Goal: Task Accomplishment & Management: Manage account settings

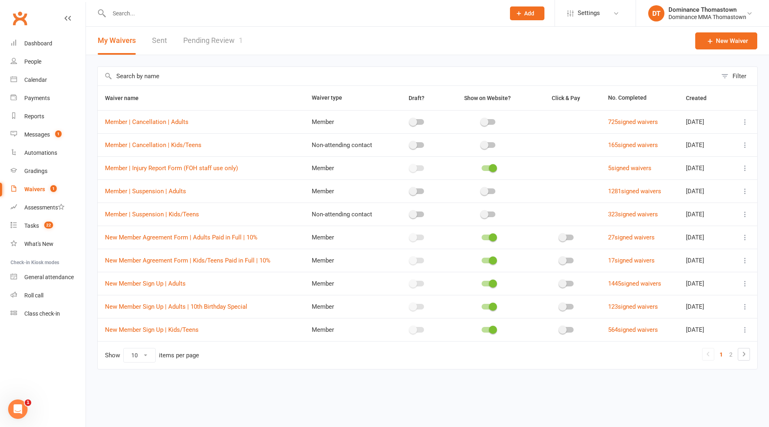
drag, startPoint x: 5, startPoint y: 211, endPoint x: 28, endPoint y: 226, distance: 27.6
click at [5, 211] on li "Assessments" at bounding box center [43, 208] width 86 height 18
click at [28, 226] on div "Tasks" at bounding box center [31, 226] width 15 height 6
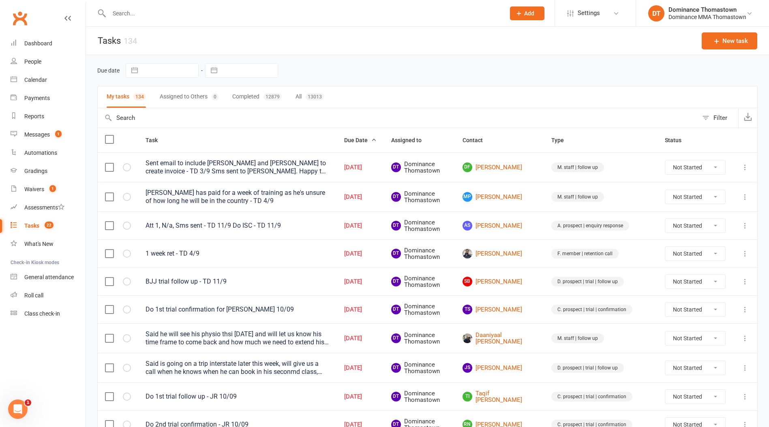
click at [161, 14] on input "text" at bounding box center [303, 13] width 393 height 11
click at [41, 78] on div "Calendar" at bounding box center [35, 80] width 23 height 6
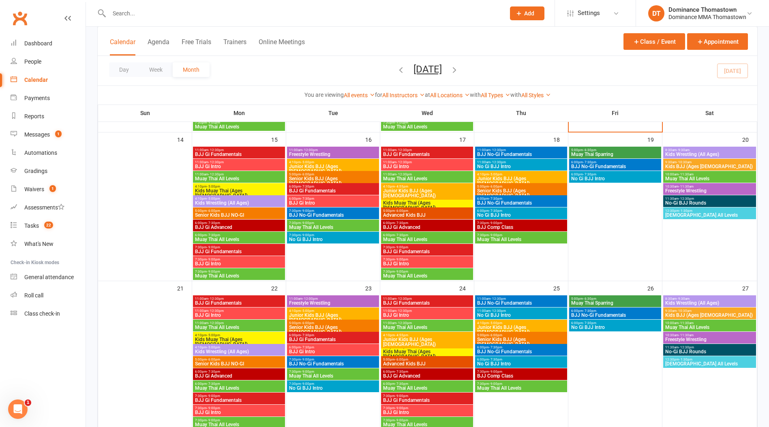
scroll to position [336, 0]
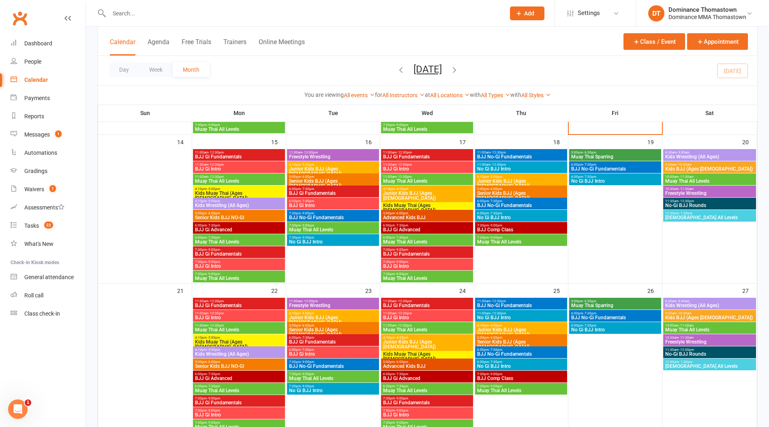
click at [324, 165] on span "4:10pm - 5:00pm" at bounding box center [333, 165] width 89 height 4
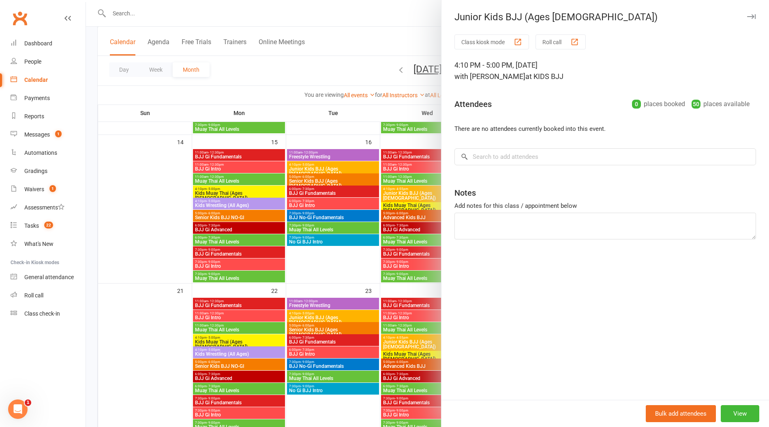
drag, startPoint x: 330, startPoint y: 177, endPoint x: 360, endPoint y: 180, distance: 30.2
click at [331, 177] on div at bounding box center [427, 213] width 683 height 427
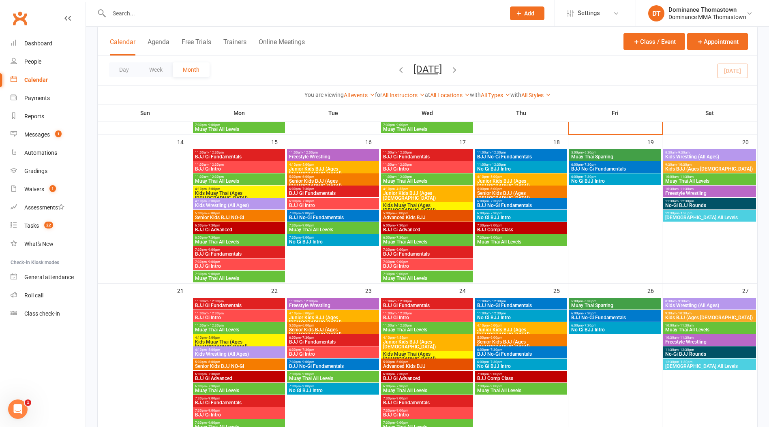
click at [417, 191] on span "Junior Kids BJJ (Ages [DEMOGRAPHIC_DATA])" at bounding box center [427, 196] width 89 height 10
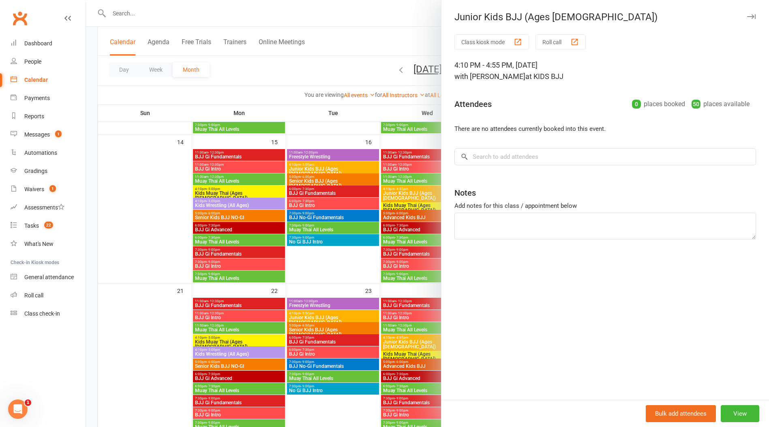
drag, startPoint x: 377, startPoint y: 200, endPoint x: 423, endPoint y: 199, distance: 45.8
click at [378, 200] on div at bounding box center [427, 213] width 683 height 427
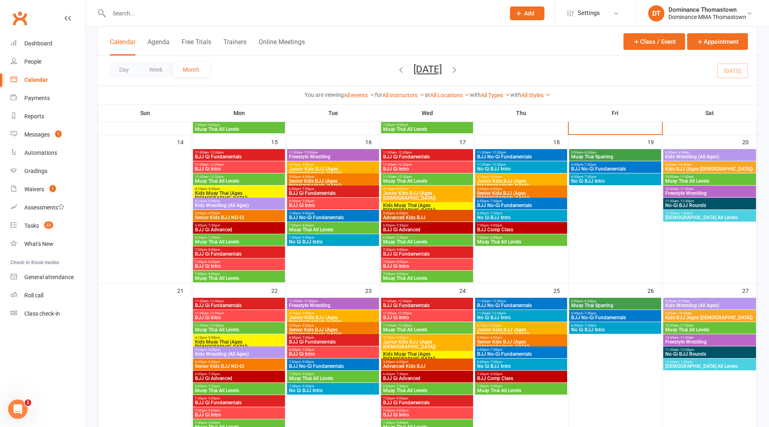
click at [504, 180] on span "Junior Kids BJJ (Ages [DEMOGRAPHIC_DATA])" at bounding box center [521, 184] width 89 height 10
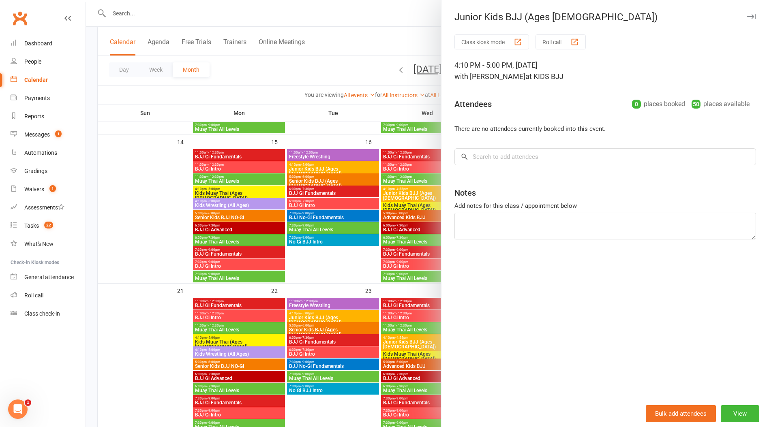
click at [412, 202] on div at bounding box center [427, 213] width 683 height 427
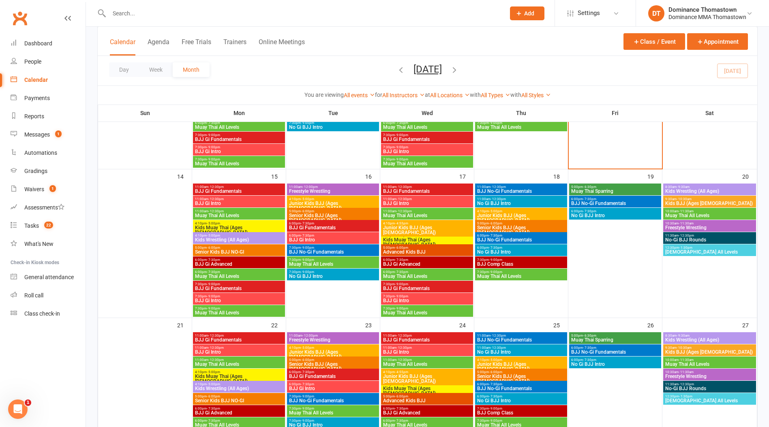
scroll to position [292, 0]
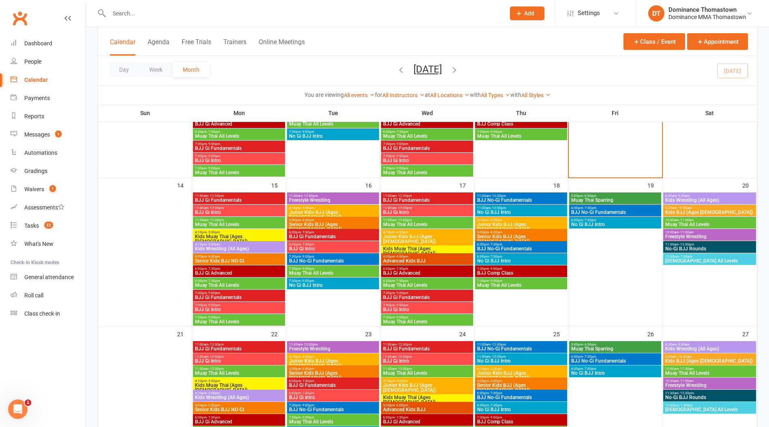
click at [531, 13] on span "Add" at bounding box center [529, 13] width 10 height 6
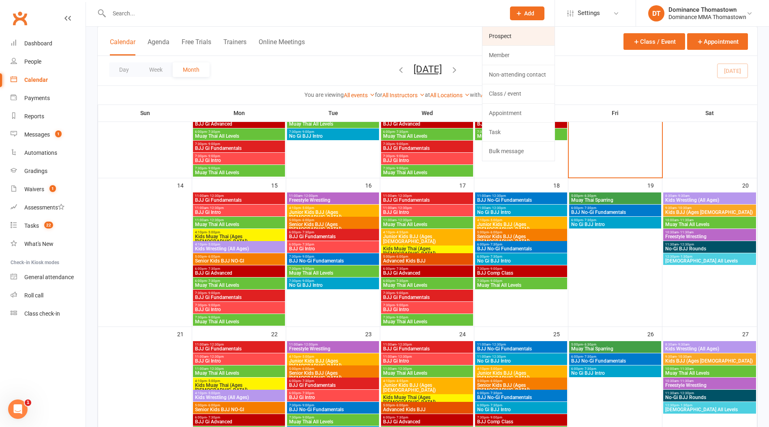
click at [526, 32] on link "Prospect" at bounding box center [518, 36] width 72 height 19
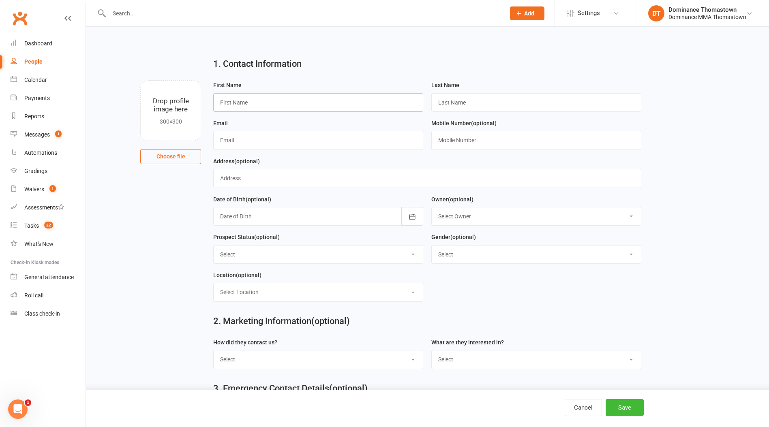
drag, startPoint x: 376, startPoint y: 107, endPoint x: 388, endPoint y: 109, distance: 11.8
click at [377, 107] on input "text" at bounding box center [318, 102] width 210 height 19
type input "Lia"
click at [504, 107] on input "text" at bounding box center [536, 102] width 210 height 19
type input "L"
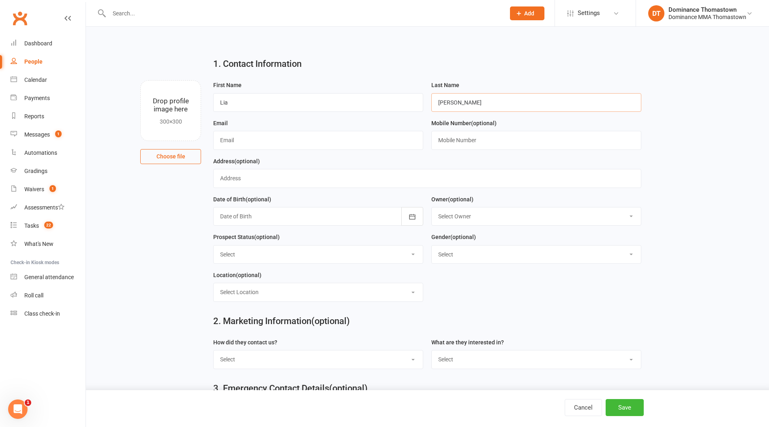
type input "Aloisio"
drag, startPoint x: 366, startPoint y: 142, endPoint x: 371, endPoint y: 142, distance: 4.9
click at [367, 142] on input "text" at bounding box center [318, 140] width 210 height 19
type input "[EMAIL_ADDRESS][DOMAIN_NAME]"
click at [476, 146] on input "text" at bounding box center [536, 140] width 210 height 19
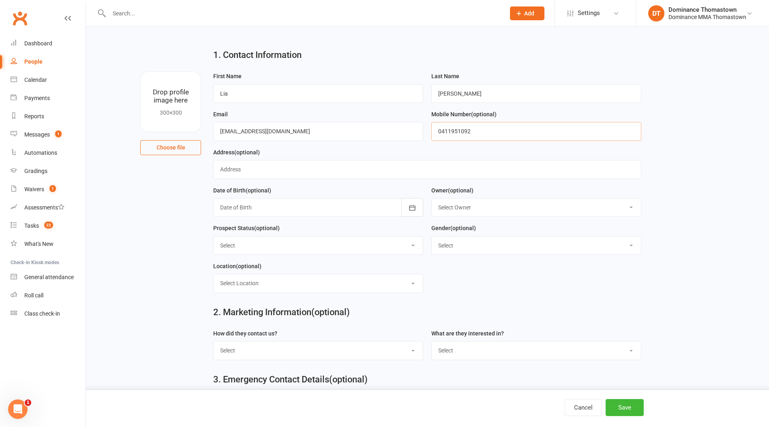
scroll to position [14, 0]
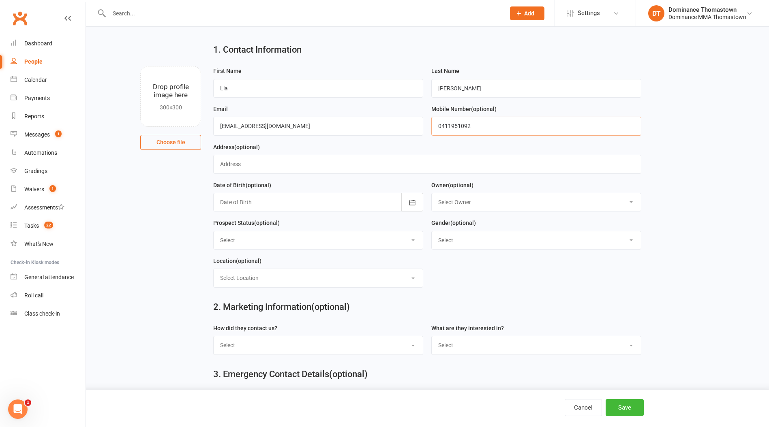
type input "0411951092"
click at [365, 240] on select "Select ENQUIRY WEBSITE ENQUIRY META ADS ENQUIRY DROPPED PROSPECT DROP-IN VISITO…" at bounding box center [318, 241] width 209 height 18
click at [214, 232] on select "Select ENQUIRY WEBSITE ENQUIRY META ADS ENQUIRY DROPPED PROSPECT DROP-IN VISITO…" at bounding box center [318, 241] width 209 height 18
click at [298, 242] on select "Select ENQUIRY WEBSITE ENQUIRY META ADS ENQUIRY DROPPED PROSPECT DROP-IN VISITO…" at bounding box center [318, 241] width 209 height 18
select select "ENQUIRY"
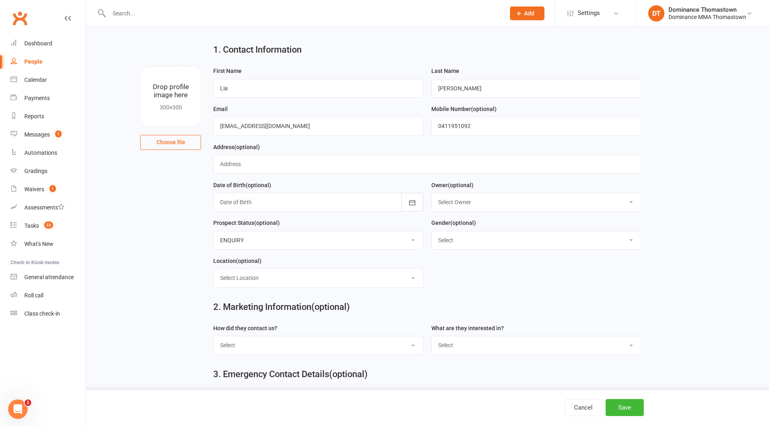
click at [214, 232] on select "Select ENQUIRY WEBSITE ENQUIRY META ADS ENQUIRY DROPPED PROSPECT DROP-IN VISITO…" at bounding box center [318, 241] width 209 height 18
click at [313, 283] on select "Select Location BJJ KIDS BJJ KIDS MUAY THAI MUAY THAI" at bounding box center [318, 278] width 209 height 18
select select "1"
click at [214, 270] on select "Select Location BJJ KIDS BJJ KIDS MUAY THAI MUAY THAI" at bounding box center [318, 278] width 209 height 18
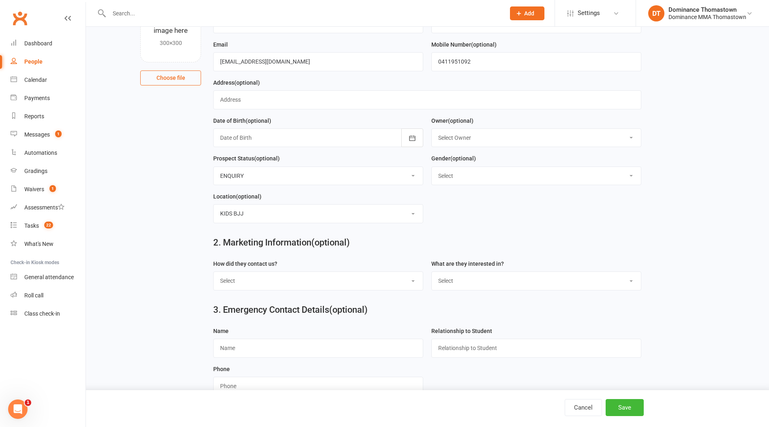
scroll to position [101, 0]
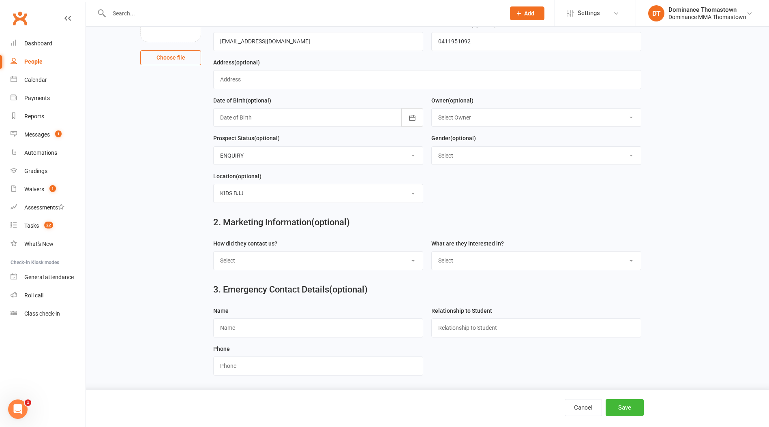
click at [333, 259] on select "Select Phone Email In-Facility Website enquiry form Marketing Lead" at bounding box center [318, 261] width 209 height 18
select select "Phone"
click at [214, 252] on select "Select Phone Email In-Facility Website enquiry form Marketing Lead" at bounding box center [318, 261] width 209 height 18
click at [480, 274] on div "What are they interested in? Select BJJ Muay Thai Kids BJJ Kids Muay Thai Teens…" at bounding box center [536, 258] width 218 height 38
click at [478, 269] on select "Select BJJ Muay Thai Kids BJJ Kids Muay [DEMOGRAPHIC_DATA] Teens BJJ Teens Muay…" at bounding box center [536, 261] width 209 height 18
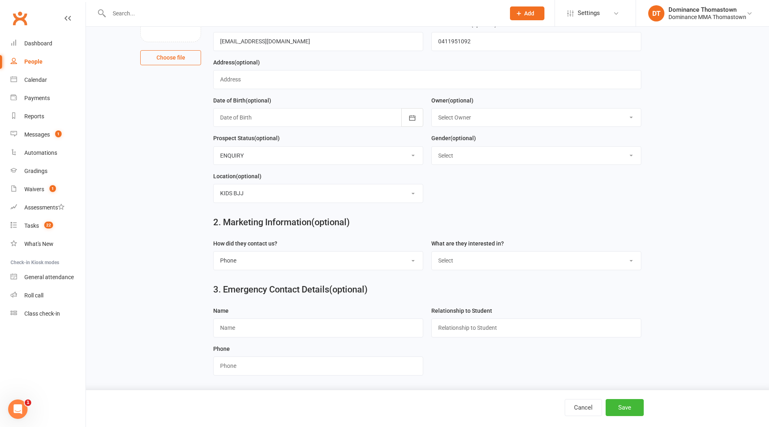
select select "Kids BJJ"
click at [432, 252] on select "Select BJJ Muay Thai Kids BJJ Kids Muay [DEMOGRAPHIC_DATA] Teens BJJ Teens Muay…" at bounding box center [536, 261] width 209 height 18
click at [624, 408] on button "Save" at bounding box center [625, 407] width 38 height 17
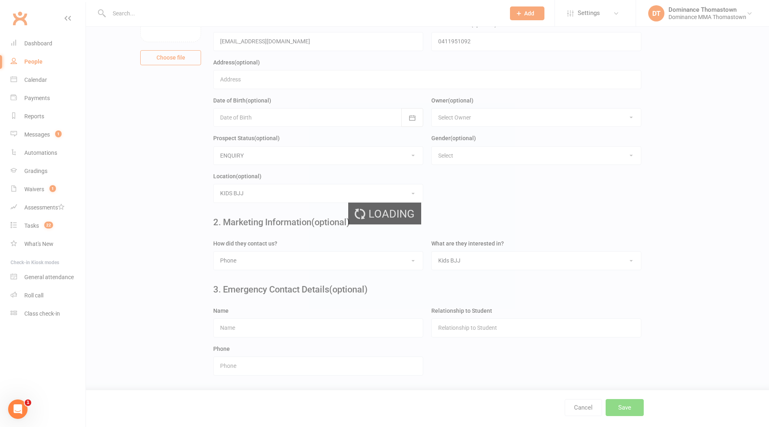
scroll to position [0, 0]
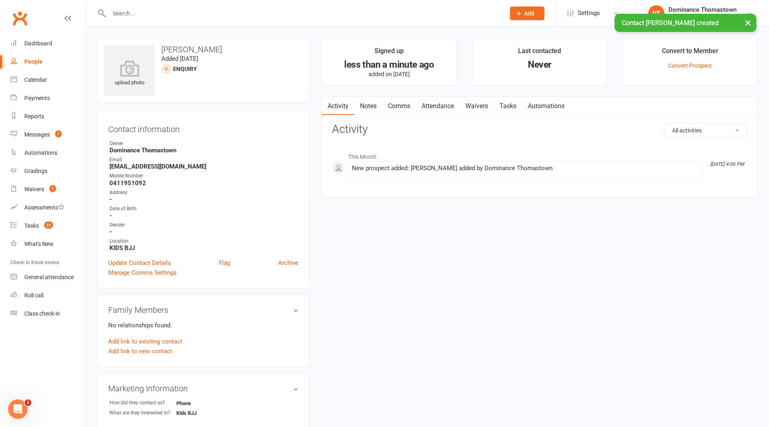
drag, startPoint x: 444, startPoint y: 107, endPoint x: 449, endPoint y: 108, distance: 5.1
click at [445, 107] on link "Attendance" at bounding box center [438, 106] width 44 height 19
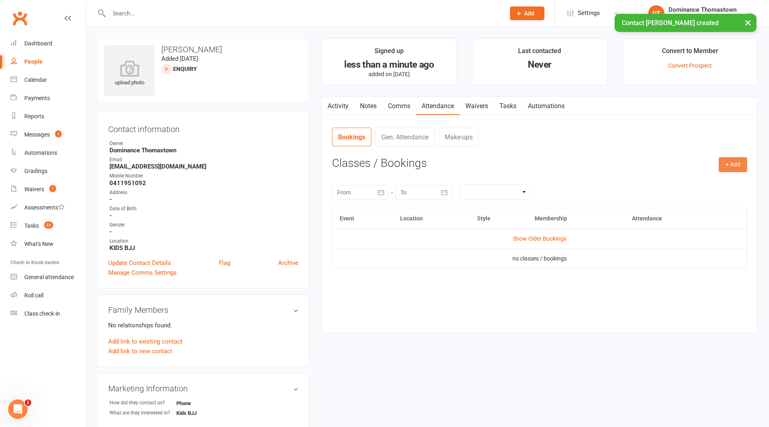
click at [727, 165] on button "+ Add" at bounding box center [733, 164] width 28 height 15
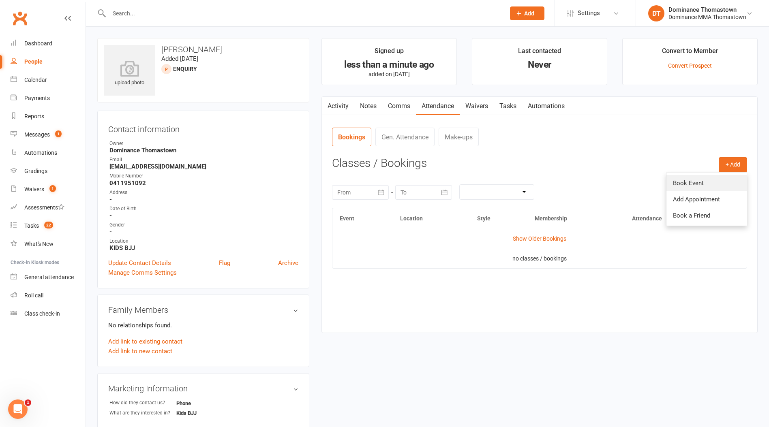
click at [697, 179] on link "Book Event" at bounding box center [707, 183] width 80 height 16
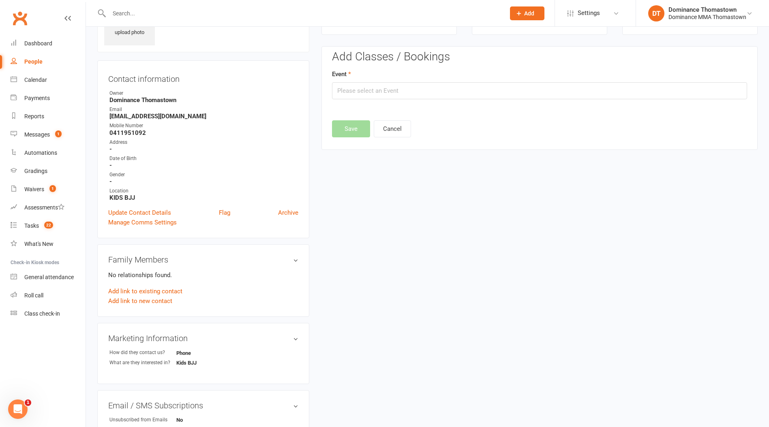
scroll to position [56, 0]
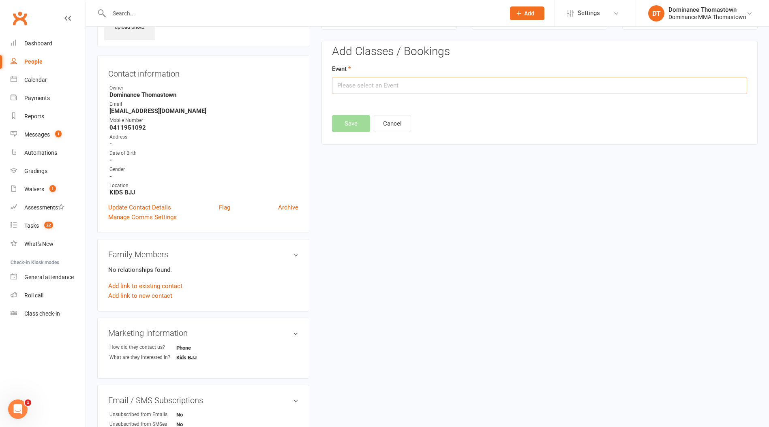
click at [476, 84] on input "text" at bounding box center [539, 85] width 415 height 17
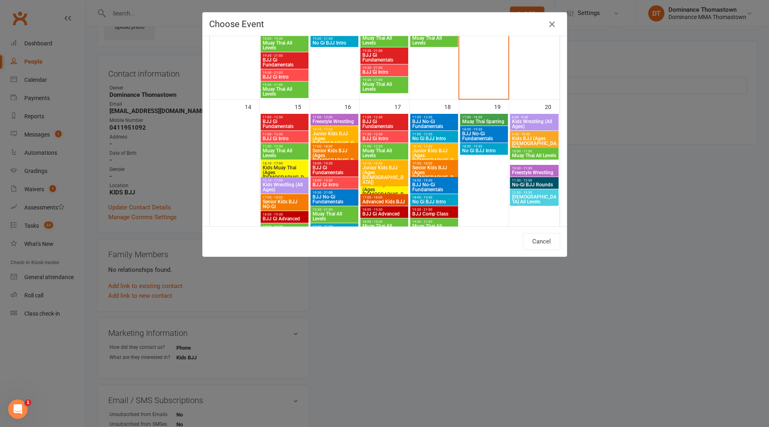
scroll to position [369, 0]
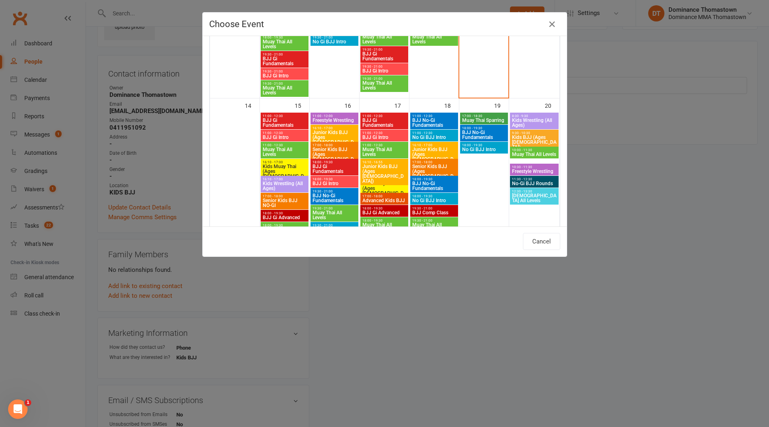
click at [337, 133] on span "Junior Kids BJJ (Ages [DEMOGRAPHIC_DATA])" at bounding box center [334, 139] width 45 height 19
type input "Junior Kids BJJ (Ages 5-8) - Sep 16, 2025 4:10:00 PM"
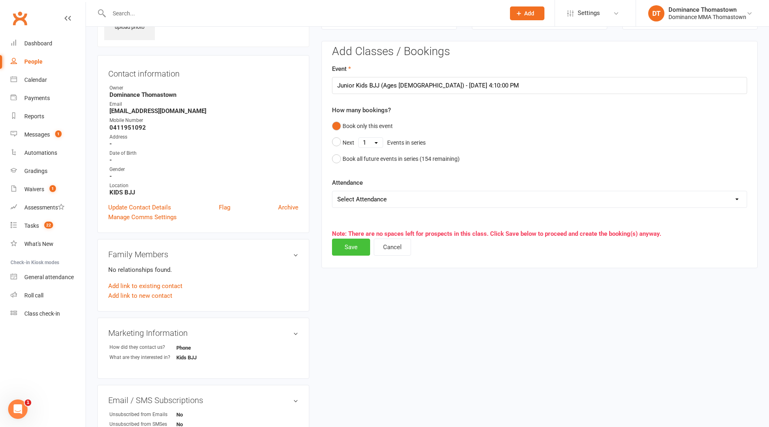
click at [350, 245] on button "Save" at bounding box center [351, 247] width 38 height 17
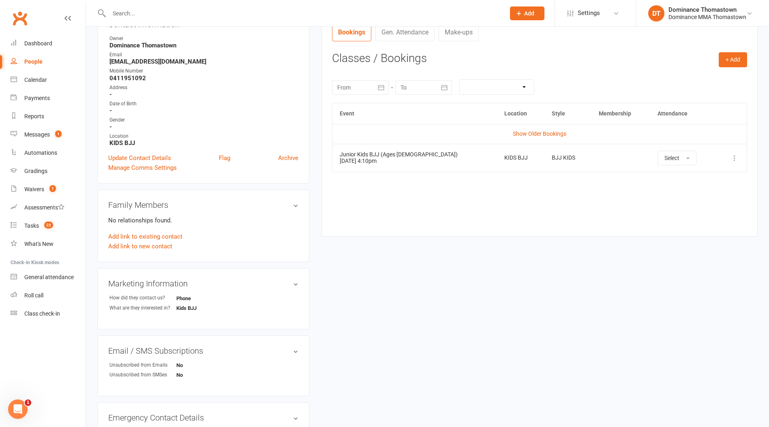
scroll to position [104, 0]
click at [149, 246] on link "Add link to new contact" at bounding box center [140, 248] width 64 height 10
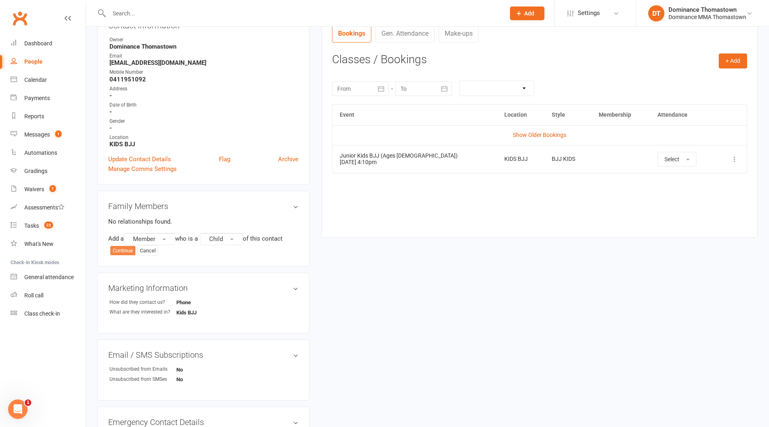
click at [115, 249] on button "Continue" at bounding box center [122, 251] width 25 height 10
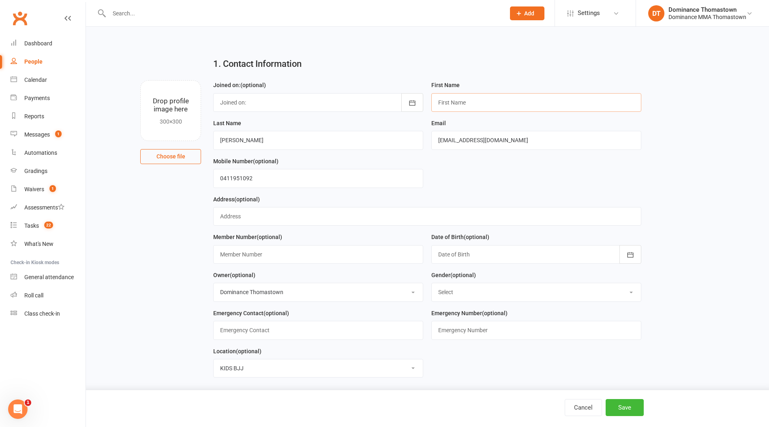
click at [467, 103] on input "text" at bounding box center [536, 102] width 210 height 19
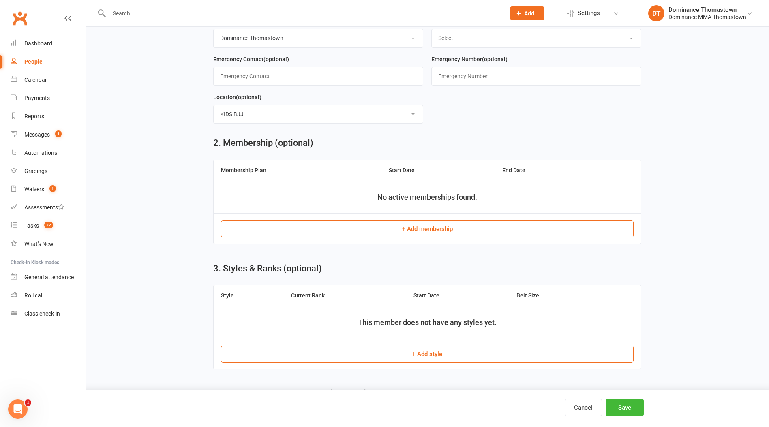
scroll to position [255, 0]
type input "Leonardo"
click at [632, 407] on button "Save" at bounding box center [625, 407] width 38 height 17
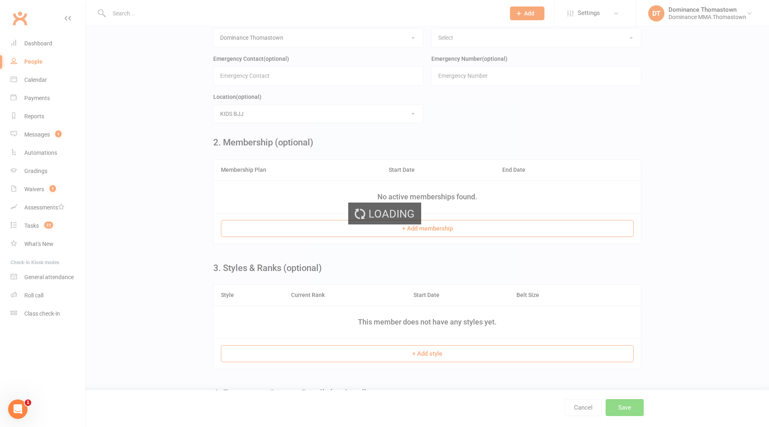
scroll to position [0, 0]
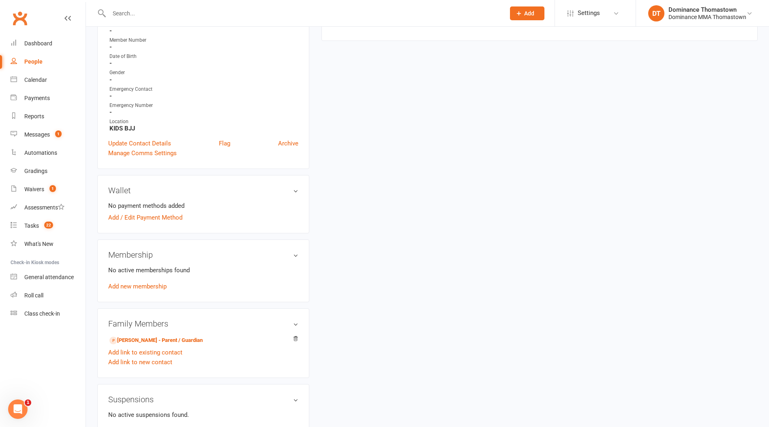
scroll to position [185, 0]
click at [175, 336] on link "Lia Aloisio - Parent / Guardian" at bounding box center [155, 340] width 93 height 9
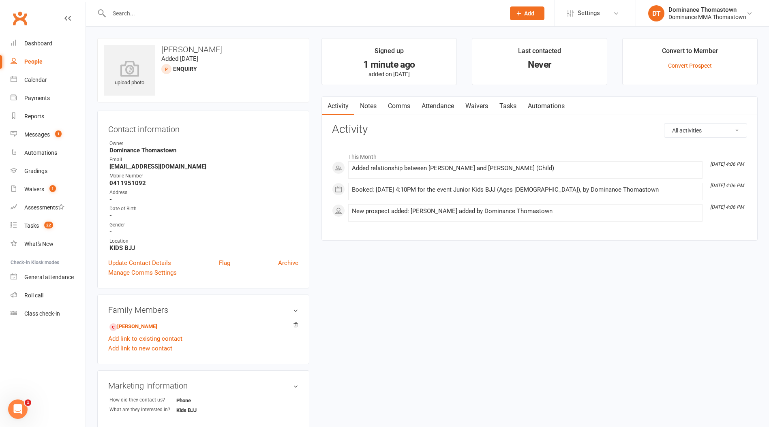
click at [483, 102] on link "Waivers" at bounding box center [477, 106] width 34 height 19
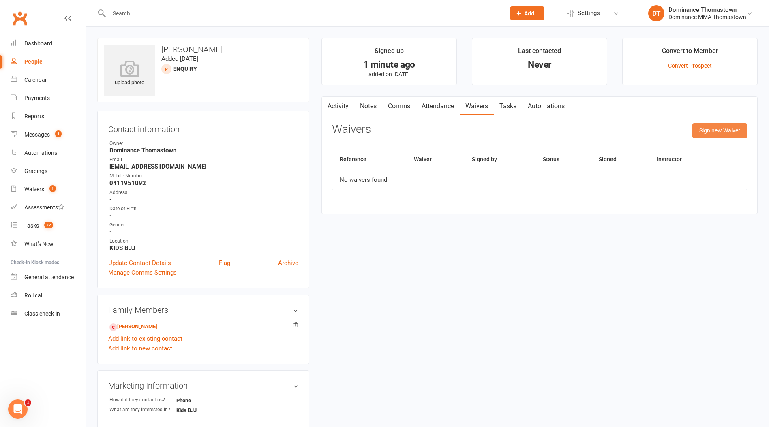
click at [724, 127] on button "Sign new Waiver" at bounding box center [720, 130] width 55 height 15
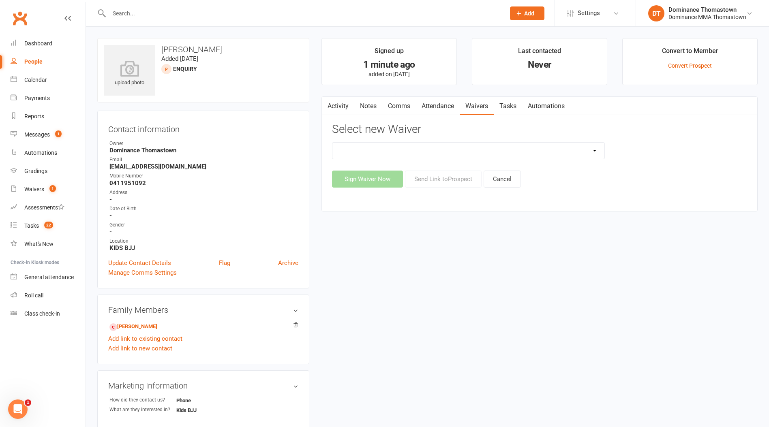
click at [541, 150] on select "Member | Cancellation | Adults Member | Injury Report Form (FOH staff use only)…" at bounding box center [468, 151] width 272 height 16
select select "375"
click at [332, 143] on select "Member | Cancellation | Adults Member | Injury Report Form (FOH staff use only)…" at bounding box center [468, 151] width 272 height 16
click at [440, 181] on button "Send Link to [GEOGRAPHIC_DATA]" at bounding box center [443, 179] width 77 height 17
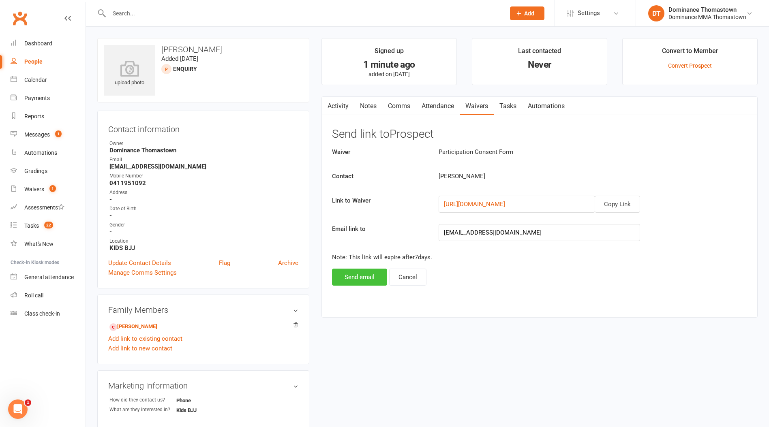
click at [365, 279] on button "Send email" at bounding box center [359, 277] width 55 height 17
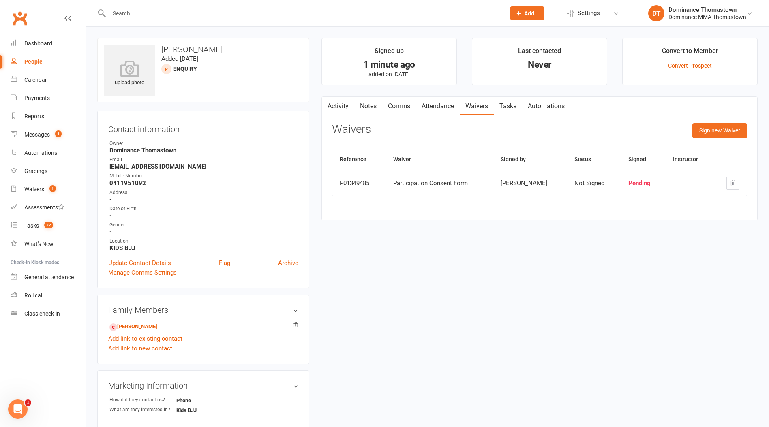
click at [455, 102] on link "Attendance" at bounding box center [438, 106] width 44 height 19
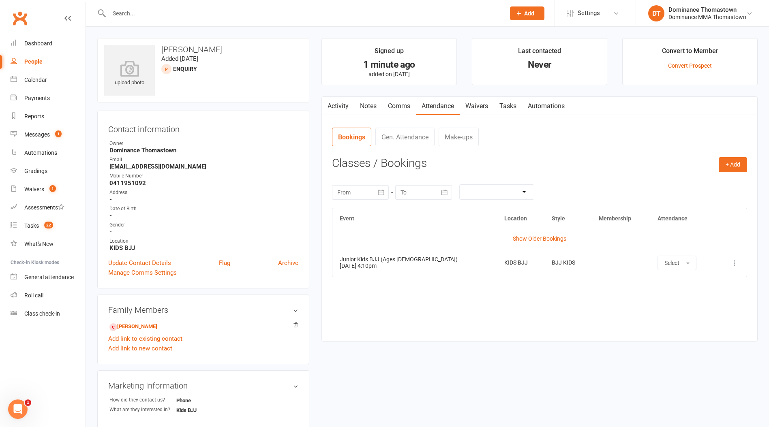
click at [484, 112] on link "Waivers" at bounding box center [477, 106] width 34 height 19
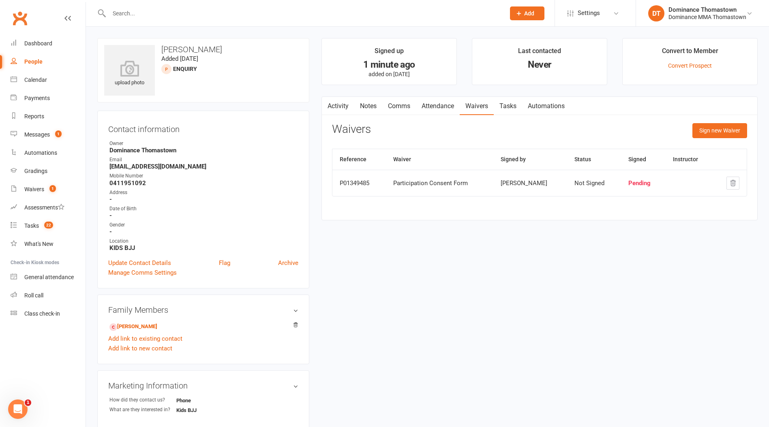
click at [511, 108] on link "Tasks" at bounding box center [508, 106] width 28 height 19
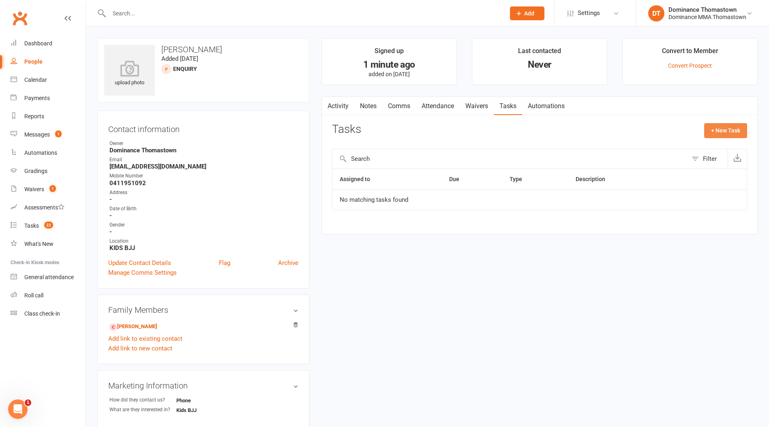
click at [709, 126] on button "+ New Task" at bounding box center [725, 130] width 43 height 15
select select "12547"
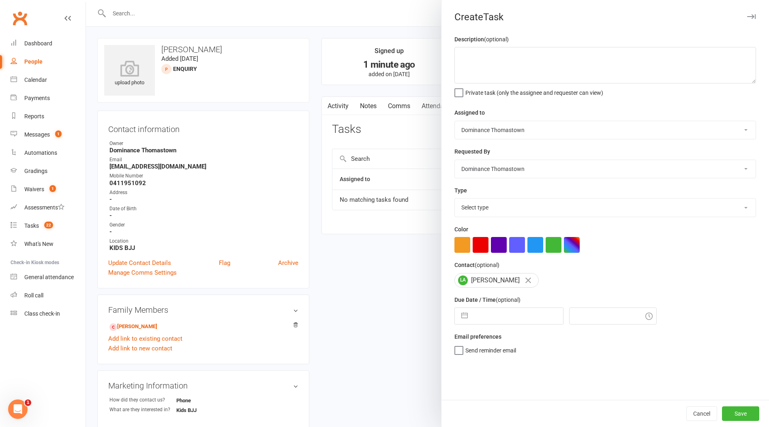
click at [371, 113] on div at bounding box center [427, 213] width 683 height 427
click at [369, 108] on div at bounding box center [427, 213] width 683 height 427
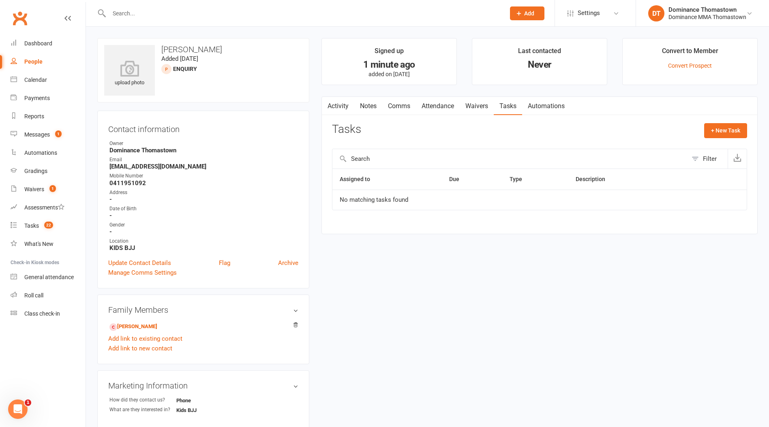
click at [369, 109] on link "Notes" at bounding box center [368, 106] width 28 height 19
click at [725, 132] on button "+ New Note" at bounding box center [725, 130] width 43 height 15
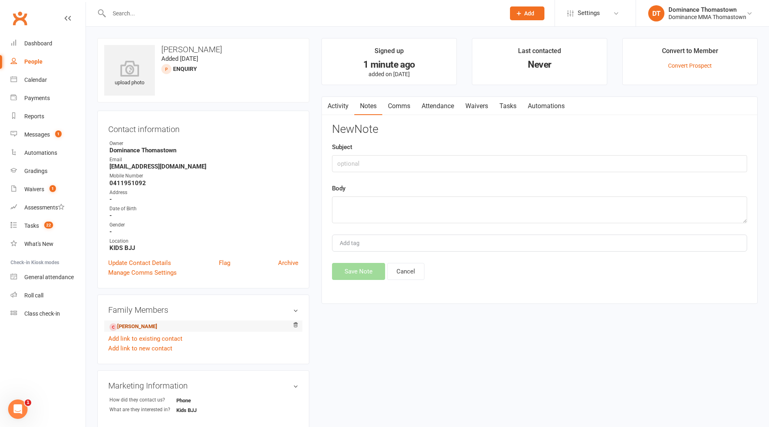
click at [157, 327] on link "[PERSON_NAME]" at bounding box center [133, 327] width 48 height 9
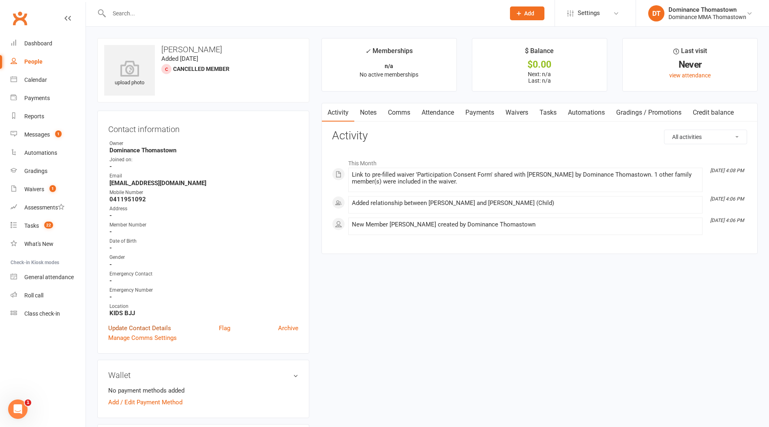
click at [155, 324] on link "Update Contact Details" at bounding box center [139, 329] width 63 height 10
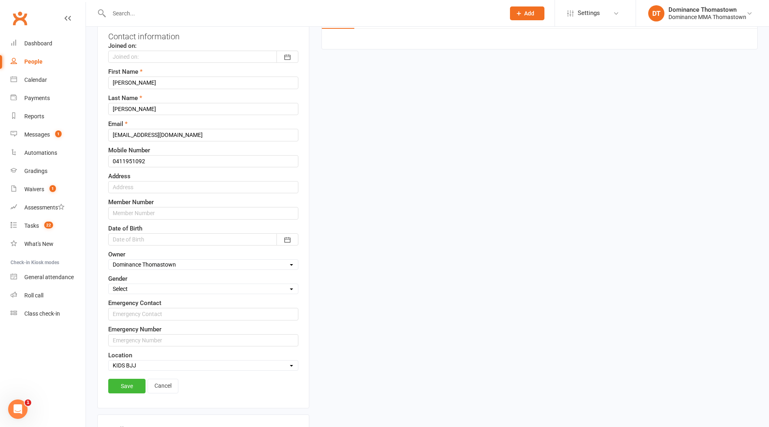
scroll to position [104, 0]
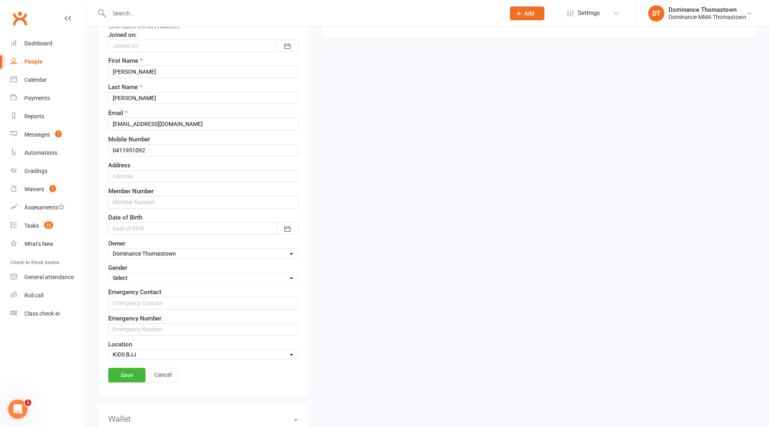
click at [135, 372] on link "Save" at bounding box center [126, 375] width 37 height 15
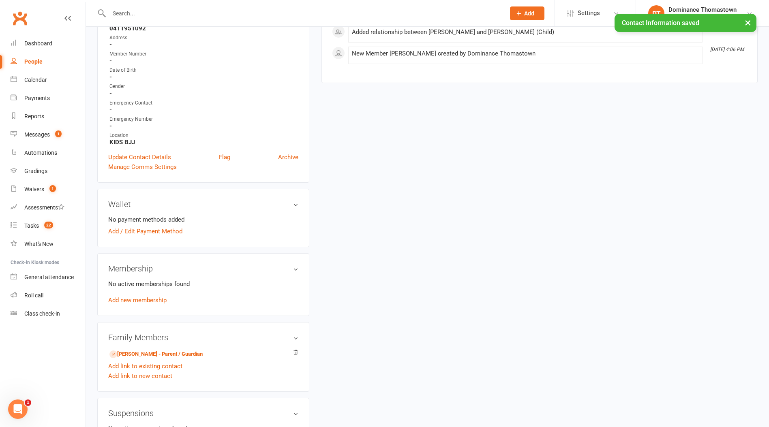
scroll to position [174, 0]
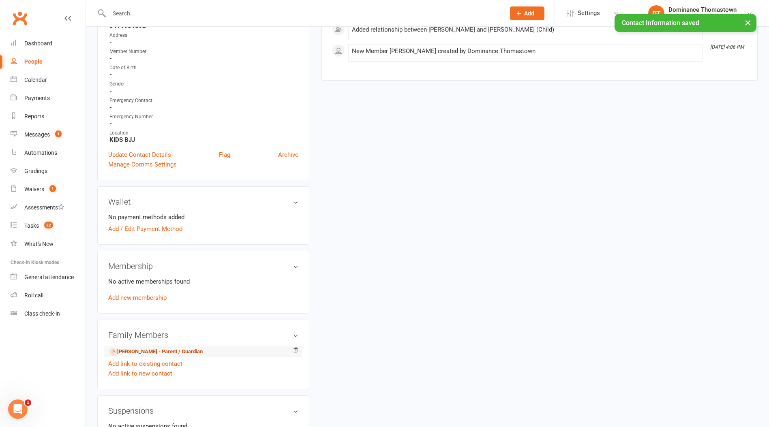
click at [154, 350] on link "Lia Aloisio - Parent / Guardian" at bounding box center [155, 352] width 93 height 9
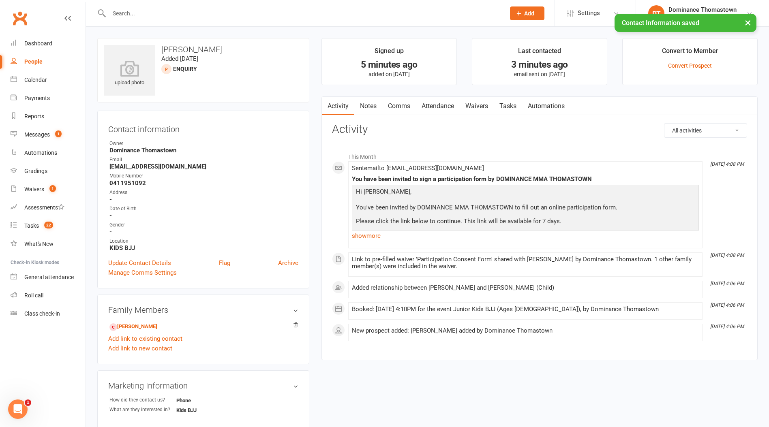
click at [376, 105] on link "Notes" at bounding box center [368, 106] width 28 height 19
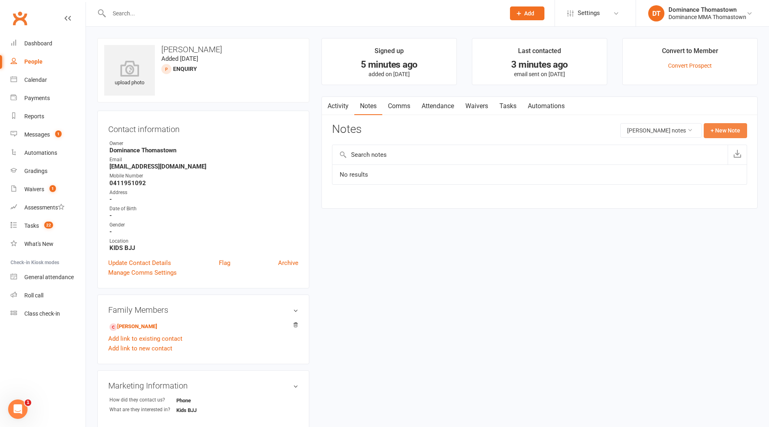
click at [725, 131] on button "+ New Note" at bounding box center [725, 130] width 43 height 15
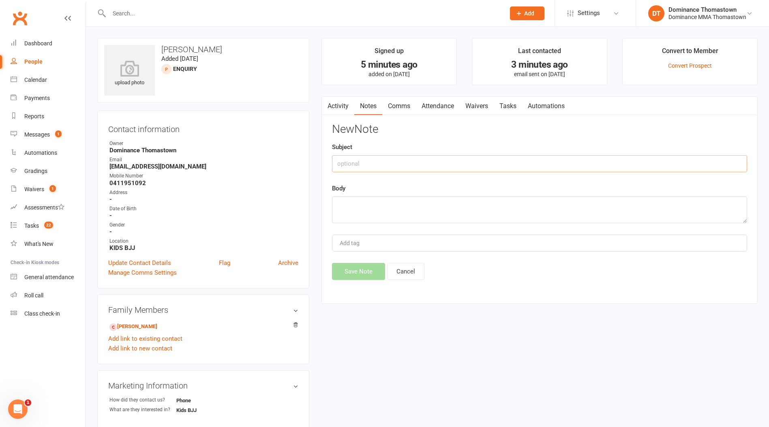
click at [589, 159] on input "text" at bounding box center [539, 163] width 415 height 17
click at [337, 163] on input "ISC" at bounding box center [539, 163] width 415 height 17
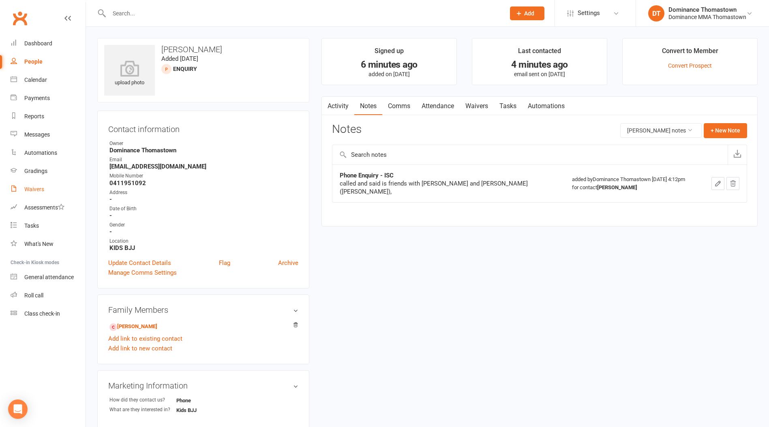
click at [52, 192] on link "Waivers" at bounding box center [48, 189] width 75 height 18
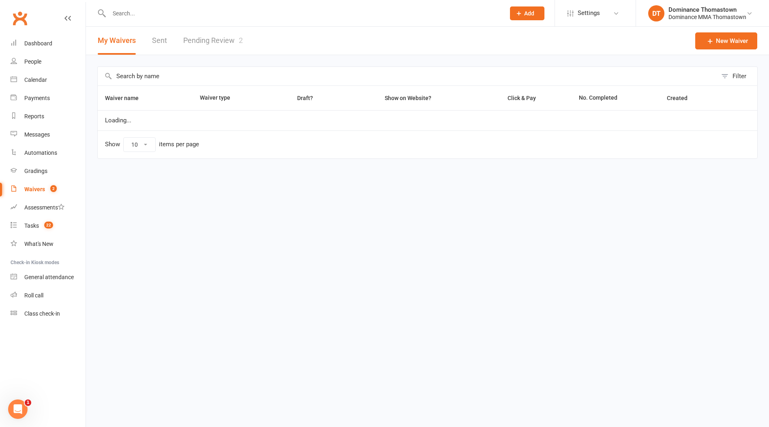
click at [227, 34] on link "Pending Review 2" at bounding box center [213, 41] width 60 height 28
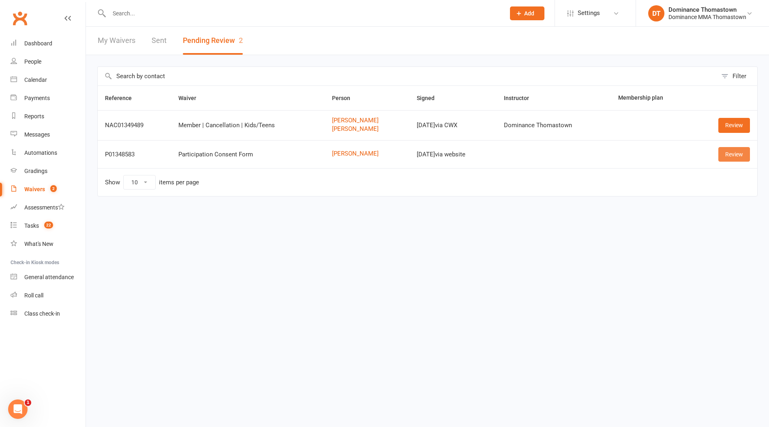
click at [730, 153] on link "Review" at bounding box center [734, 154] width 32 height 15
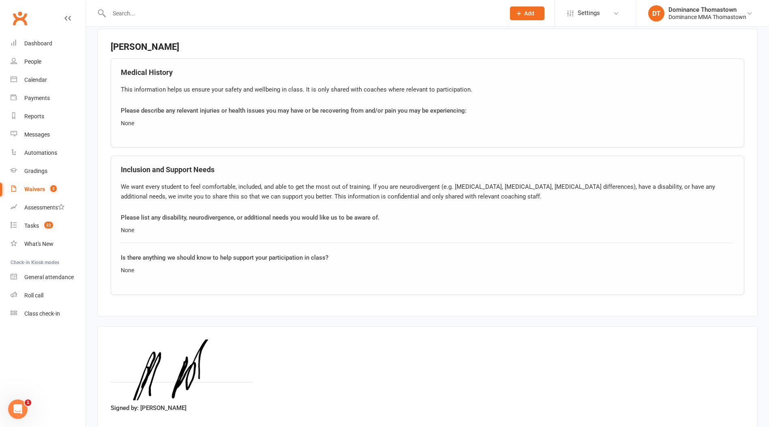
scroll to position [601, 0]
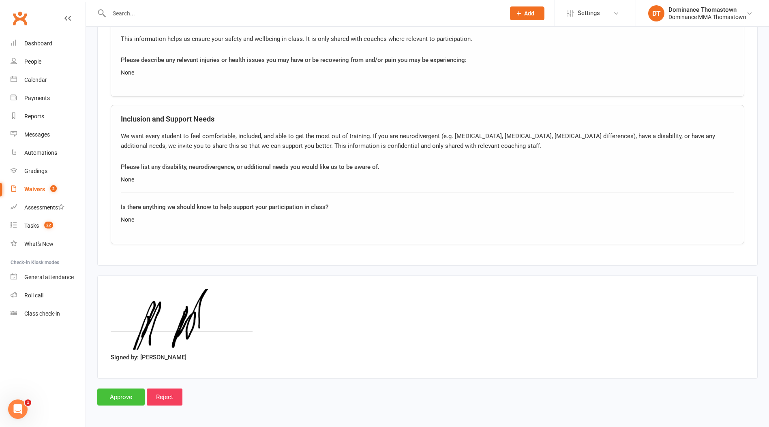
click at [129, 394] on input "Approve" at bounding box center [120, 397] width 47 height 17
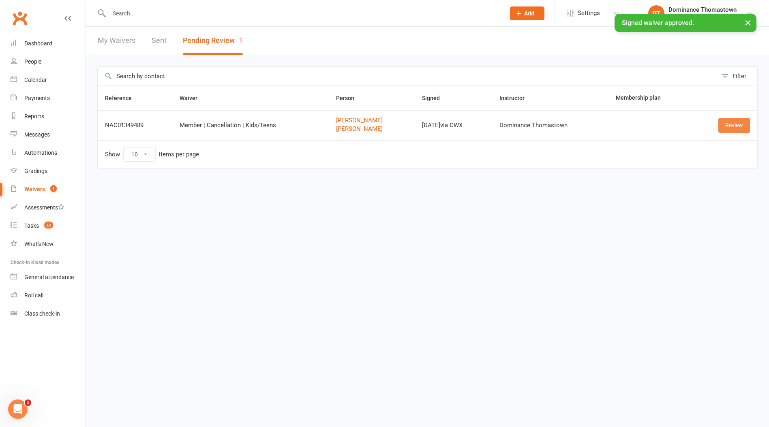
drag, startPoint x: 731, startPoint y: 127, endPoint x: 699, endPoint y: 134, distance: 32.9
click at [731, 127] on link "Review" at bounding box center [734, 125] width 32 height 15
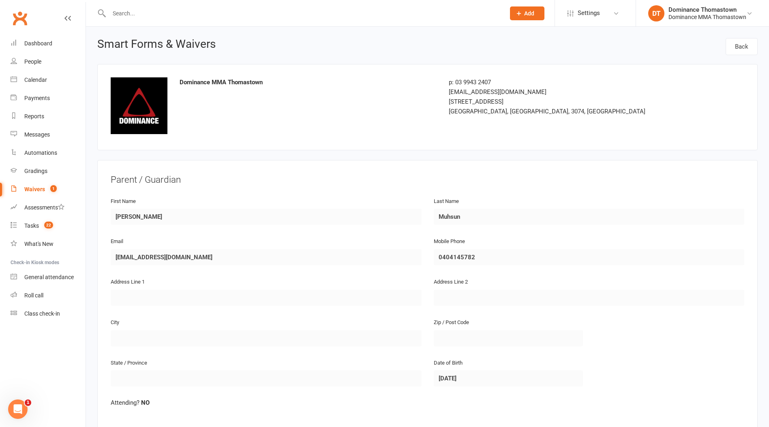
click at [54, 195] on link "Waivers 1" at bounding box center [48, 189] width 75 height 18
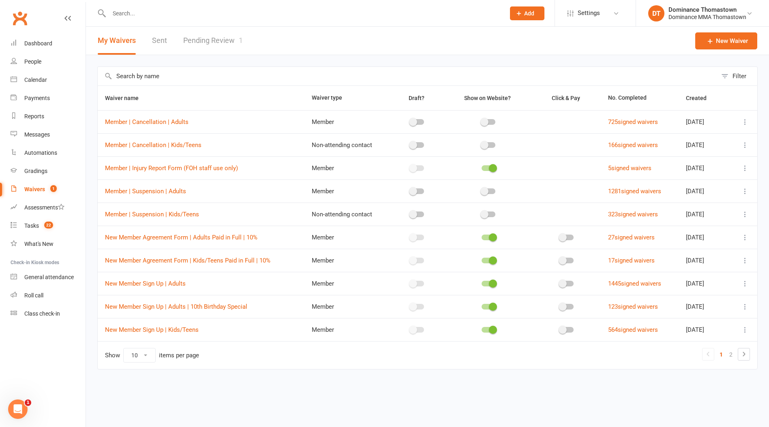
click at [228, 40] on link "Pending Review 1" at bounding box center [213, 41] width 60 height 28
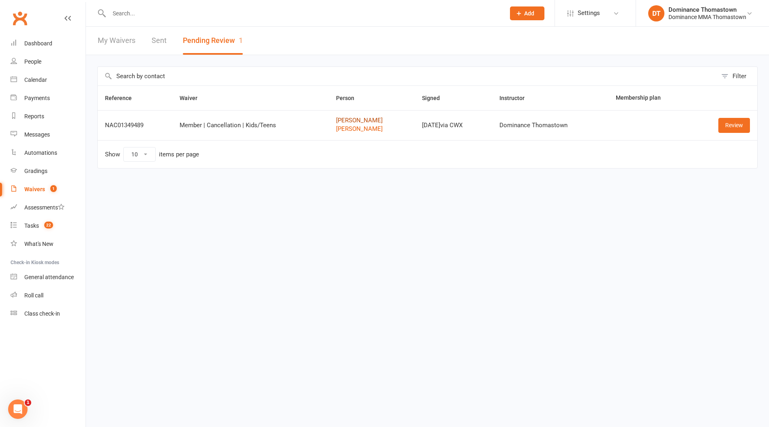
click at [347, 124] on link "Ali Muhsun" at bounding box center [371, 120] width 71 height 7
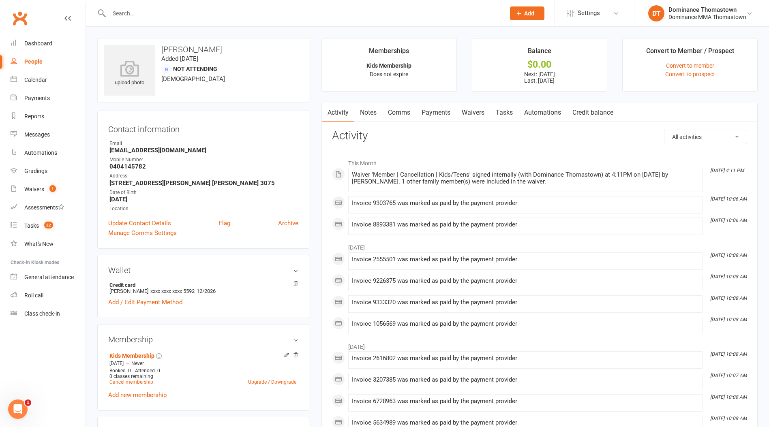
click at [452, 106] on link "Payments" at bounding box center [436, 112] width 40 height 19
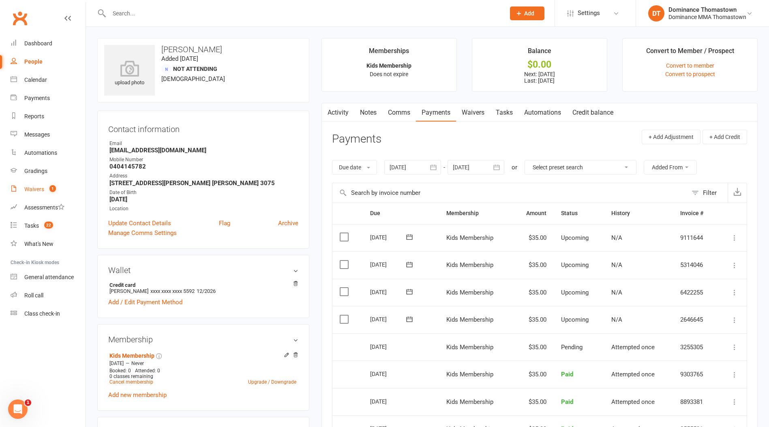
click at [60, 192] on link "Waivers 1" at bounding box center [48, 189] width 75 height 18
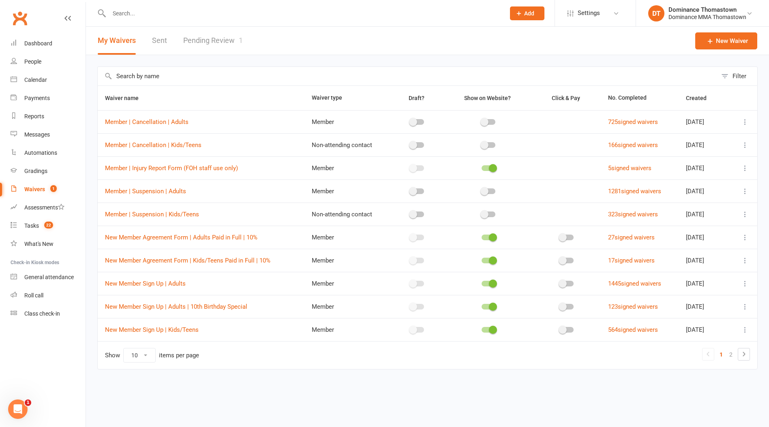
click at [213, 51] on link "Pending Review 1" at bounding box center [213, 41] width 60 height 28
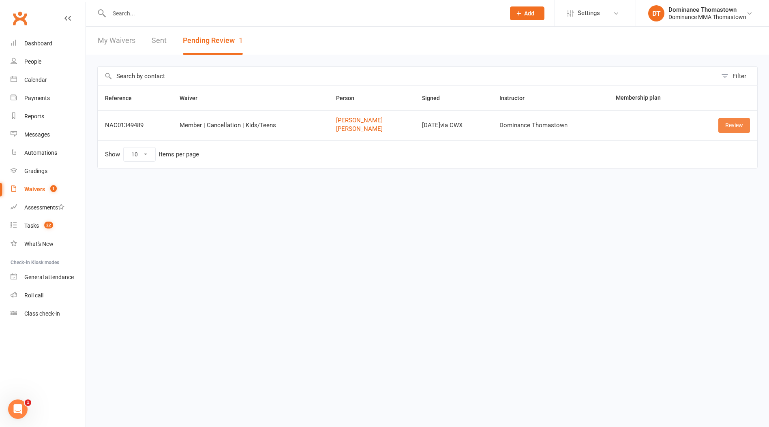
click at [738, 120] on link "Review" at bounding box center [734, 125] width 32 height 15
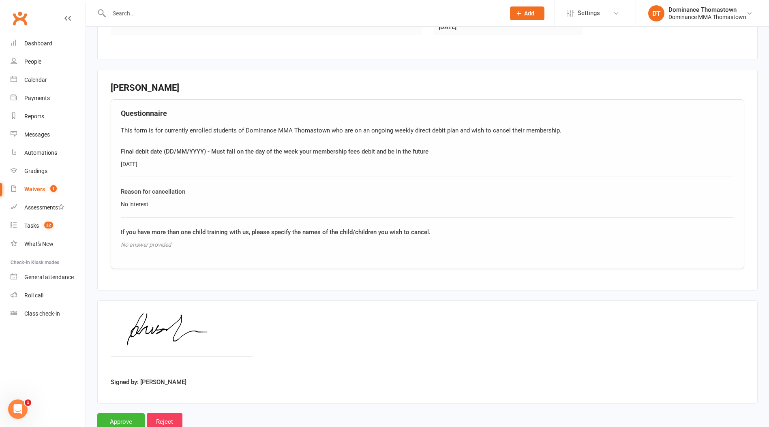
scroll to position [662, 0]
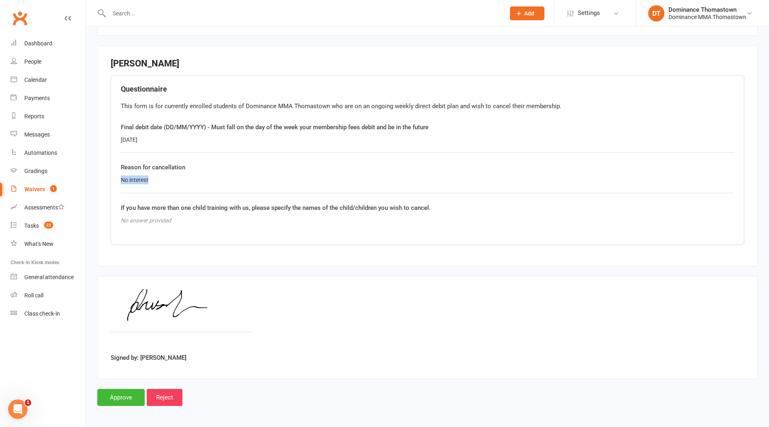
drag, startPoint x: 163, startPoint y: 180, endPoint x: 105, endPoint y: 180, distance: 58.4
click at [105, 180] on fieldset "Ali Muhsun Questionnaire This form is for currently enrolled students of Domina…" at bounding box center [427, 155] width 660 height 221
copy div "No interest"
click at [128, 392] on input "Approve" at bounding box center [120, 397] width 47 height 17
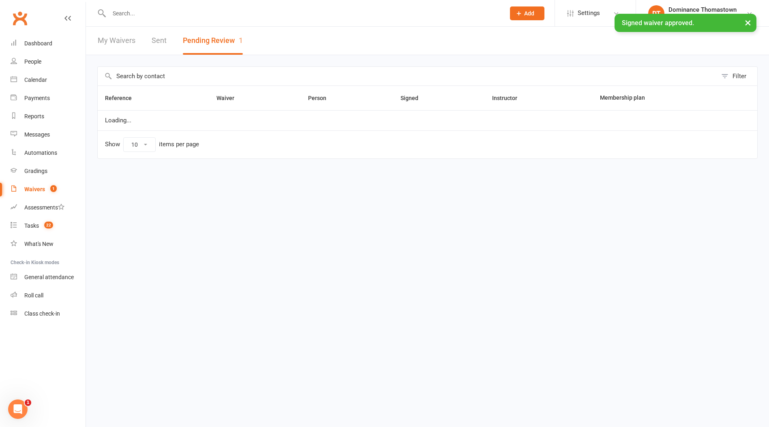
click at [154, 12] on input "text" at bounding box center [303, 13] width 393 height 11
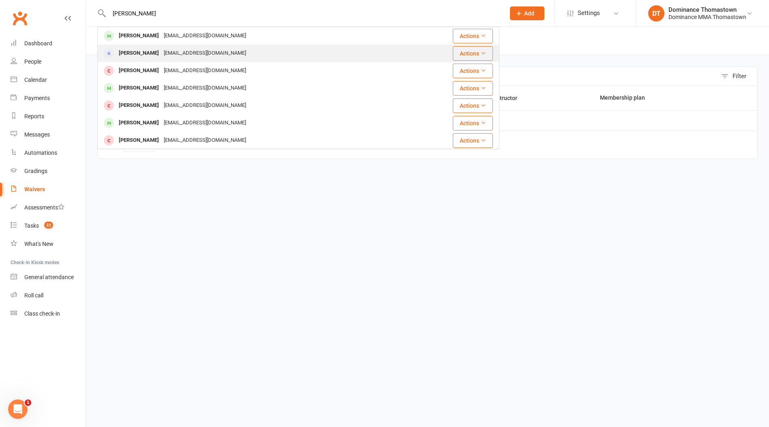
type input "ali mu"
click at [187, 52] on div "allawysraih@yahoo.com" at bounding box center [204, 53] width 87 height 12
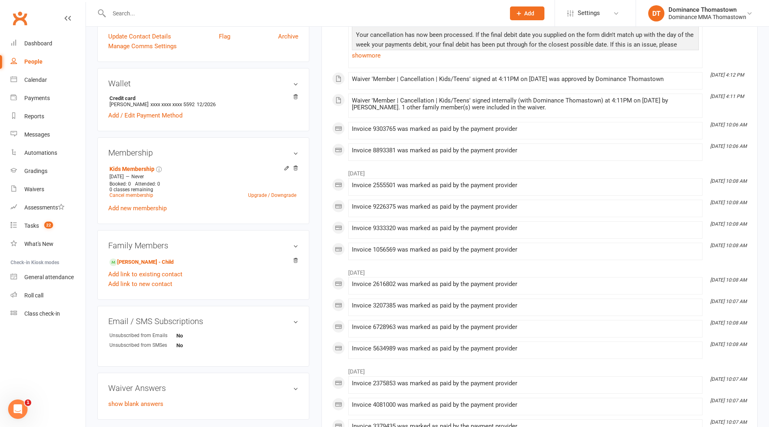
scroll to position [248, 0]
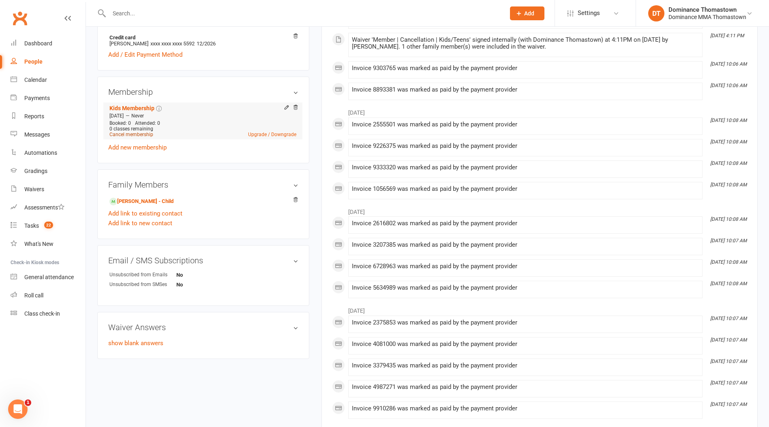
click at [134, 135] on link "Cancel membership" at bounding box center [131, 135] width 44 height 6
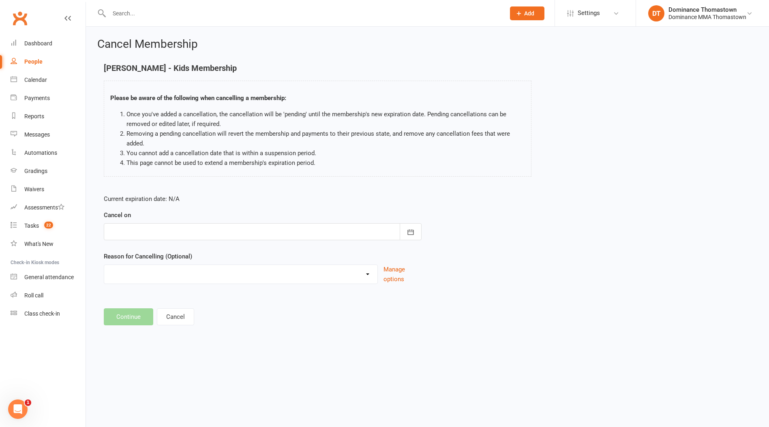
click at [223, 230] on div at bounding box center [263, 231] width 318 height 17
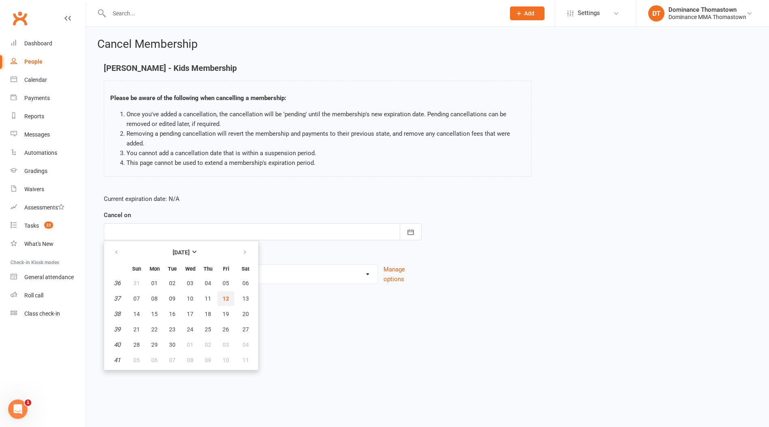
click at [221, 296] on button "12" at bounding box center [225, 299] width 17 height 15
type input "[DATE]"
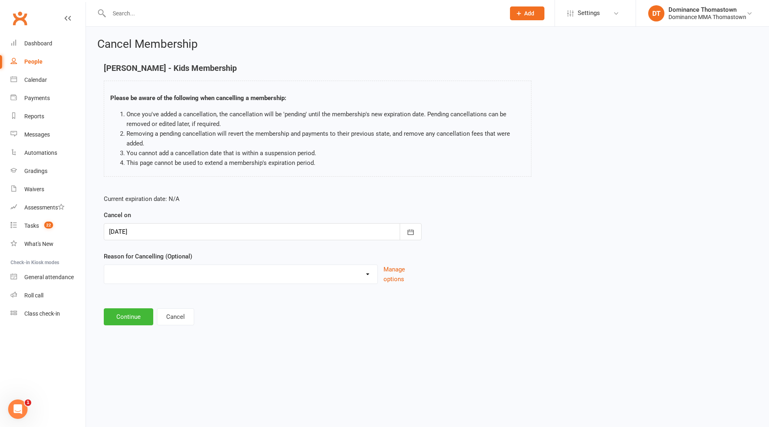
click at [209, 272] on select "Holiday Injury Other reason" at bounding box center [240, 273] width 273 height 16
select select "2"
click at [104, 265] on select "Holiday Injury Other reason" at bounding box center [240, 273] width 273 height 16
click at [184, 315] on input at bounding box center [263, 317] width 318 height 17
paste input "No interest"
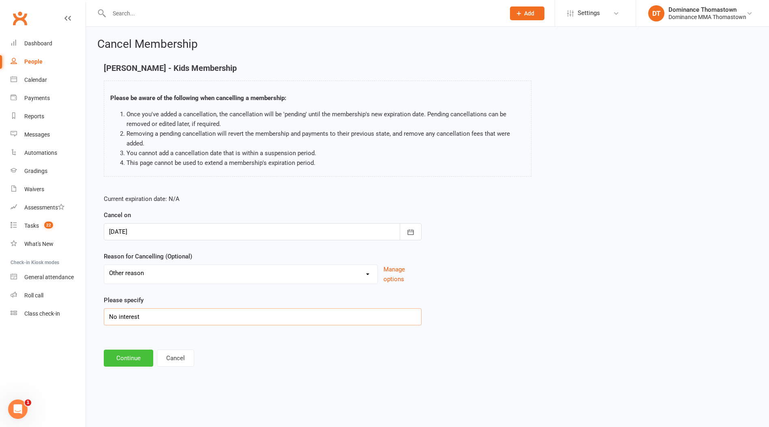
type input "No interest"
click at [148, 362] on button "Continue" at bounding box center [128, 358] width 49 height 17
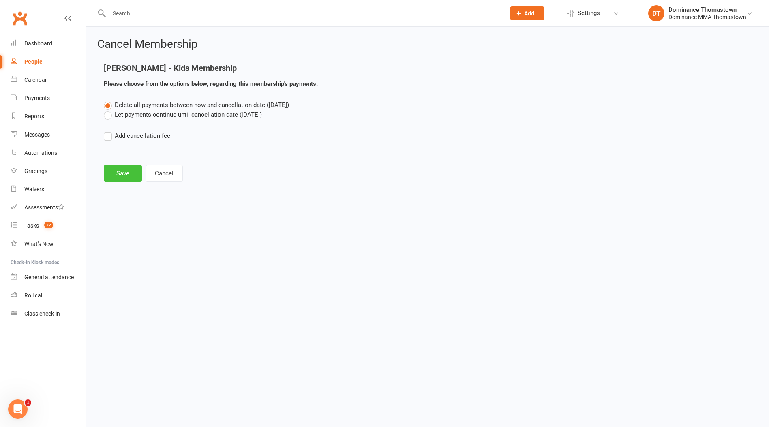
click at [129, 173] on button "Save" at bounding box center [123, 173] width 38 height 17
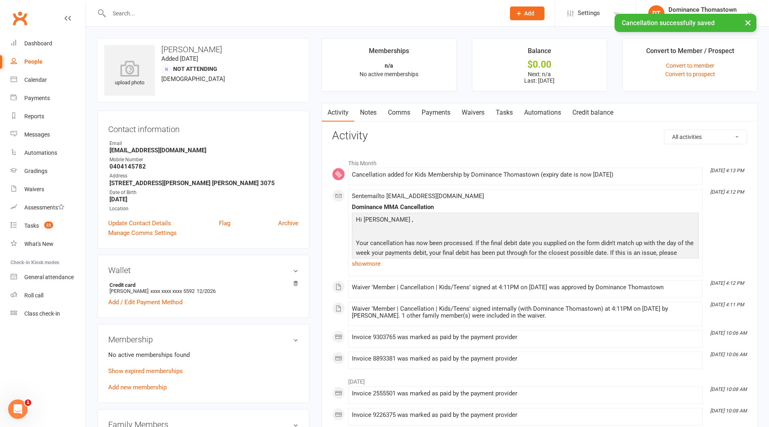
click at [510, 113] on link "Tasks" at bounding box center [504, 112] width 28 height 19
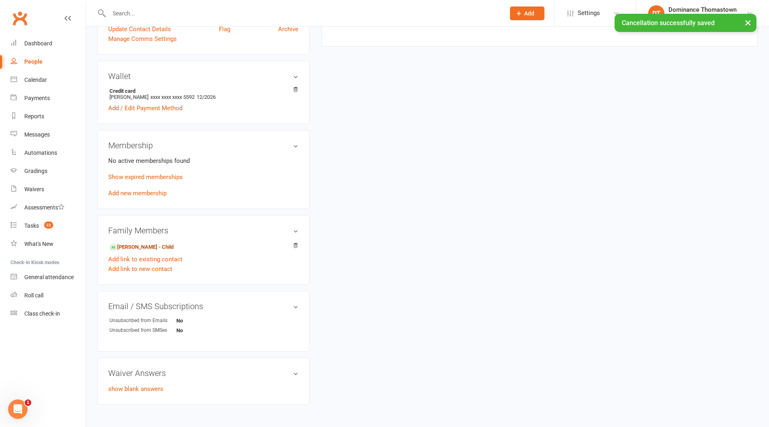
click at [149, 248] on link "Mohammed Muhsun - Child" at bounding box center [141, 247] width 64 height 9
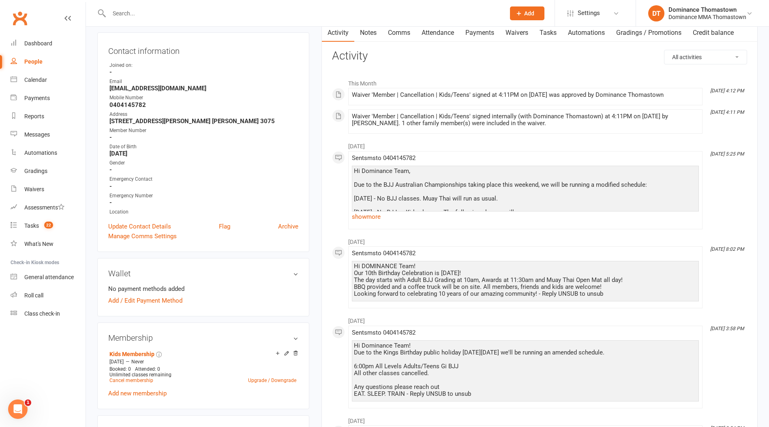
scroll to position [205, 0]
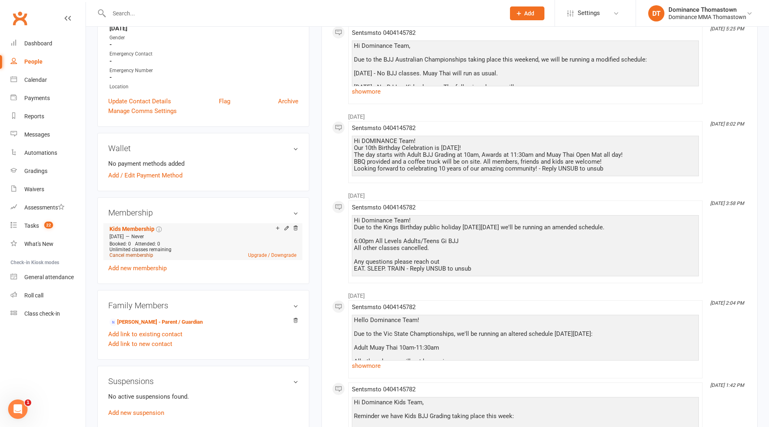
click at [135, 253] on link "Cancel membership" at bounding box center [131, 256] width 44 height 6
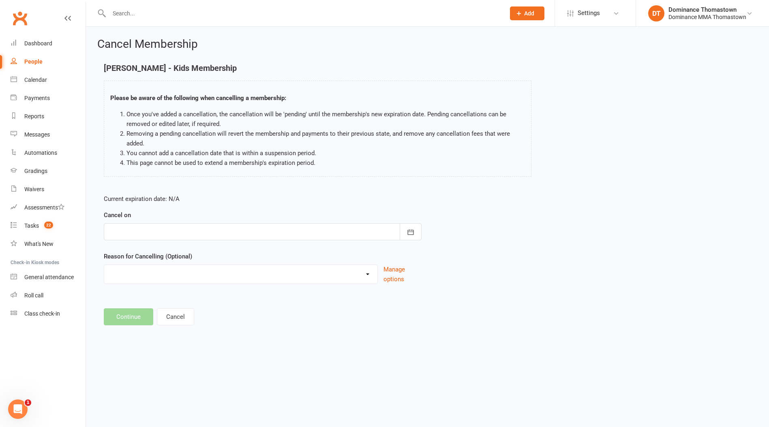
click at [135, 228] on div at bounding box center [263, 231] width 318 height 17
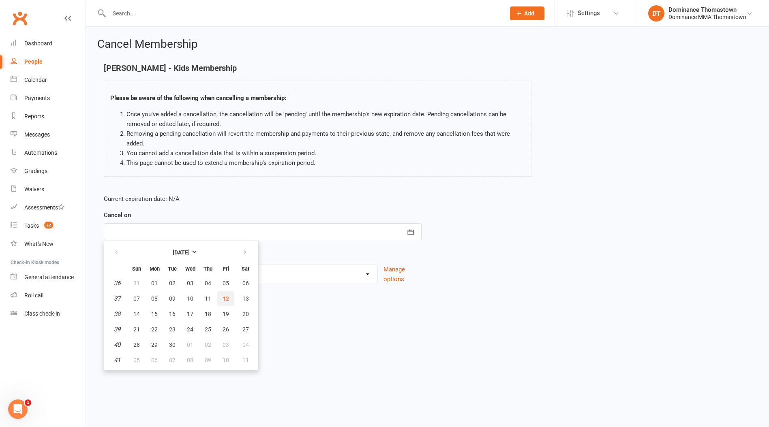
click at [230, 298] on button "12" at bounding box center [225, 299] width 17 height 15
type input "[DATE]"
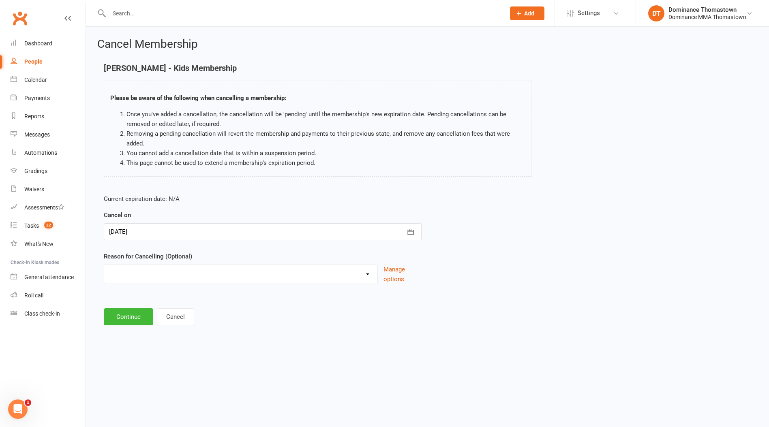
click at [194, 281] on select "Holiday Injury Other reason" at bounding box center [240, 273] width 273 height 16
select select "2"
click at [104, 265] on select "Holiday Injury Other reason" at bounding box center [240, 273] width 273 height 16
click at [161, 321] on input at bounding box center [263, 317] width 318 height 17
paste input "No interest"
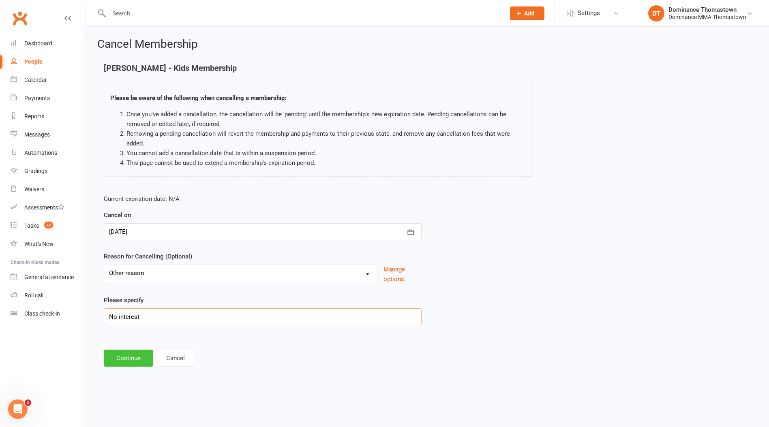
type input "No interest"
click at [130, 358] on button "Continue" at bounding box center [128, 358] width 49 height 17
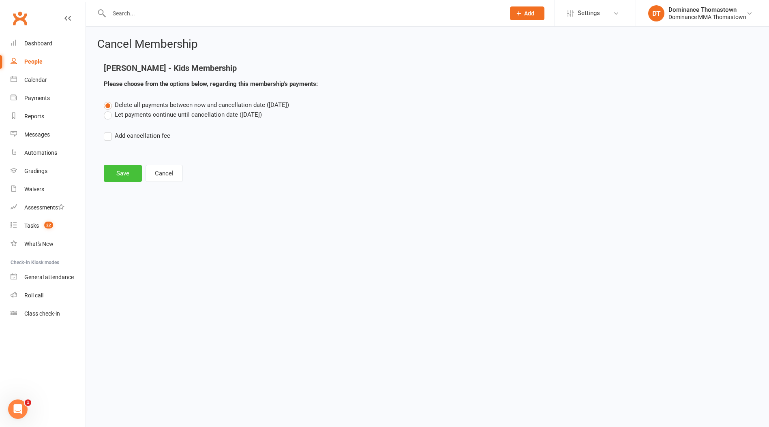
click at [118, 179] on button "Save" at bounding box center [123, 173] width 38 height 17
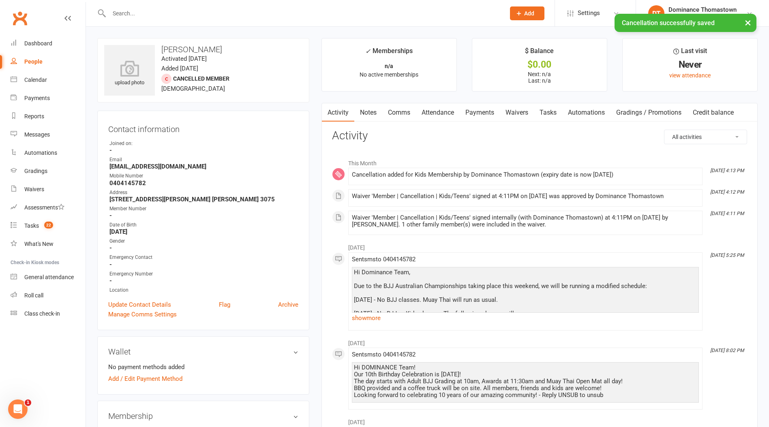
drag, startPoint x: 551, startPoint y: 116, endPoint x: 470, endPoint y: 125, distance: 82.4
click at [551, 116] on link "Tasks" at bounding box center [548, 112] width 28 height 19
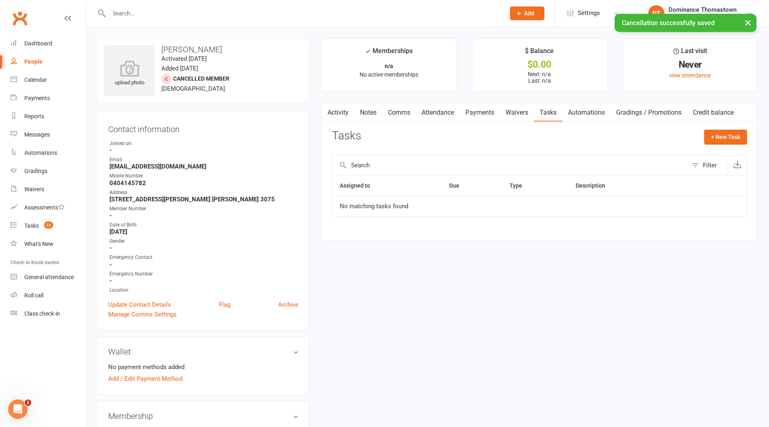
click at [142, 14] on div "× Cancellation successfully saved" at bounding box center [379, 14] width 759 height 0
click at [144, 14] on div "× Cancellation successfully saved" at bounding box center [379, 14] width 759 height 0
click at [142, 11] on input "text" at bounding box center [303, 13] width 393 height 11
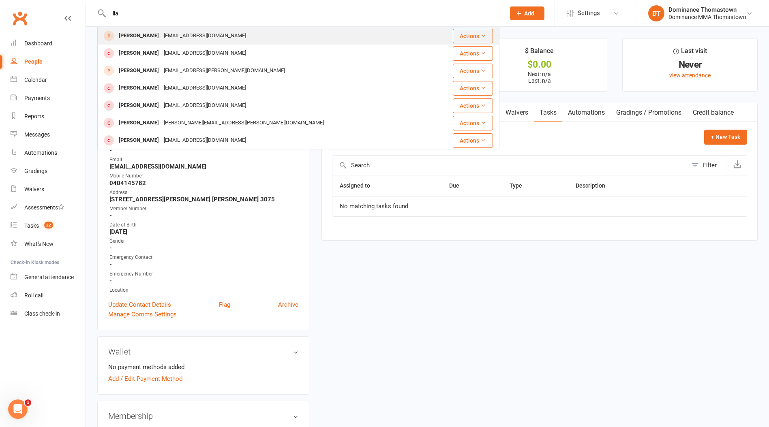
type input "lia"
click at [165, 32] on div "[EMAIL_ADDRESS][DOMAIN_NAME]" at bounding box center [204, 36] width 87 height 12
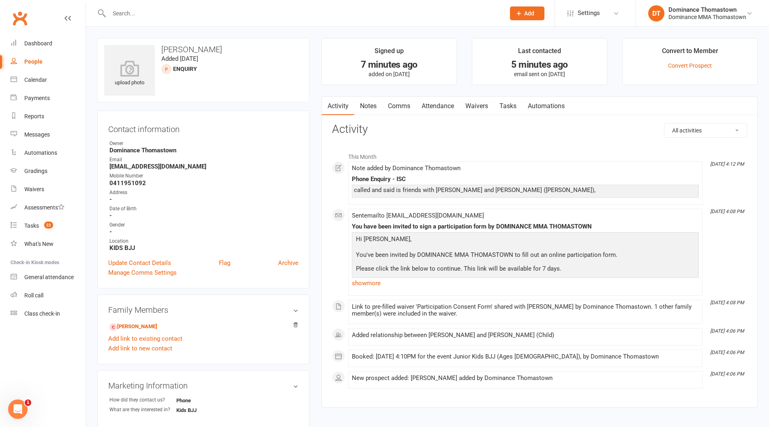
click at [380, 106] on link "Notes" at bounding box center [368, 106] width 28 height 19
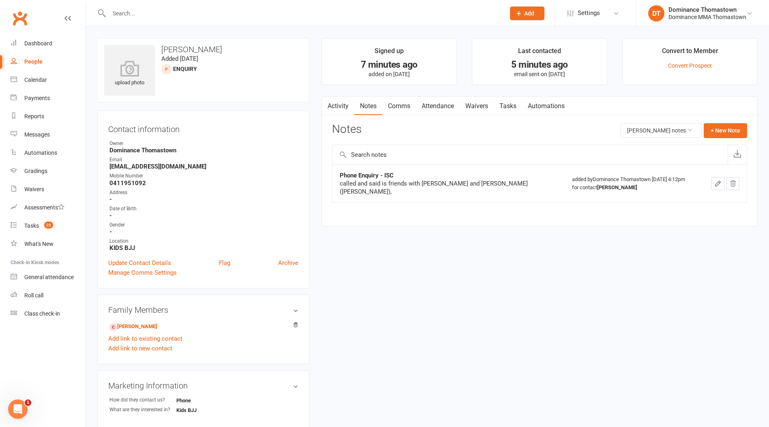
click at [714, 177] on button "button" at bounding box center [718, 183] width 13 height 13
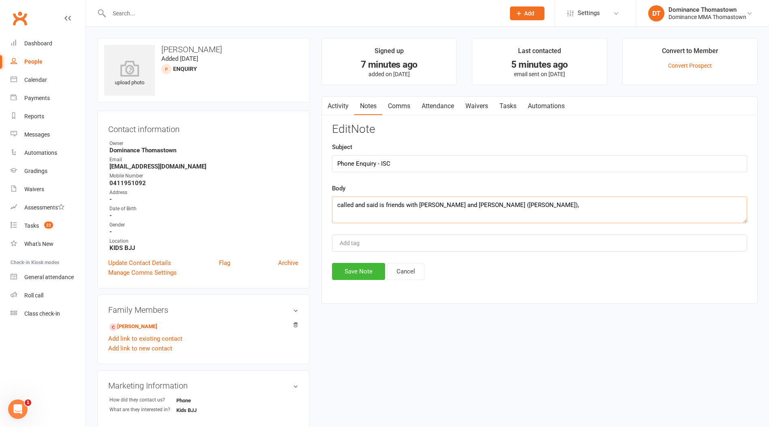
drag, startPoint x: 524, startPoint y: 204, endPoint x: 529, endPoint y: 204, distance: 4.9
click at [526, 204] on textarea "called and said is friends with [PERSON_NAME] and [PERSON_NAME] ([PERSON_NAME])," at bounding box center [539, 210] width 415 height 27
type textarea "called and said is friends with [PERSON_NAME] and [PERSON_NAME] ([PERSON_NAME])…"
click at [359, 274] on button "Save Note" at bounding box center [358, 271] width 53 height 17
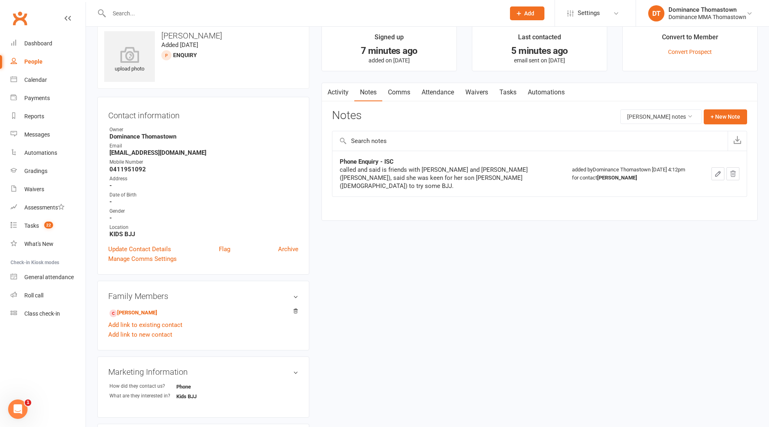
scroll to position [16, 0]
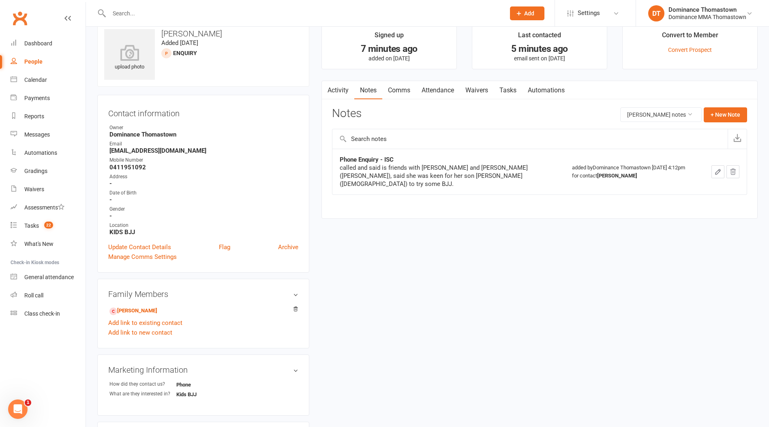
click at [507, 87] on link "Tasks" at bounding box center [508, 90] width 28 height 19
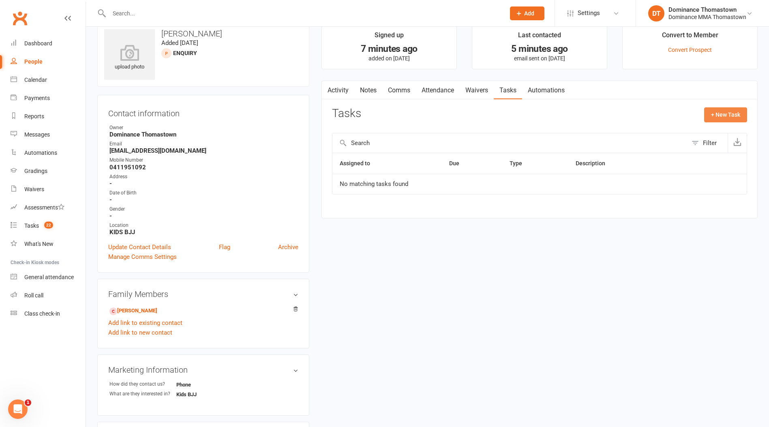
click at [712, 115] on button "+ New Task" at bounding box center [725, 114] width 43 height 15
select select "12547"
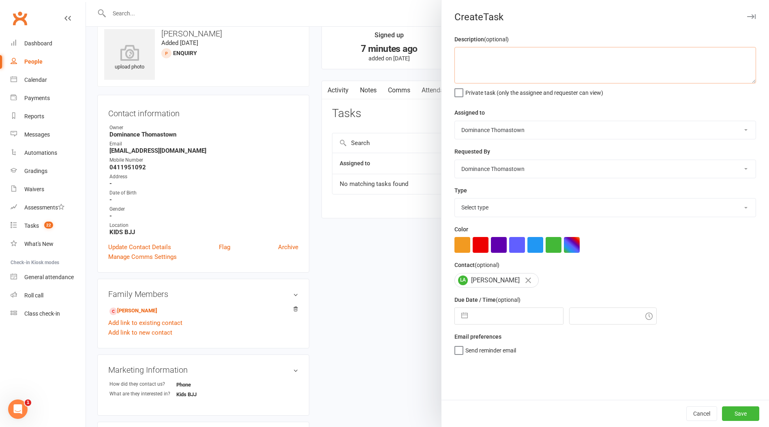
drag, startPoint x: 568, startPoint y: 71, endPoint x: 579, endPoint y: 73, distance: 11.6
click at [568, 71] on textarea at bounding box center [606, 65] width 302 height 36
type textarea "Do"
click at [706, 412] on button "Cancel" at bounding box center [701, 414] width 31 height 15
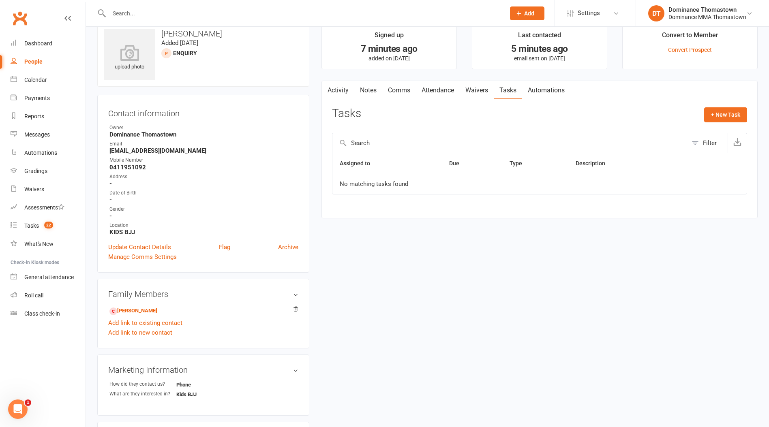
click at [191, 8] on input "text" at bounding box center [303, 13] width 393 height 11
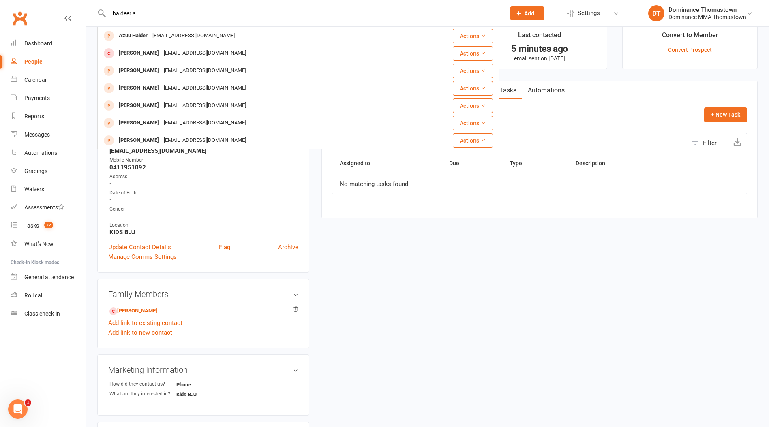
click at [127, 13] on input "haideer a" at bounding box center [303, 13] width 393 height 11
click at [174, 8] on input "haider a" at bounding box center [303, 13] width 393 height 11
click at [181, 13] on input "haider a" at bounding box center [303, 13] width 393 height 11
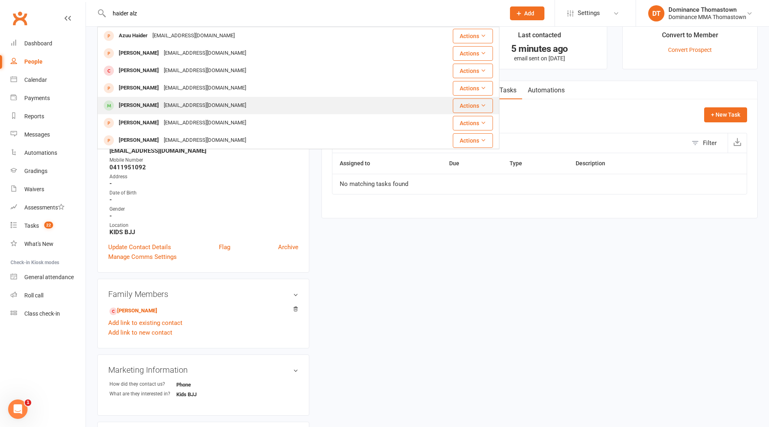
type input "haider alz"
click at [203, 105] on div "[EMAIL_ADDRESS][DOMAIN_NAME]" at bounding box center [204, 106] width 87 height 12
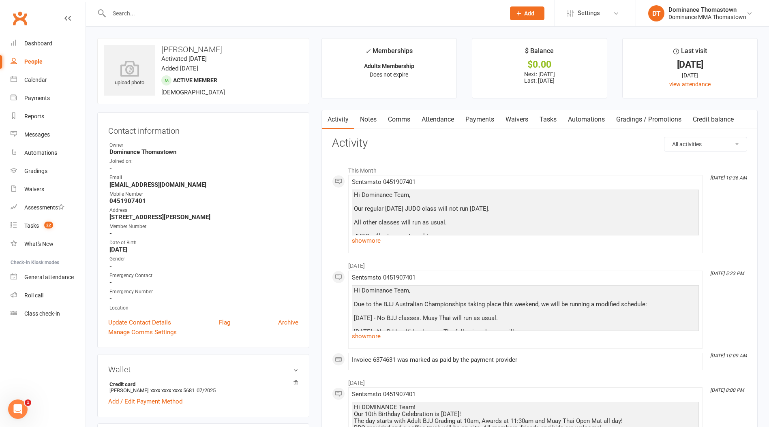
click at [518, 118] on link "Waivers" at bounding box center [517, 119] width 34 height 19
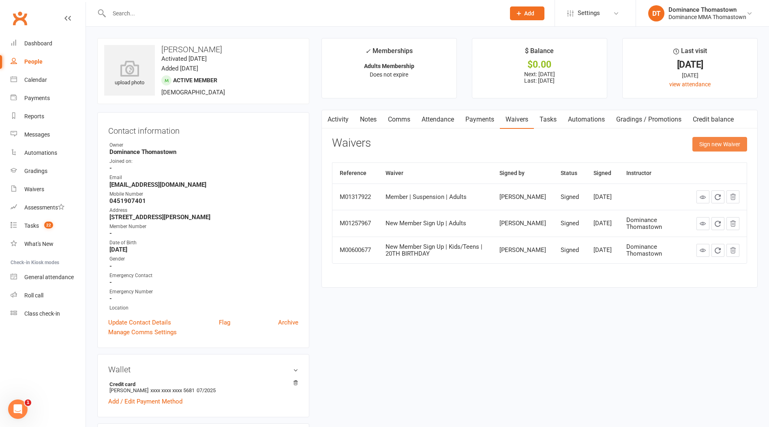
click at [705, 147] on button "Sign new Waiver" at bounding box center [720, 144] width 55 height 15
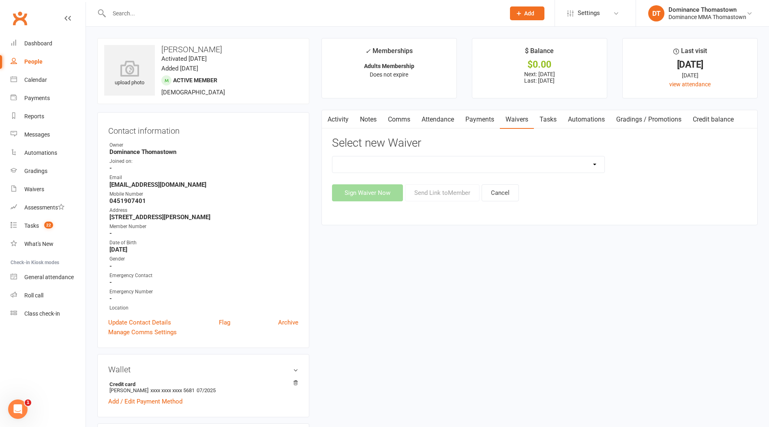
click at [485, 122] on link "Payments" at bounding box center [480, 119] width 40 height 19
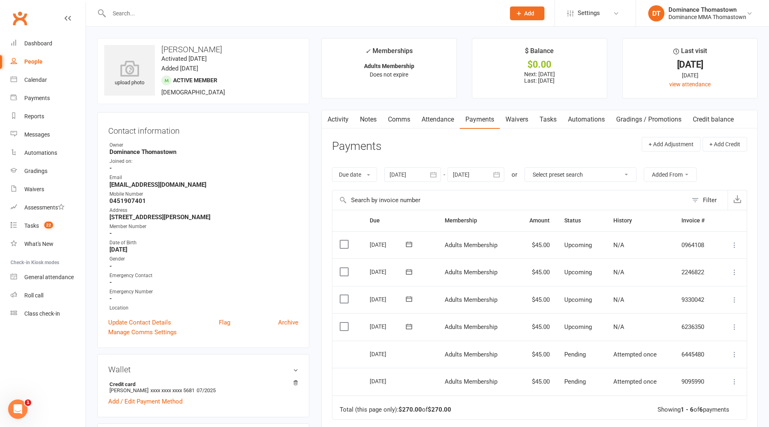
click at [516, 120] on link "Waivers" at bounding box center [517, 119] width 34 height 19
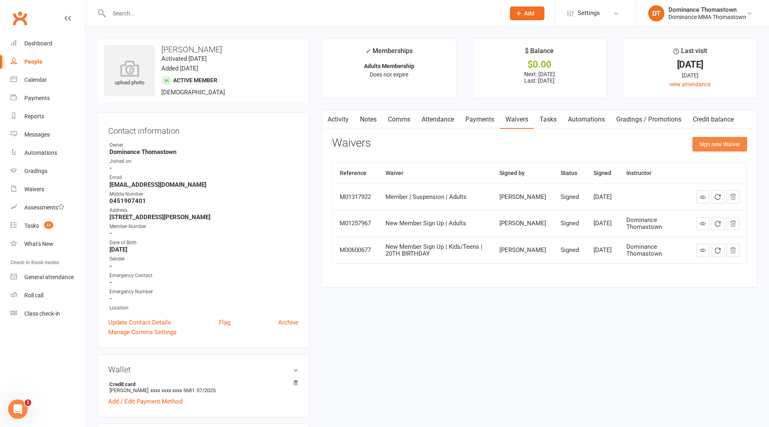
click at [726, 146] on button "Sign new Waiver" at bounding box center [720, 144] width 55 height 15
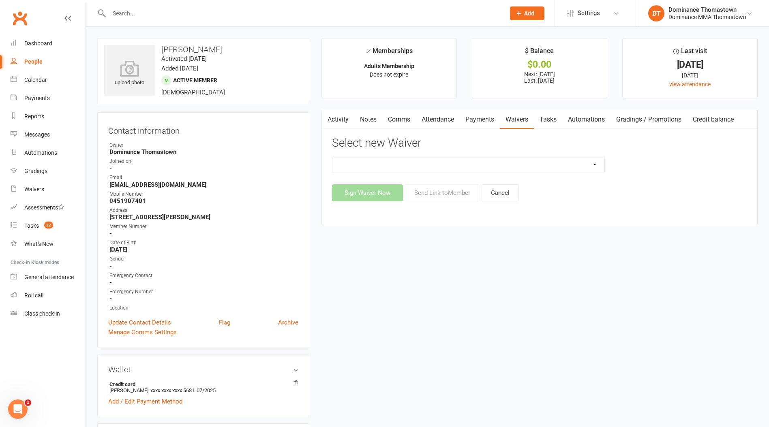
click at [583, 168] on select "Member | Cancellation | Adults Member | Injury Report Form (FOH staff use only)…" at bounding box center [468, 165] width 272 height 16
select select "8152"
click at [332, 157] on select "Member | Cancellation | Adults Member | Injury Report Form (FOH staff use only)…" at bounding box center [468, 165] width 272 height 16
click at [459, 194] on button "Send Link to Member" at bounding box center [442, 192] width 75 height 17
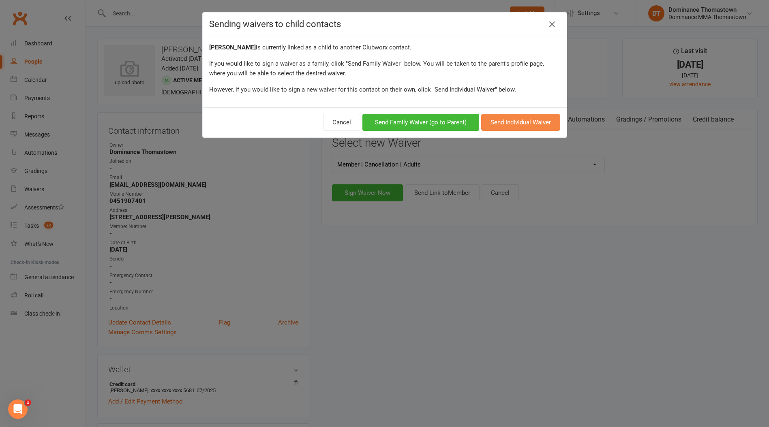
click at [491, 123] on button "Send Individual Waiver" at bounding box center [520, 122] width 79 height 17
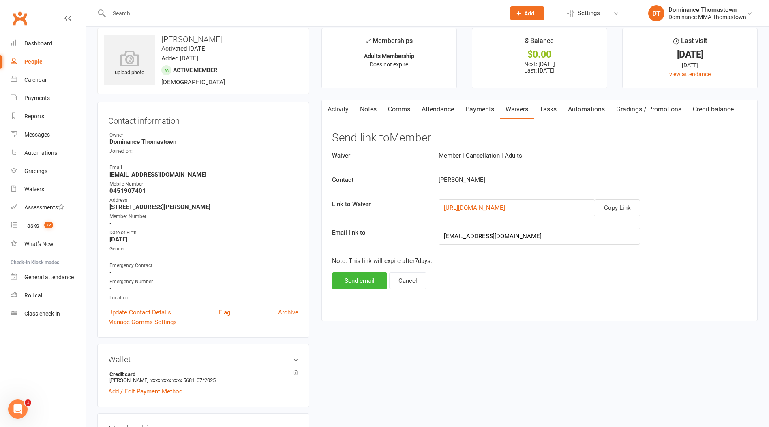
scroll to position [7, 0]
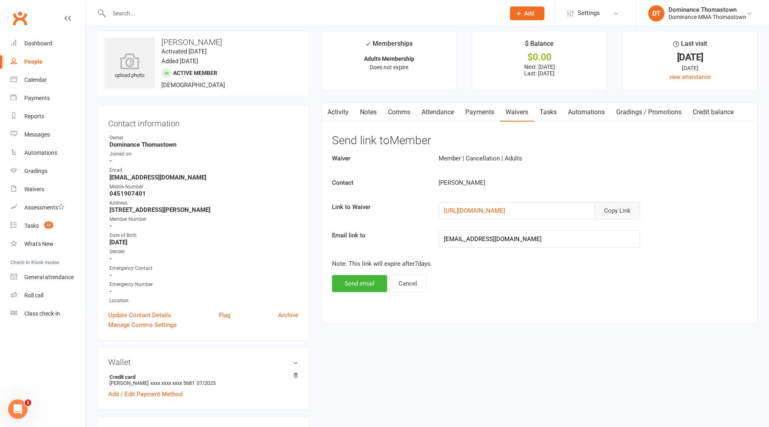
click at [607, 214] on button "Copy Link" at bounding box center [617, 210] width 45 height 17
click at [393, 119] on link "Comms" at bounding box center [399, 112] width 34 height 19
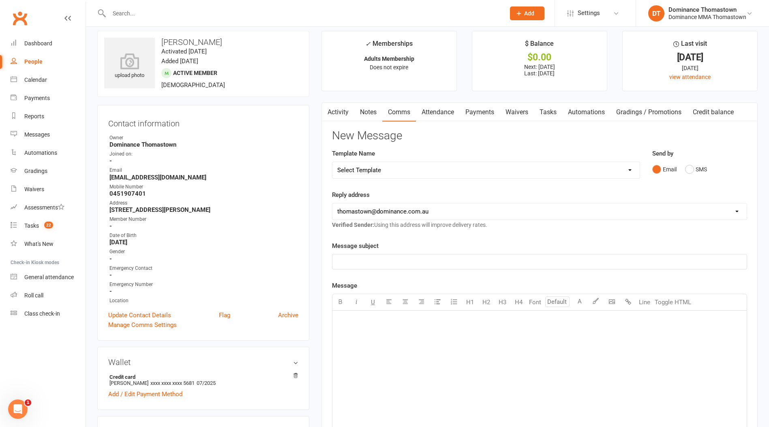
click at [430, 166] on select "Select Template [Email] MARKETING | 10TH BIRTHDAY SPECIAL | CANCELLED MEMBERS […" at bounding box center [485, 170] width 307 height 16
select select "6"
click at [332, 162] on select "Select Template [Email] MARKETING | 10TH BIRTHDAY SPECIAL | CANCELLED MEMBERS […" at bounding box center [485, 170] width 307 height 16
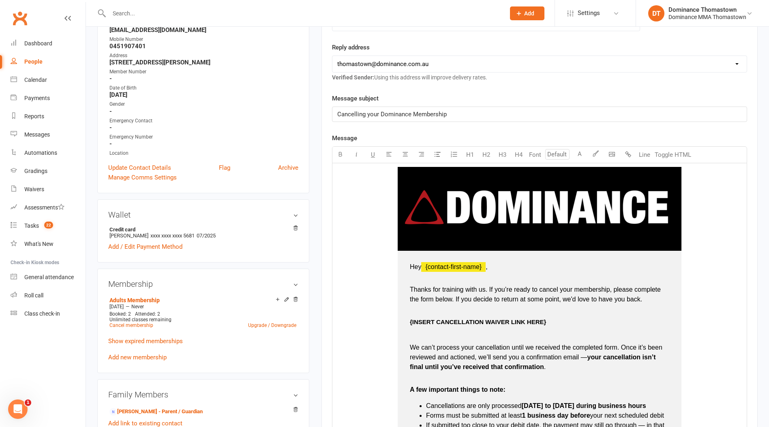
scroll to position [242, 0]
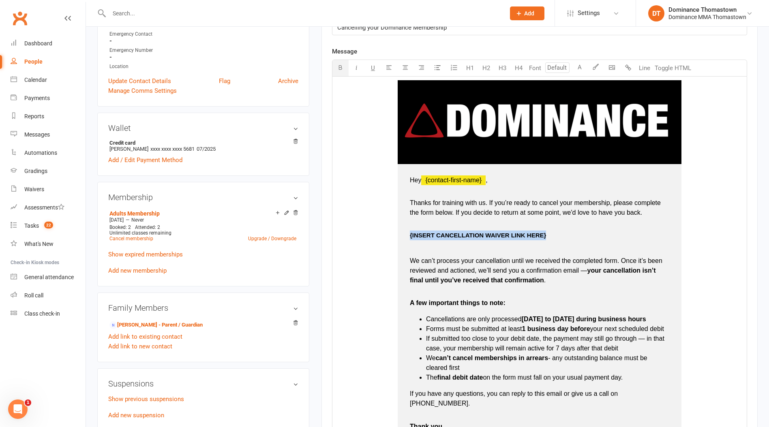
drag, startPoint x: 553, startPoint y: 237, endPoint x: 407, endPoint y: 238, distance: 145.6
click at [407, 238] on td "Hey ﻿ {contact-first-name} , Thanks for training with us. If you’re ready to ca…" at bounding box center [540, 310] width 284 height 293
type input "16"
drag, startPoint x: 525, startPoint y: 236, endPoint x: 401, endPoint y: 236, distance: 124.5
click at [401, 236] on td "Hey ﻿ {contact-first-name} , Thanks for training with us. If you’re ready to ca…" at bounding box center [540, 310] width 284 height 293
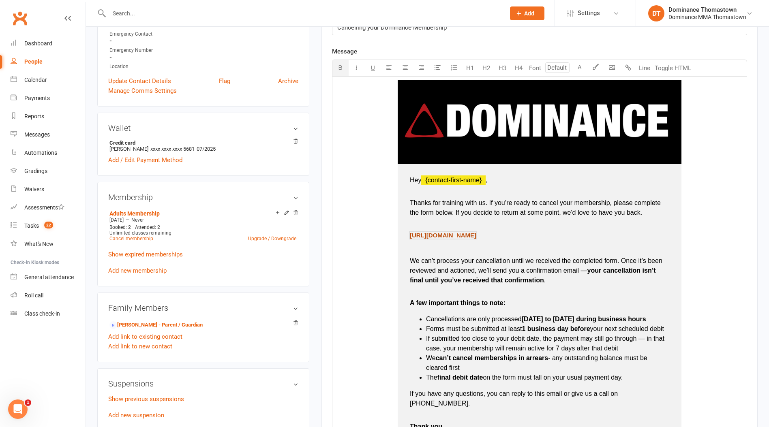
click at [473, 235] on span "[URL][DOMAIN_NAME]" at bounding box center [443, 235] width 66 height 7
click at [470, 235] on span "[URL][DOMAIN_NAME]" at bounding box center [443, 235] width 66 height 7
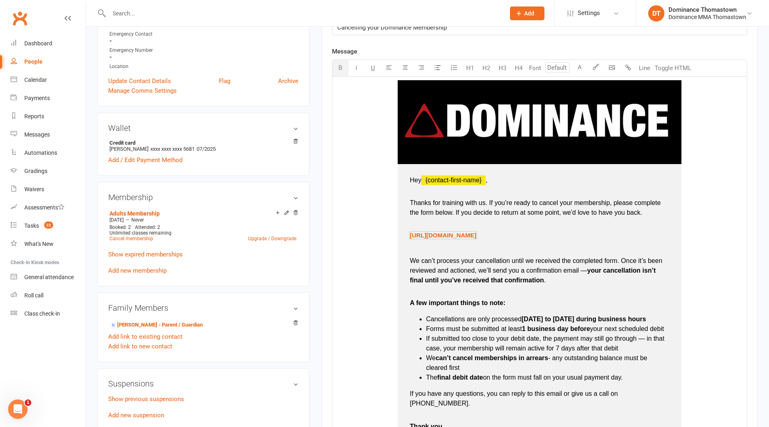
click at [547, 244] on p at bounding box center [539, 248] width 259 height 10
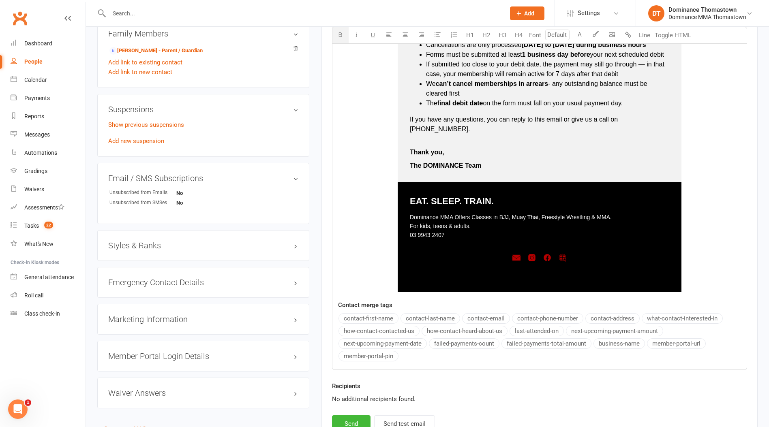
scroll to position [576, 0]
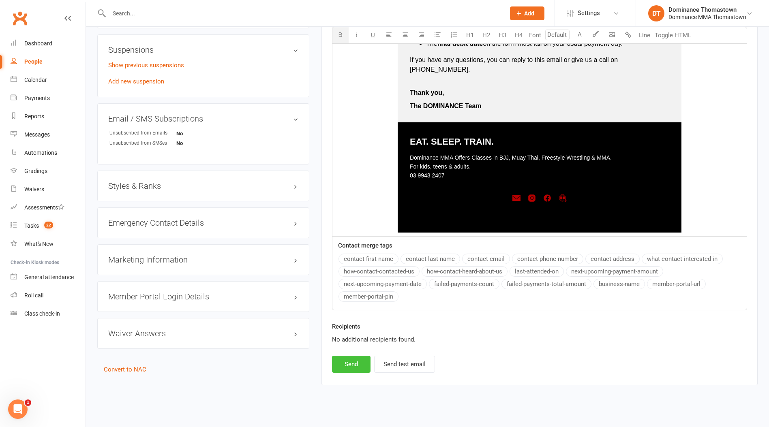
click at [350, 356] on button "Send" at bounding box center [351, 364] width 39 height 17
select select
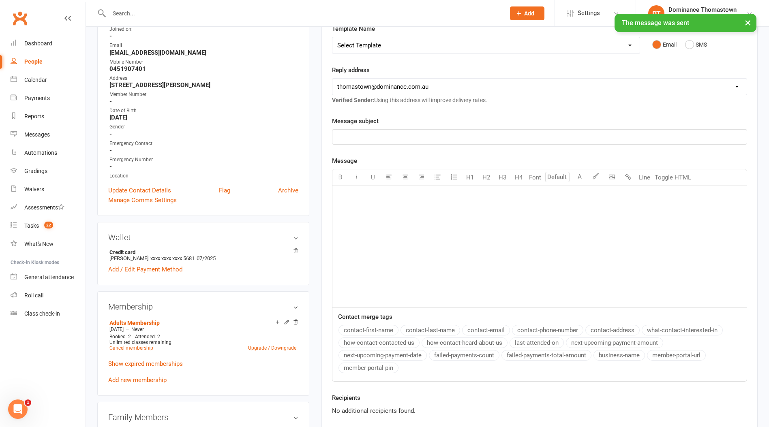
scroll to position [0, 0]
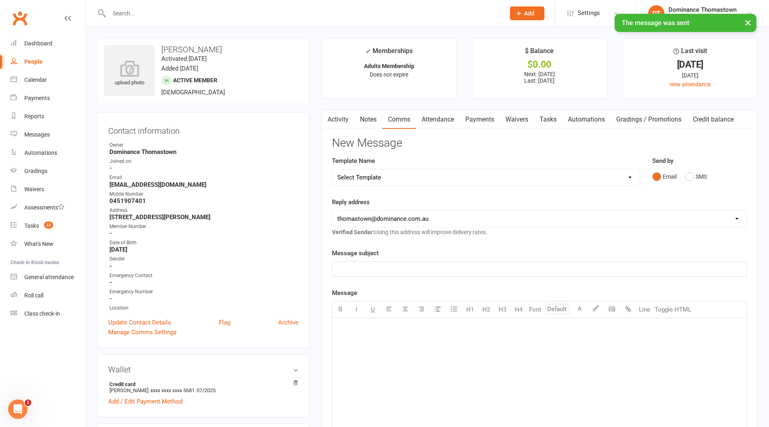
click at [541, 127] on link "Tasks" at bounding box center [548, 119] width 28 height 19
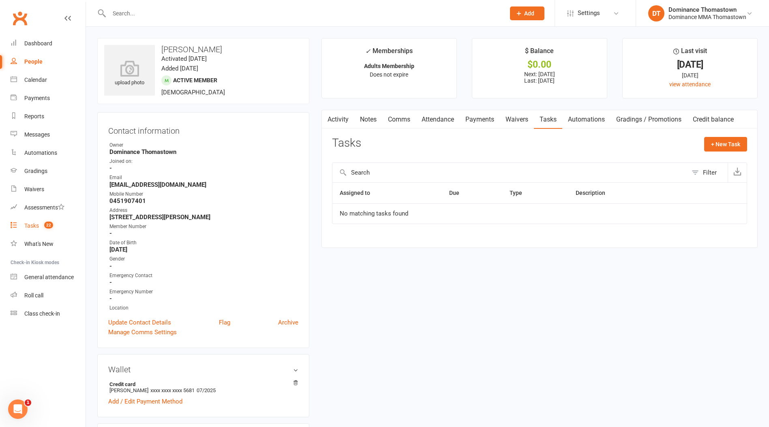
click at [54, 229] on link "Tasks 22" at bounding box center [48, 226] width 75 height 18
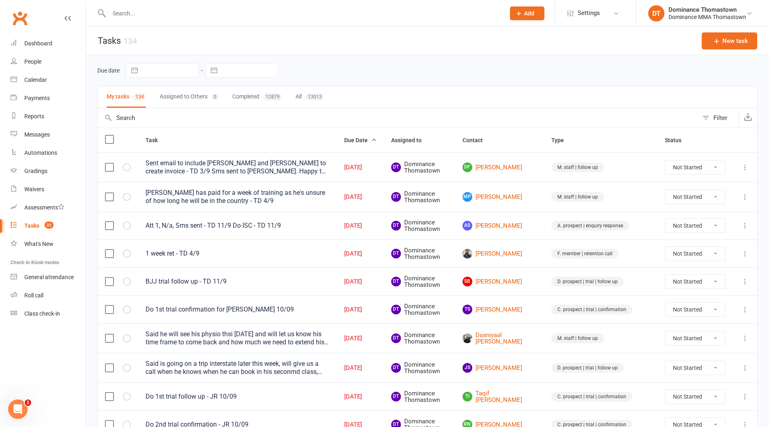
click at [238, 15] on input "text" at bounding box center [303, 13] width 393 height 11
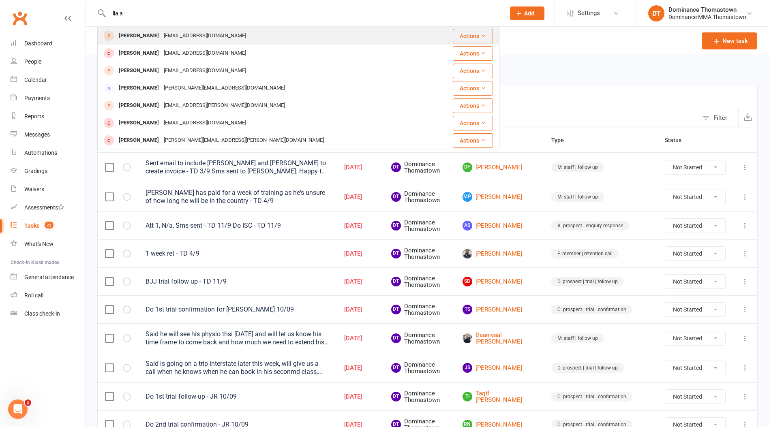
type input "lia a"
click at [210, 34] on div "[PERSON_NAME] [EMAIL_ADDRESS][DOMAIN_NAME]" at bounding box center [265, 36] width 334 height 17
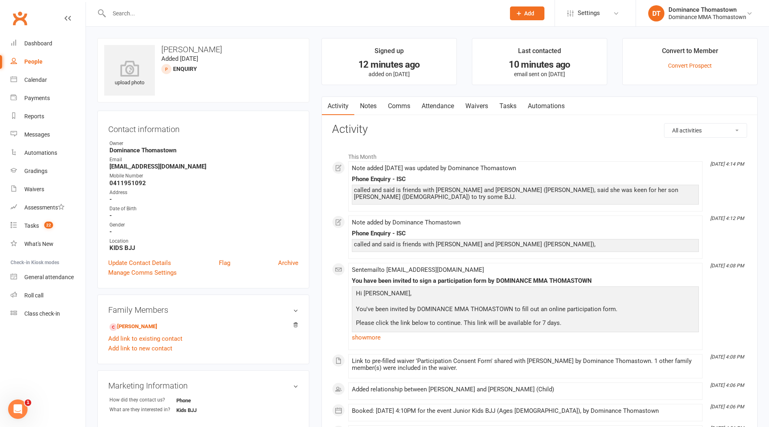
click at [510, 98] on link "Tasks" at bounding box center [508, 106] width 28 height 19
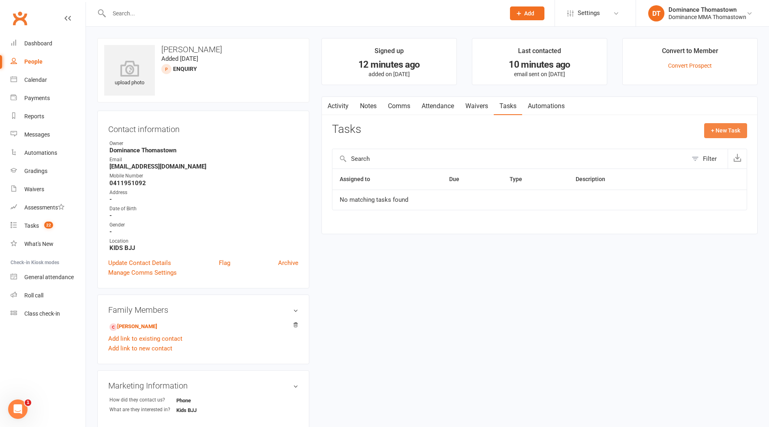
click at [714, 127] on button "+ New Task" at bounding box center [725, 130] width 43 height 15
select select "12547"
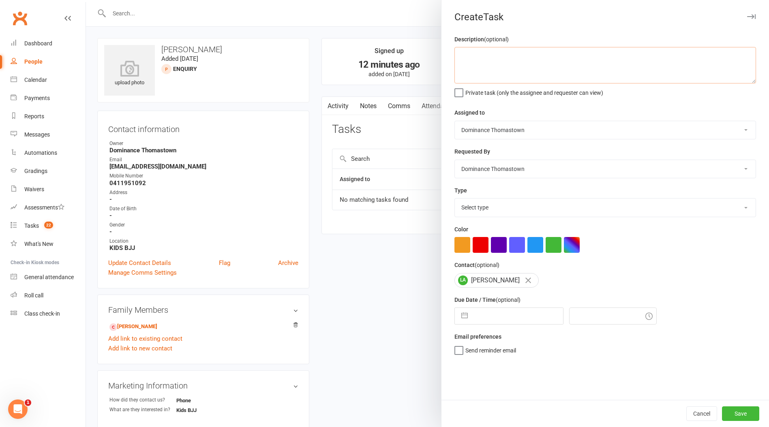
click at [588, 81] on textarea at bounding box center [606, 65] width 302 height 36
type textarea "Do 1st trial confirmation for [PERSON_NAME] 12/09"
click at [567, 210] on select "Select type A. prospect | enquiry response B. prospect | trial | booking [PERSO…" at bounding box center [605, 208] width 301 height 18
select select "3811"
click at [455, 199] on select "Select type A. prospect | enquiry response B. prospect | trial | booking [PERSO…" at bounding box center [605, 208] width 301 height 18
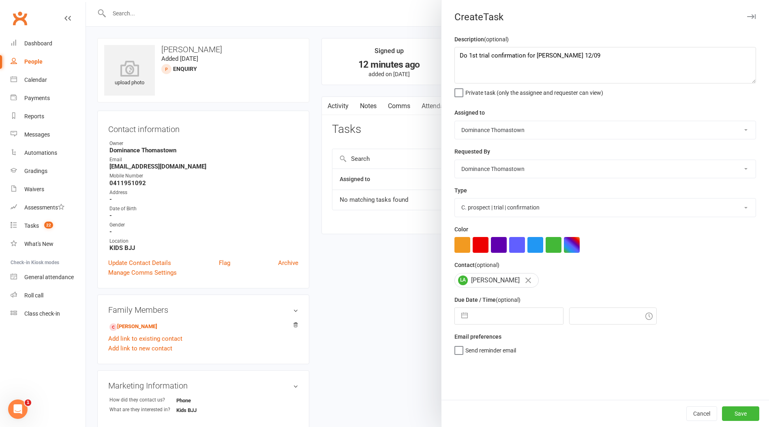
drag, startPoint x: 506, startPoint y: 315, endPoint x: 511, endPoint y: 313, distance: 5.3
click at [507, 315] on input "text" at bounding box center [517, 316] width 91 height 16
select select "7"
select select "2025"
select select "8"
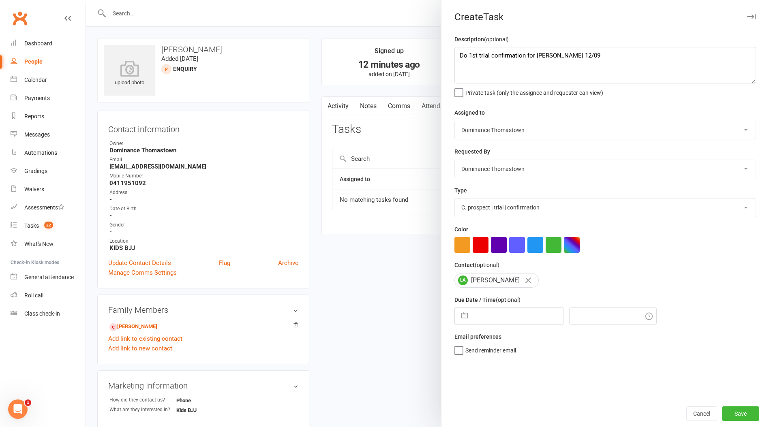
select select "2025"
select select "9"
select select "2025"
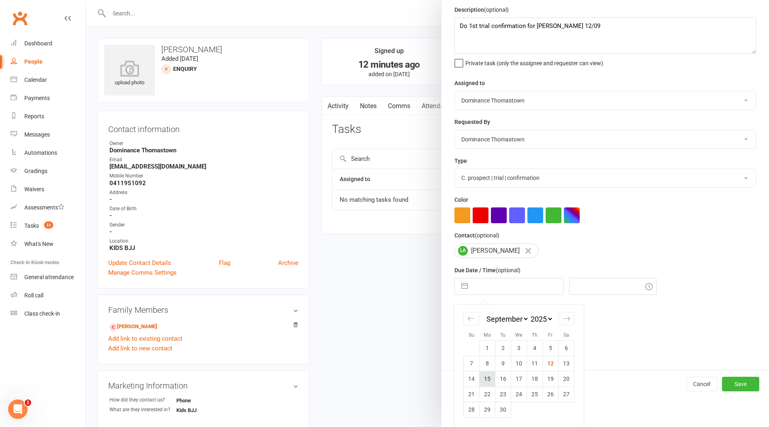
click at [493, 380] on td "15" at bounding box center [488, 378] width 16 height 15
type input "[DATE]"
type input "4:30pm"
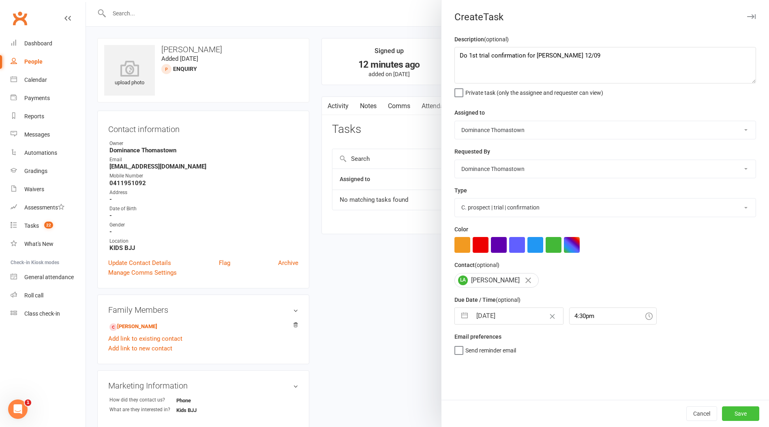
click at [729, 412] on button "Save" at bounding box center [740, 414] width 37 height 15
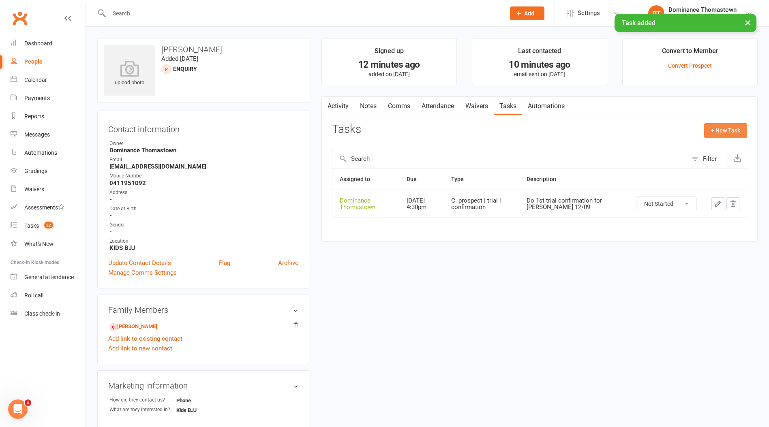
click at [712, 130] on button "+ New Task" at bounding box center [725, 130] width 43 height 15
select select "12547"
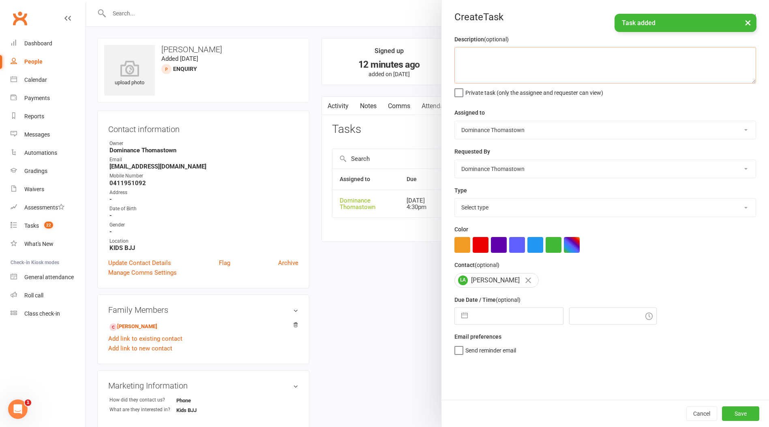
click at [573, 66] on textarea at bounding box center [606, 65] width 302 height 36
type textarea "z"
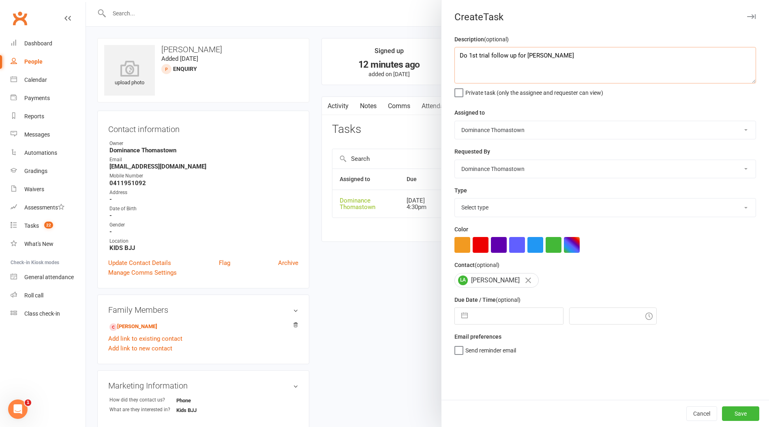
type textarea "Do 1st trial follow up for [PERSON_NAME]"
select select "7"
select select "2025"
select select "8"
select select "2025"
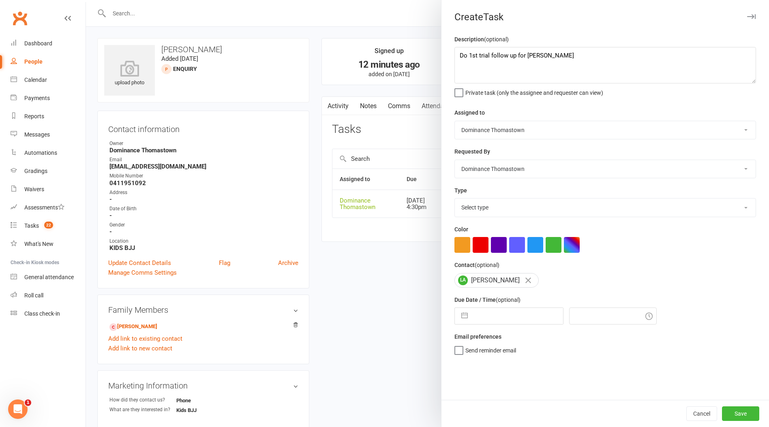
select select "9"
select select "2025"
click at [491, 319] on input "text" at bounding box center [517, 316] width 91 height 16
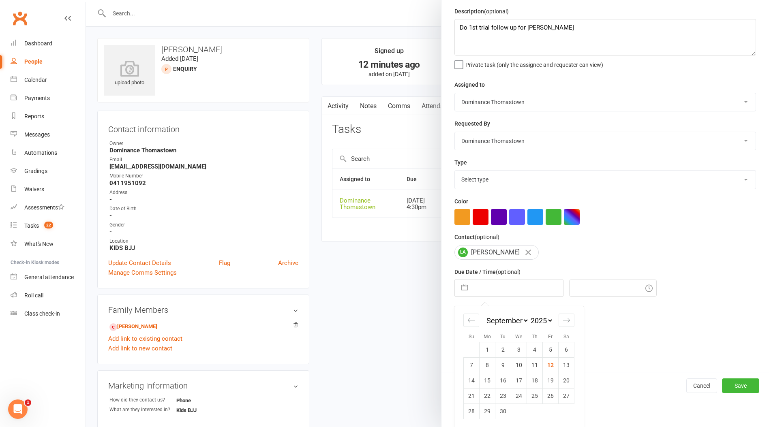
scroll to position [31, 0]
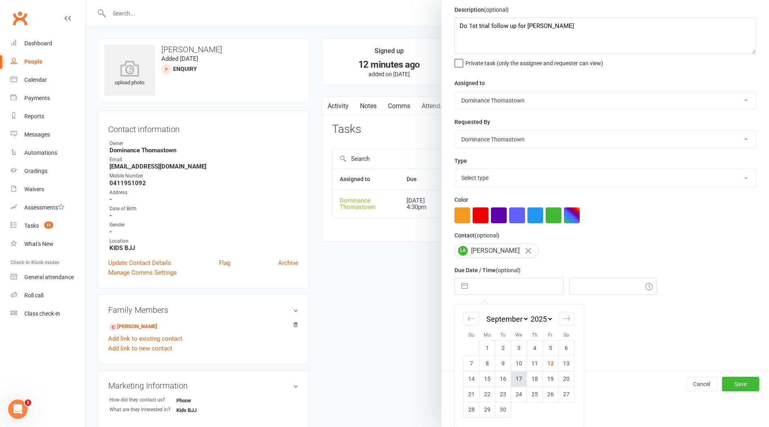
click at [517, 380] on td "17" at bounding box center [519, 378] width 16 height 15
type input "[DATE]"
type input "4:30pm"
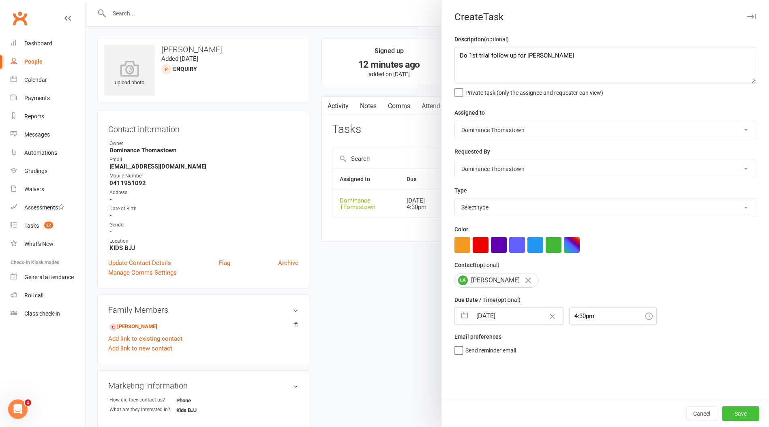
click at [732, 407] on button "Save" at bounding box center [740, 414] width 37 height 15
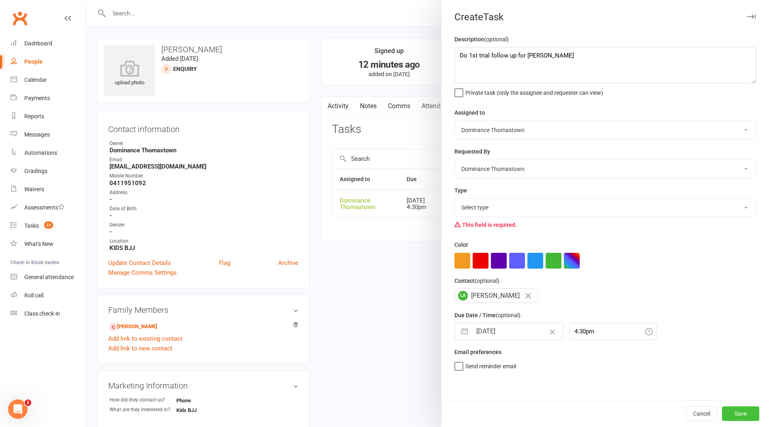
click at [753, 416] on button "Save" at bounding box center [740, 414] width 37 height 15
click at [504, 217] on select "Select type A. prospect | enquiry response B. prospect | trial | booking [PERSO…" at bounding box center [605, 208] width 301 height 18
select select "3812"
click at [455, 199] on select "Select type A. prospect | enquiry response B. prospect | trial | booking [PERSO…" at bounding box center [605, 208] width 301 height 18
click at [725, 409] on button "Save" at bounding box center [740, 414] width 37 height 15
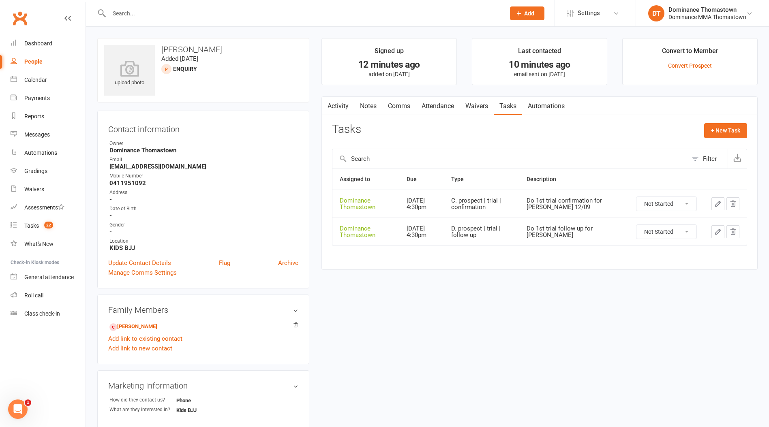
click at [478, 109] on link "Waivers" at bounding box center [477, 106] width 34 height 19
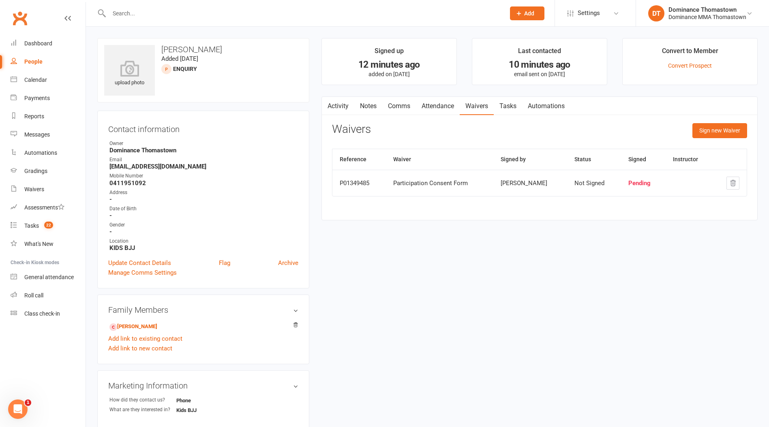
click at [513, 107] on link "Tasks" at bounding box center [508, 106] width 28 height 19
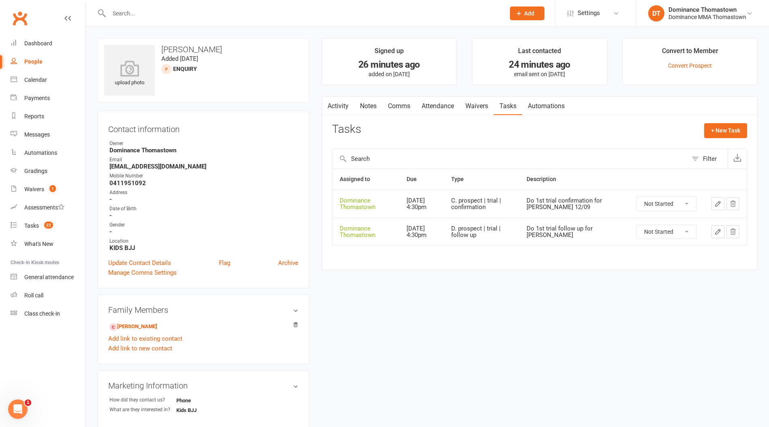
click at [133, 14] on input "text" at bounding box center [303, 13] width 393 height 11
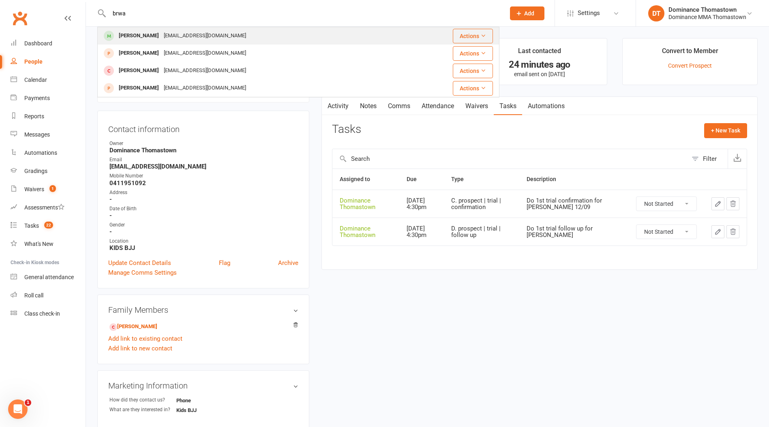
type input "brwa"
click at [161, 32] on div "[EMAIL_ADDRESS][DOMAIN_NAME]" at bounding box center [204, 36] width 87 height 12
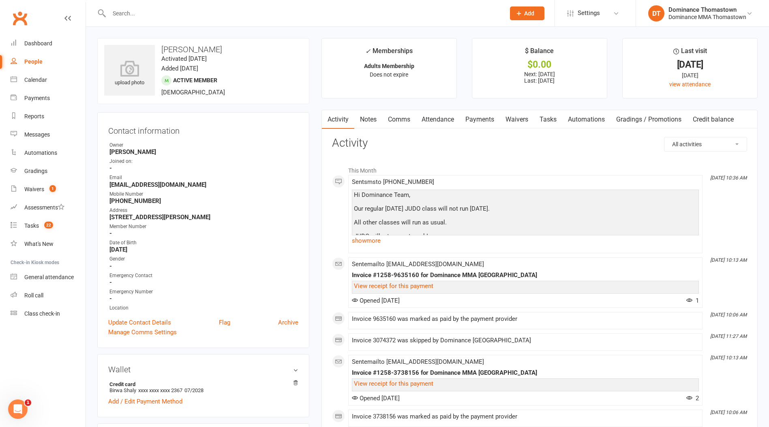
click at [469, 121] on link "Payments" at bounding box center [480, 119] width 40 height 19
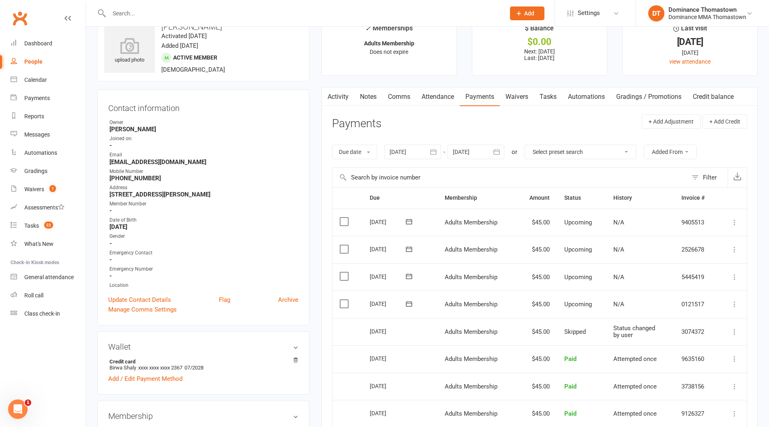
scroll to position [23, 0]
drag, startPoint x: 525, startPoint y: 99, endPoint x: 575, endPoint y: 110, distance: 50.7
click at [525, 99] on link "Waivers" at bounding box center [517, 96] width 34 height 19
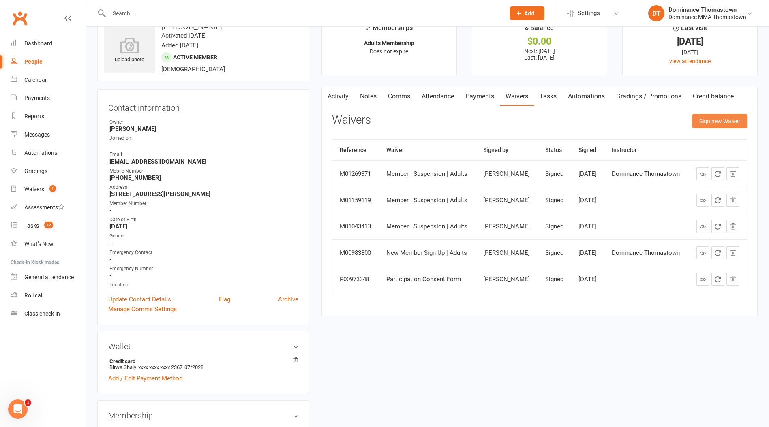
click at [715, 121] on button "Sign new Waiver" at bounding box center [720, 121] width 55 height 15
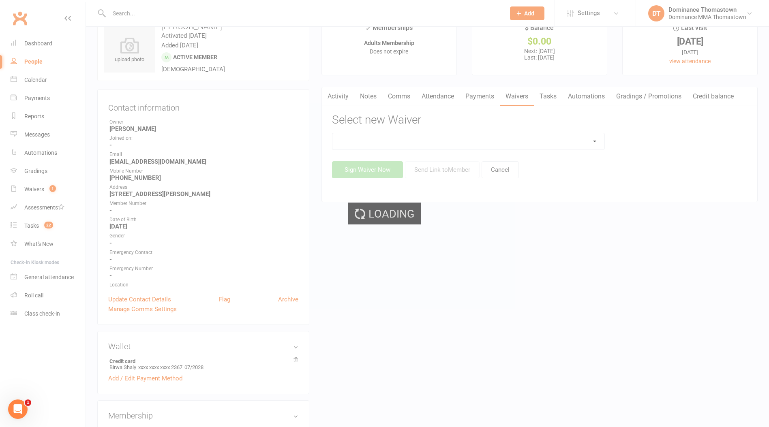
click at [596, 143] on select at bounding box center [468, 141] width 272 height 16
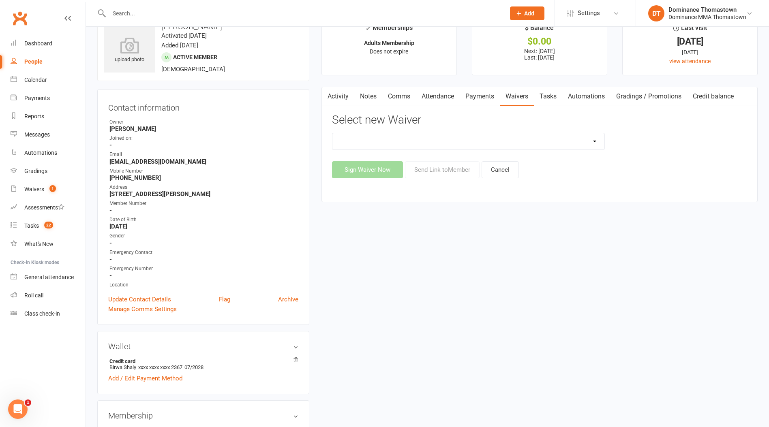
select select "8154"
click at [332, 133] on select "Member | Cancellation | Adults Member | Injury Report Form (FOH staff use only)…" at bounding box center [468, 141] width 272 height 16
click at [442, 171] on button "Send Link to Member" at bounding box center [442, 169] width 75 height 17
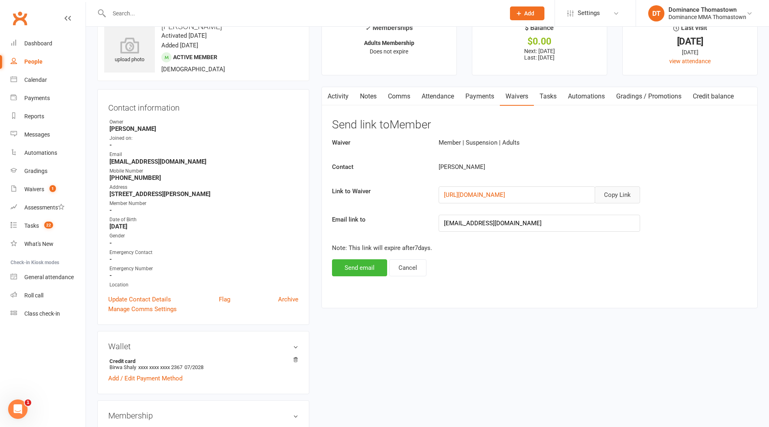
click at [617, 192] on button "Copy Link" at bounding box center [617, 195] width 45 height 17
click at [147, 15] on input "text" at bounding box center [303, 13] width 393 height 11
click at [31, 229] on div "Tasks" at bounding box center [31, 226] width 15 height 6
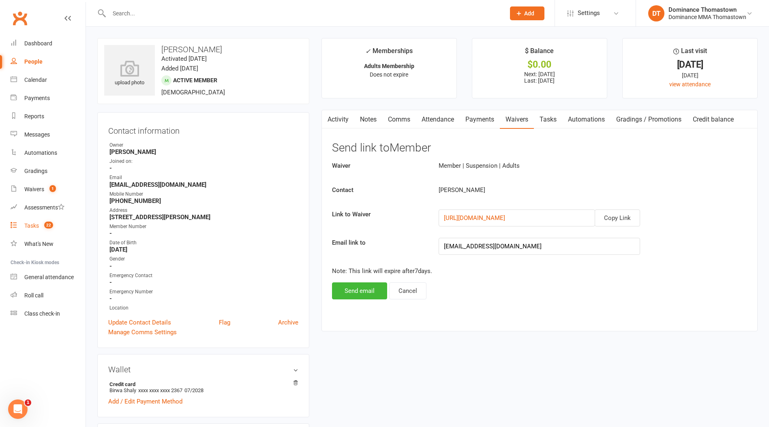
click at [31, 229] on div "Tasks" at bounding box center [31, 226] width 15 height 6
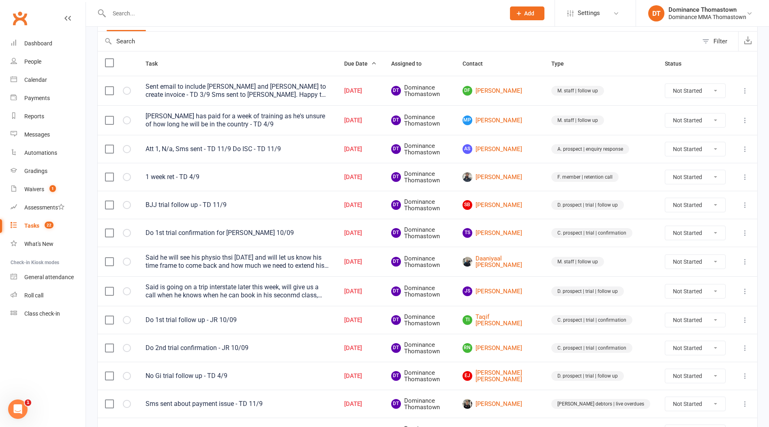
scroll to position [120, 0]
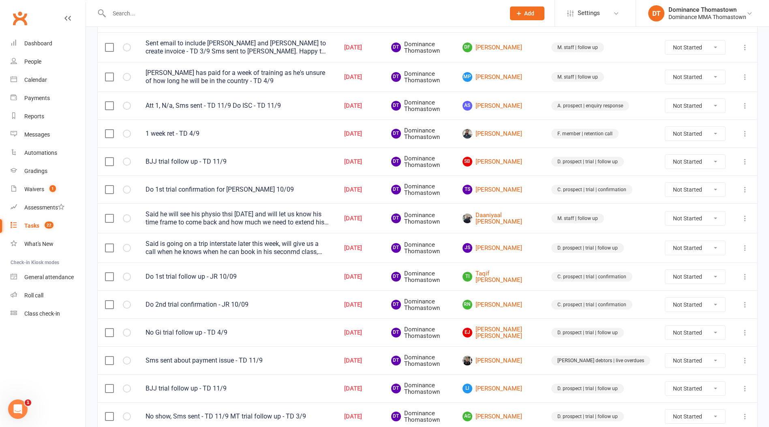
click at [198, 12] on input "text" at bounding box center [303, 13] width 393 height 11
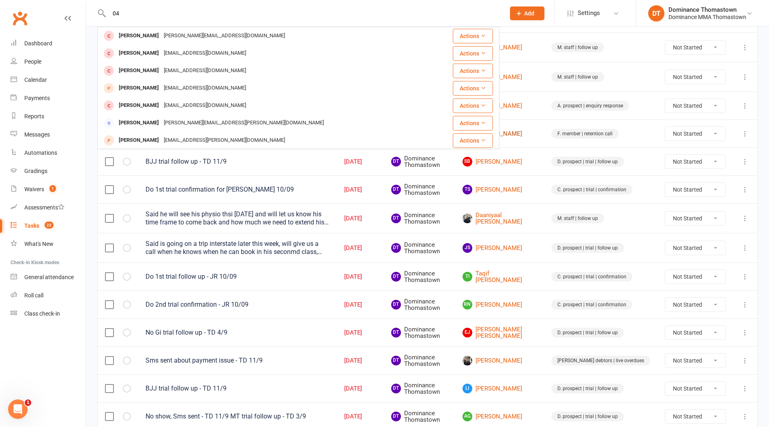
type input "0"
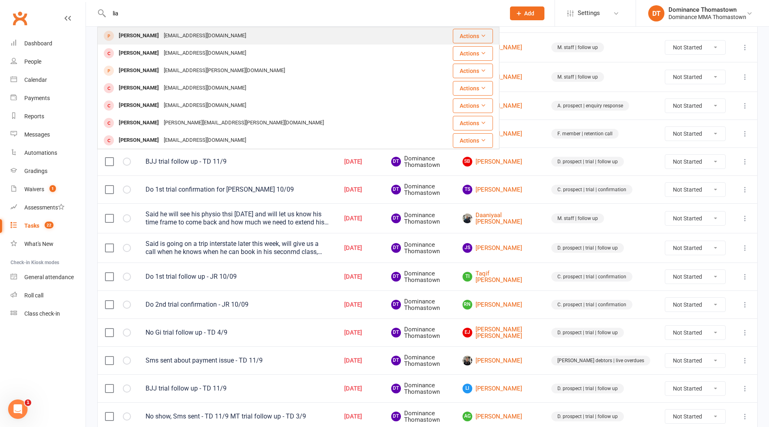
type input "lia"
click at [319, 31] on div "[PERSON_NAME] [EMAIL_ADDRESS][DOMAIN_NAME]" at bounding box center [265, 36] width 334 height 17
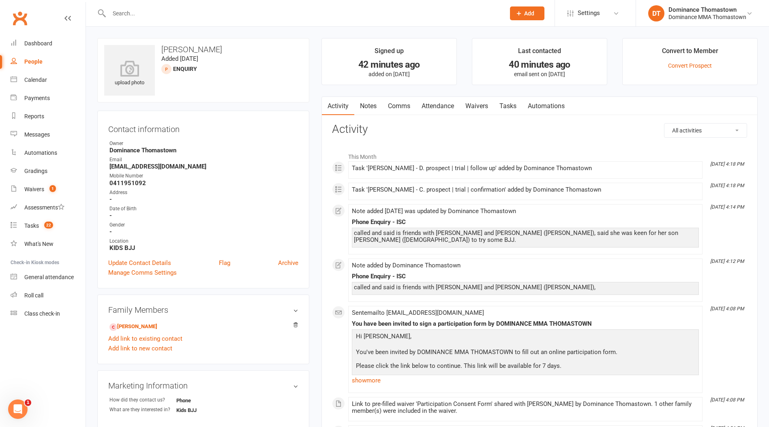
click at [492, 104] on link "Waivers" at bounding box center [477, 106] width 34 height 19
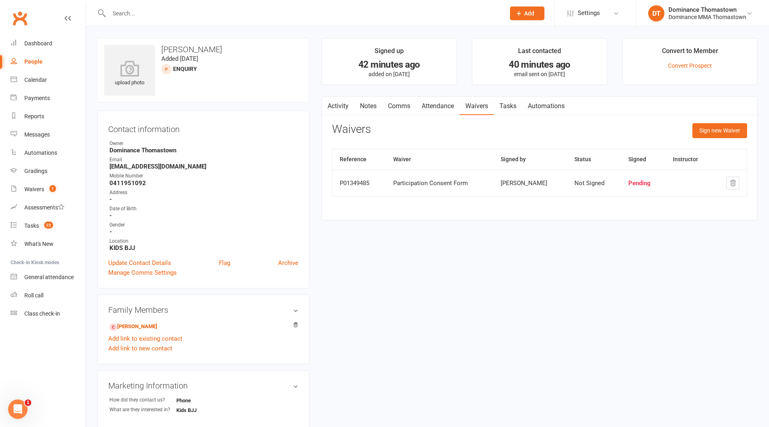
click at [504, 105] on link "Tasks" at bounding box center [508, 106] width 28 height 19
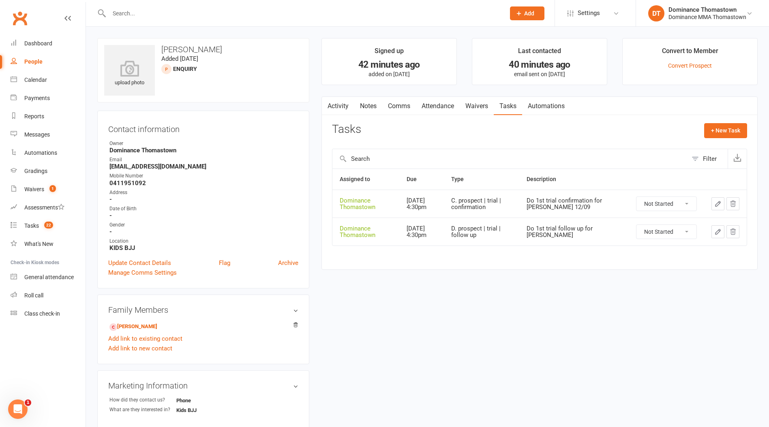
drag, startPoint x: 476, startPoint y: 105, endPoint x: 495, endPoint y: 106, distance: 19.1
click at [477, 106] on link "Waivers" at bounding box center [477, 106] width 34 height 19
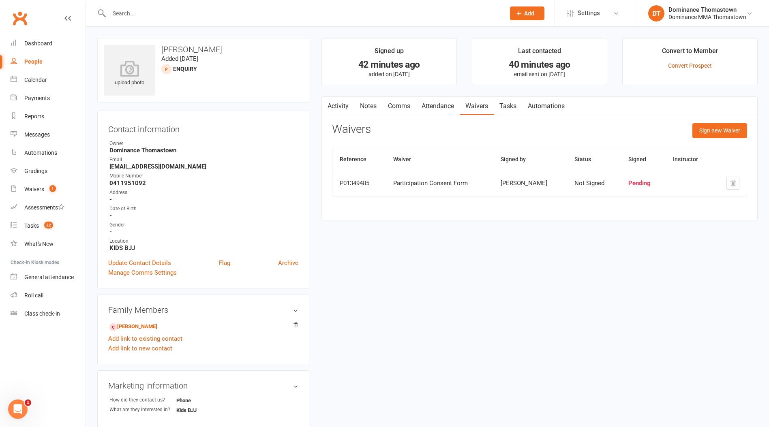
click at [508, 106] on link "Tasks" at bounding box center [508, 106] width 28 height 19
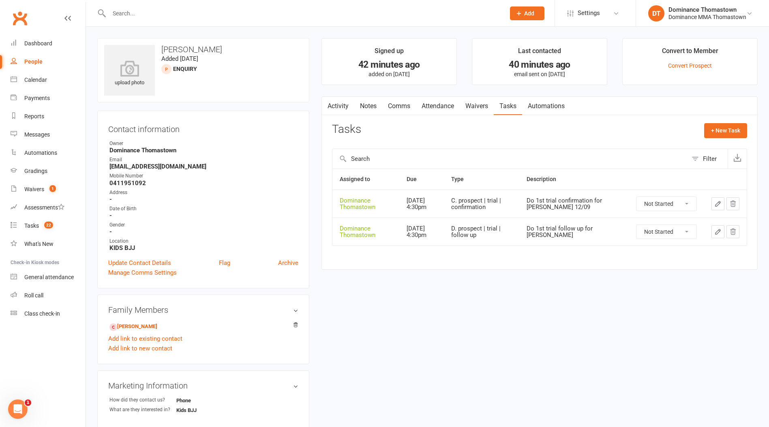
click at [166, 34] on div "upload photo [PERSON_NAME] Added [DATE] ENQUIRY prospect Contact information Ow…" at bounding box center [427, 343] width 683 height 633
click at [168, 32] on div "upload photo [PERSON_NAME] Added [DATE] ENQUIRY prospect Contact information Ow…" at bounding box center [427, 343] width 683 height 633
click at [161, 17] on input "text" at bounding box center [303, 13] width 393 height 11
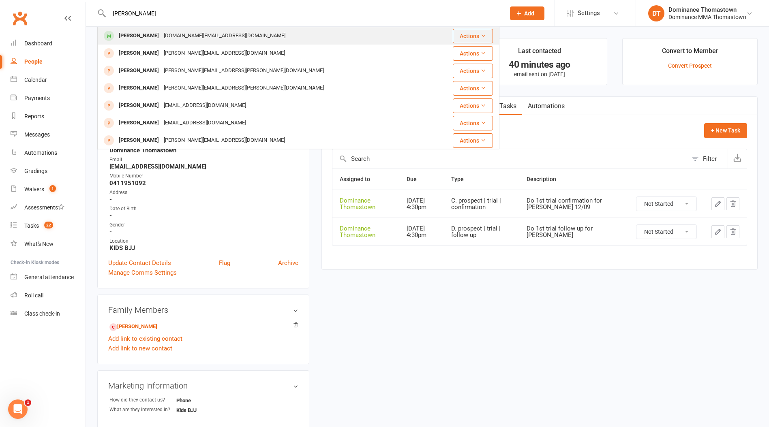
type input "[PERSON_NAME]"
click at [168, 35] on div "[DOMAIN_NAME][EMAIL_ADDRESS][DOMAIN_NAME]" at bounding box center [224, 36] width 127 height 12
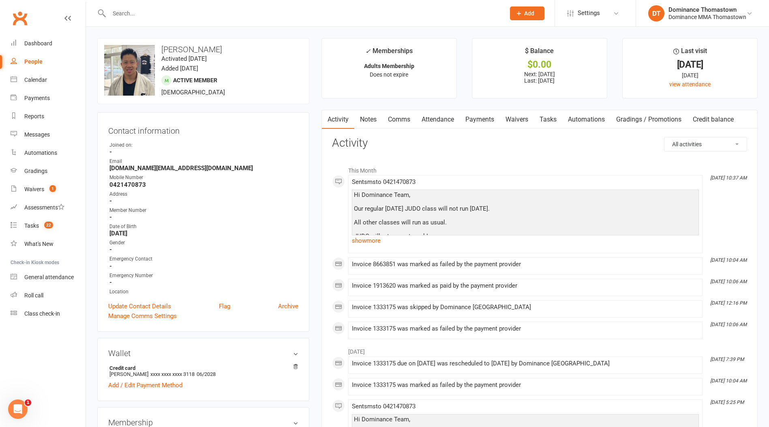
click at [481, 121] on link "Payments" at bounding box center [480, 119] width 40 height 19
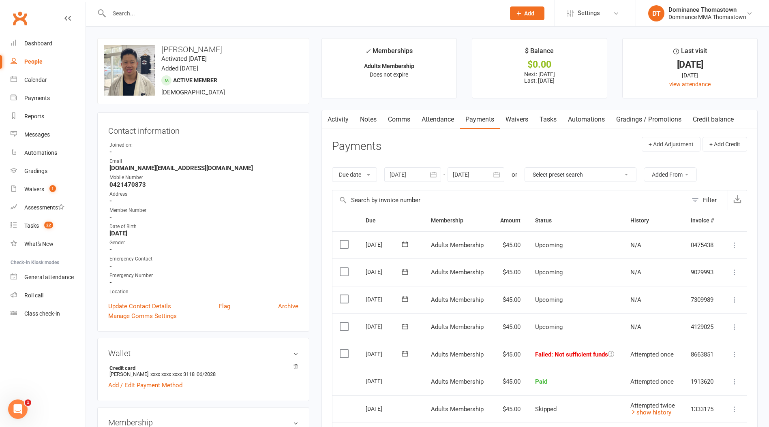
click at [405, 352] on icon at bounding box center [405, 354] width 8 height 8
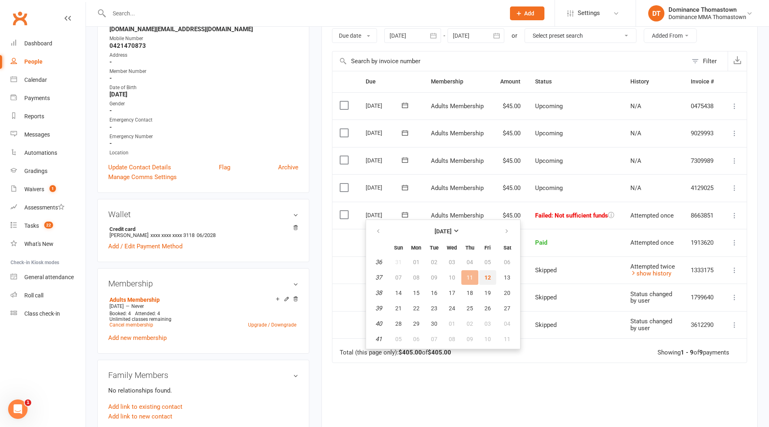
scroll to position [142, 0]
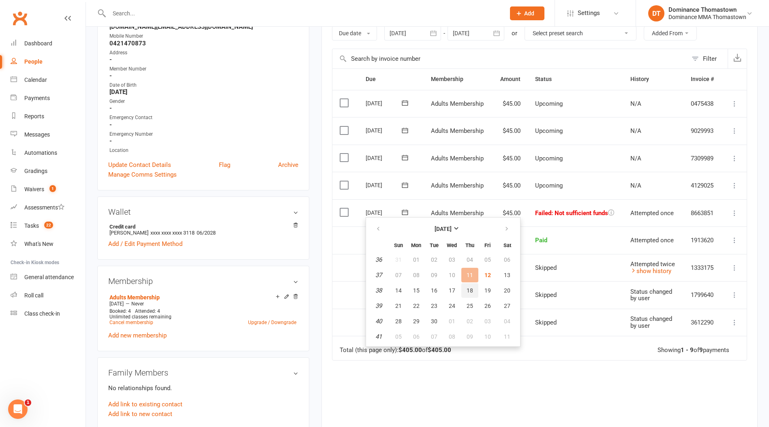
click at [474, 291] on button "18" at bounding box center [469, 290] width 17 height 15
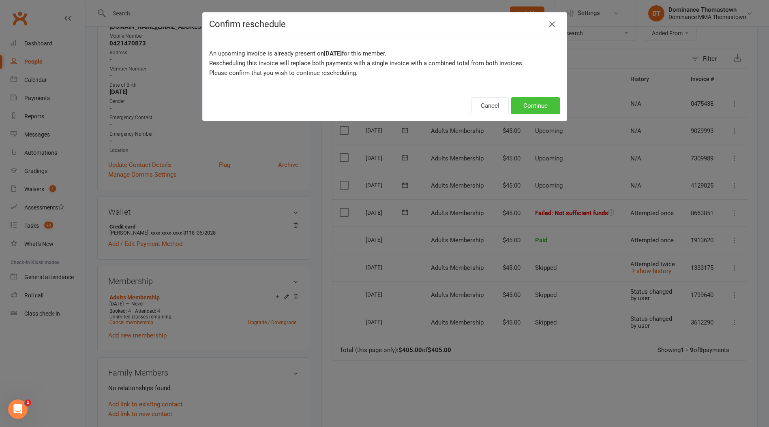
click at [543, 110] on button "Continue" at bounding box center [535, 105] width 49 height 17
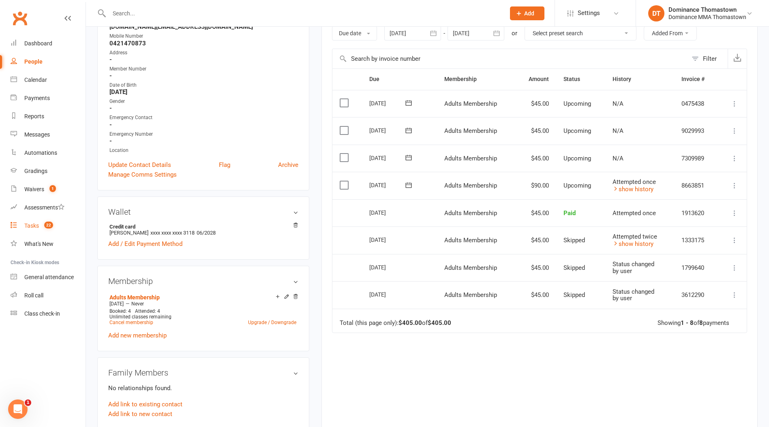
click at [59, 229] on link "Tasks 22" at bounding box center [48, 226] width 75 height 18
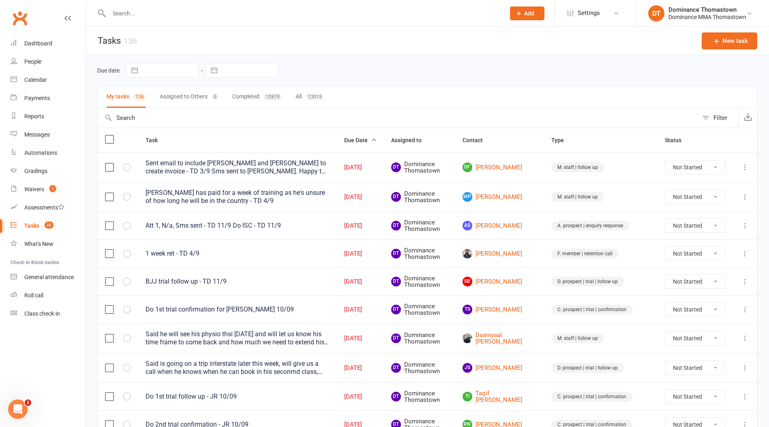
click at [199, 197] on div "[PERSON_NAME] has paid for a week of training as he's unsure of how long he wil…" at bounding box center [238, 197] width 184 height 16
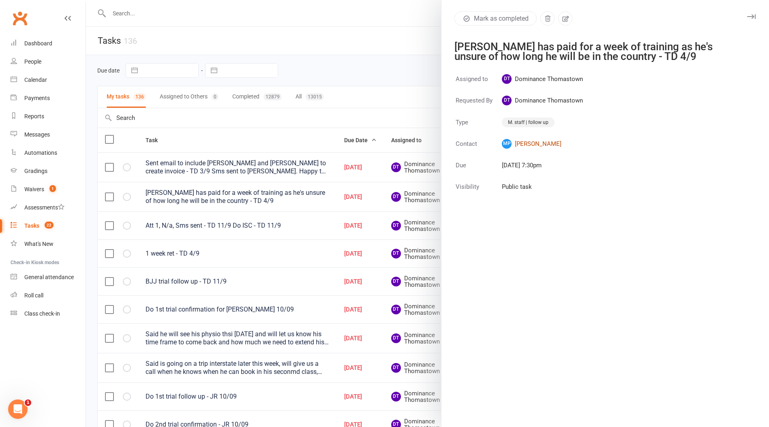
click at [528, 146] on link "[PERSON_NAME] [PERSON_NAME]" at bounding box center [542, 144] width 81 height 10
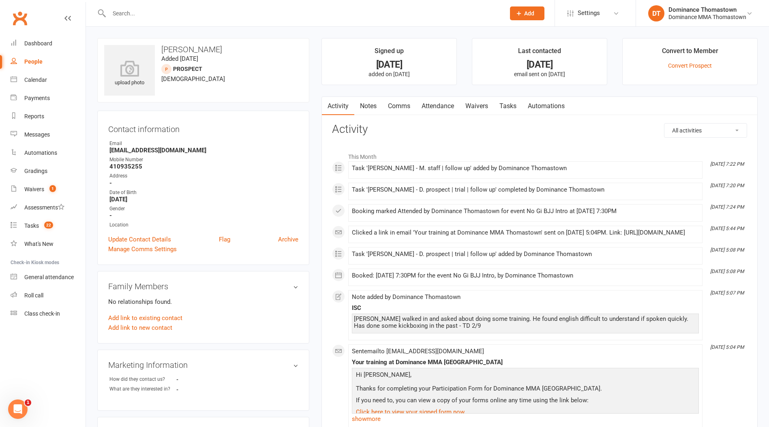
drag, startPoint x: 445, startPoint y: 104, endPoint x: 450, endPoint y: 105, distance: 4.5
click at [446, 104] on link "Attendance" at bounding box center [438, 106] width 44 height 19
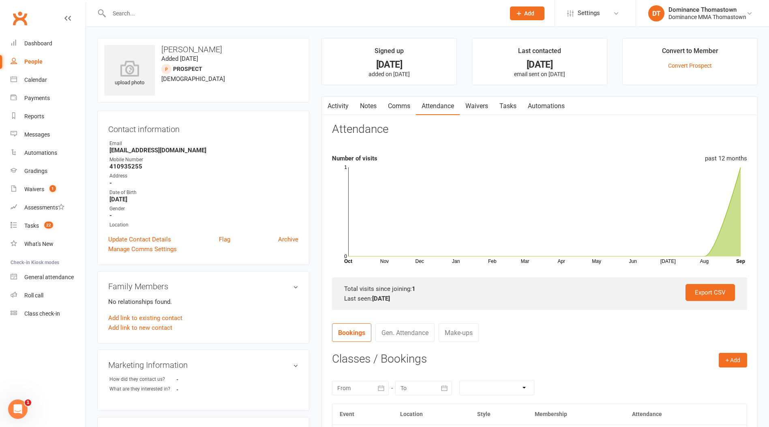
click at [505, 103] on link "Tasks" at bounding box center [508, 106] width 28 height 19
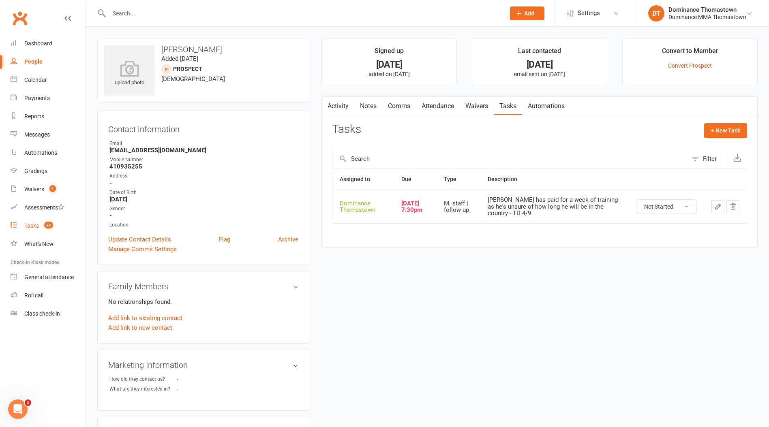
click at [51, 227] on span "22" at bounding box center [48, 225] width 9 height 7
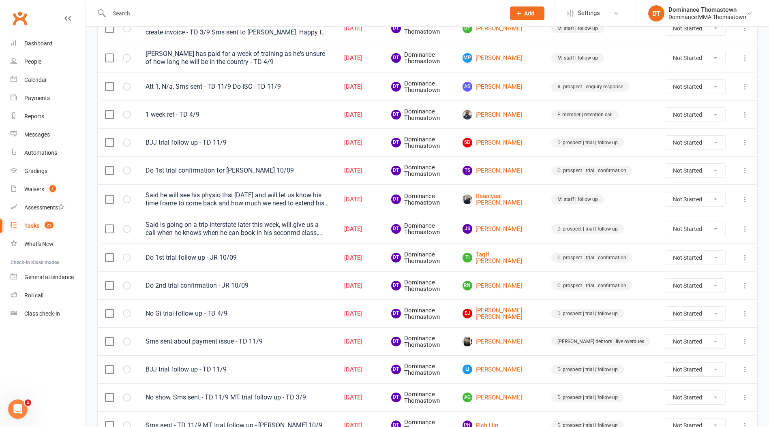
scroll to position [144, 0]
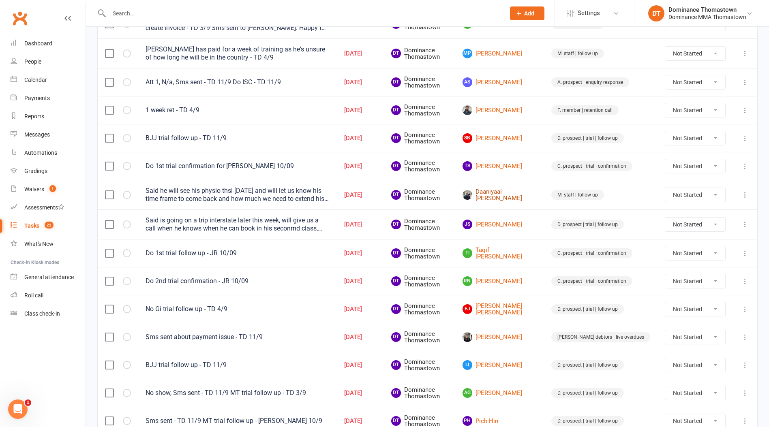
click at [521, 194] on link "Daaniyaal [PERSON_NAME]" at bounding box center [500, 195] width 74 height 13
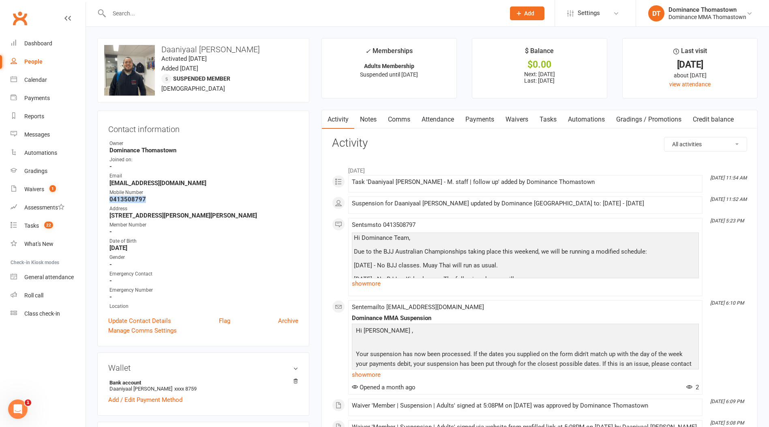
drag, startPoint x: 137, startPoint y: 199, endPoint x: 105, endPoint y: 199, distance: 32.0
click at [105, 199] on div "Contact information Owner Dominance Thomastown Joined on: - Email [EMAIL_ADDRES…" at bounding box center [203, 229] width 212 height 236
copy strong "0413508797"
click at [479, 112] on link "Payments" at bounding box center [480, 119] width 40 height 19
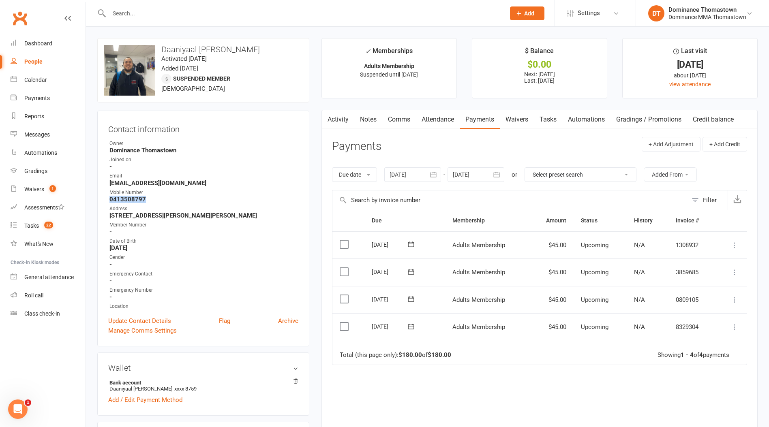
scroll to position [13, 0]
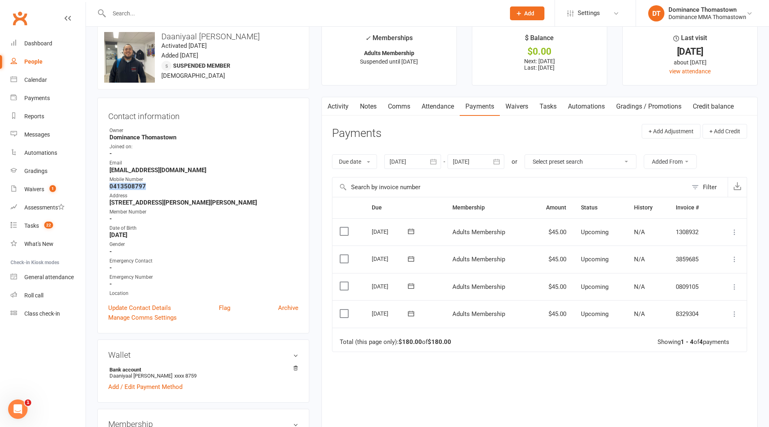
click at [557, 112] on link "Tasks" at bounding box center [548, 106] width 28 height 19
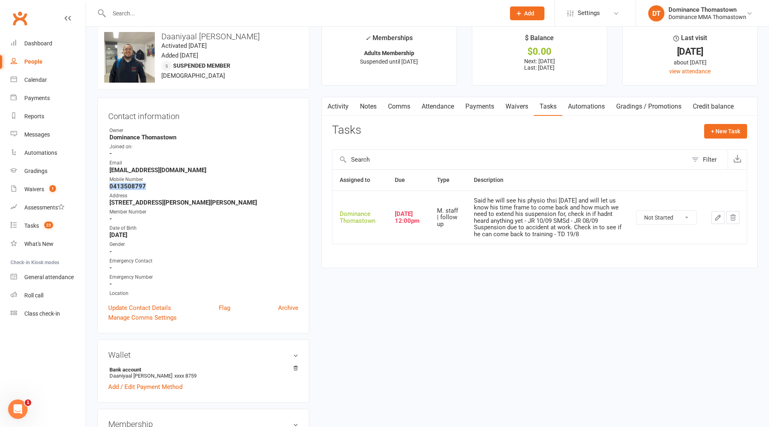
click at [482, 109] on link "Payments" at bounding box center [480, 106] width 40 height 19
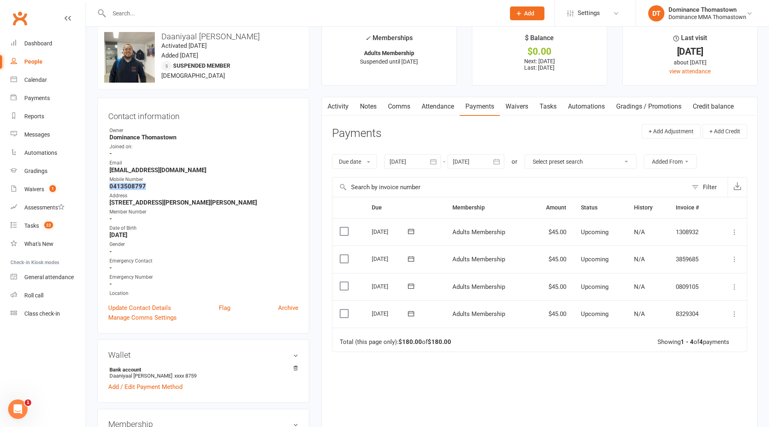
click at [553, 105] on link "Tasks" at bounding box center [548, 106] width 28 height 19
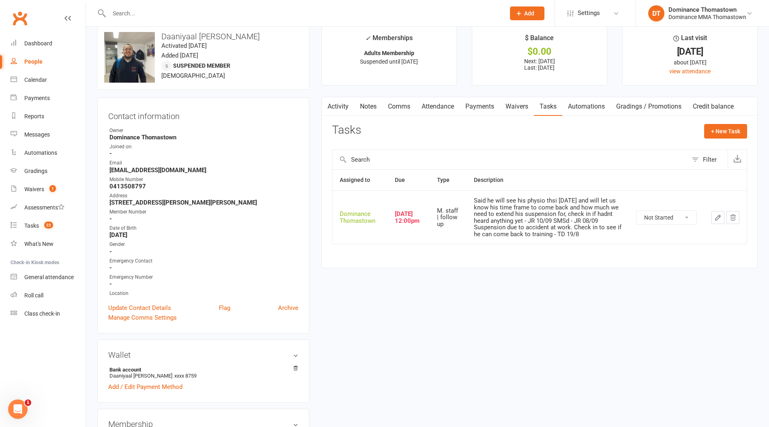
click at [714, 222] on td at bounding box center [725, 218] width 43 height 54
click at [718, 220] on icon "button" at bounding box center [717, 217] width 7 height 7
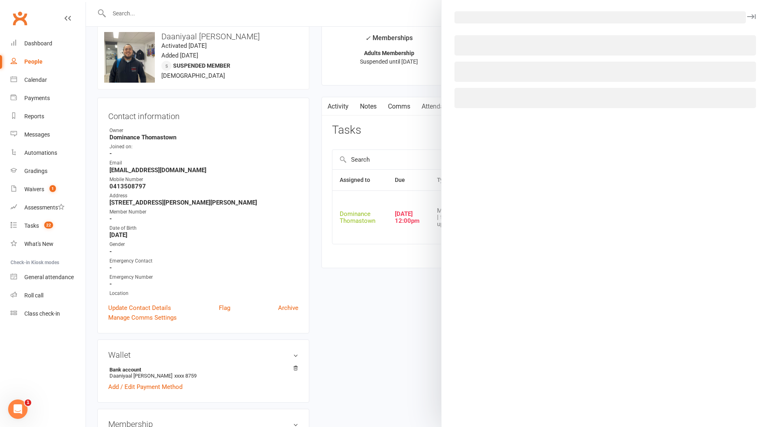
select select "12547"
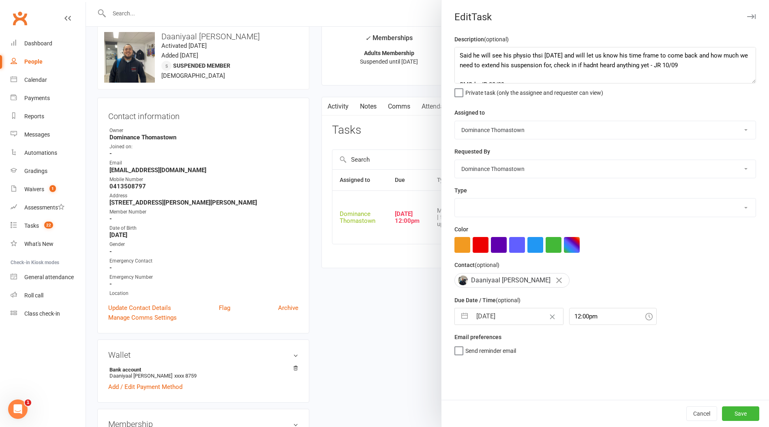
select select "3858"
click at [461, 54] on textarea "Said he will see his physio thsi [DATE] and will let us know his time frame to …" at bounding box center [606, 65] width 302 height 36
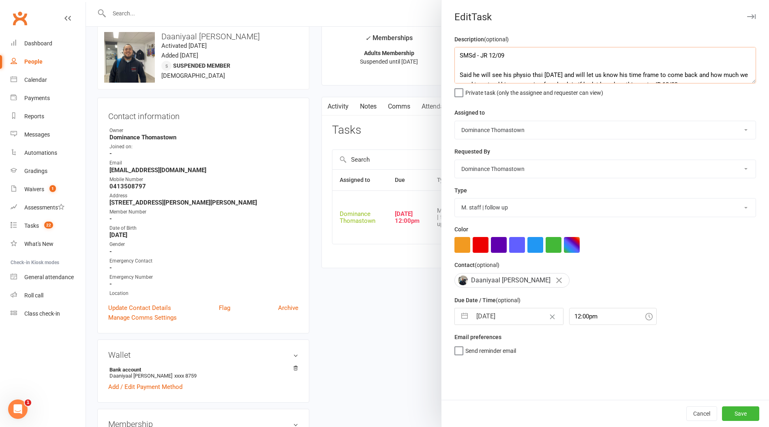
type textarea "SMSd - JR 12/09 Said he will see his physio thsi [DATE] and will let us know hi…"
drag, startPoint x: 496, startPoint y: 312, endPoint x: 502, endPoint y: 315, distance: 6.3
click at [497, 313] on input "[DATE]" at bounding box center [517, 317] width 91 height 16
select select "7"
select select "2025"
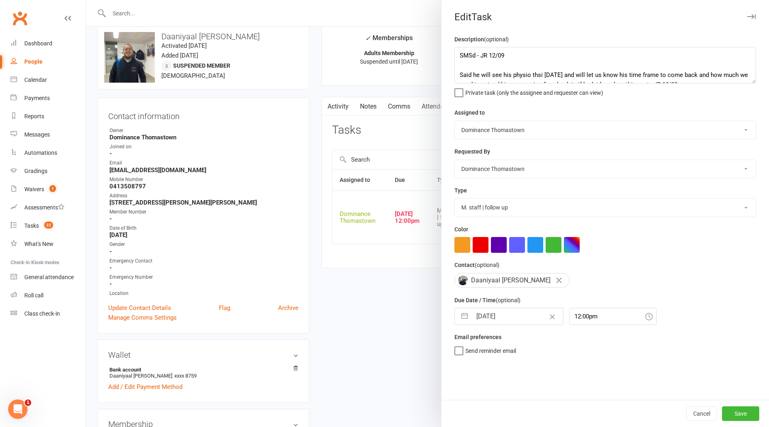
select select "8"
select select "2025"
select select "9"
select select "2025"
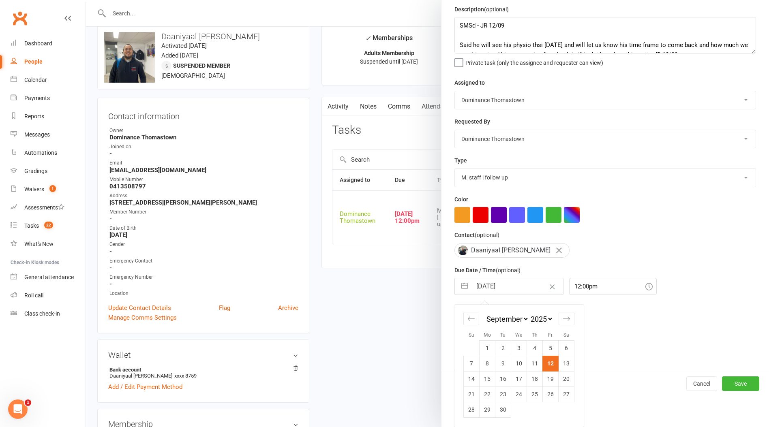
click at [562, 363] on td "13" at bounding box center [567, 363] width 16 height 15
type input "[DATE]"
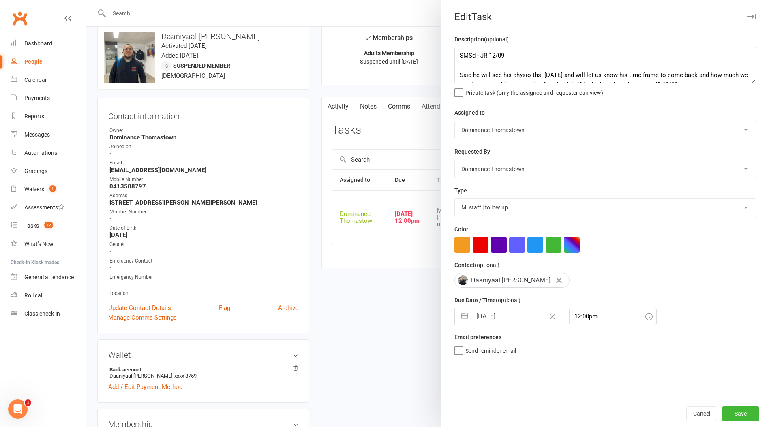
scroll to position [0, 0]
drag, startPoint x: 732, startPoint y: 408, endPoint x: 682, endPoint y: 398, distance: 50.9
click at [732, 408] on button "Save" at bounding box center [740, 414] width 37 height 15
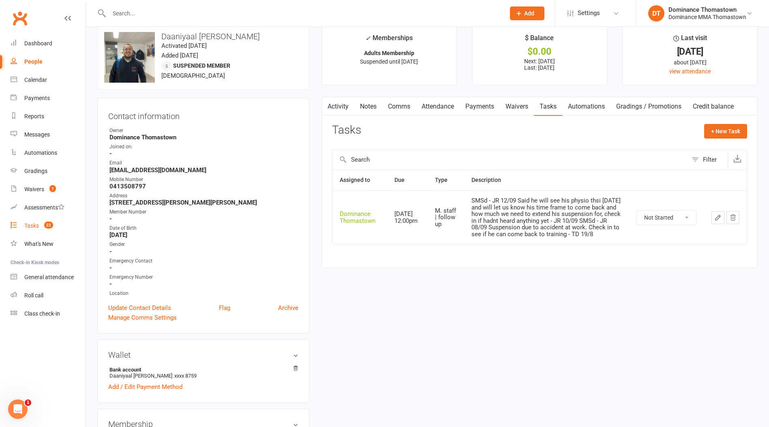
click at [58, 225] on link "Tasks 22" at bounding box center [48, 226] width 75 height 18
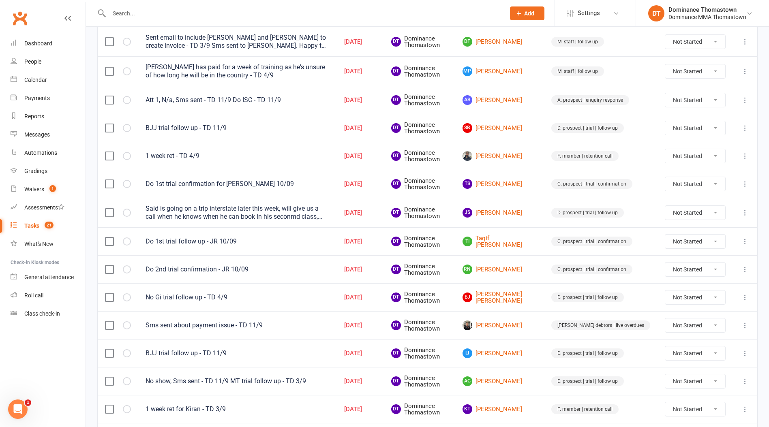
scroll to position [129, 0]
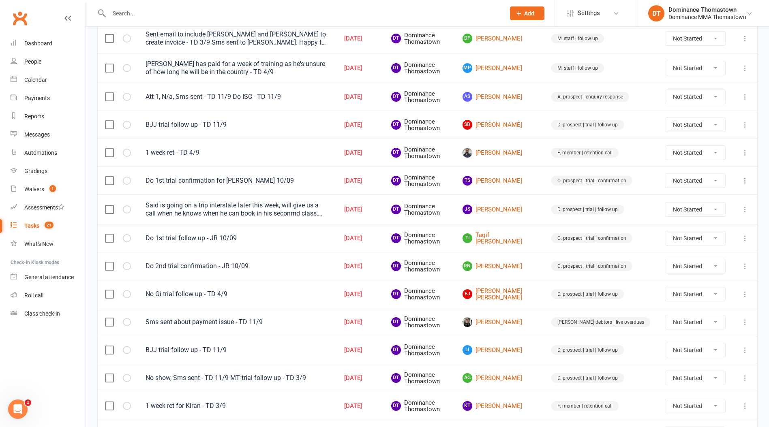
click at [215, 208] on div "Said is going on a trip interstate later this week, will give us a call when he…" at bounding box center [238, 210] width 184 height 16
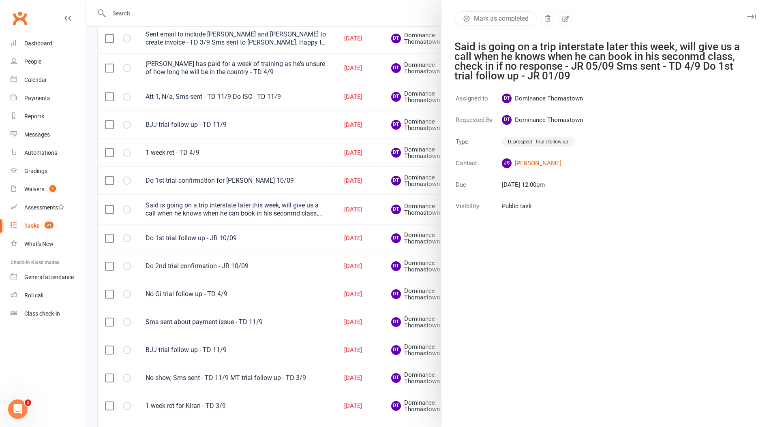
scroll to position [133, 0]
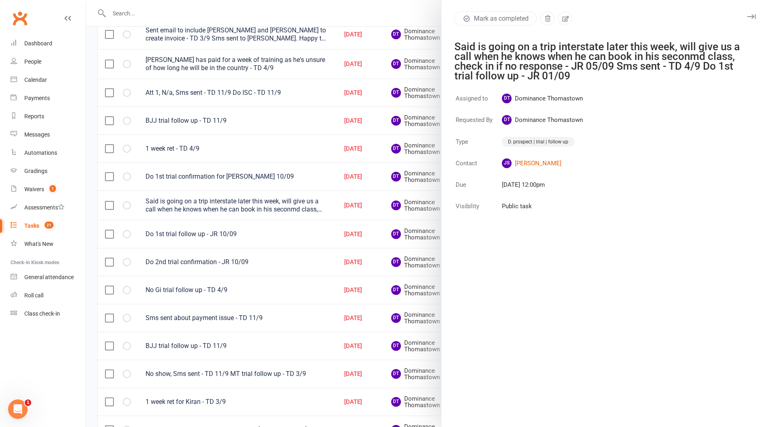
drag, startPoint x: 325, startPoint y: 212, endPoint x: 317, endPoint y: 212, distance: 8.1
click at [326, 212] on div at bounding box center [427, 213] width 683 height 427
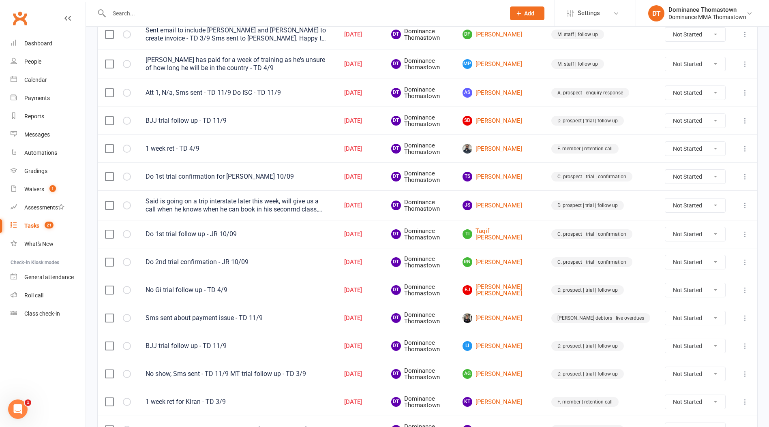
click at [745, 206] on icon at bounding box center [745, 206] width 8 height 8
click at [685, 238] on link "Edit" at bounding box center [709, 237] width 80 height 16
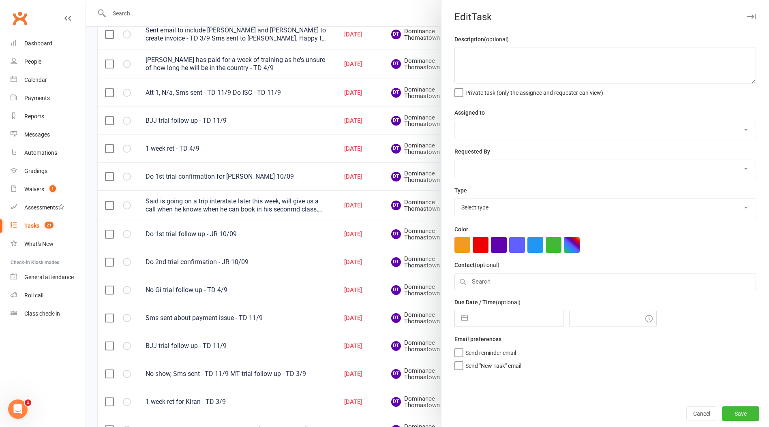
type textarea "Said is going on a trip interstate later this week, will give us a call when he…"
select select "12547"
type input "[DATE]"
type input "12:00pm"
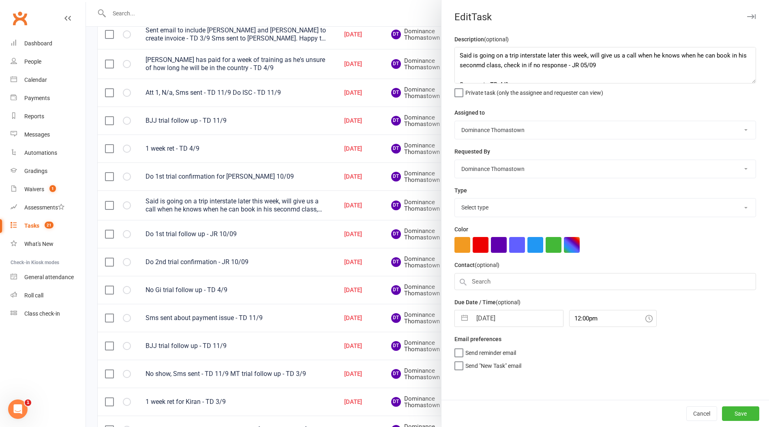
select select "3812"
click at [493, 323] on input "[DATE]" at bounding box center [517, 316] width 91 height 16
select select "7"
select select "2025"
select select "8"
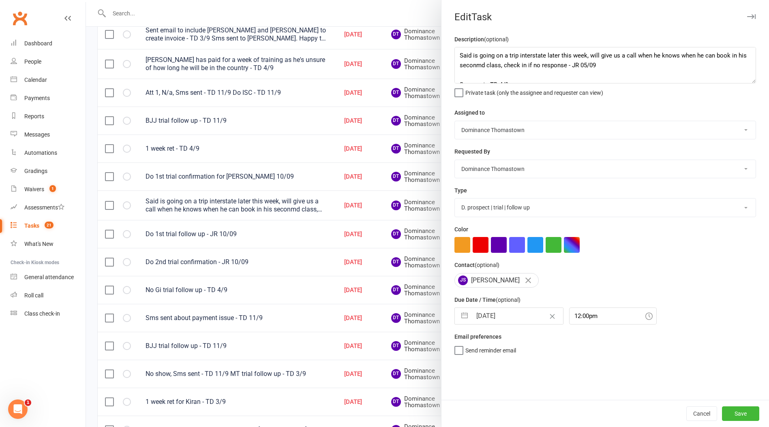
select select "2025"
select select "9"
select select "2025"
click at [567, 395] on td "13" at bounding box center [567, 393] width 16 height 15
type input "[DATE]"
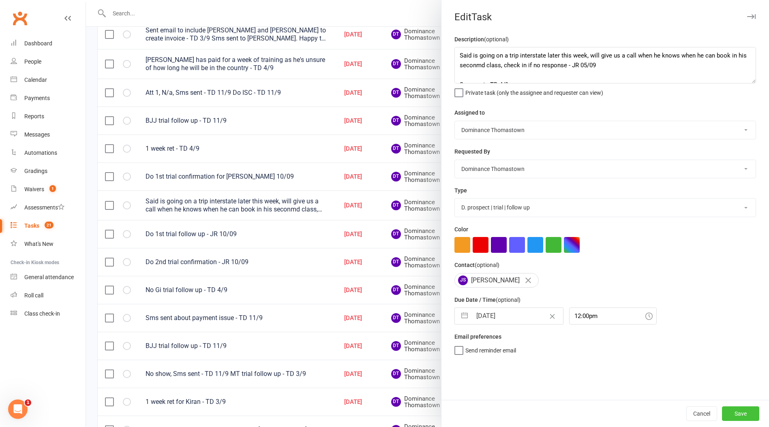
click at [746, 410] on button "Save" at bounding box center [740, 414] width 37 height 15
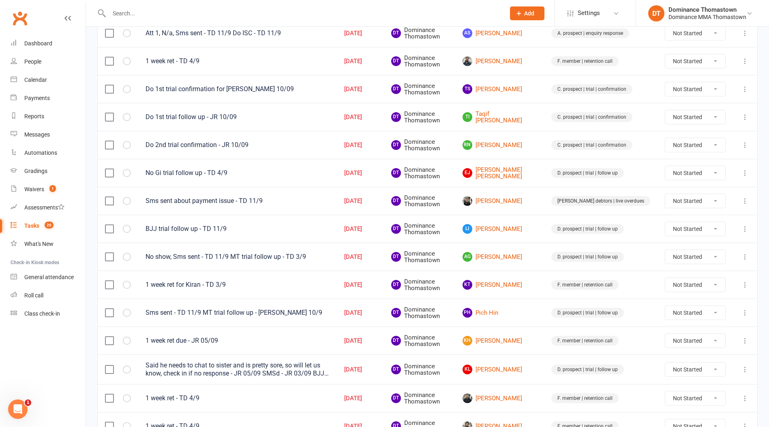
scroll to position [224, 0]
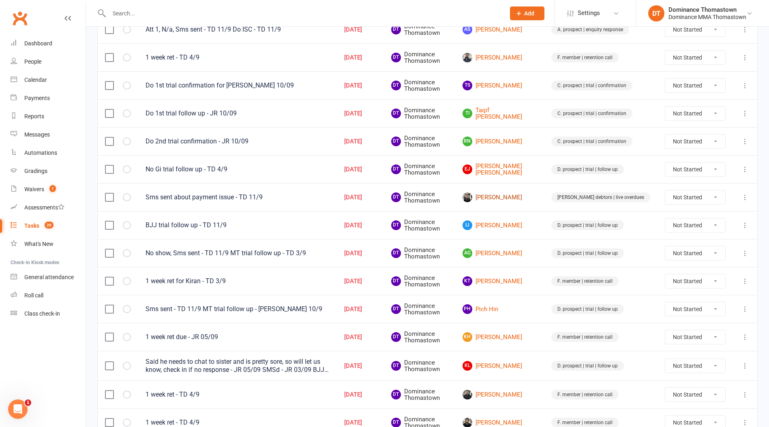
click at [521, 199] on link "[PERSON_NAME]" at bounding box center [500, 198] width 74 height 10
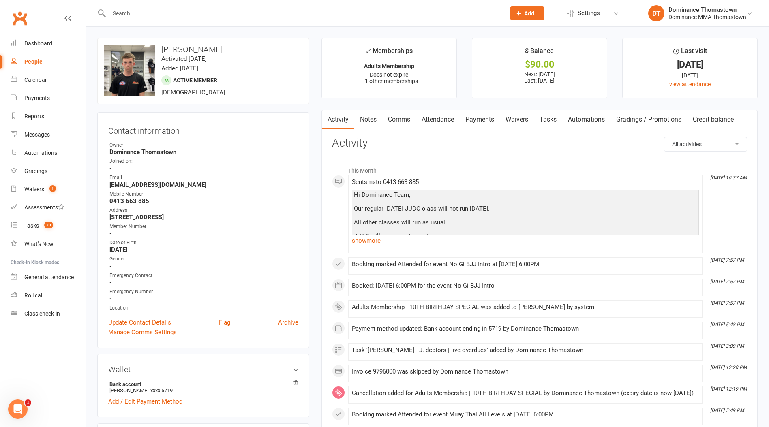
click at [549, 119] on link "Tasks" at bounding box center [548, 119] width 28 height 19
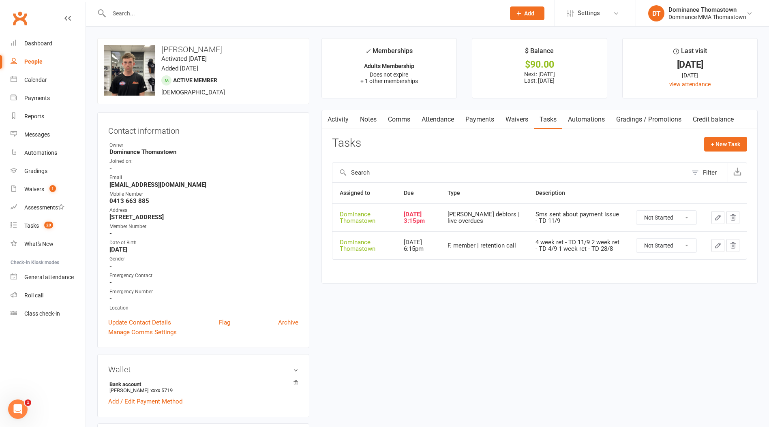
drag, startPoint x: 153, startPoint y: 200, endPoint x: 161, endPoint y: 198, distance: 8.9
click at [161, 198] on strong "0413 663 885" at bounding box center [203, 200] width 189 height 7
click at [49, 224] on span "20" at bounding box center [48, 225] width 9 height 7
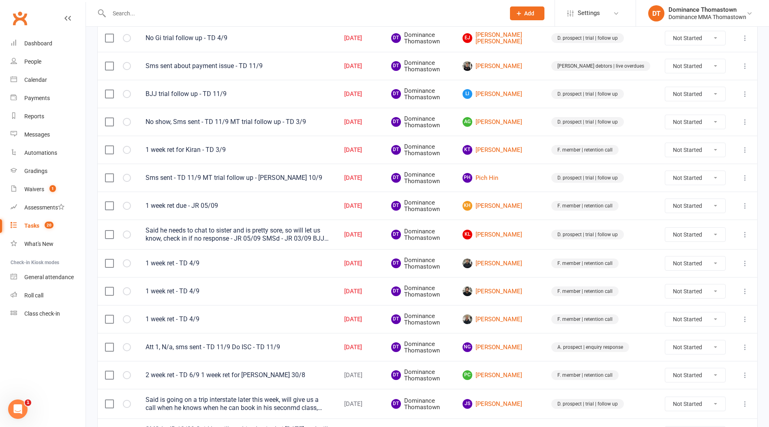
scroll to position [356, 0]
click at [523, 232] on link "KL [PERSON_NAME]" at bounding box center [500, 234] width 74 height 10
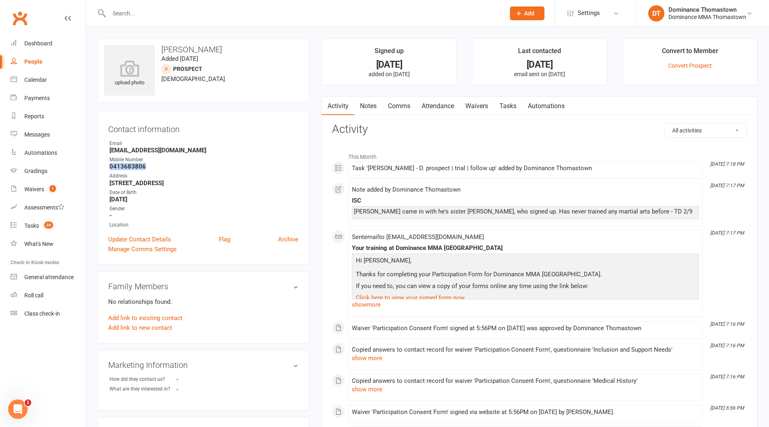
drag, startPoint x: 151, startPoint y: 169, endPoint x: 101, endPoint y: 168, distance: 50.3
click at [101, 168] on div "Contact information Owner Email [EMAIL_ADDRESS][DOMAIN_NAME] Mobile Number [PHO…" at bounding box center [203, 188] width 212 height 154
copy strong "0413683806"
click at [253, 16] on input "text" at bounding box center [303, 13] width 393 height 11
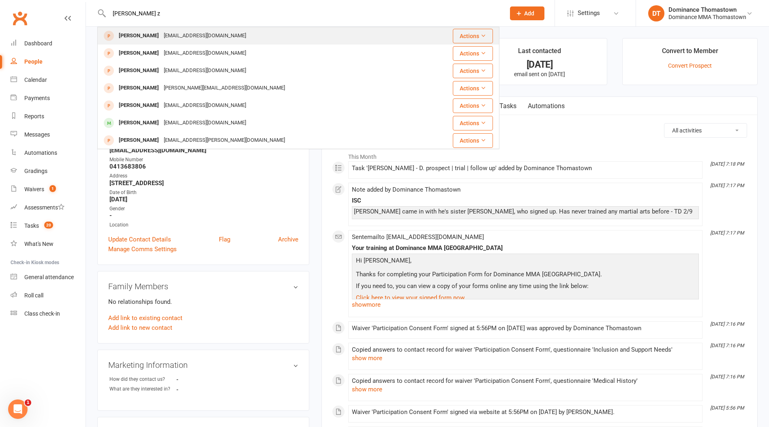
type input "[PERSON_NAME] z"
click at [216, 35] on div "[EMAIL_ADDRESS][DOMAIN_NAME]" at bounding box center [204, 36] width 87 height 12
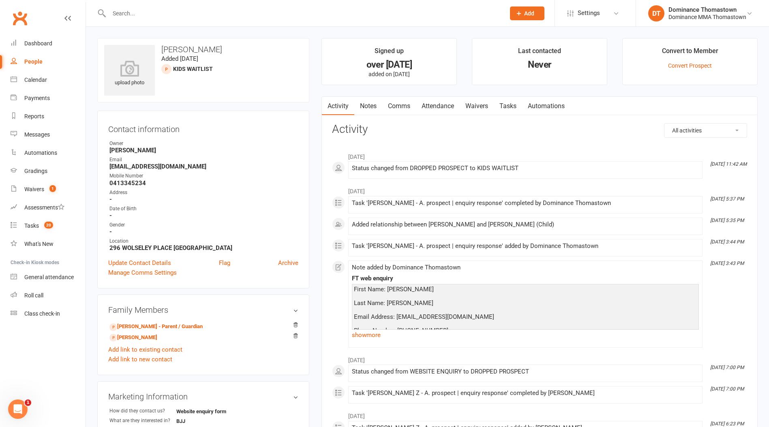
click at [501, 106] on link "Tasks" at bounding box center [508, 106] width 28 height 19
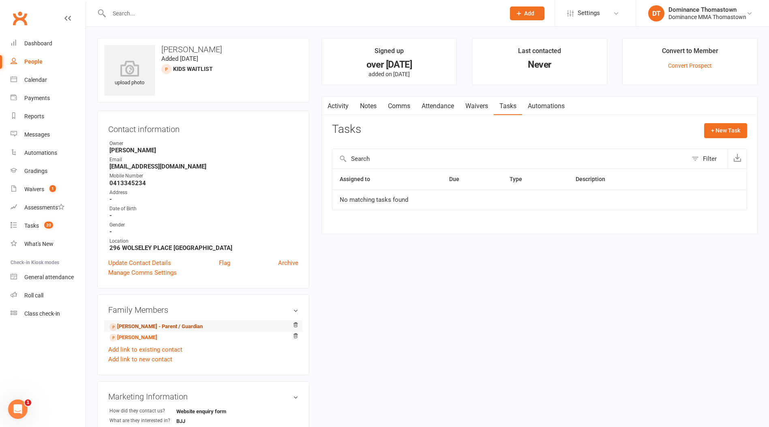
click at [149, 327] on link "[PERSON_NAME] - Parent / Guardian" at bounding box center [155, 327] width 93 height 9
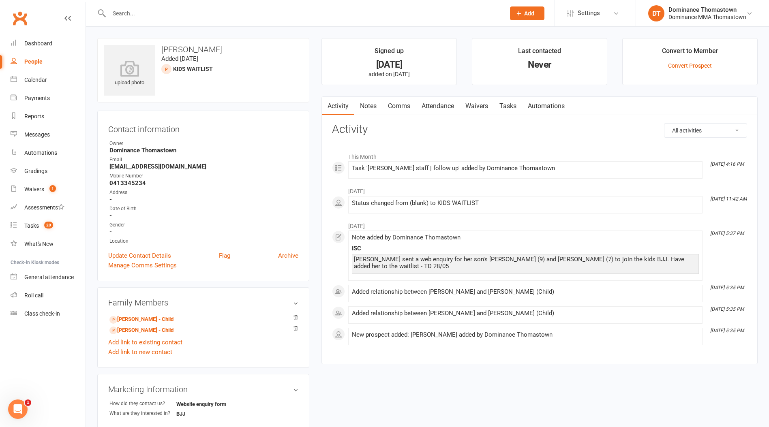
click at [514, 108] on link "Tasks" at bounding box center [508, 106] width 28 height 19
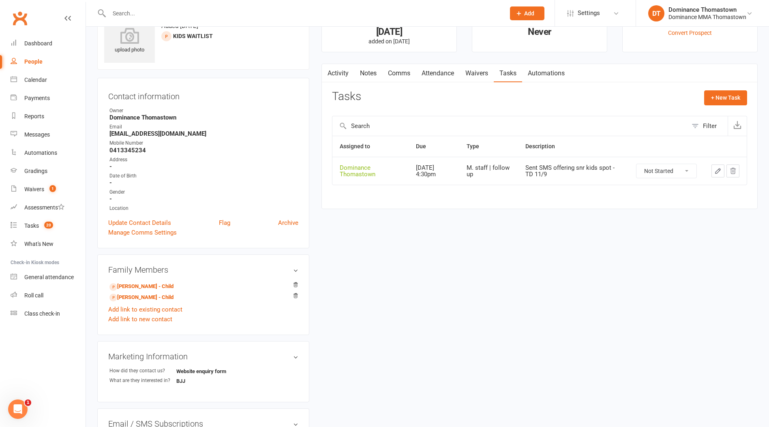
scroll to position [36, 0]
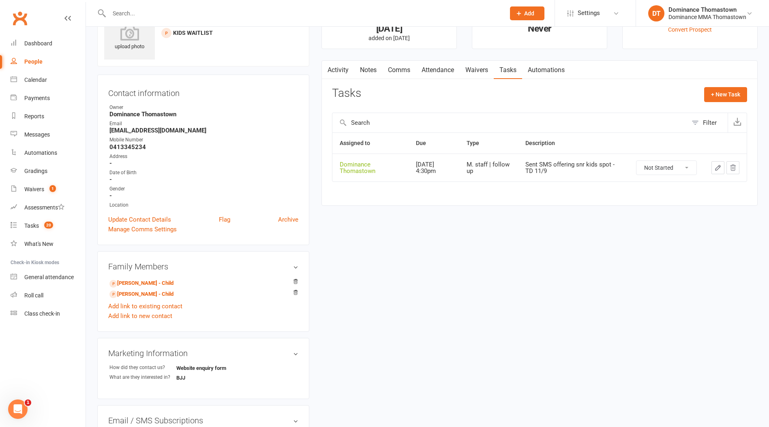
click at [718, 167] on icon "button" at bounding box center [717, 167] width 7 height 7
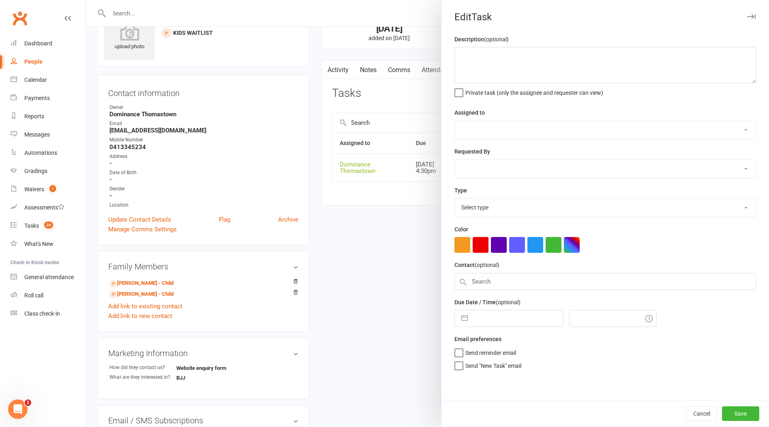
type textarea "Sent SMS offering snr kids spot - TD 11/9"
select select "12547"
type input "[DATE]"
type input "4:30pm"
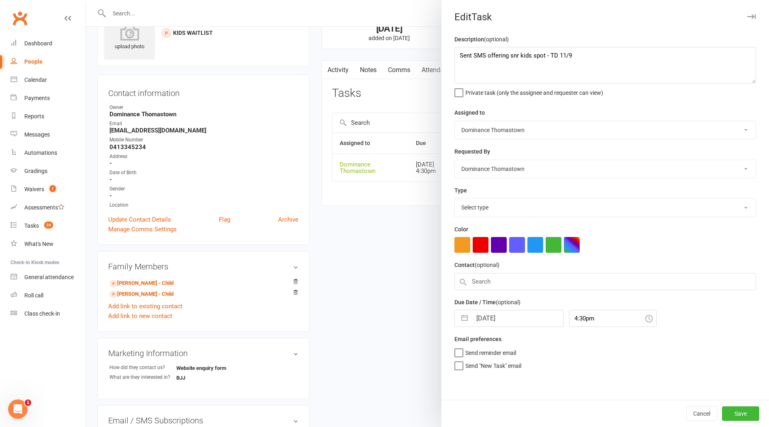
select select "3858"
drag, startPoint x: 458, startPoint y: 56, endPoint x: 511, endPoint y: 68, distance: 53.9
click at [459, 56] on textarea "Sent SMS offering snr kids spot - TD 11/9" at bounding box center [606, 65] width 302 height 36
type textarea "Back in a month, check in then - JR 12/09 Sent SMS offering snr kids spot - TD …"
click at [512, 321] on input "[DATE]" at bounding box center [517, 316] width 91 height 16
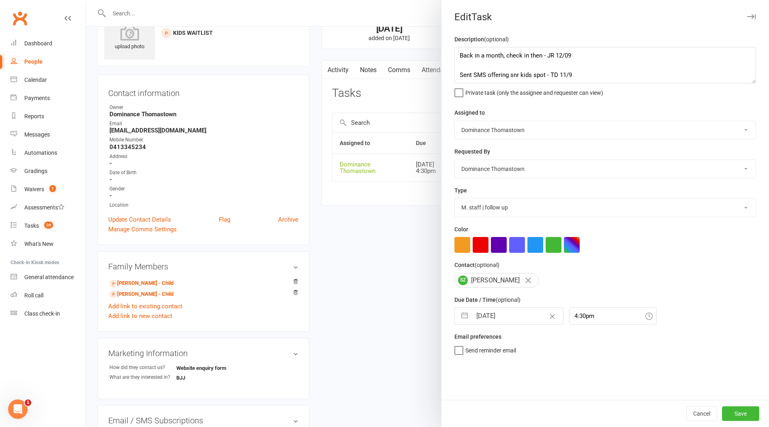
select select "7"
select select "2025"
select select "8"
select select "2025"
select select "9"
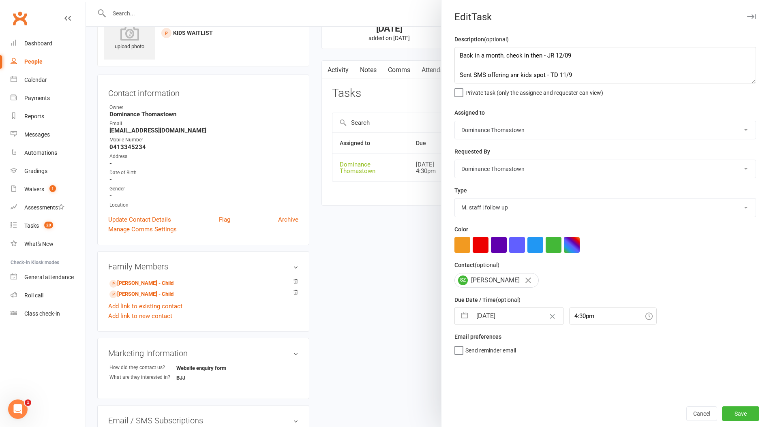
select select "2025"
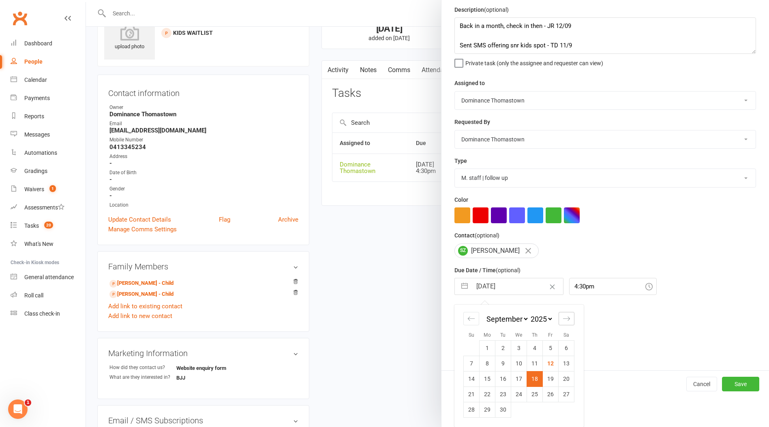
click at [563, 318] on icon "Move forward to switch to the next month." at bounding box center [567, 319] width 8 height 8
select select "10"
select select "2025"
click at [549, 365] on td "10" at bounding box center [551, 363] width 16 height 15
type input "[DATE]"
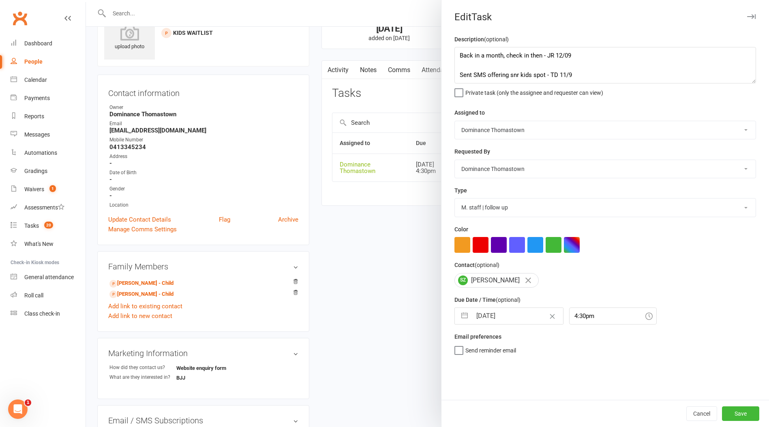
scroll to position [0, 0]
click at [735, 411] on button "Save" at bounding box center [740, 414] width 37 height 15
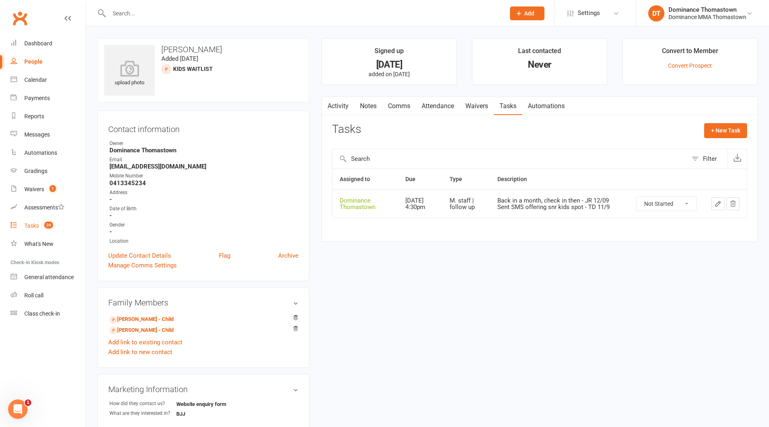
click at [64, 226] on link "Tasks 20" at bounding box center [48, 226] width 75 height 18
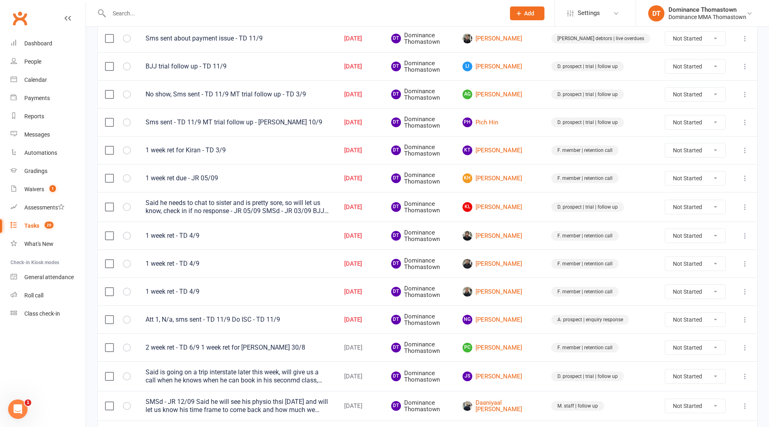
scroll to position [385, 0]
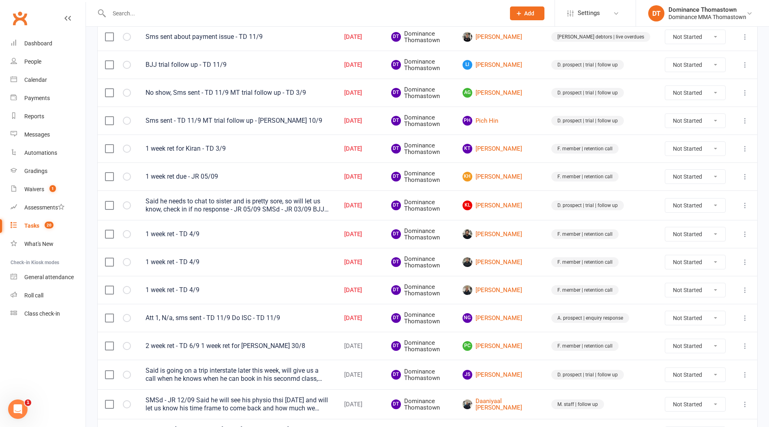
click at [741, 206] on button at bounding box center [745, 206] width 10 height 10
click at [714, 238] on link "Edit" at bounding box center [709, 237] width 80 height 16
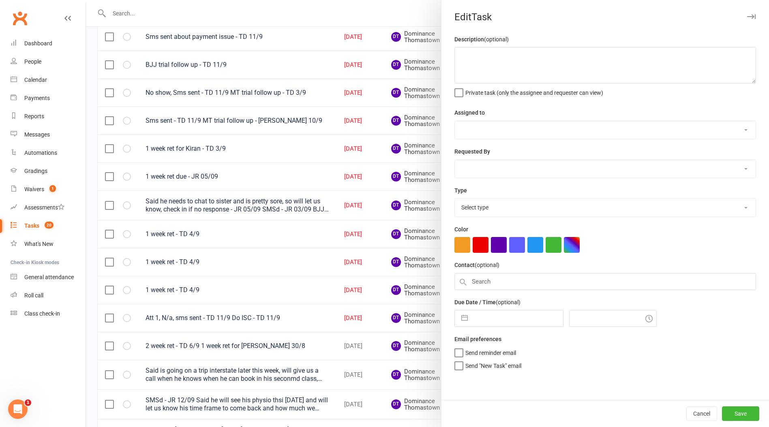
type textarea "Said he needs to chat to sister and is pretty sore, so will let us know, check …"
select select "12547"
type input "[DATE]"
type input "7:30pm"
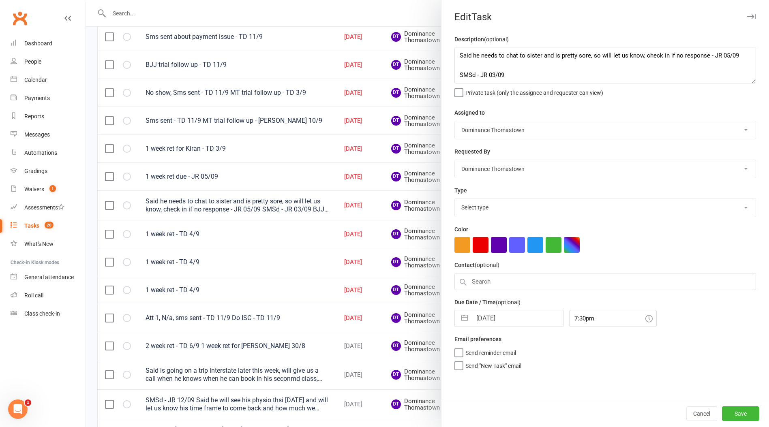
select select "3812"
drag, startPoint x: 455, startPoint y: 53, endPoint x: 462, endPoint y: 54, distance: 6.5
click at [455, 53] on textarea "Said he needs to chat to sister and is pretty sore, so will let us know, check …" at bounding box center [606, 65] width 302 height 36
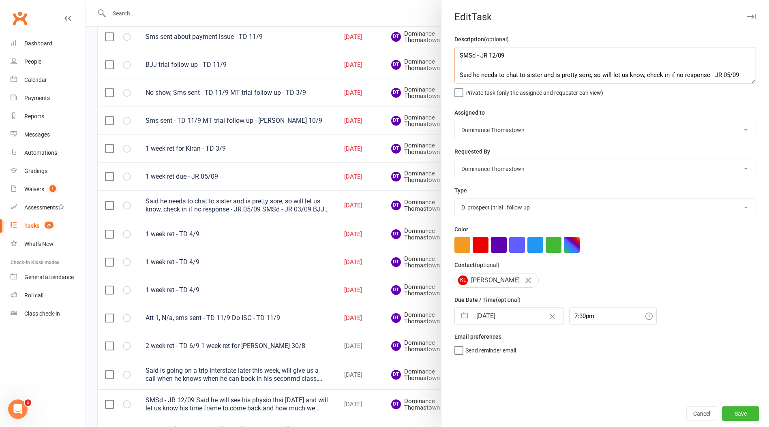
type textarea "SMSd - JR 12/09 Said he needs to chat to sister and is pretty sore, so will let…"
click at [517, 319] on input "[DATE]" at bounding box center [517, 316] width 91 height 16
select select "7"
select select "2025"
select select "8"
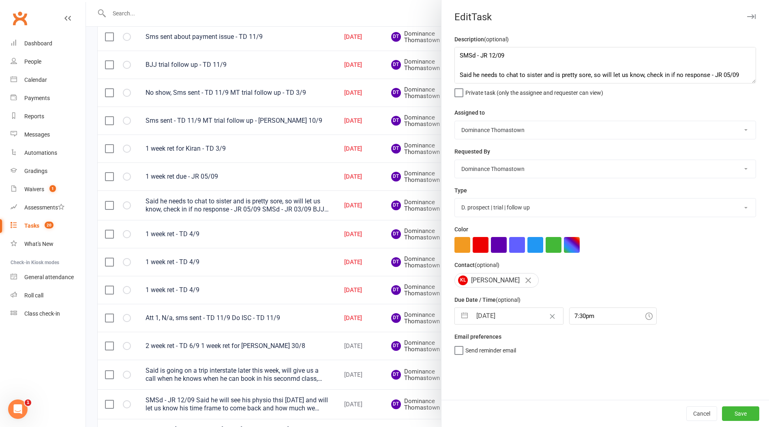
select select "2025"
select select "9"
select select "2025"
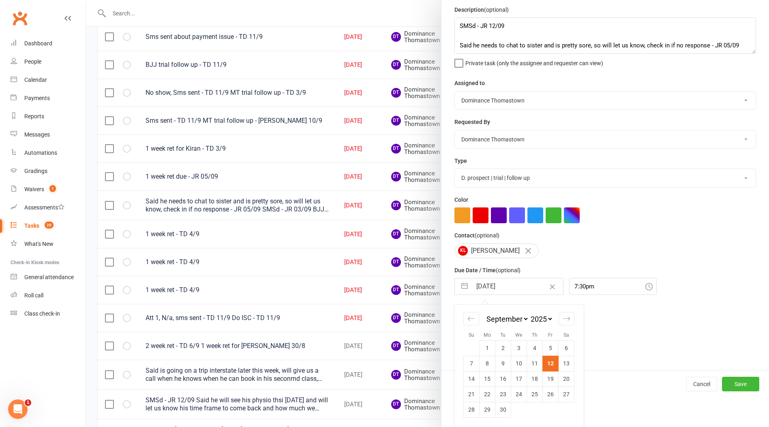
click at [568, 362] on td "13" at bounding box center [567, 363] width 16 height 15
type input "[DATE]"
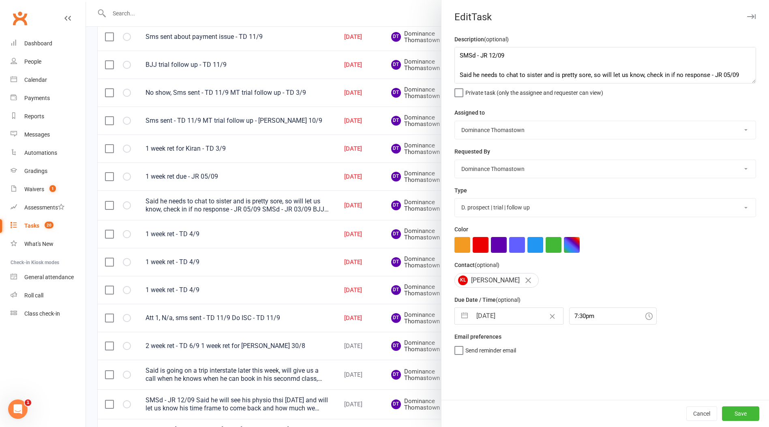
scroll to position [0, 0]
click at [733, 410] on button "Save" at bounding box center [740, 414] width 37 height 15
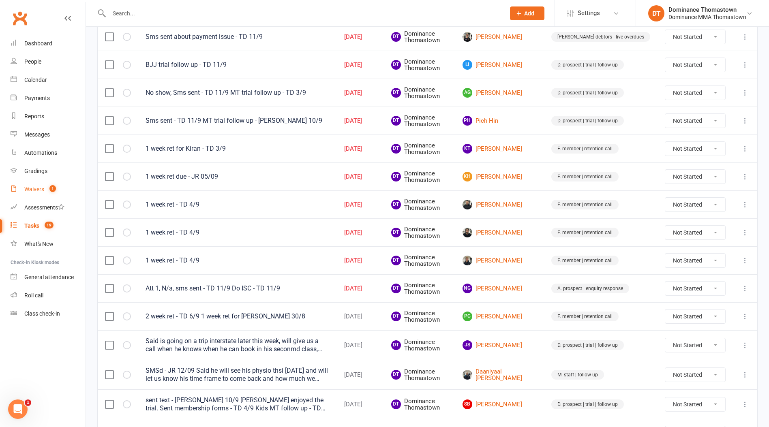
click at [46, 192] on count-badge "1" at bounding box center [50, 189] width 11 height 6
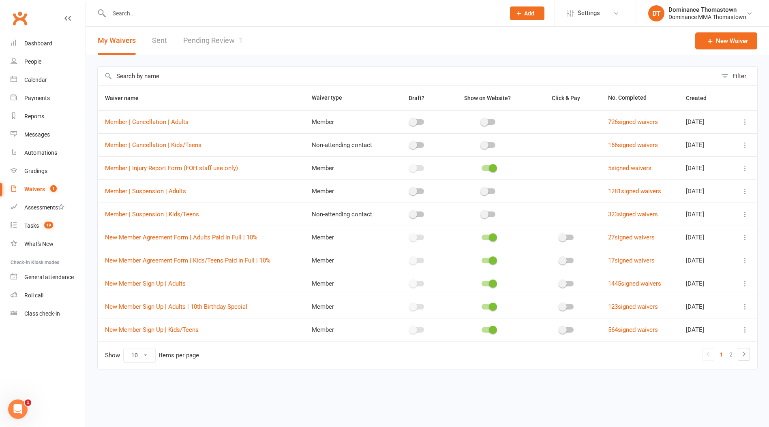
click at [219, 50] on link "Pending Review 1" at bounding box center [213, 41] width 60 height 28
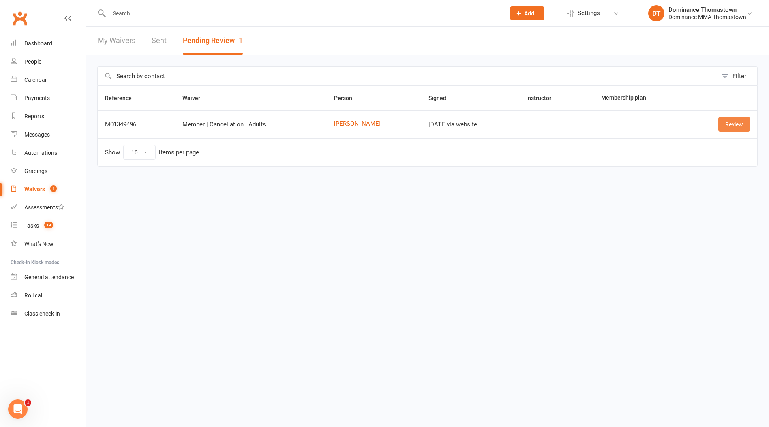
click at [741, 128] on link "Review" at bounding box center [734, 124] width 32 height 15
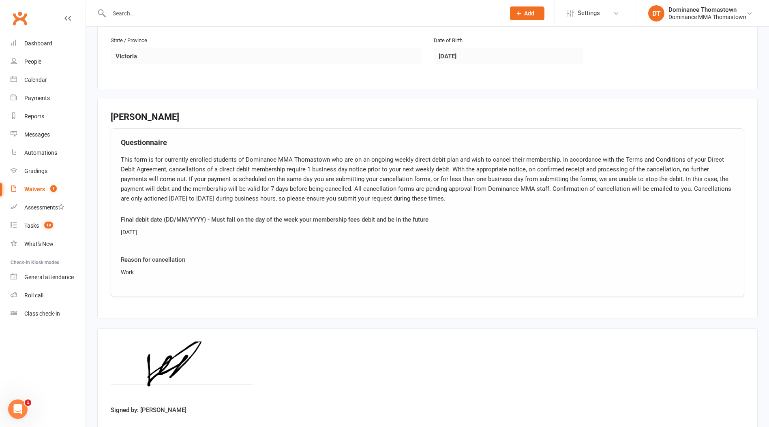
scroll to position [353, 0]
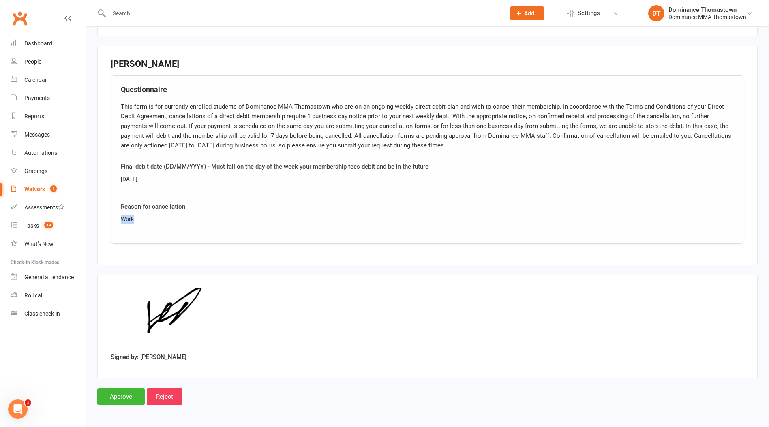
drag, startPoint x: 146, startPoint y: 219, endPoint x: 97, endPoint y: 219, distance: 48.7
click at [97, 219] on fieldset "[PERSON_NAME] Questionnaire Final debit date (DD/MM/YYYY) - Must fall on the da…" at bounding box center [427, 156] width 660 height 220
copy div "Work"
click at [117, 394] on input "Approve" at bounding box center [120, 396] width 47 height 17
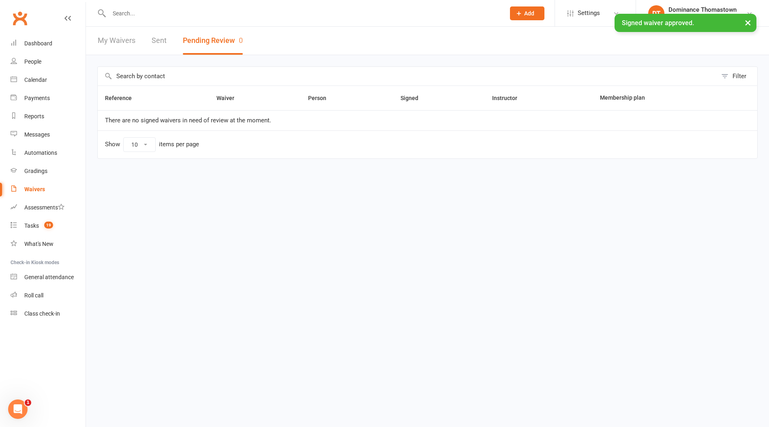
click at [123, 11] on input "text" at bounding box center [303, 13] width 393 height 11
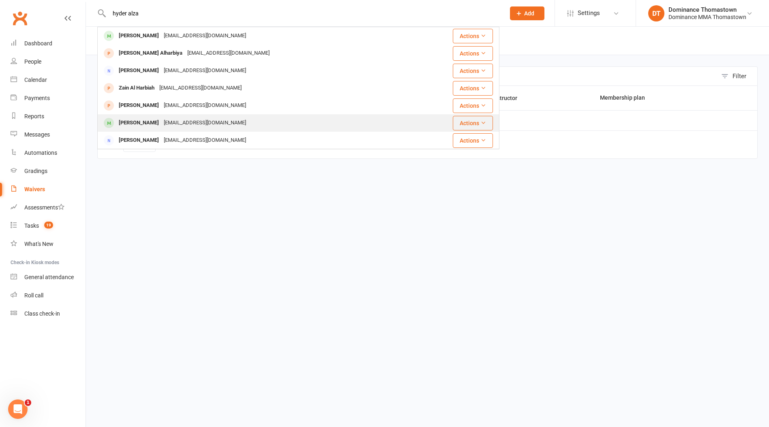
type input "hyder alza"
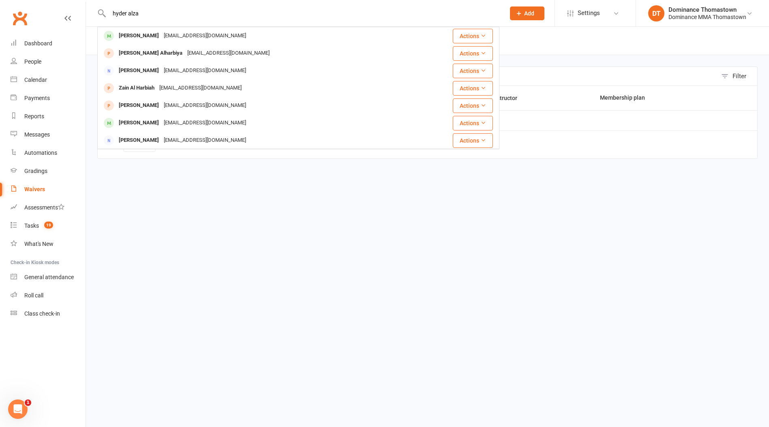
click at [188, 116] on div "[PERSON_NAME] [EMAIL_ADDRESS][DOMAIN_NAME]" at bounding box center [265, 123] width 334 height 17
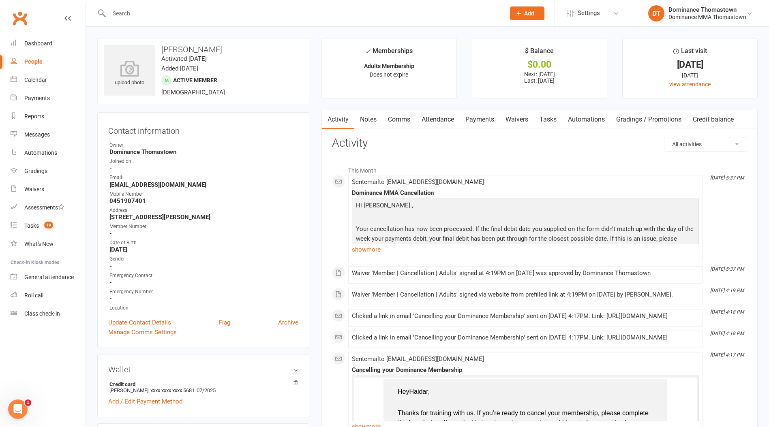
click at [467, 121] on link "Payments" at bounding box center [480, 119] width 40 height 19
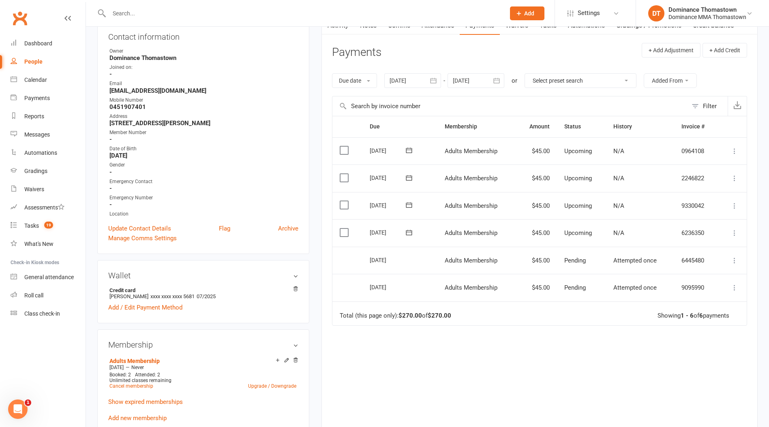
scroll to position [112, 0]
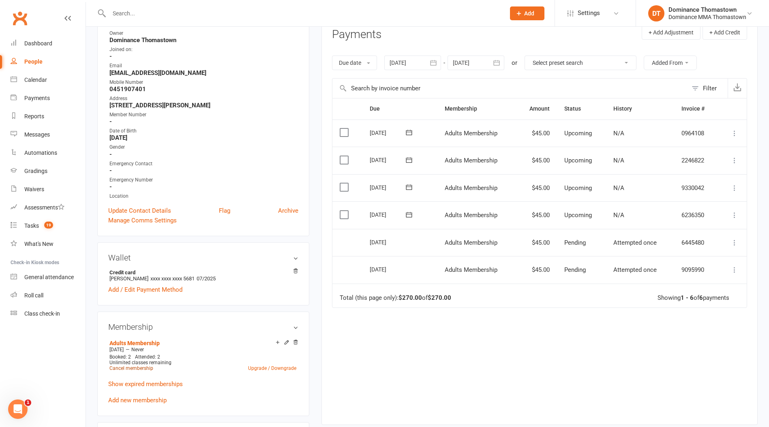
click at [140, 366] on link "Cancel membership" at bounding box center [131, 369] width 44 height 6
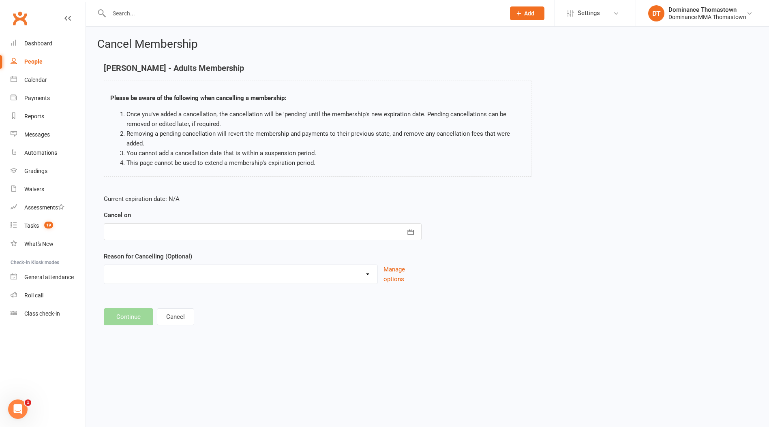
click at [178, 236] on div at bounding box center [263, 231] width 318 height 17
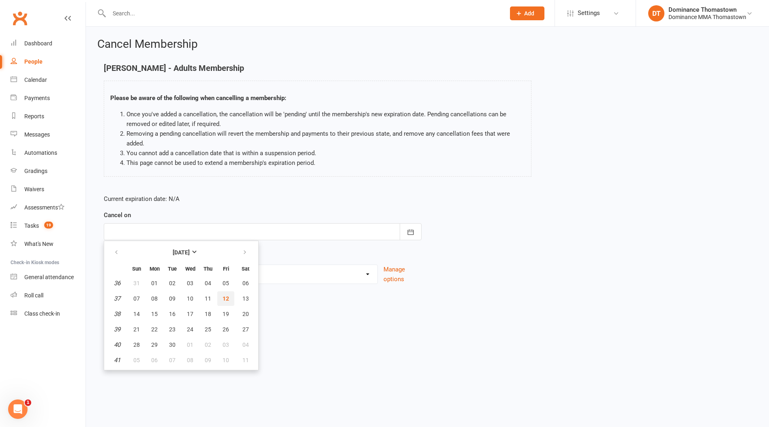
click at [226, 300] on span "12" at bounding box center [226, 299] width 6 height 6
type input "[DATE]"
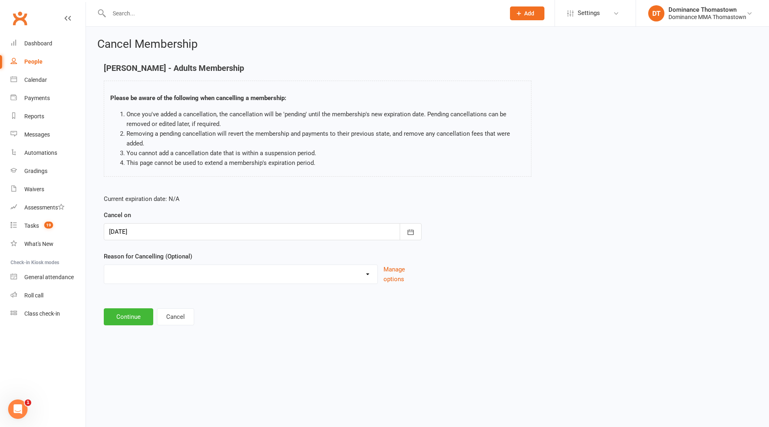
click at [191, 280] on select "Holiday Injury Other reason" at bounding box center [240, 273] width 273 height 16
click at [104, 265] on select "Holiday Injury Other reason" at bounding box center [240, 273] width 273 height 16
drag, startPoint x: 191, startPoint y: 280, endPoint x: 189, endPoint y: 307, distance: 26.8
click at [189, 307] on main "[PERSON_NAME] - Adults Membership Please be aware of the following when cancell…" at bounding box center [427, 195] width 660 height 262
click at [188, 284] on div "Current expiration date: N/A Cancel on [DATE] [DATE] Sun Mon Tue Wed Thu Fri Sa…" at bounding box center [263, 241] width 330 height 107
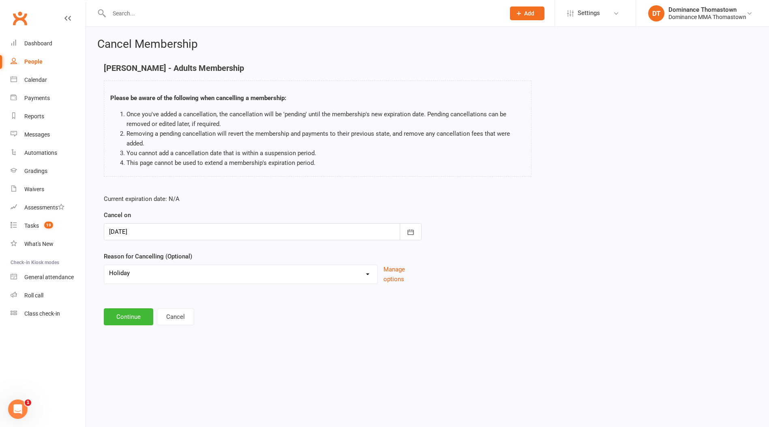
click at [192, 277] on select "Holiday Injury Other reason" at bounding box center [240, 273] width 273 height 16
select select "2"
click at [104, 265] on select "Holiday Injury Other reason" at bounding box center [240, 273] width 273 height 16
drag, startPoint x: 175, startPoint y: 307, endPoint x: 182, endPoint y: 319, distance: 13.1
click at [175, 311] on div "Please specify" at bounding box center [263, 311] width 318 height 30
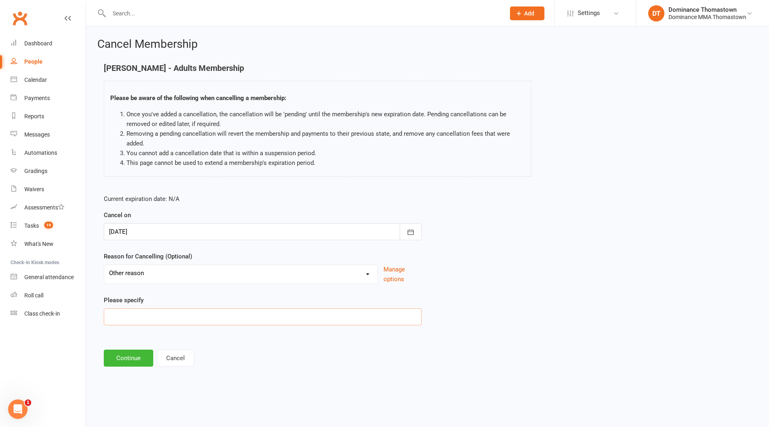
click at [183, 319] on input at bounding box center [263, 317] width 318 height 17
paste input "Work"
type input "Work"
click at [137, 354] on button "Continue" at bounding box center [128, 358] width 49 height 17
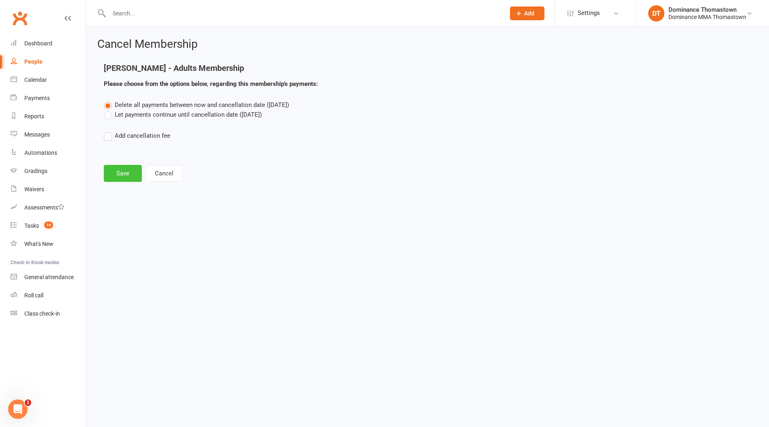
click at [111, 171] on button "Save" at bounding box center [123, 173] width 38 height 17
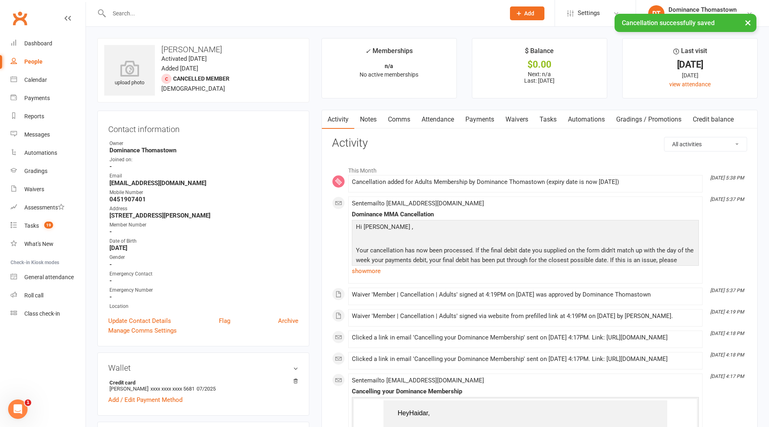
click at [551, 120] on link "Tasks" at bounding box center [548, 119] width 28 height 19
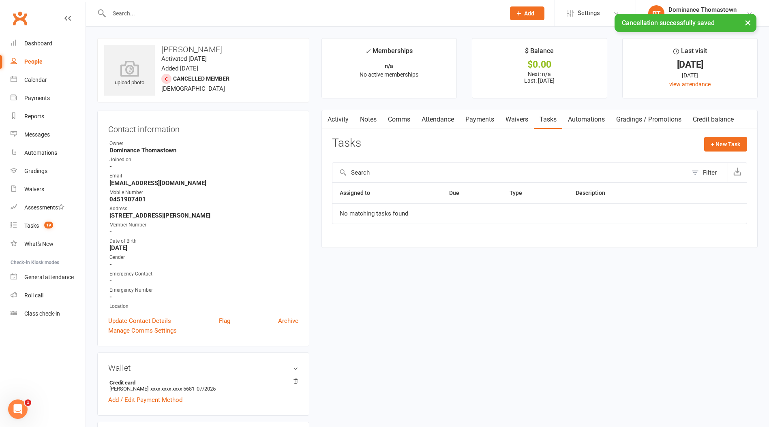
click at [477, 122] on link "Payments" at bounding box center [480, 119] width 40 height 19
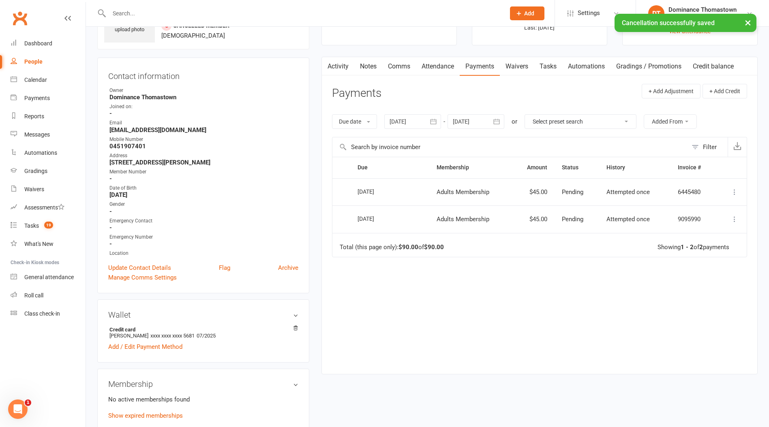
scroll to position [54, 0]
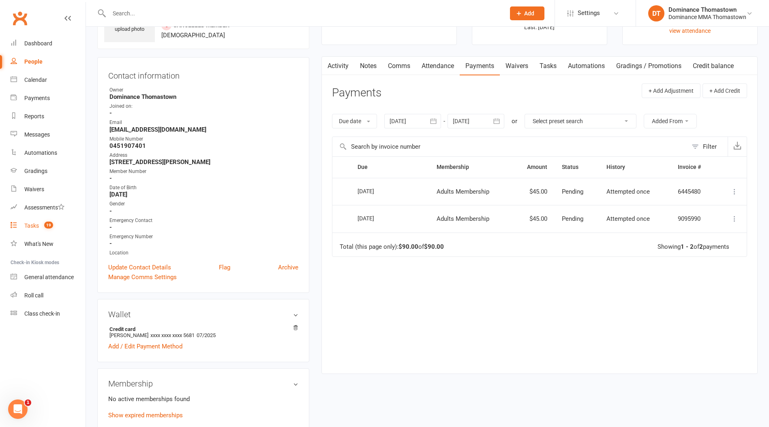
click at [36, 230] on link "Tasks 19" at bounding box center [48, 226] width 75 height 18
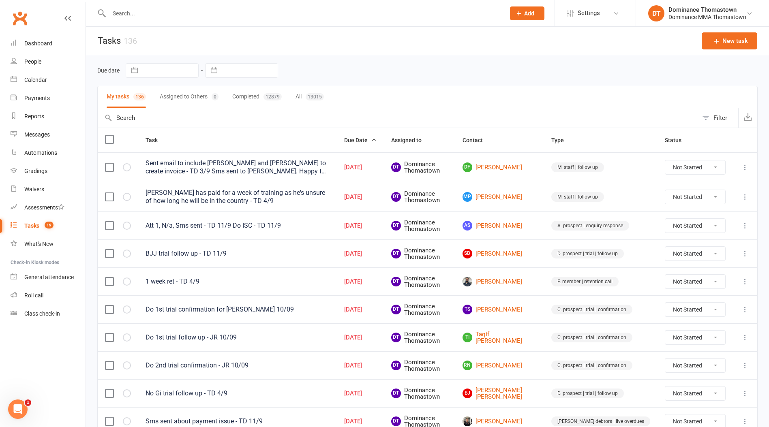
click at [139, 18] on input "text" at bounding box center [303, 13] width 393 height 11
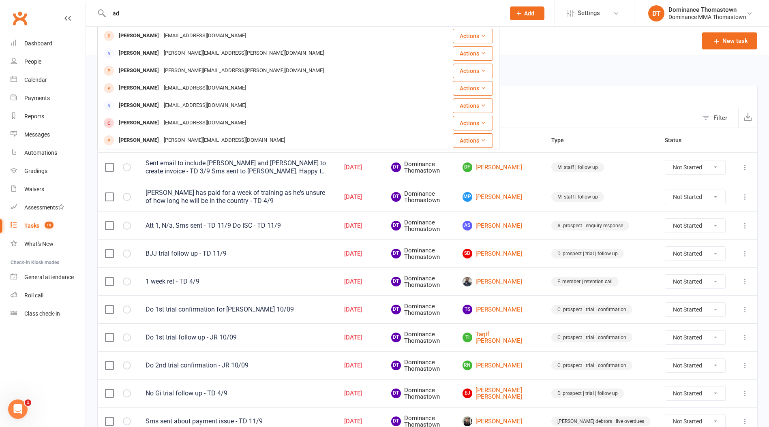
type input "a"
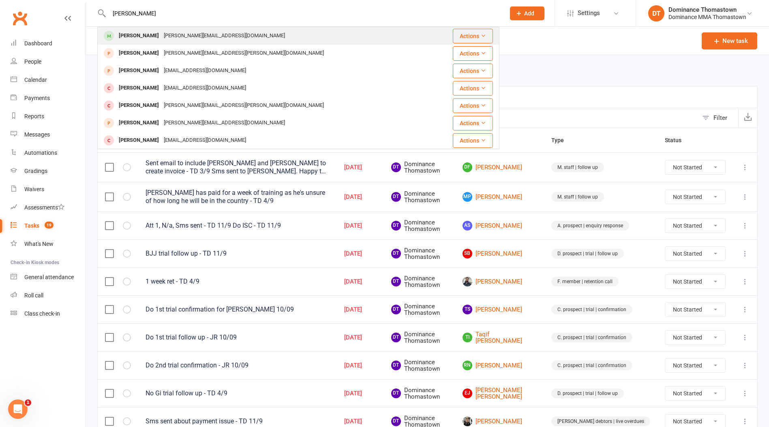
type input "[PERSON_NAME]"
click at [161, 36] on div "[PERSON_NAME][EMAIL_ADDRESS][DOMAIN_NAME]" at bounding box center [224, 36] width 126 height 12
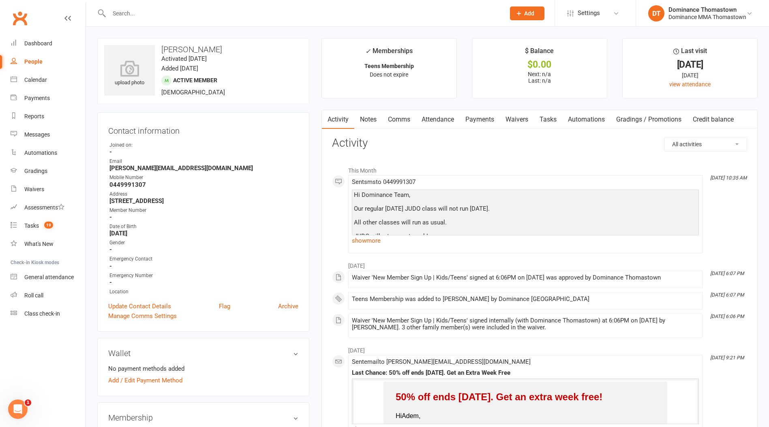
click at [176, 17] on input "text" at bounding box center [303, 13] width 393 height 11
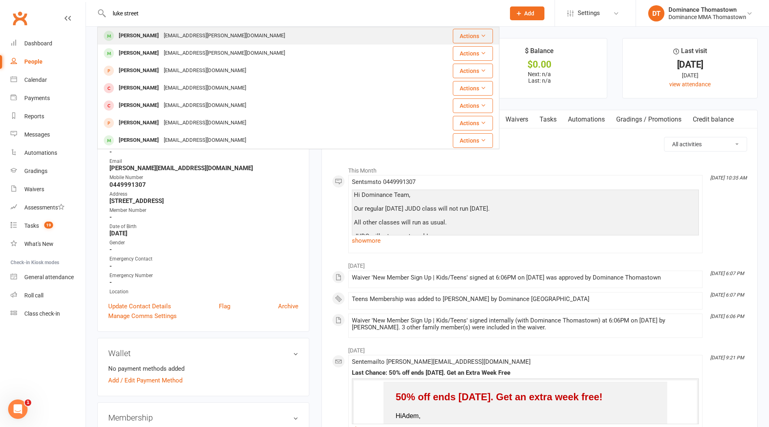
type input "luke street"
click at [199, 37] on div "[EMAIL_ADDRESS][PERSON_NAME][DOMAIN_NAME]" at bounding box center [224, 36] width 126 height 12
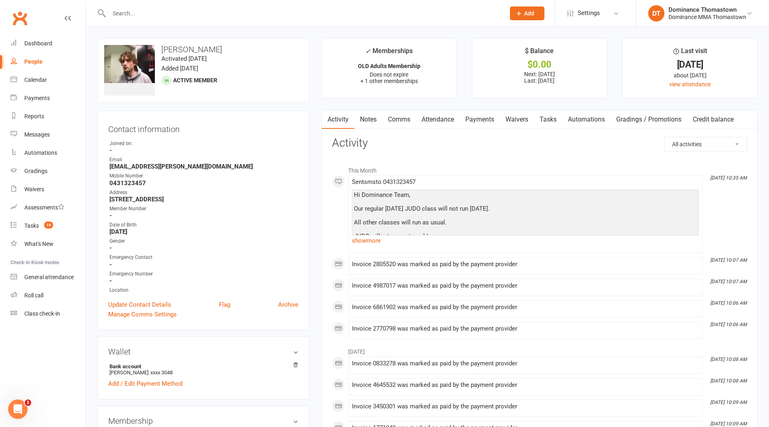
click at [144, 12] on input "text" at bounding box center [303, 13] width 393 height 11
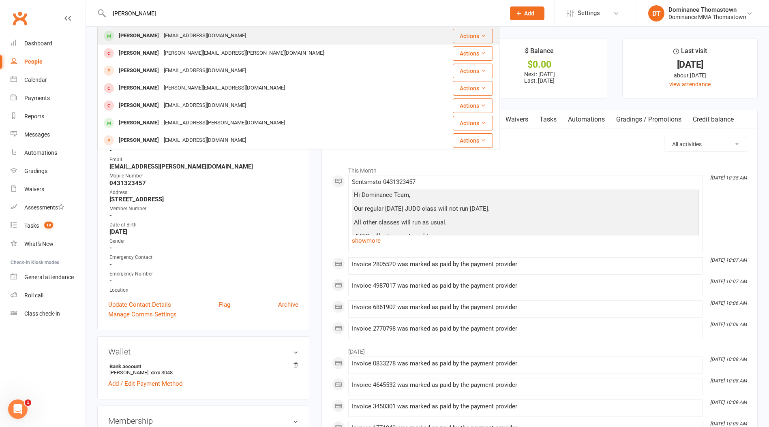
type input "[PERSON_NAME]"
click at [187, 36] on div "[EMAIL_ADDRESS][DOMAIN_NAME]" at bounding box center [204, 36] width 87 height 12
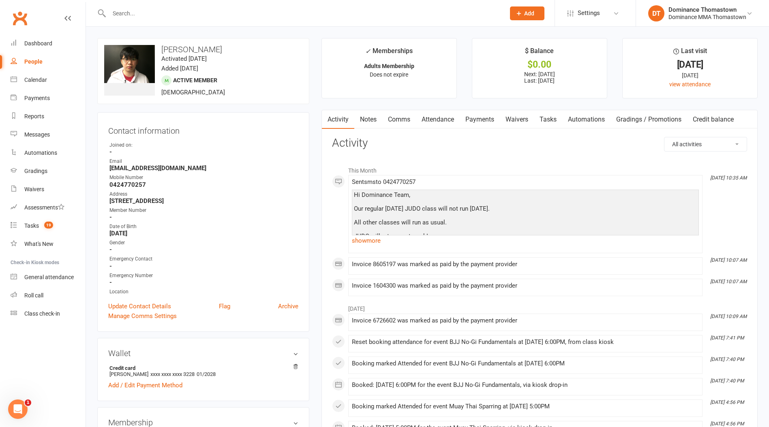
click at [141, 16] on input "text" at bounding box center [303, 13] width 393 height 11
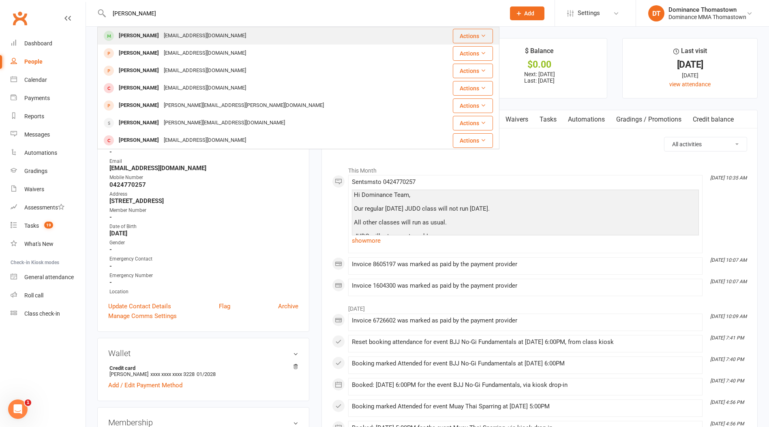
type input "[PERSON_NAME]"
click at [202, 35] on div "[EMAIL_ADDRESS][DOMAIN_NAME]" at bounding box center [204, 36] width 87 height 12
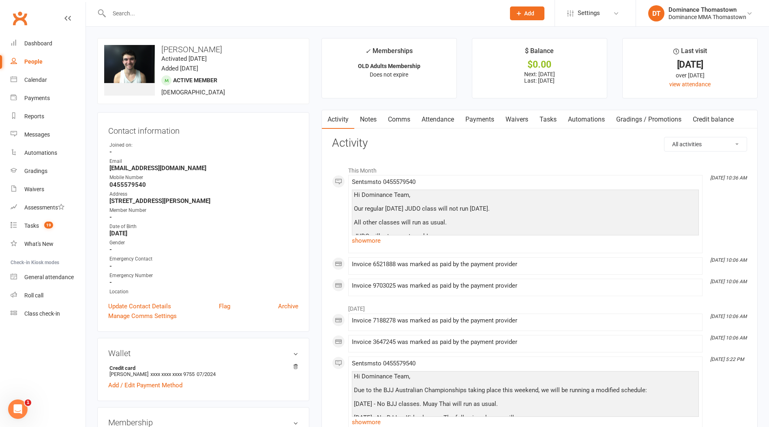
click at [135, 14] on input "text" at bounding box center [303, 13] width 393 height 11
click at [62, 229] on link "Tasks 19" at bounding box center [48, 226] width 75 height 18
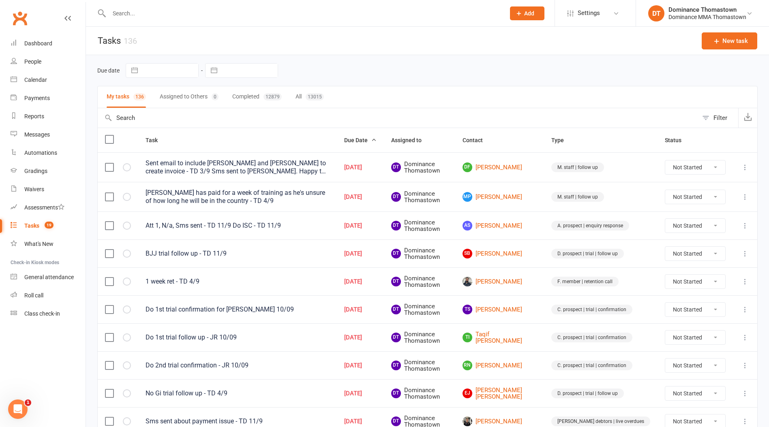
scroll to position [7, 0]
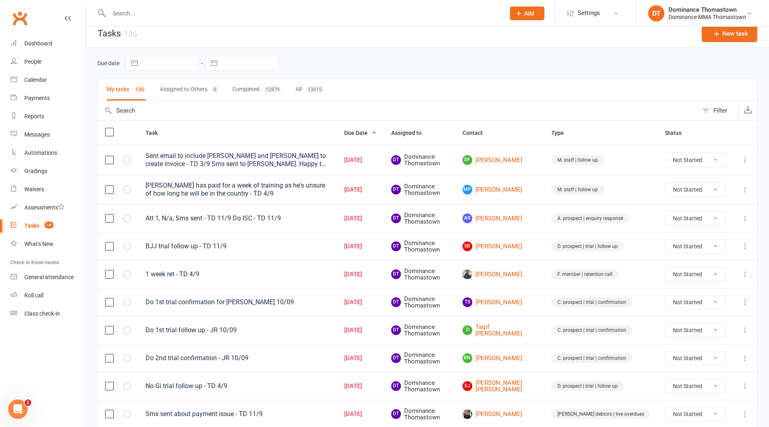
click at [134, 17] on input "text" at bounding box center [303, 13] width 393 height 11
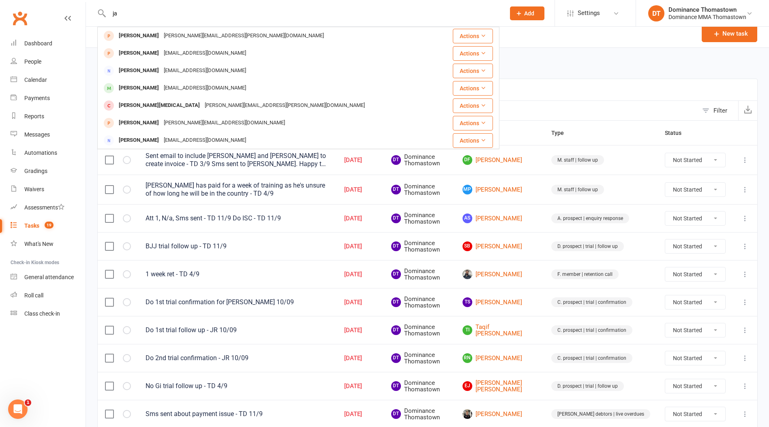
type input "j"
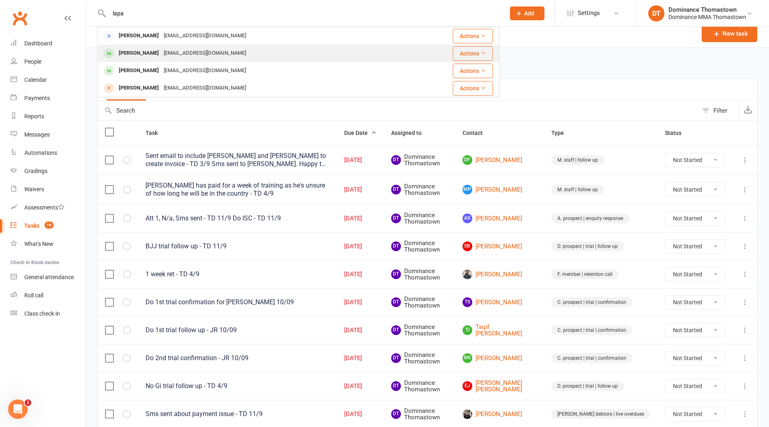
type input "lapa"
click at [172, 50] on div "[EMAIL_ADDRESS][DOMAIN_NAME]" at bounding box center [204, 53] width 87 height 12
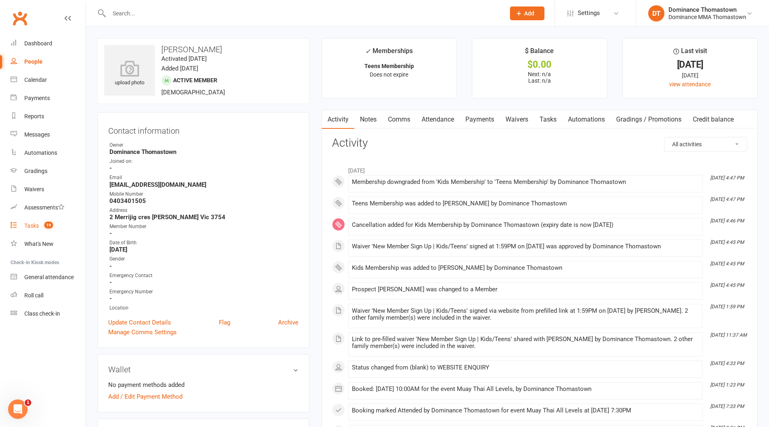
click at [47, 229] on span "19" at bounding box center [48, 225] width 9 height 7
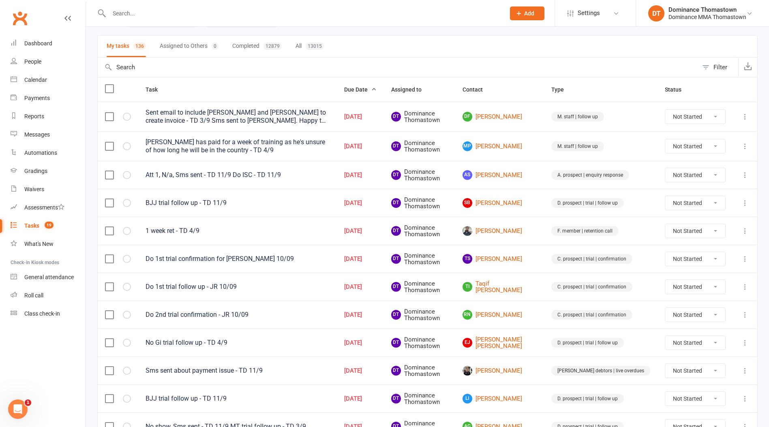
scroll to position [47, 0]
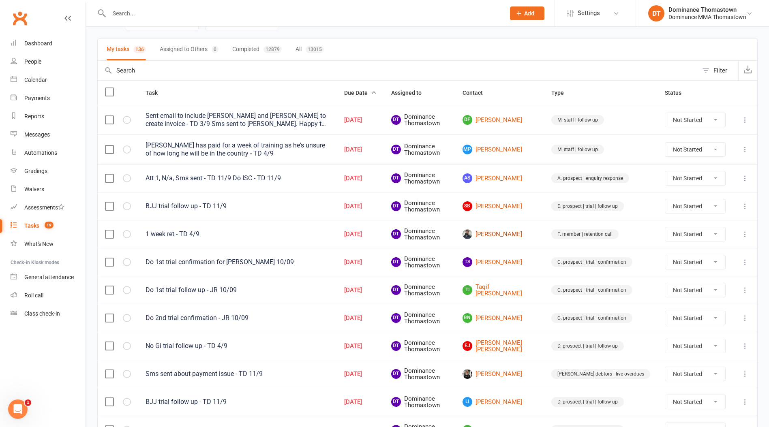
click at [521, 236] on link "[PERSON_NAME]" at bounding box center [500, 234] width 74 height 10
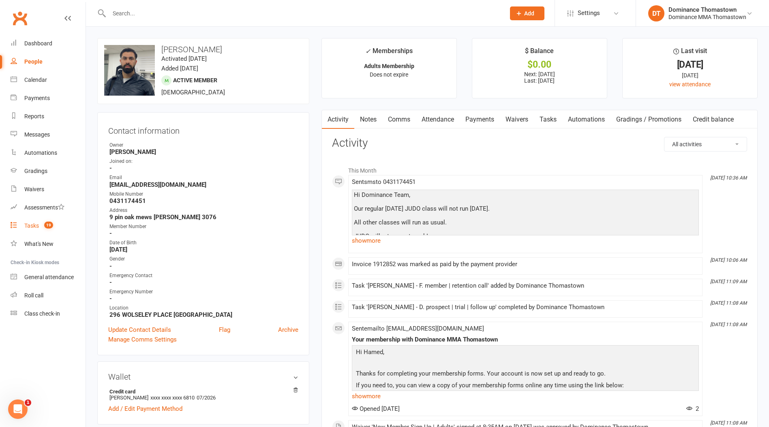
click at [62, 229] on link "Tasks 19" at bounding box center [48, 226] width 75 height 18
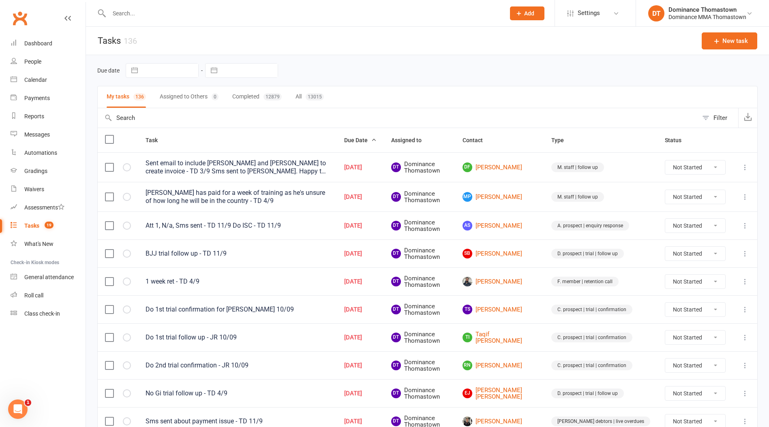
click at [173, 15] on input "text" at bounding box center [303, 13] width 393 height 11
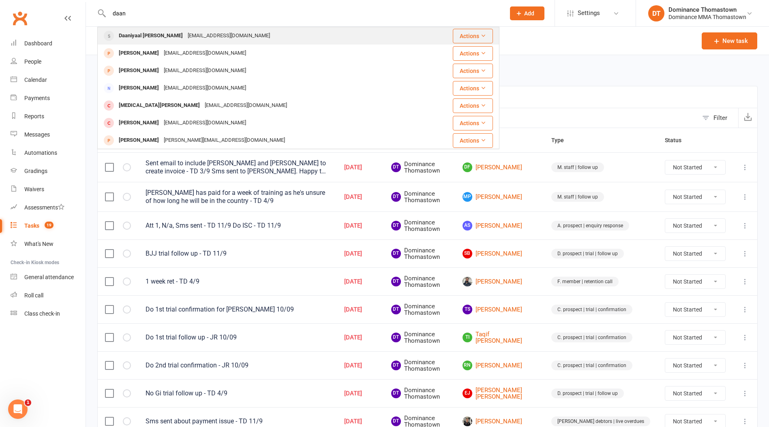
type input "daan"
click at [194, 37] on div "[EMAIL_ADDRESS][DOMAIN_NAME]" at bounding box center [228, 36] width 87 height 12
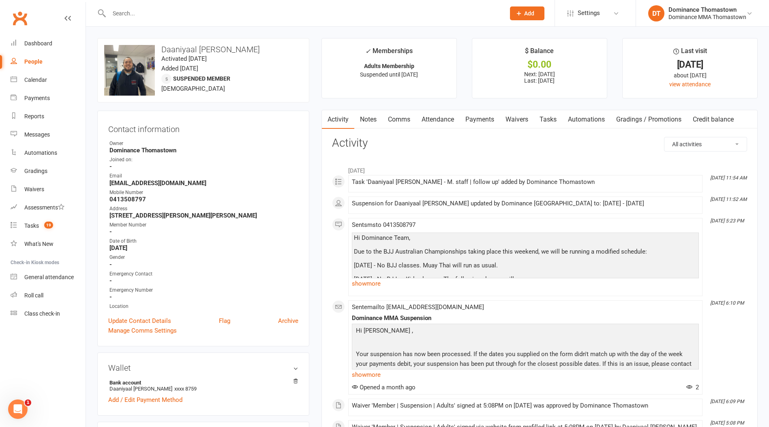
click at [476, 120] on link "Payments" at bounding box center [480, 119] width 40 height 19
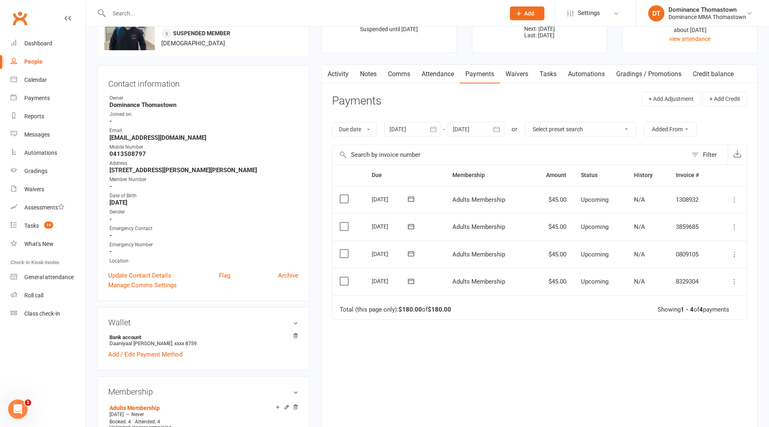
scroll to position [46, 0]
click at [479, 133] on div at bounding box center [476, 129] width 57 height 15
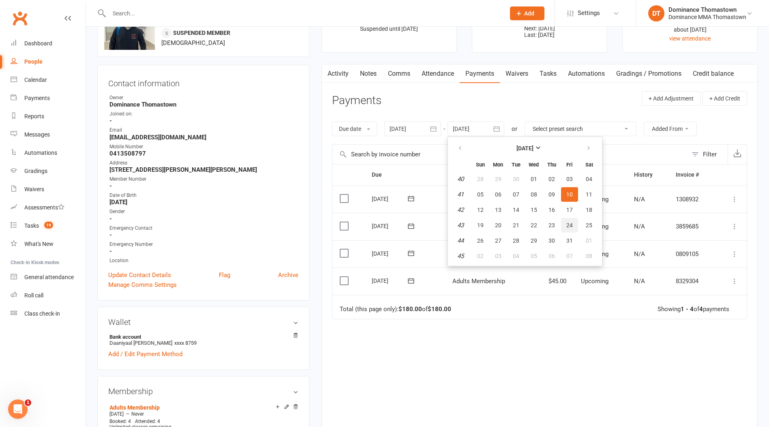
click at [576, 223] on button "24" at bounding box center [569, 225] width 17 height 15
type input "[DATE]"
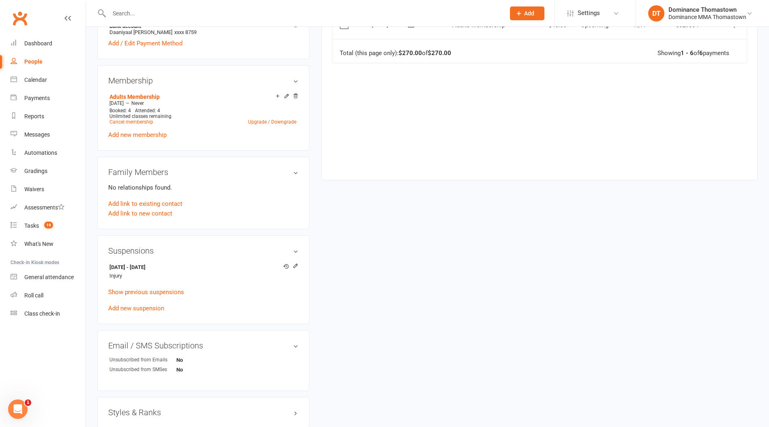
scroll to position [364, 0]
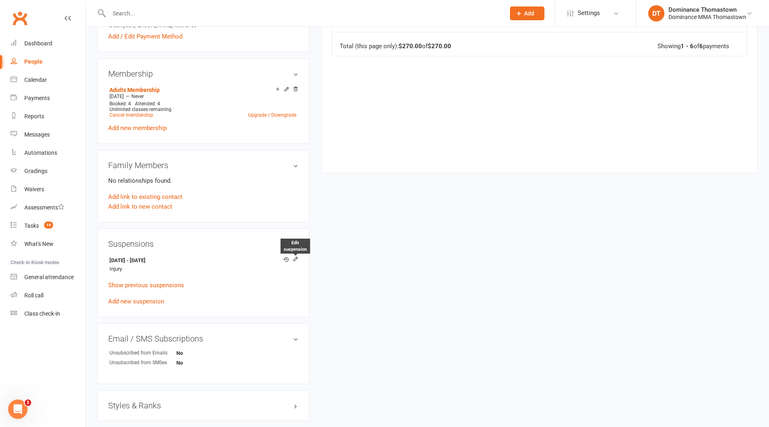
click at [298, 258] on icon at bounding box center [296, 259] width 6 height 6
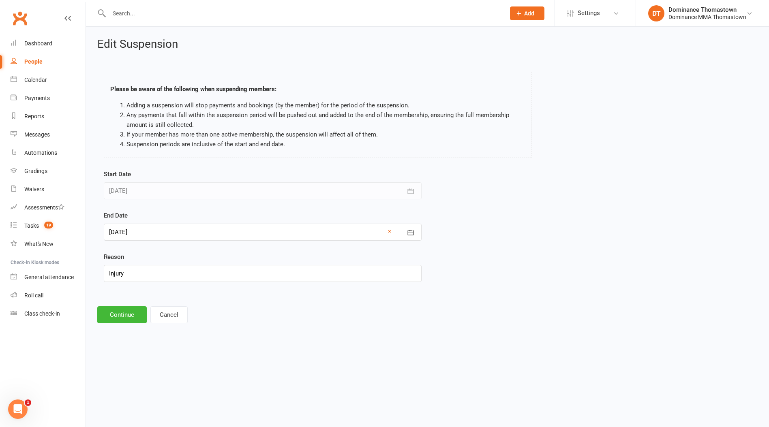
click at [209, 234] on div at bounding box center [263, 232] width 318 height 17
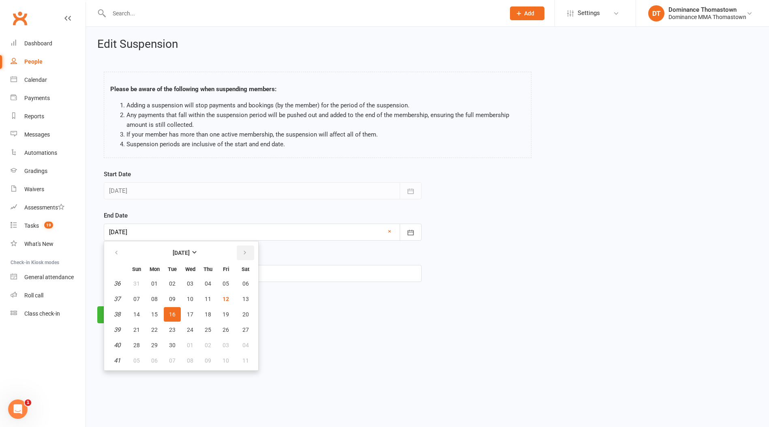
click at [249, 247] on button "button" at bounding box center [245, 253] width 17 height 15
click at [225, 303] on button "10" at bounding box center [225, 299] width 17 height 15
type input "[DATE]"
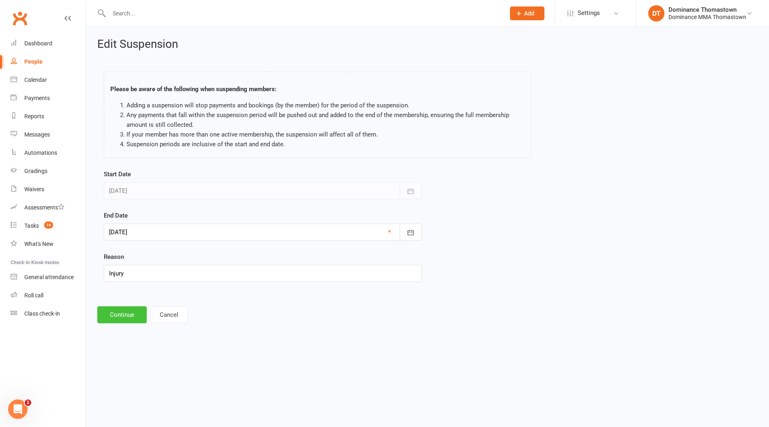
click at [118, 309] on button "Continue" at bounding box center [121, 315] width 49 height 17
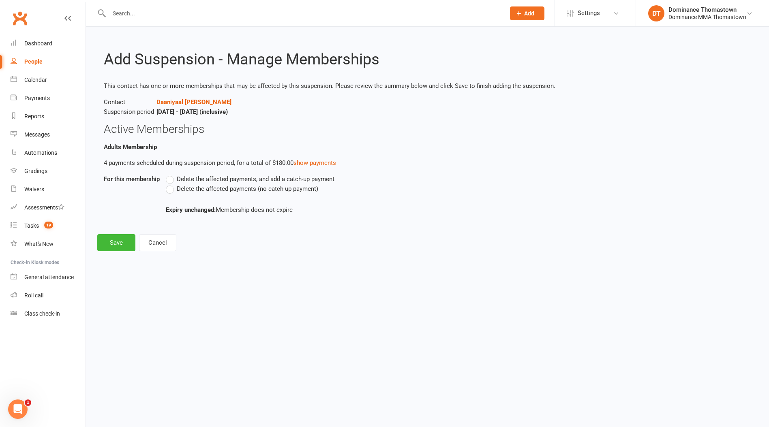
click at [170, 193] on div "Delete the affected payments, and add a catch-up payment Delete the affected pa…" at bounding box center [376, 194] width 432 height 41
drag, startPoint x: 170, startPoint y: 191, endPoint x: 159, endPoint y: 204, distance: 17.2
click at [171, 192] on label "Delete the affected payments (no catch-up payment)" at bounding box center [242, 189] width 152 height 10
click at [171, 184] on input "Delete the affected payments (no catch-up payment)" at bounding box center [168, 184] width 5 height 0
click at [115, 247] on button "Save" at bounding box center [116, 242] width 38 height 17
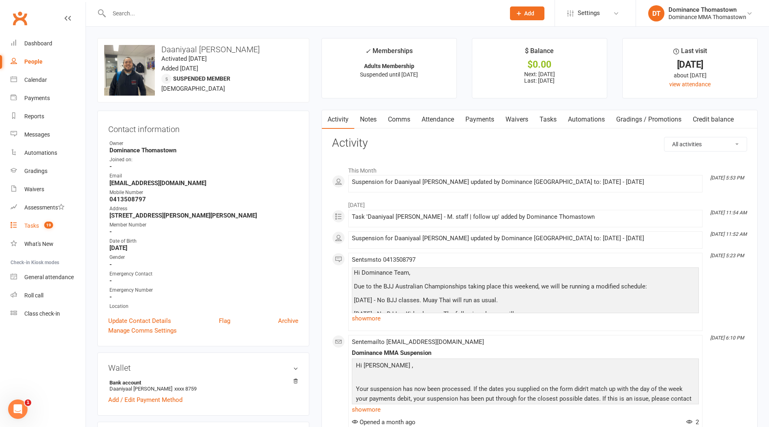
click at [68, 228] on link "Tasks 19" at bounding box center [48, 226] width 75 height 18
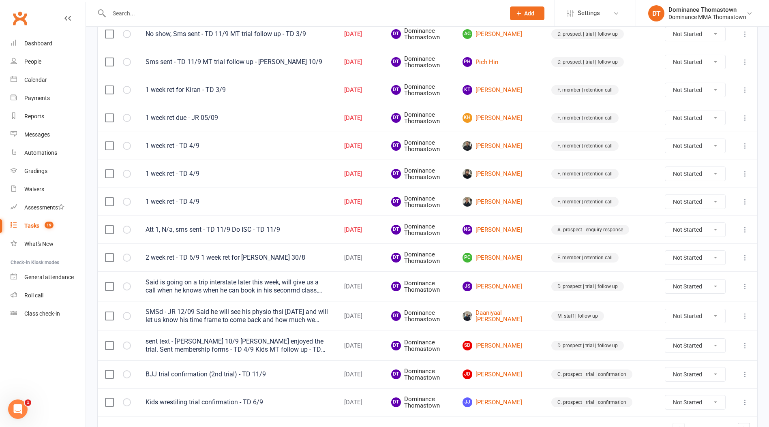
scroll to position [441, 0]
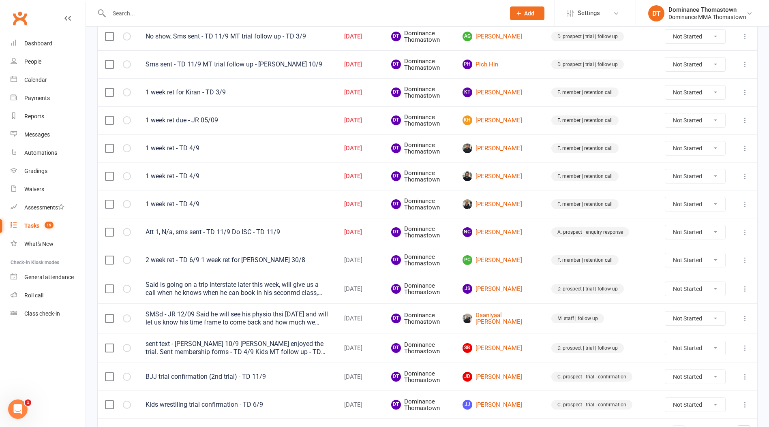
click at [233, 232] on div "Att 1, N/a, sms sent - TD 11/9 Do ISC - TD 11/9" at bounding box center [238, 232] width 184 height 8
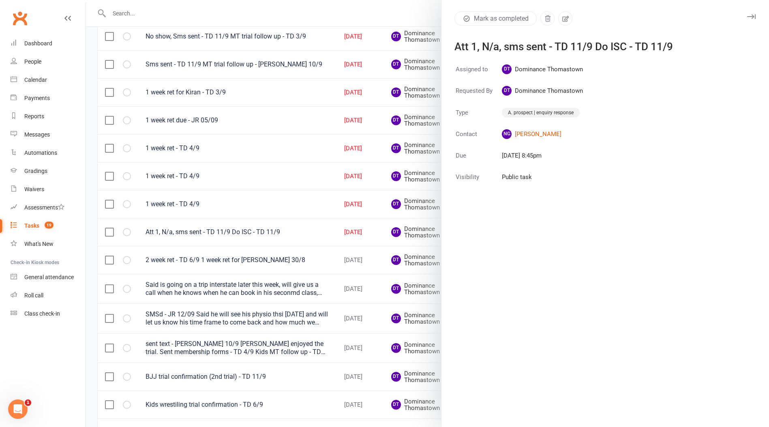
click at [252, 263] on div at bounding box center [427, 213] width 683 height 427
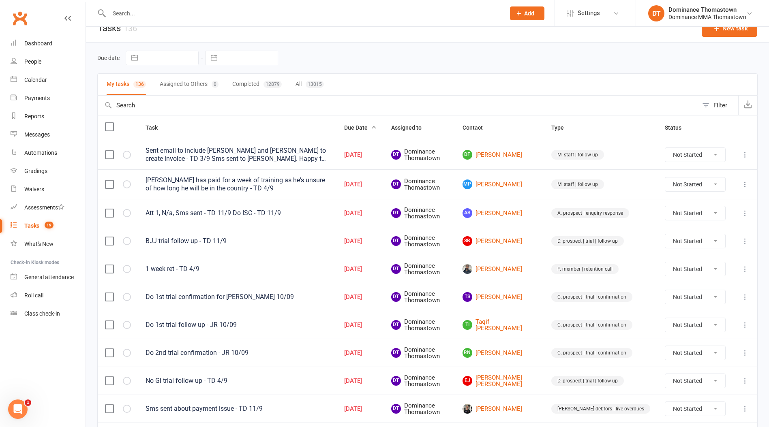
scroll to position [20, 0]
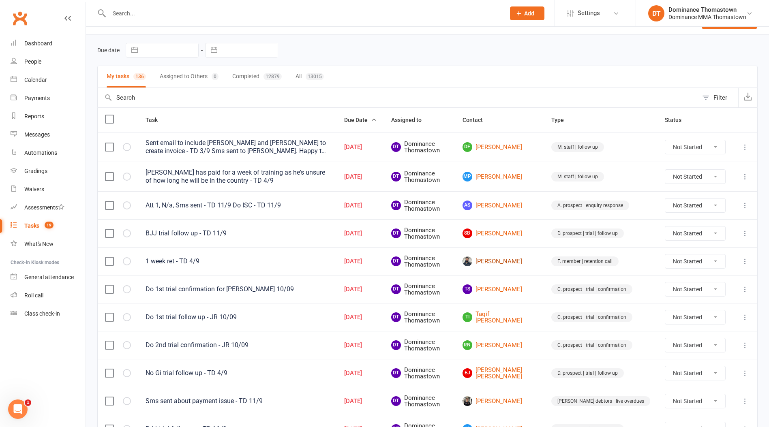
click at [531, 263] on link "[PERSON_NAME]" at bounding box center [500, 262] width 74 height 10
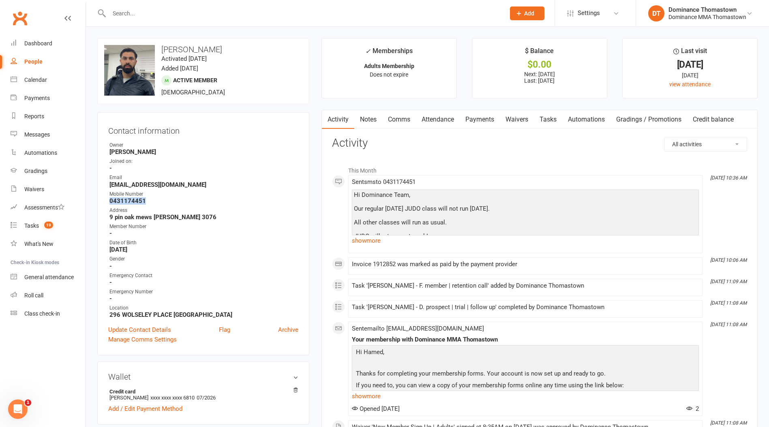
drag, startPoint x: 148, startPoint y: 199, endPoint x: 87, endPoint y: 201, distance: 61.7
copy strong "0431174451"
click at [215, 17] on input "text" at bounding box center [303, 13] width 393 height 11
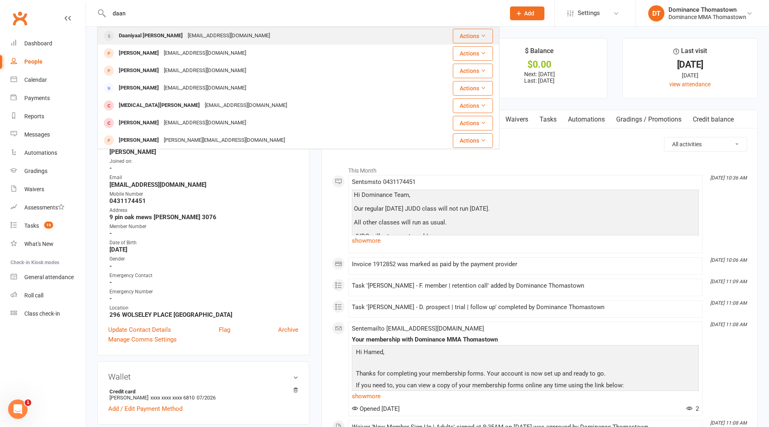
type input "daan"
click at [254, 41] on div "Daaniyaal [PERSON_NAME] [EMAIL_ADDRESS][DOMAIN_NAME]" at bounding box center [265, 36] width 334 height 17
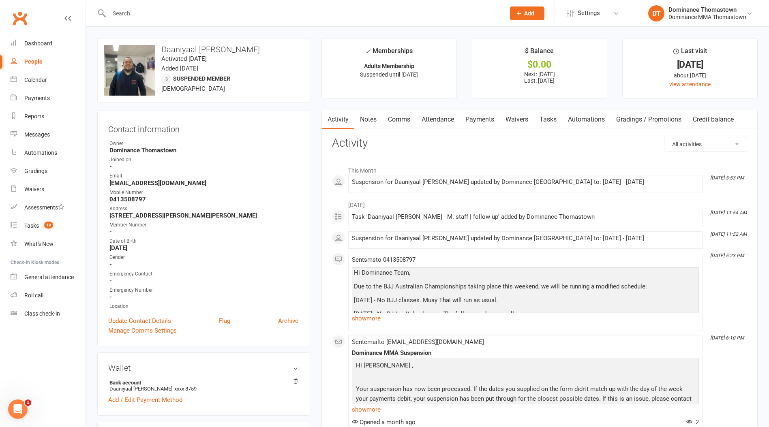
click at [477, 121] on link "Payments" at bounding box center [480, 119] width 40 height 19
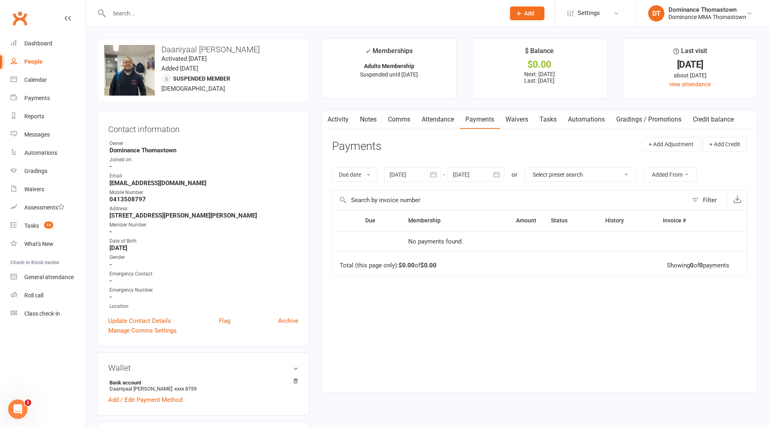
click at [503, 116] on link "Waivers" at bounding box center [517, 119] width 34 height 19
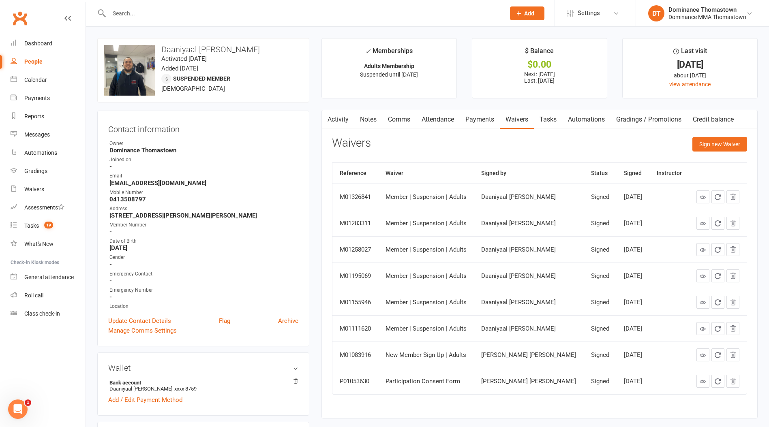
click at [484, 123] on link "Payments" at bounding box center [480, 119] width 40 height 19
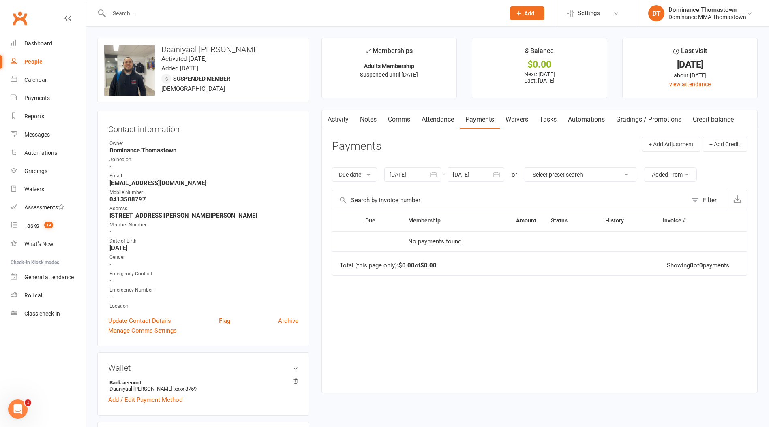
drag, startPoint x: 485, startPoint y: 169, endPoint x: 490, endPoint y: 172, distance: 6.3
click at [488, 170] on div at bounding box center [476, 174] width 57 height 15
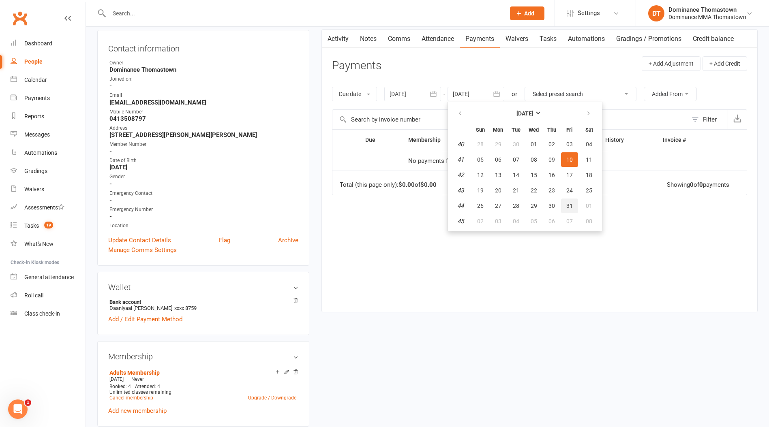
scroll to position [96, 0]
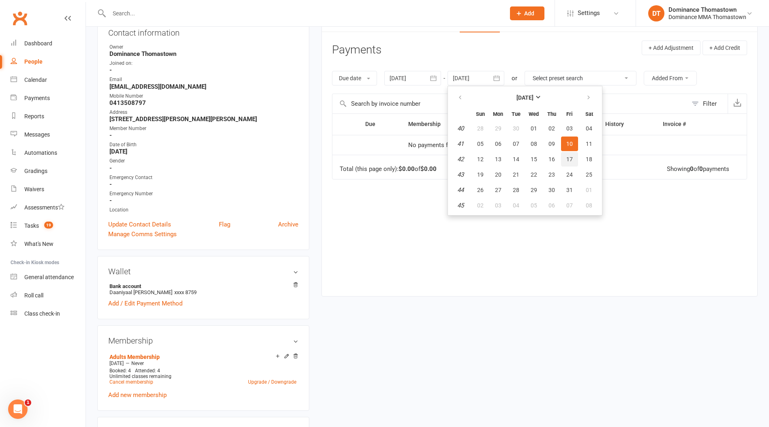
click at [568, 166] on button "17" at bounding box center [569, 159] width 17 height 15
type input "[DATE]"
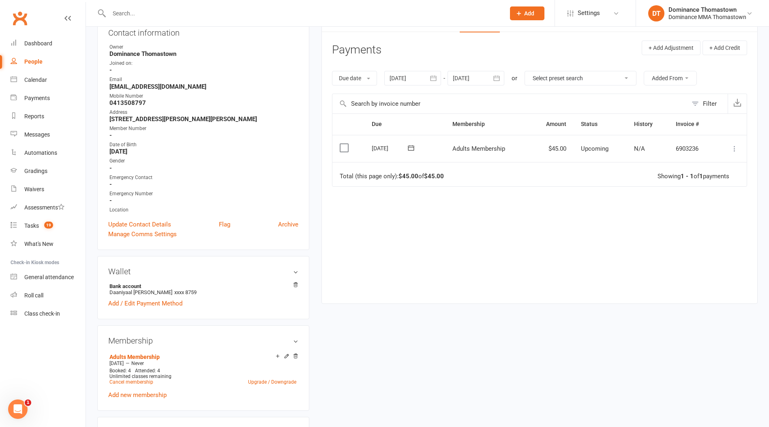
scroll to position [0, 0]
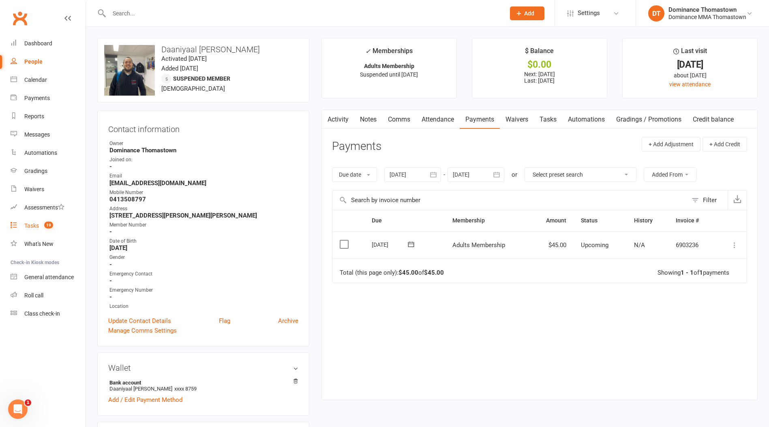
click at [58, 221] on link "Tasks 19" at bounding box center [48, 226] width 75 height 18
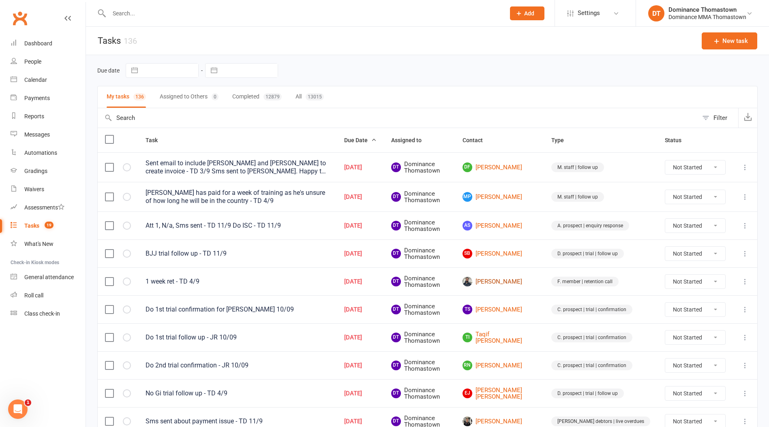
click at [532, 283] on link "[PERSON_NAME]" at bounding box center [500, 282] width 74 height 10
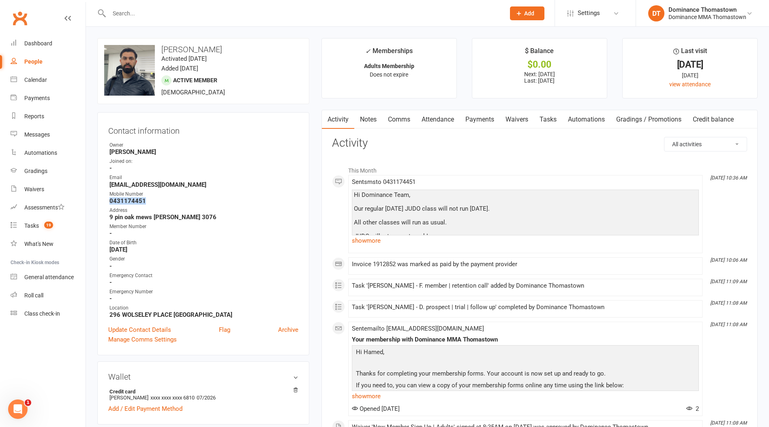
drag, startPoint x: 152, startPoint y: 200, endPoint x: 108, endPoint y: 203, distance: 44.7
click at [108, 203] on div "Contact information Owner [PERSON_NAME] Joined on: - Email [EMAIL_ADDRESS][DOMA…" at bounding box center [203, 233] width 212 height 243
copy strong "0431174451"
click at [50, 230] on link "Tasks 19" at bounding box center [48, 226] width 75 height 18
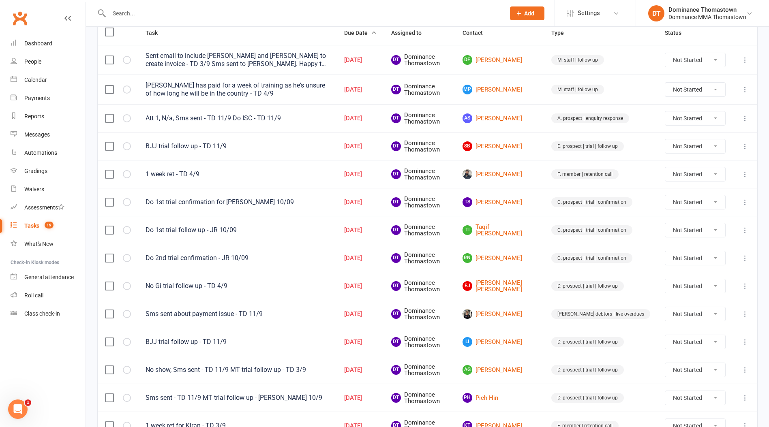
scroll to position [108, 0]
click at [524, 182] on td "[PERSON_NAME]" at bounding box center [499, 174] width 89 height 28
click at [526, 175] on link "[PERSON_NAME]" at bounding box center [500, 174] width 74 height 10
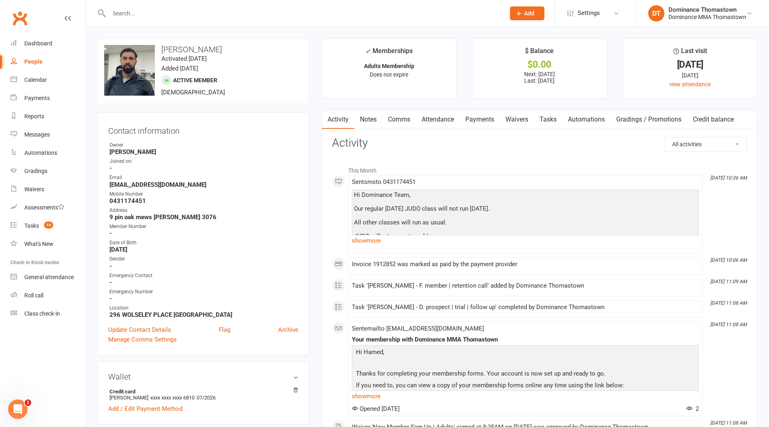
click at [552, 120] on link "Tasks" at bounding box center [548, 119] width 28 height 19
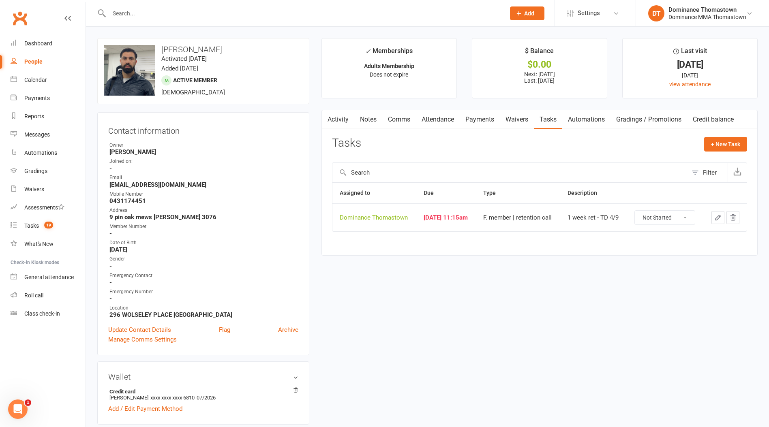
click at [717, 220] on icon "button" at bounding box center [717, 217] width 7 height 7
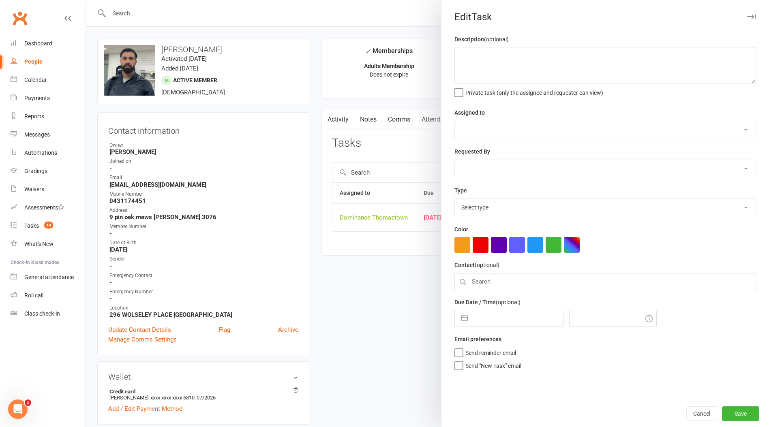
type textarea "1 week ret - TD 4/9"
select select "12547"
type input "[DATE]"
type input "11:15am"
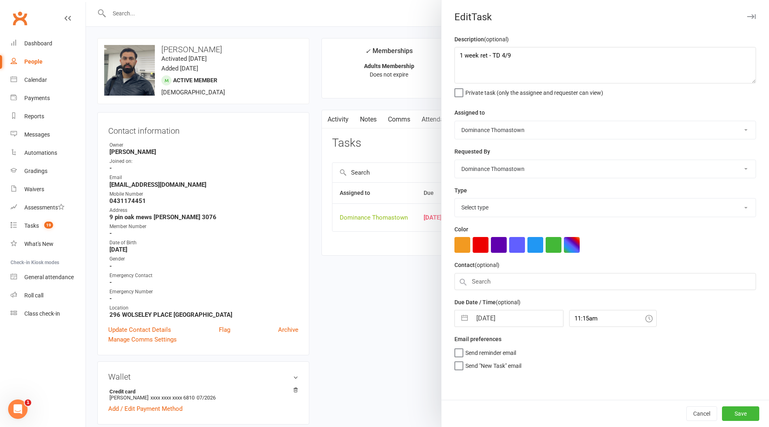
select select "3814"
drag, startPoint x: 458, startPoint y: 58, endPoint x: 486, endPoint y: 68, distance: 29.6
click at [459, 58] on textarea "1 week ret - TD 4/9" at bounding box center [606, 65] width 302 height 36
click at [479, 54] on textarea "1 week ret - TD 4/9" at bounding box center [606, 65] width 302 height 36
type textarea "2 week ret - JR 12/09 1 week ret - TD 4/9"
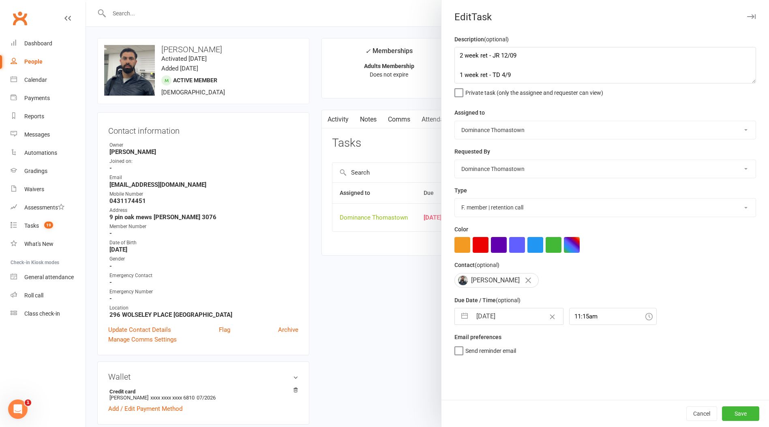
select select "7"
select select "2025"
select select "8"
select select "2025"
select select "9"
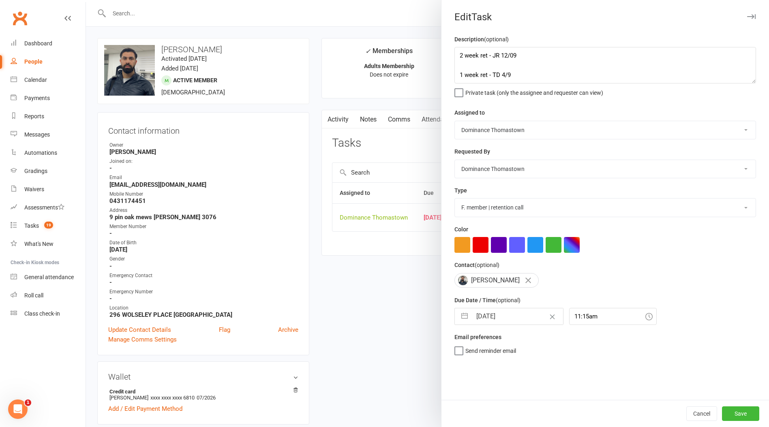
select select "2025"
drag, startPoint x: 525, startPoint y: 313, endPoint x: 520, endPoint y: 307, distance: 8.4
click at [524, 308] on div "Due Date / Time (optional) [DATE] Navigate forward to interact with the calenda…" at bounding box center [606, 311] width 302 height 30
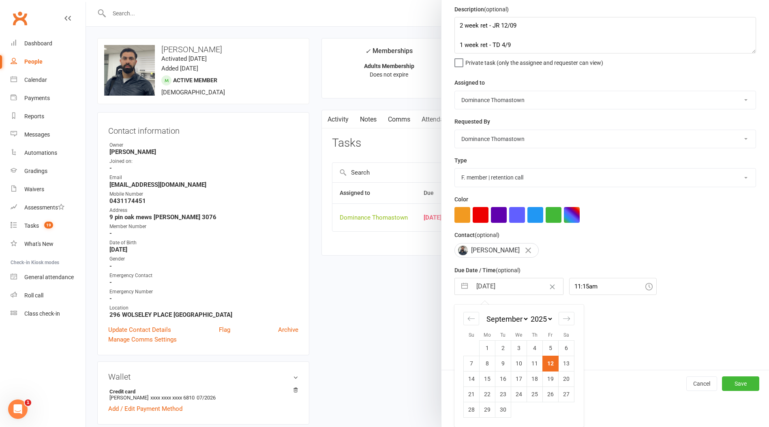
drag, startPoint x: 555, startPoint y: 380, endPoint x: 560, endPoint y: 381, distance: 5.0
click at [555, 380] on td "19" at bounding box center [551, 378] width 16 height 15
type input "[DATE]"
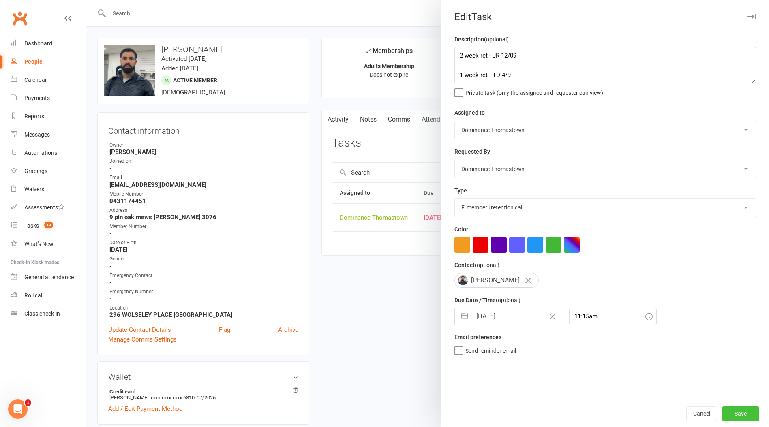
click at [738, 415] on button "Save" at bounding box center [740, 414] width 37 height 15
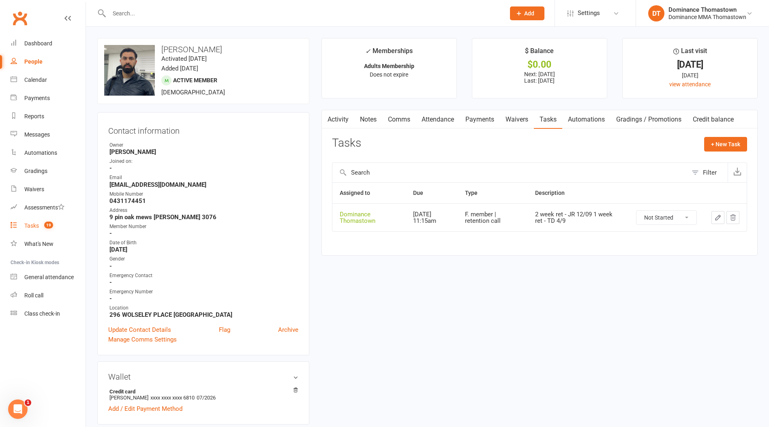
click at [54, 226] on link "Tasks 19" at bounding box center [48, 226] width 75 height 18
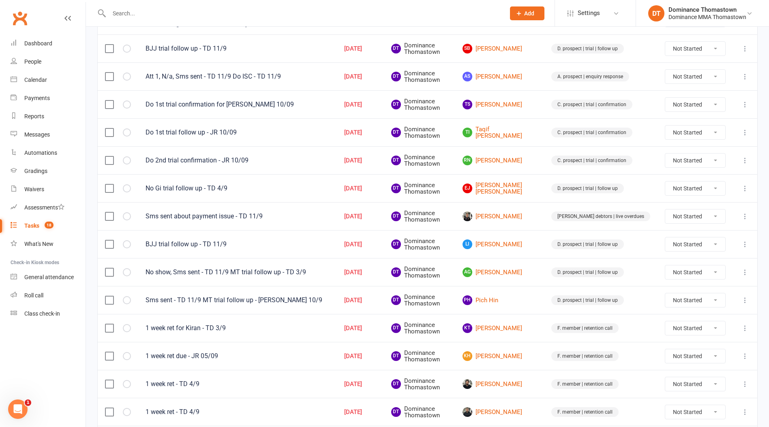
scroll to position [178, 0]
click at [517, 332] on link "KT [PERSON_NAME]" at bounding box center [500, 328] width 74 height 10
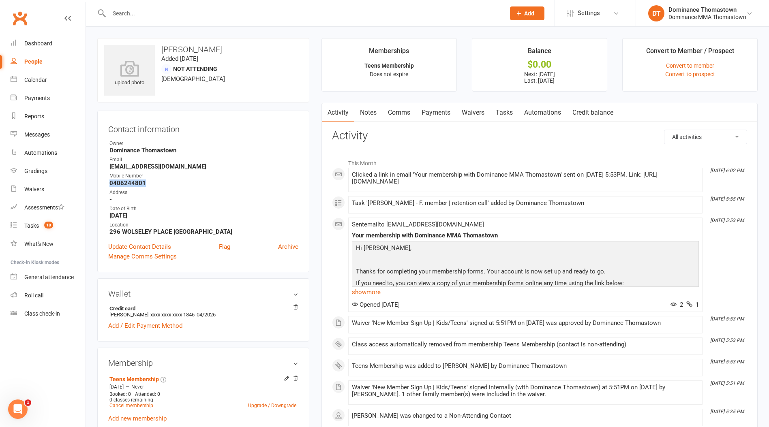
drag, startPoint x: 144, startPoint y: 183, endPoint x: 104, endPoint y: 185, distance: 39.8
click at [104, 185] on div "Contact information Owner Dominance [GEOGRAPHIC_DATA] Email [EMAIL_ADDRESS][DOM…" at bounding box center [203, 192] width 212 height 162
copy strong "0406244801"
click at [500, 108] on link "Tasks" at bounding box center [504, 112] width 28 height 19
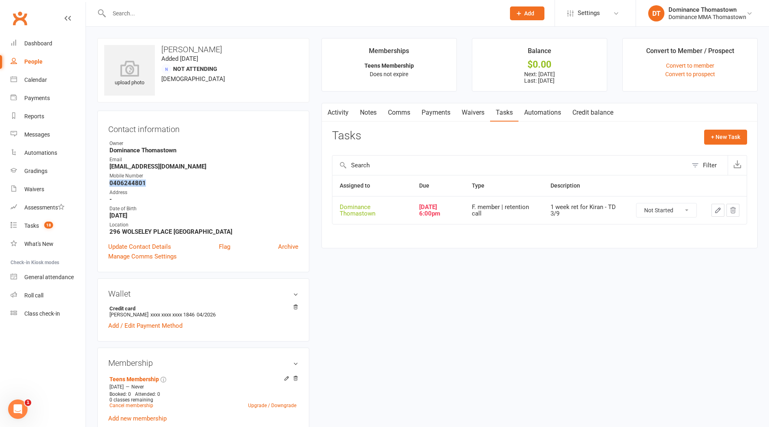
click at [714, 210] on button "button" at bounding box center [718, 210] width 13 height 13
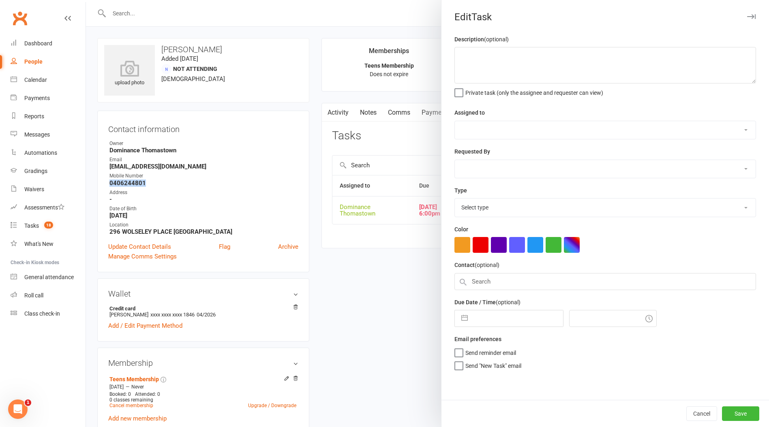
type textarea "1 week ret for Kiran - TD 3/9"
select select "12547"
type input "[DATE]"
type input "6:00pm"
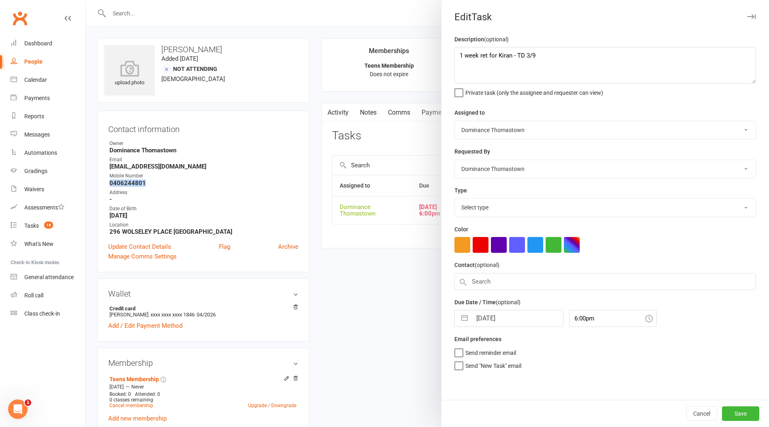
select select "3814"
click at [459, 58] on textarea "1 week ret for Kiran - TD 3/9" at bounding box center [606, 65] width 302 height 36
click at [487, 52] on textarea "1 week ret for Kiran - TD 3/9" at bounding box center [606, 65] width 302 height 36
type textarea "2 week ret - JR 12/09 1 week ret for Kiran - TD 3/9"
click at [508, 317] on input "[DATE]" at bounding box center [517, 316] width 91 height 16
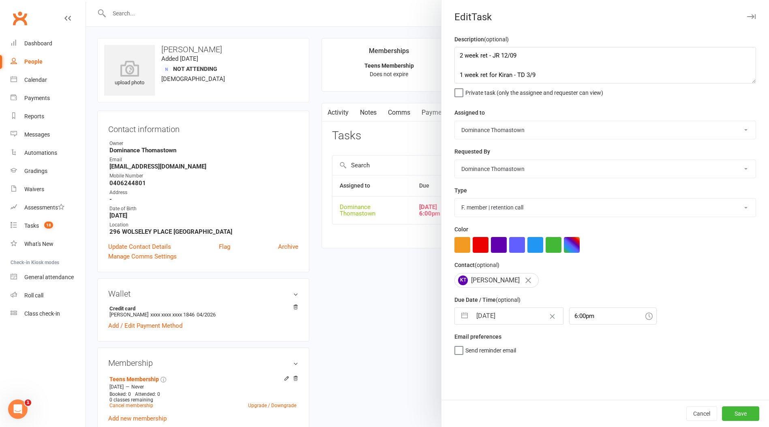
select select "7"
select select "2025"
select select "8"
select select "2025"
select select "9"
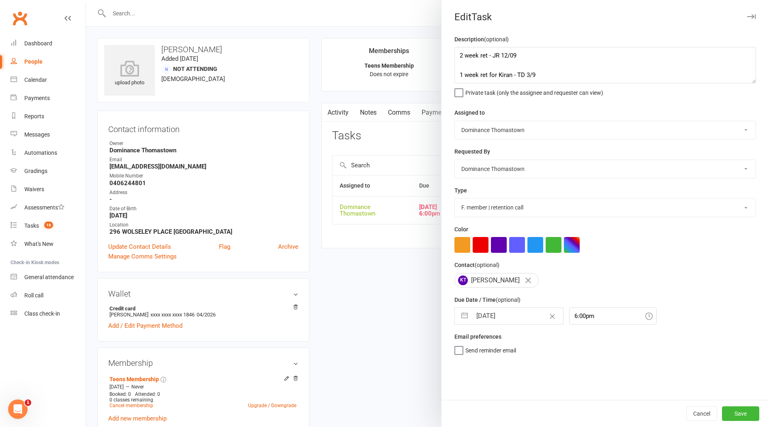
select select "2025"
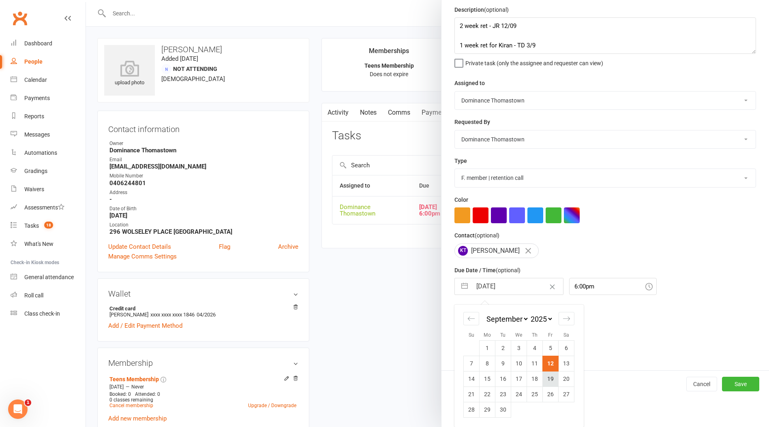
click at [551, 377] on td "19" at bounding box center [551, 378] width 16 height 15
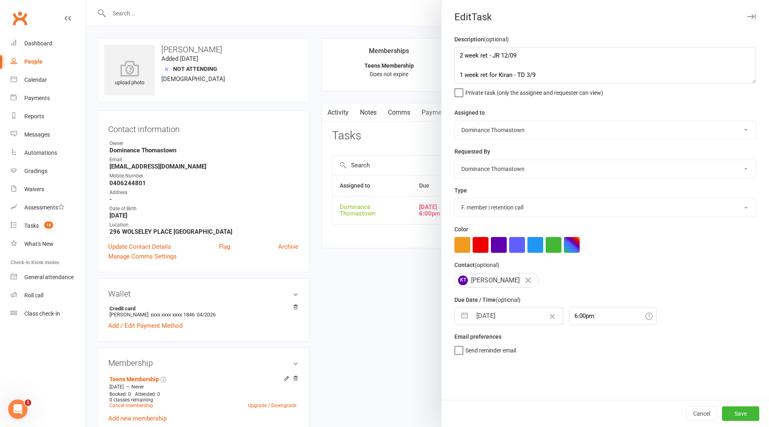
type input "[DATE]"
click at [746, 416] on button "Save" at bounding box center [740, 414] width 37 height 15
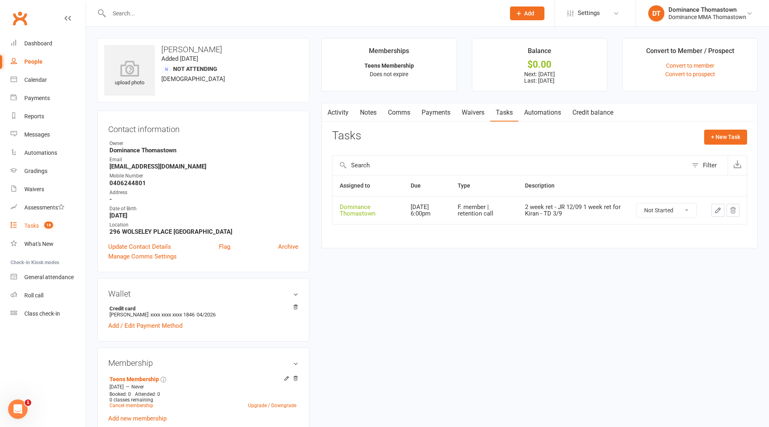
click at [52, 234] on link "Tasks 18" at bounding box center [48, 226] width 75 height 18
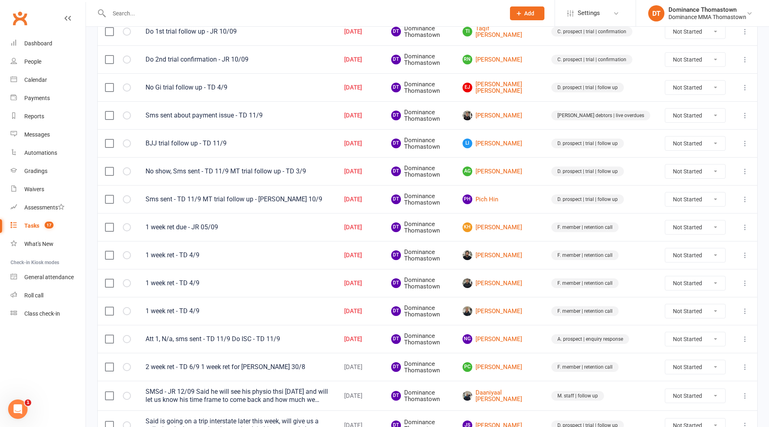
scroll to position [286, 0]
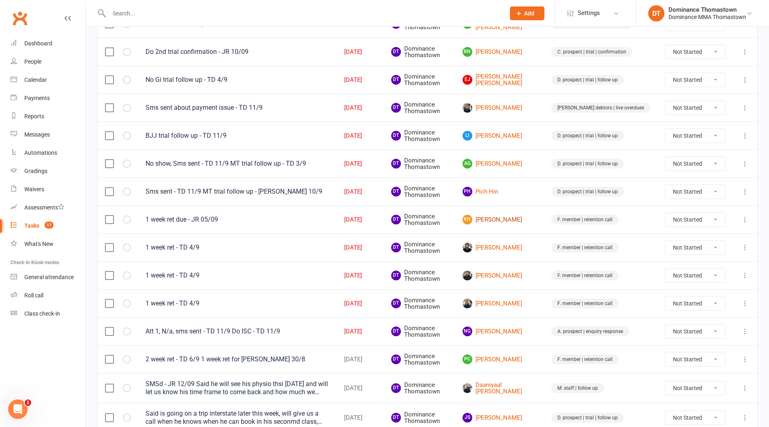
click at [509, 221] on link "[PERSON_NAME] Hei [PERSON_NAME]" at bounding box center [500, 220] width 74 height 10
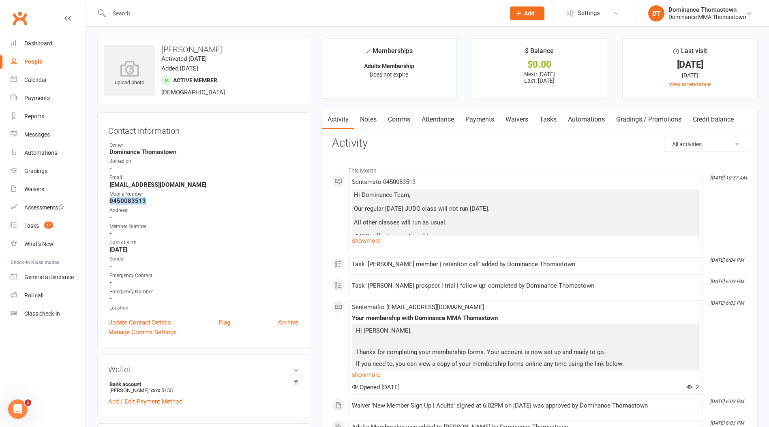
drag, startPoint x: 128, startPoint y: 201, endPoint x: 110, endPoint y: 202, distance: 17.5
click at [110, 202] on strong "0450083513" at bounding box center [203, 200] width 189 height 7
copy strong "0450083513"
click at [547, 125] on link "Tasks" at bounding box center [548, 119] width 28 height 19
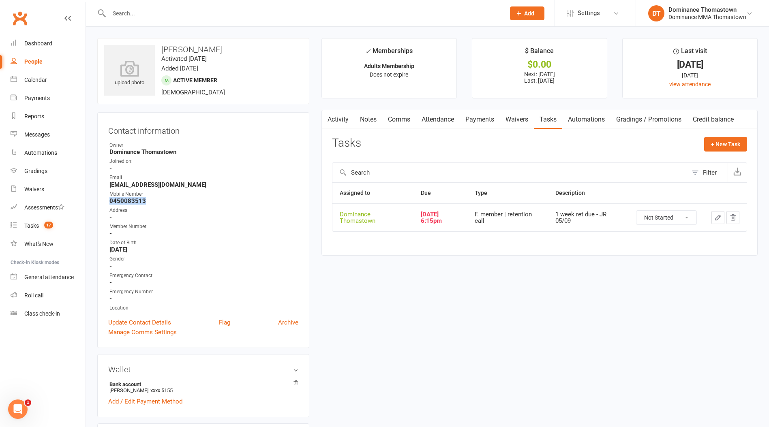
click at [722, 220] on button "button" at bounding box center [718, 217] width 13 height 13
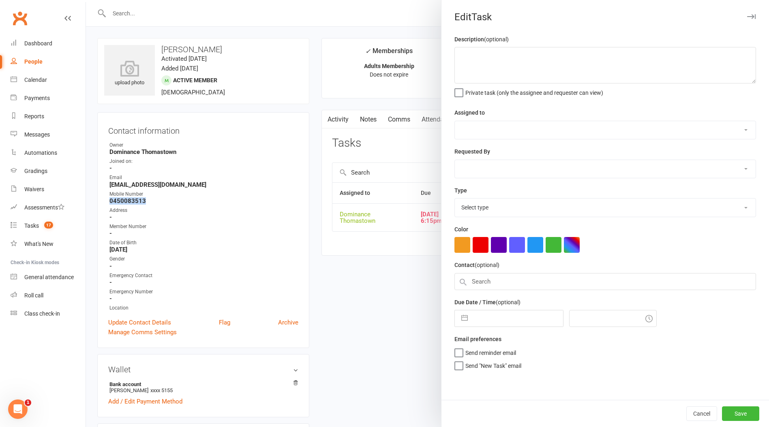
type textarea "1 week ret due - JR 05/09"
select select "12547"
type input "[DATE]"
type input "6:15pm"
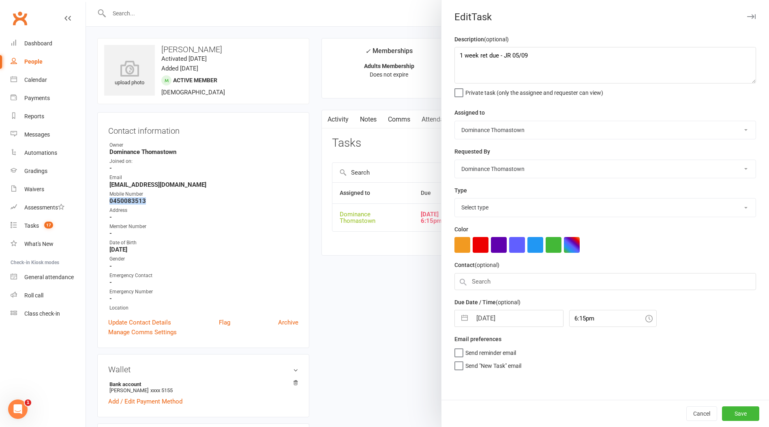
select select "3814"
click at [460, 58] on textarea "1 week ret due - JR 05/09" at bounding box center [606, 65] width 302 height 36
click at [498, 54] on textarea "1 week ret due - JR 05/09" at bounding box center [606, 65] width 302 height 36
type textarea "2 week ret due - JR 12/09 1 week ret due - JR 05/09"
click at [513, 313] on input "[DATE]" at bounding box center [517, 316] width 91 height 16
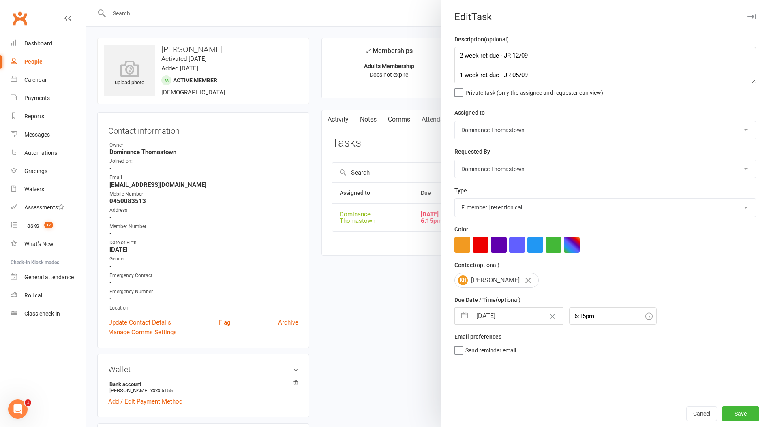
select select "7"
select select "2025"
select select "8"
select select "2025"
select select "9"
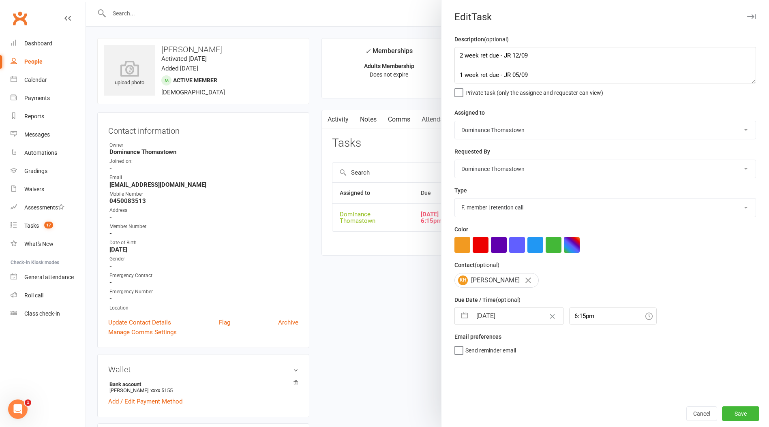
select select "2025"
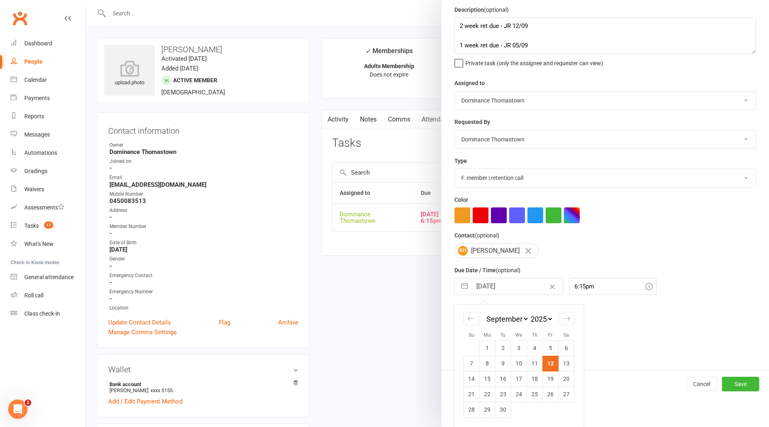
drag, startPoint x: 553, startPoint y: 375, endPoint x: 583, endPoint y: 386, distance: 31.2
click at [555, 377] on td "19" at bounding box center [551, 378] width 16 height 15
type input "[DATE]"
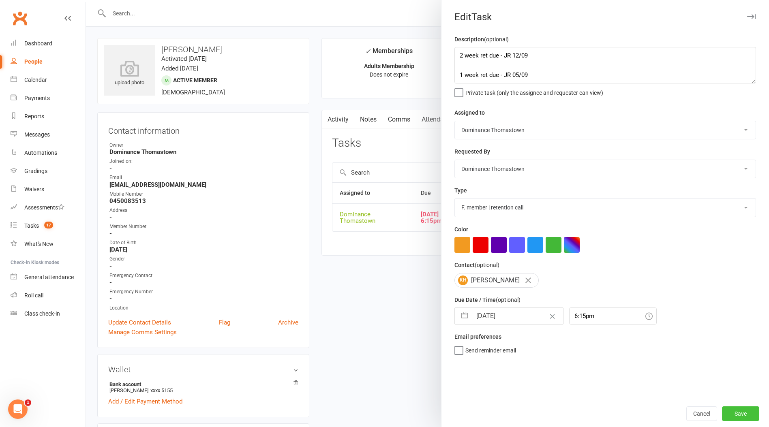
click at [749, 417] on button "Save" at bounding box center [740, 414] width 37 height 15
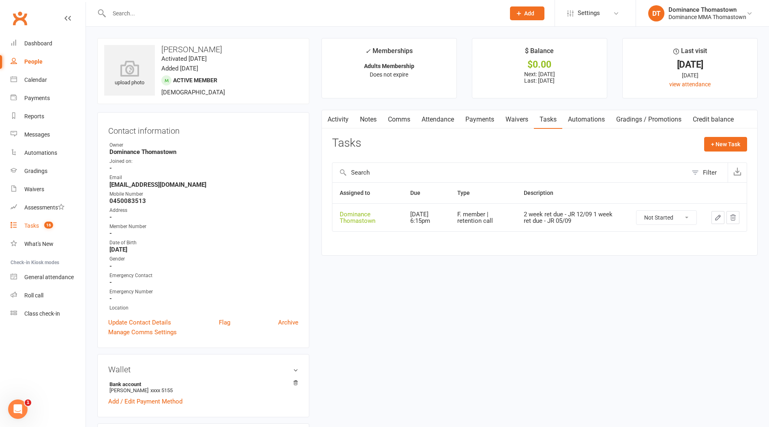
click at [51, 227] on span "16" at bounding box center [48, 225] width 9 height 7
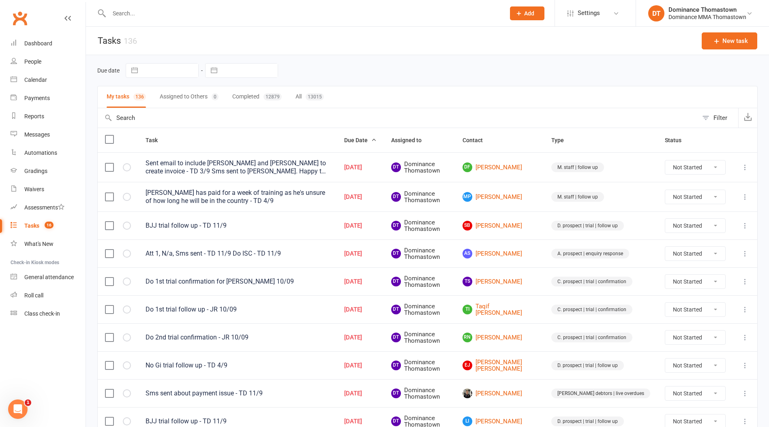
click at [51, 227] on span "16" at bounding box center [49, 225] width 9 height 7
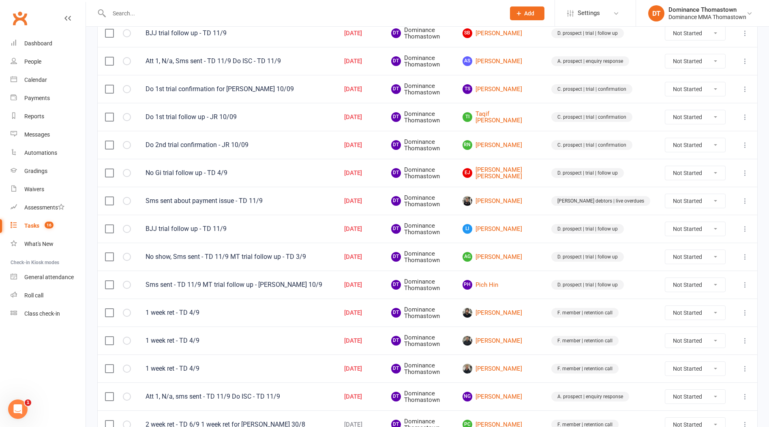
scroll to position [193, 0]
click at [521, 315] on link "[PERSON_NAME]" at bounding box center [500, 312] width 74 height 10
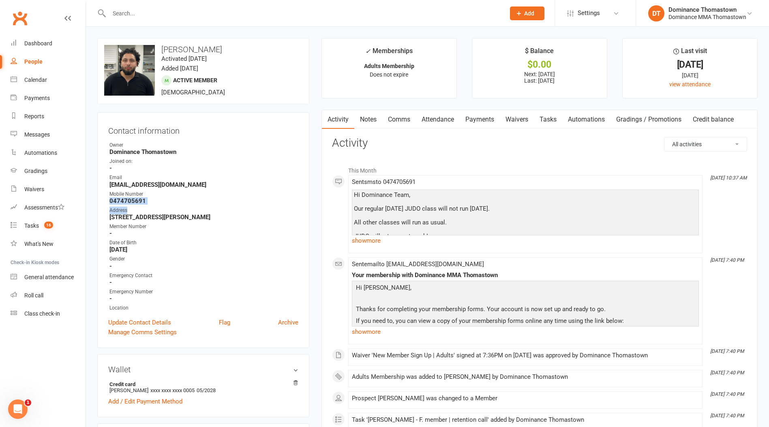
drag, startPoint x: 142, startPoint y: 203, endPoint x: 150, endPoint y: 202, distance: 9.0
click at [112, 202] on ul "Owner Dominance Thomastown Joined on: - Email [EMAIL_ADDRESS][DOMAIN_NAME] Mobi…" at bounding box center [203, 227] width 190 height 171
click at [170, 199] on strong "0474705691" at bounding box center [203, 200] width 189 height 7
drag, startPoint x: 146, startPoint y: 201, endPoint x: 110, endPoint y: 202, distance: 35.3
click at [110, 202] on strong "0474705691" at bounding box center [203, 200] width 189 height 7
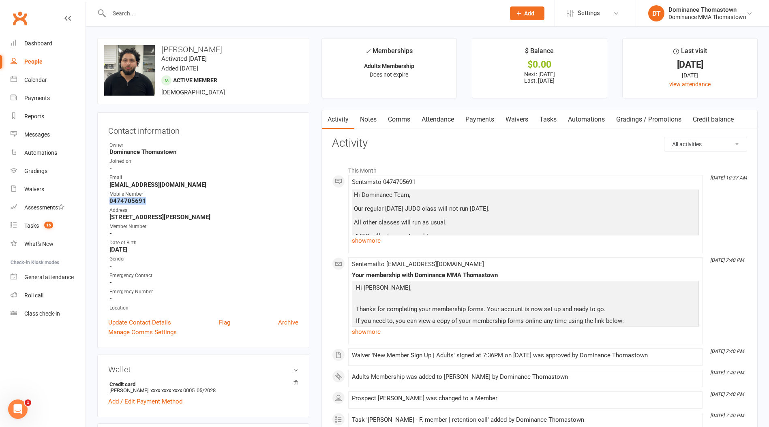
copy strong "0474705691"
click at [545, 124] on link "Tasks" at bounding box center [548, 119] width 28 height 19
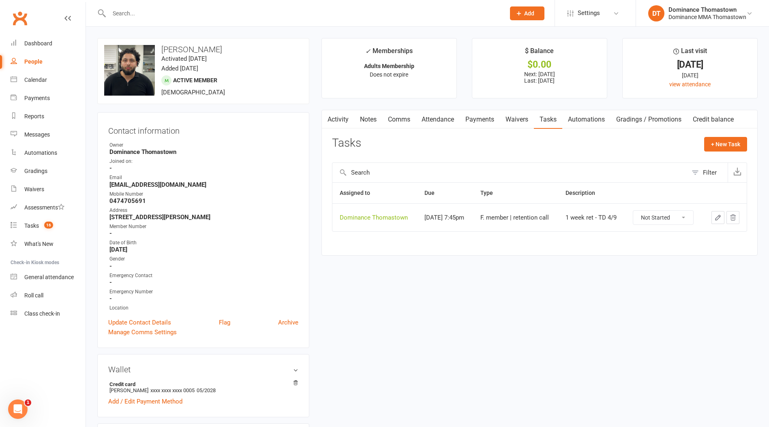
click at [715, 218] on icon "button" at bounding box center [717, 217] width 7 height 7
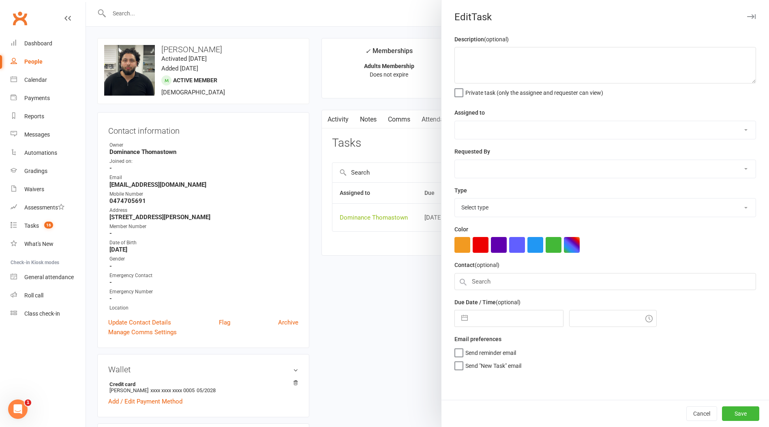
type textarea "1 week ret - TD 4/9"
select select "12547"
type input "[DATE]"
type input "7:45pm"
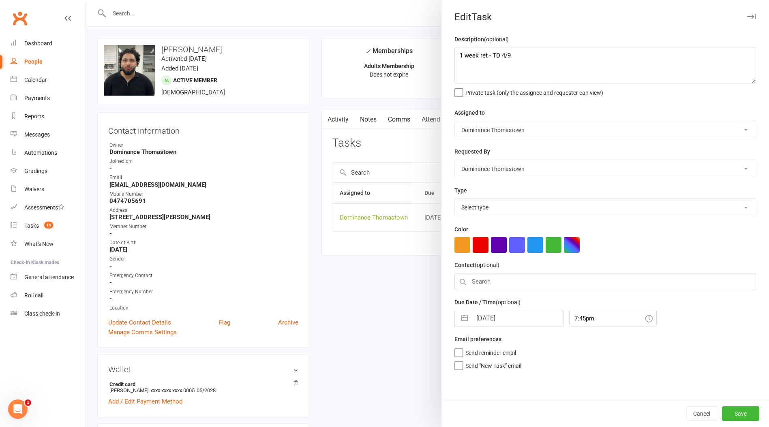
select select "3814"
click at [458, 53] on textarea "1 week ret - TD 4/9" at bounding box center [606, 65] width 302 height 36
drag, startPoint x: 469, startPoint y: 51, endPoint x: 476, endPoint y: 58, distance: 9.8
click at [470, 51] on textarea "1 week ret - TD 4/9" at bounding box center [606, 65] width 302 height 36
type textarea "2 weeks ret due - JR 12/09 1 week ret - TD 4/9"
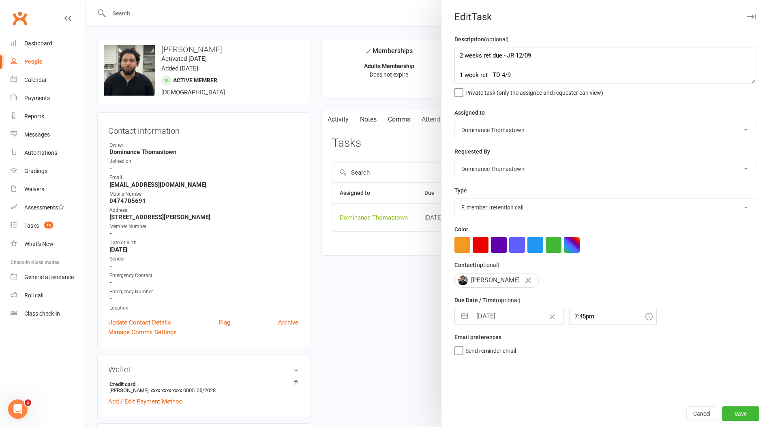
select select "7"
select select "2025"
select select "8"
select select "2025"
select select "9"
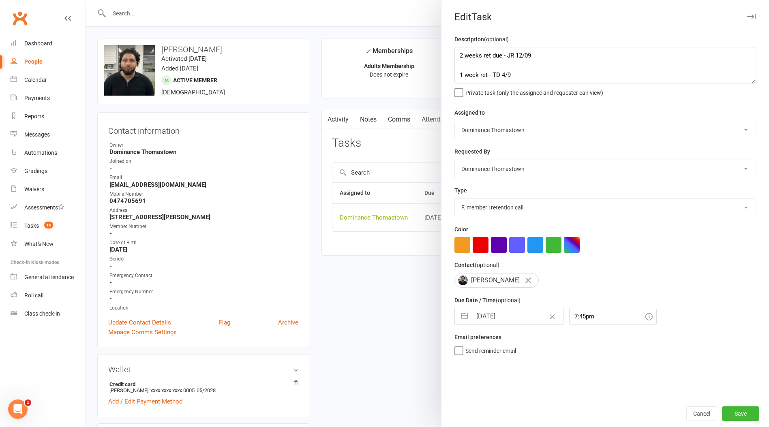
select select "2025"
click at [510, 324] on input "[DATE]" at bounding box center [517, 317] width 91 height 16
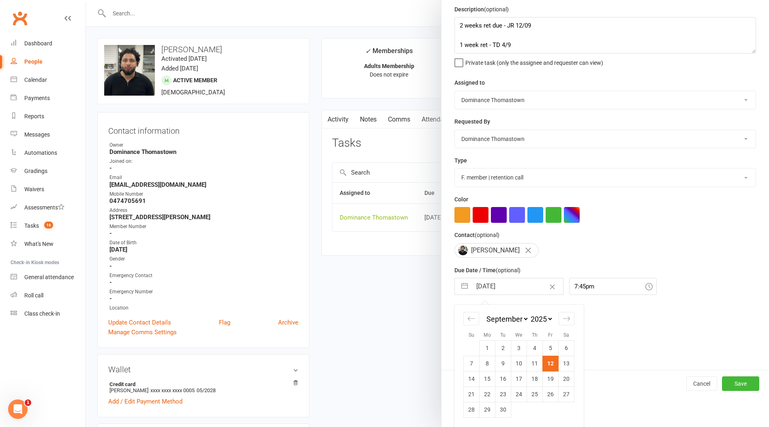
click at [554, 380] on td "19" at bounding box center [551, 378] width 16 height 15
type input "[DATE]"
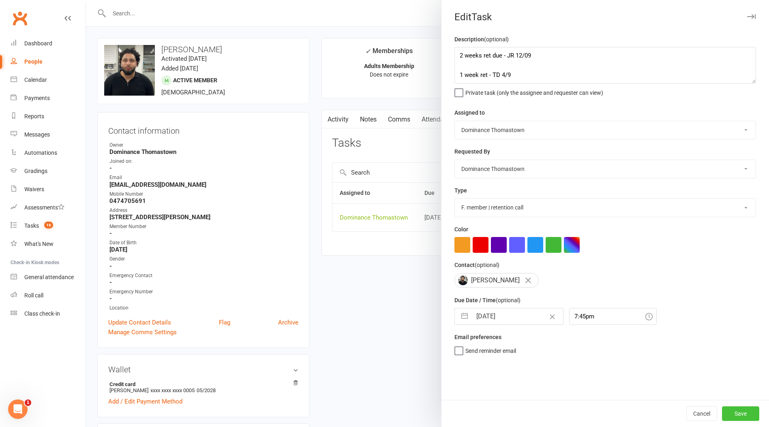
click at [743, 409] on button "Save" at bounding box center [740, 414] width 37 height 15
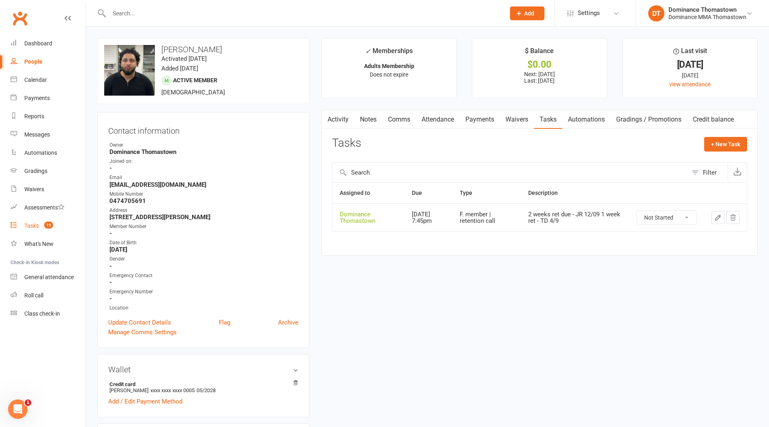
click at [53, 230] on link "Tasks 15" at bounding box center [48, 226] width 75 height 18
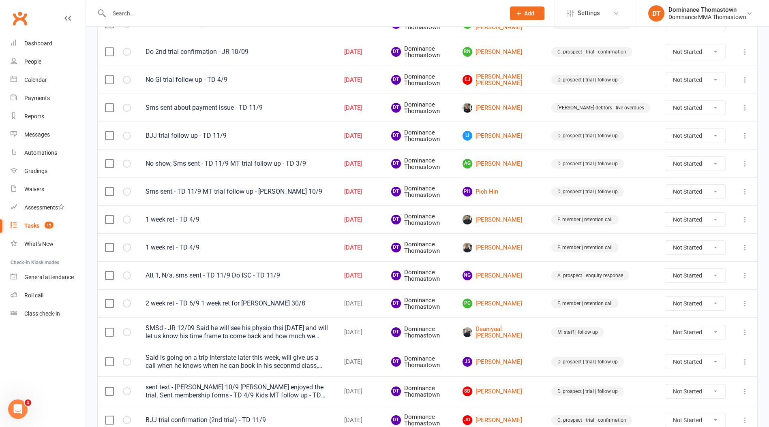
scroll to position [292, 0]
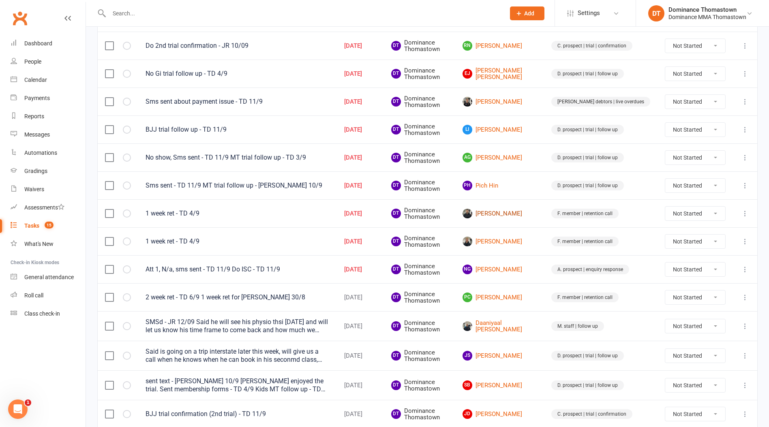
click at [523, 213] on link "[PERSON_NAME]" at bounding box center [500, 214] width 74 height 10
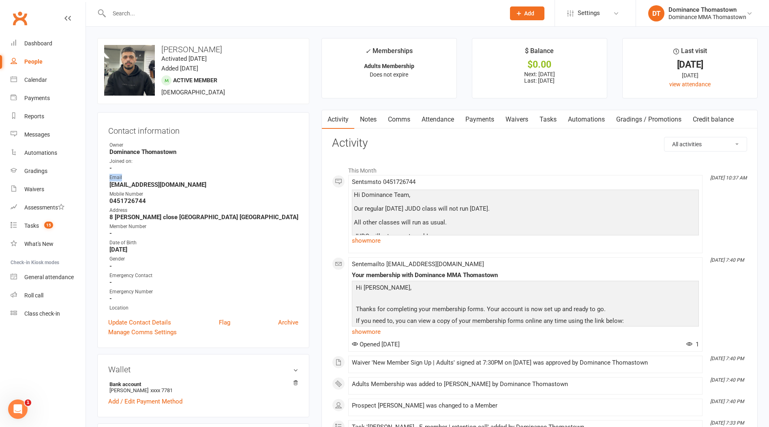
drag, startPoint x: 236, startPoint y: 169, endPoint x: 226, endPoint y: 166, distance: 9.7
click at [235, 168] on ul "Owner Dominance Thomastown Joined on: - Email [EMAIL_ADDRESS][DOMAIN_NAME] Mobi…" at bounding box center [203, 227] width 190 height 171
click at [265, 171] on strong "-" at bounding box center [203, 168] width 189 height 7
click at [547, 126] on link "Tasks" at bounding box center [548, 119] width 28 height 19
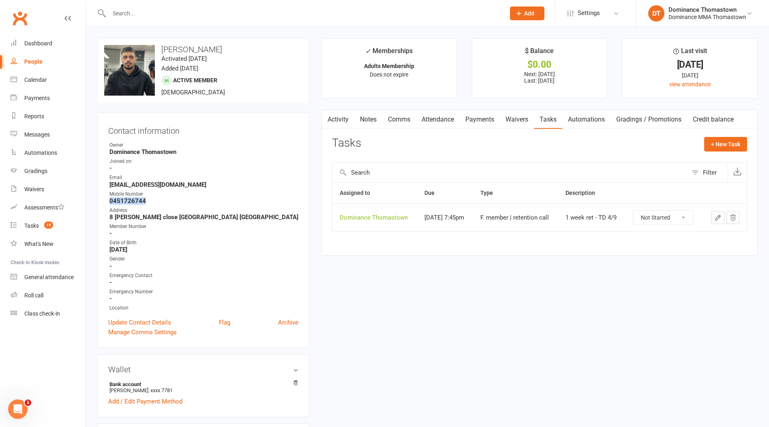
drag, startPoint x: 158, startPoint y: 200, endPoint x: 109, endPoint y: 203, distance: 49.2
click at [109, 203] on li "Mobile Number [PHONE_NUMBER]" at bounding box center [203, 198] width 190 height 14
copy strong "0451726744"
click at [714, 219] on button "button" at bounding box center [718, 217] width 13 height 13
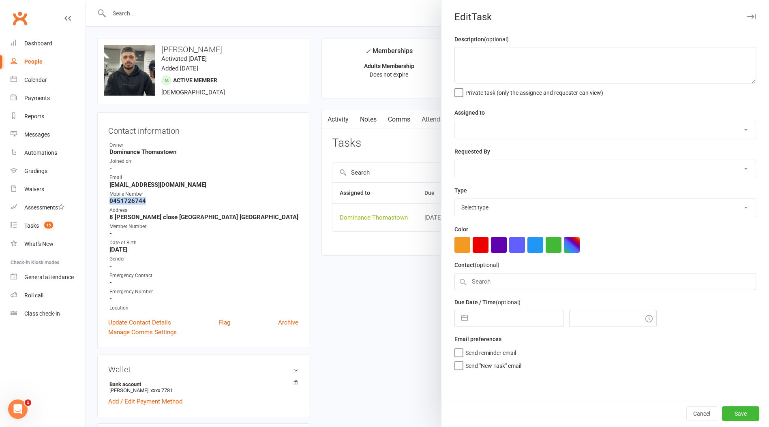
type textarea "1 week ret - TD 4/9"
select select "12547"
type input "[DATE]"
type input "7:45pm"
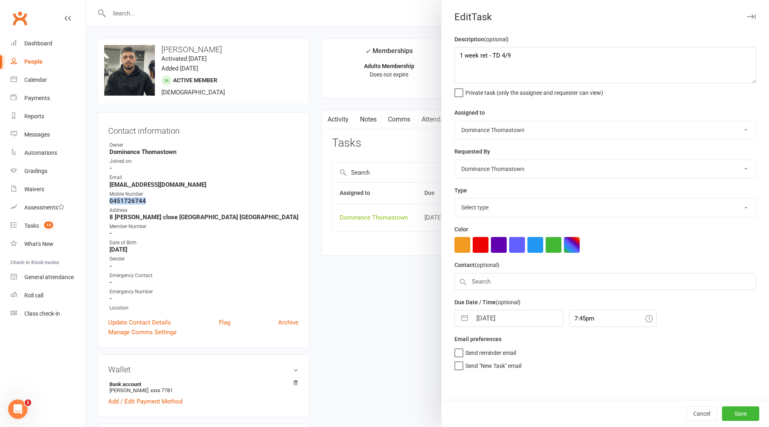
select select "3814"
drag, startPoint x: 458, startPoint y: 56, endPoint x: 475, endPoint y: 64, distance: 18.3
click at [458, 56] on textarea "1 week ret - TD 4/9" at bounding box center [606, 65] width 302 height 36
click at [472, 55] on textarea "1 week ret - TD 4/9" at bounding box center [606, 65] width 302 height 36
type textarea "2 week ret due - JR 12/09 1 week ret - TD 4/9"
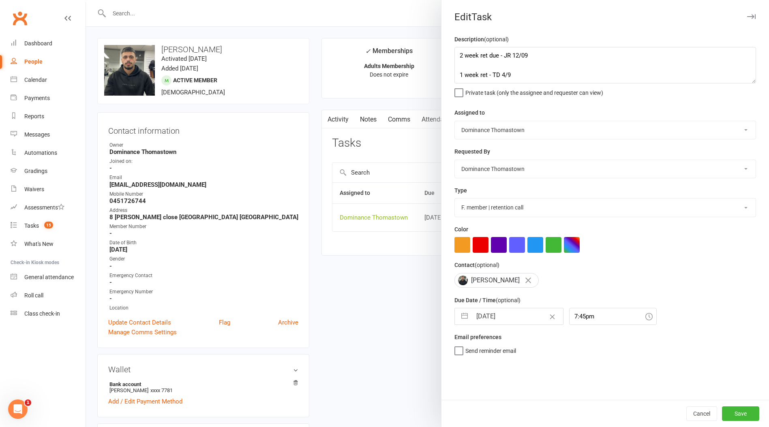
drag, startPoint x: 509, startPoint y: 315, endPoint x: 503, endPoint y: 316, distance: 6.1
click at [506, 315] on input "[DATE]" at bounding box center [517, 317] width 91 height 16
select select "7"
select select "2025"
select select "8"
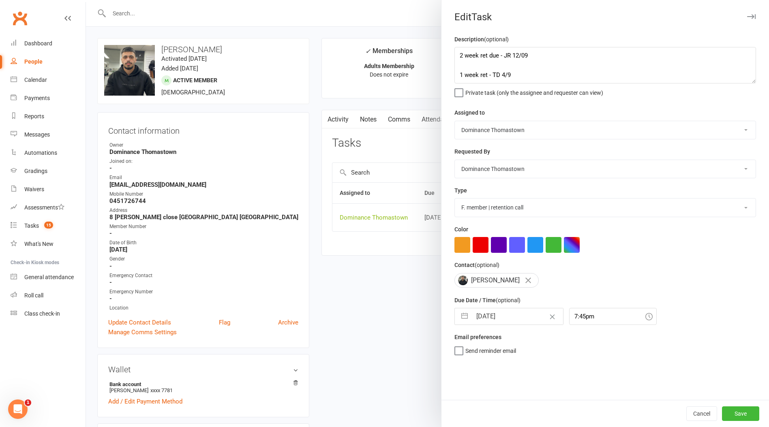
select select "2025"
select select "9"
select select "2025"
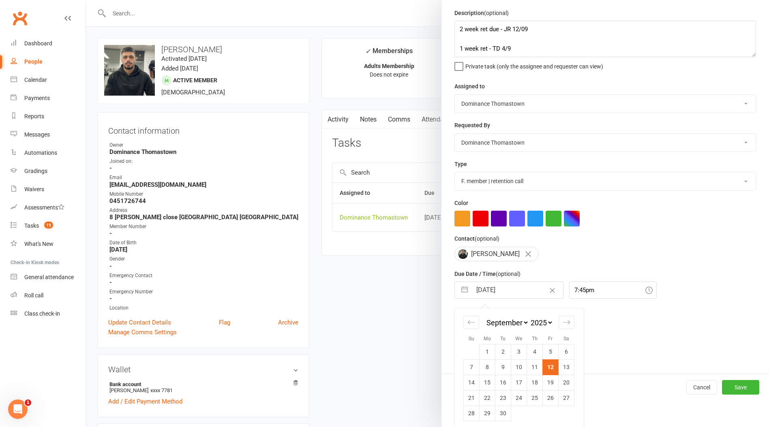
scroll to position [31, 0]
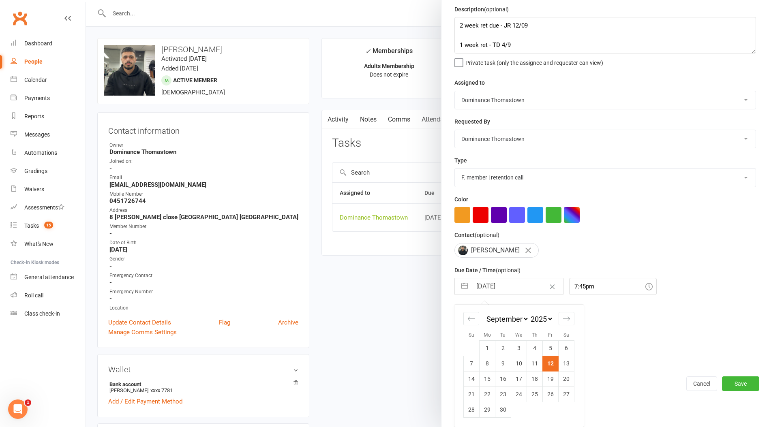
click at [551, 384] on td "19" at bounding box center [551, 378] width 16 height 15
type input "[DATE]"
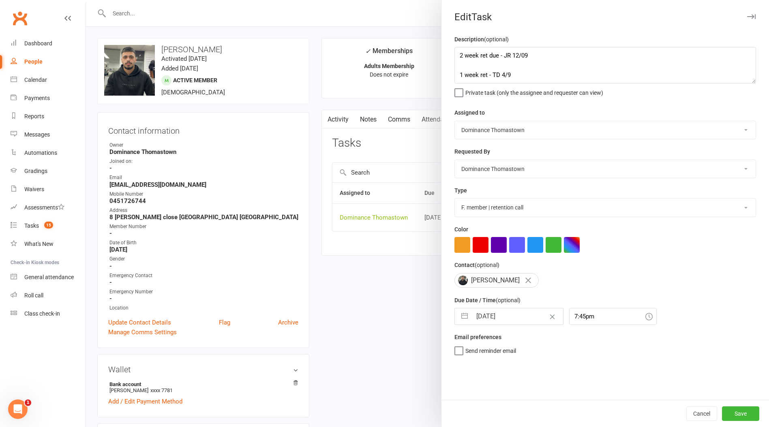
scroll to position [0, 0]
click at [733, 412] on button "Save" at bounding box center [740, 414] width 37 height 15
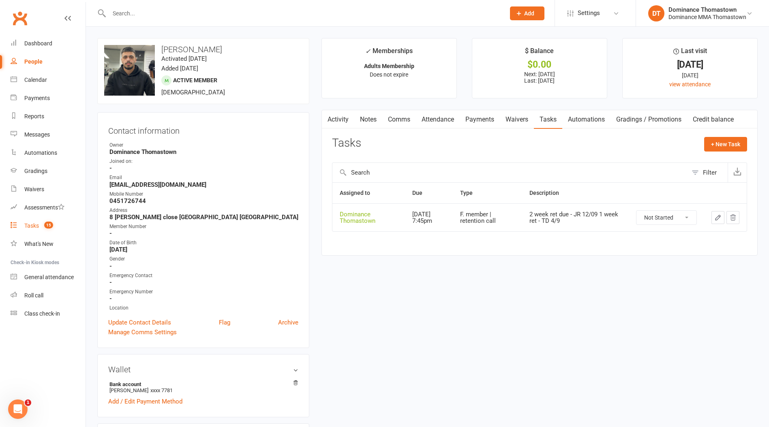
click at [47, 231] on link "Tasks 15" at bounding box center [48, 226] width 75 height 18
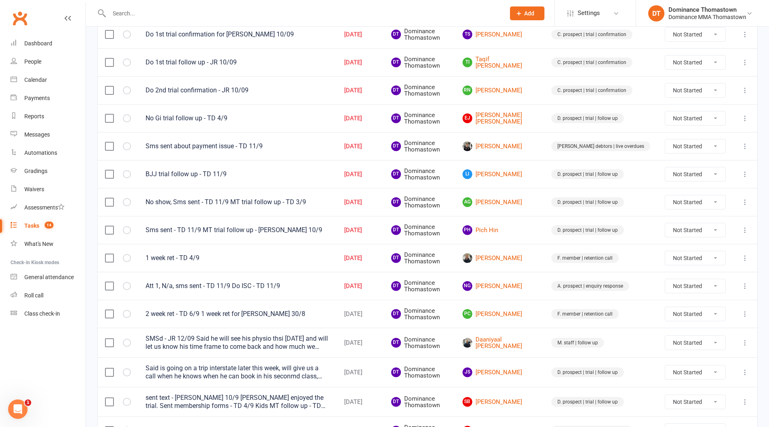
scroll to position [248, 0]
click at [522, 259] on link "[PERSON_NAME]" at bounding box center [500, 258] width 74 height 10
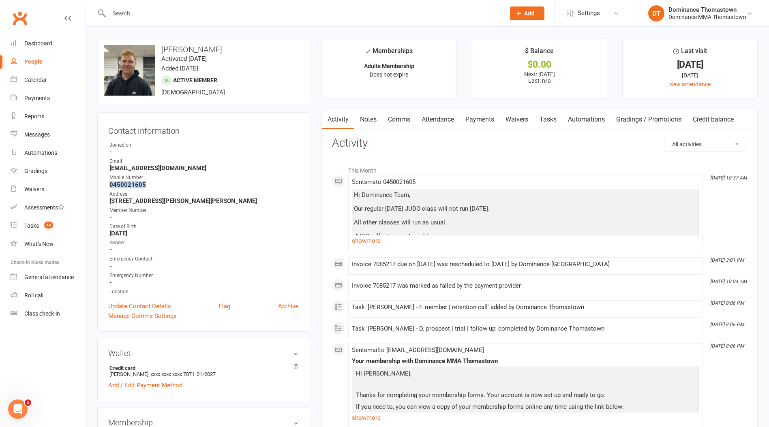
drag, startPoint x: 154, startPoint y: 186, endPoint x: 108, endPoint y: 188, distance: 45.8
click at [108, 188] on ul "Owner Joined on: - Email [EMAIL_ADDRESS][DOMAIN_NAME] Mobile Number [PHONE_NUMB…" at bounding box center [203, 219] width 190 height 154
copy strong "0450021605"
click at [548, 118] on link "Tasks" at bounding box center [548, 119] width 28 height 19
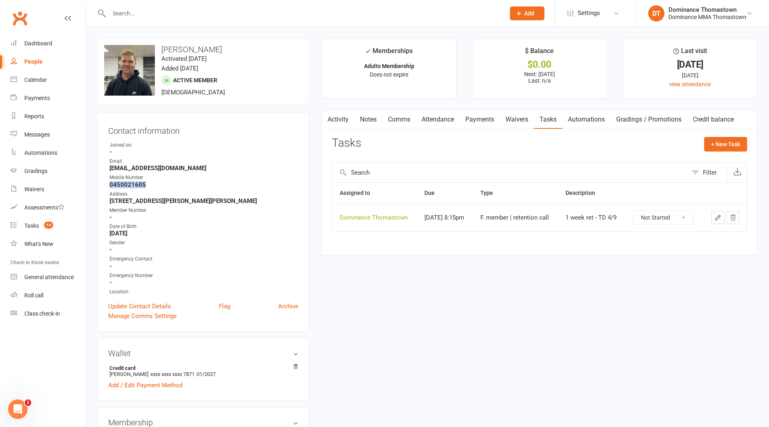
click at [717, 212] on button "button" at bounding box center [718, 217] width 13 height 13
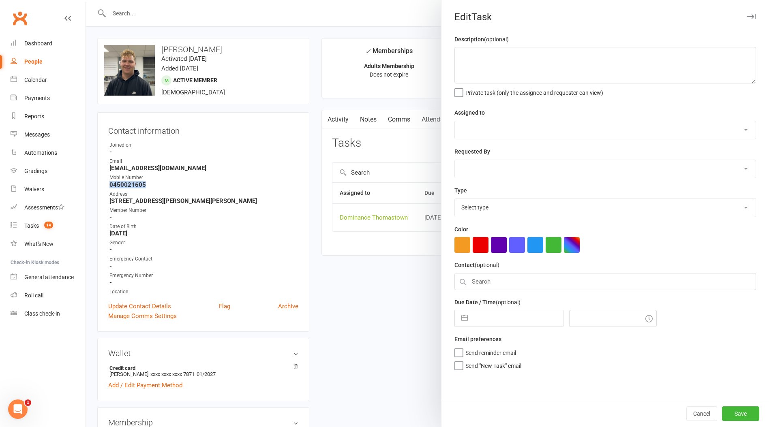
type textarea "1 week ret - TD 4/9"
select select "12547"
type input "[DATE]"
type input "8:15pm"
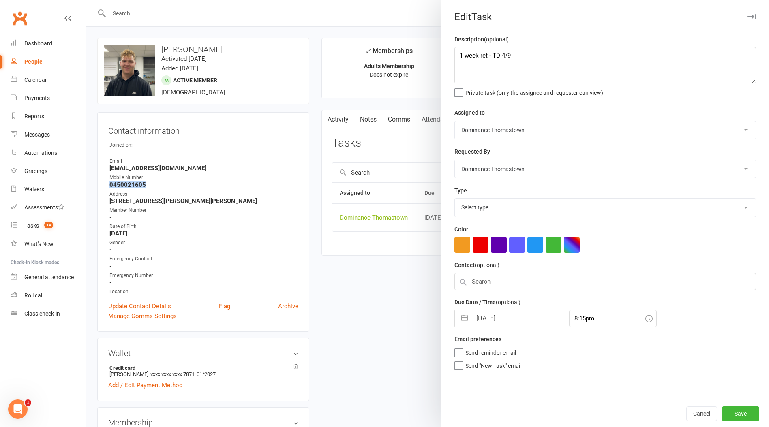
select select "3814"
drag, startPoint x: 459, startPoint y: 58, endPoint x: 480, endPoint y: 62, distance: 21.9
click at [460, 58] on textarea "1 week ret - TD 4/9" at bounding box center [606, 65] width 302 height 36
drag, startPoint x: 461, startPoint y: 51, endPoint x: 469, endPoint y: 53, distance: 8.3
click at [461, 51] on textarea "1 week ret - TD 4/9" at bounding box center [606, 65] width 302 height 36
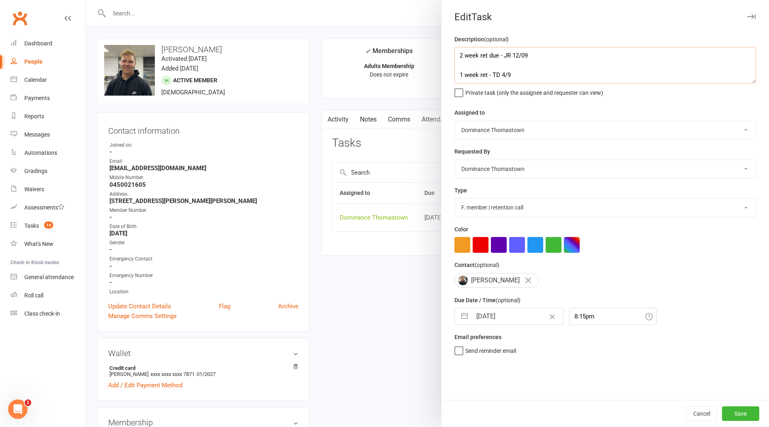
type textarea "2 week ret due - JR 12/09 1 week ret - TD 4/9"
drag, startPoint x: 520, startPoint y: 316, endPoint x: 524, endPoint y: 312, distance: 5.5
click at [519, 316] on input "[DATE]" at bounding box center [517, 317] width 91 height 16
select select "7"
select select "2025"
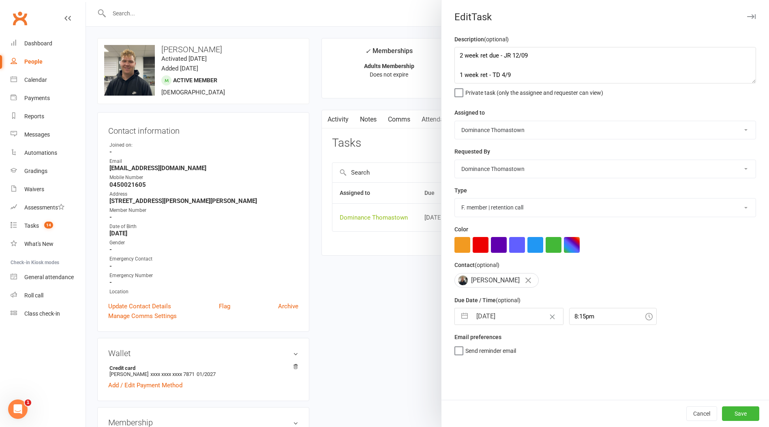
select select "8"
select select "2025"
select select "9"
select select "2025"
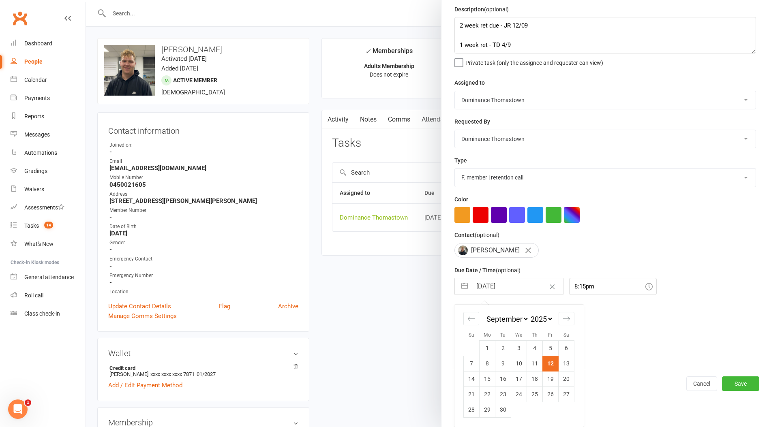
click at [553, 378] on td "19" at bounding box center [551, 378] width 16 height 15
type input "[DATE]"
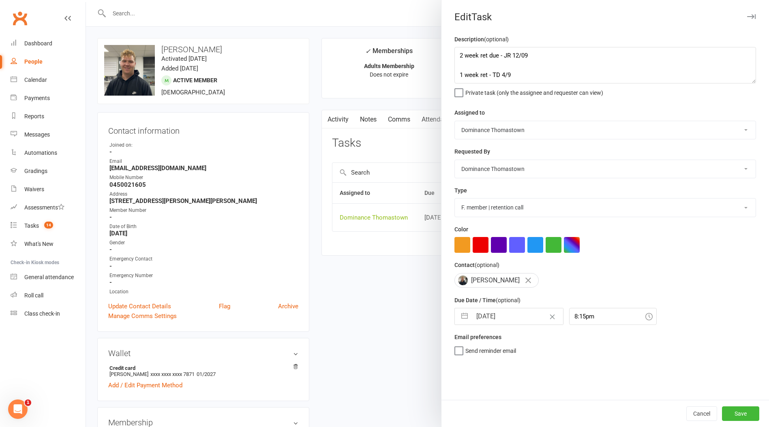
scroll to position [0, 0]
click at [731, 410] on button "Save" at bounding box center [740, 414] width 37 height 15
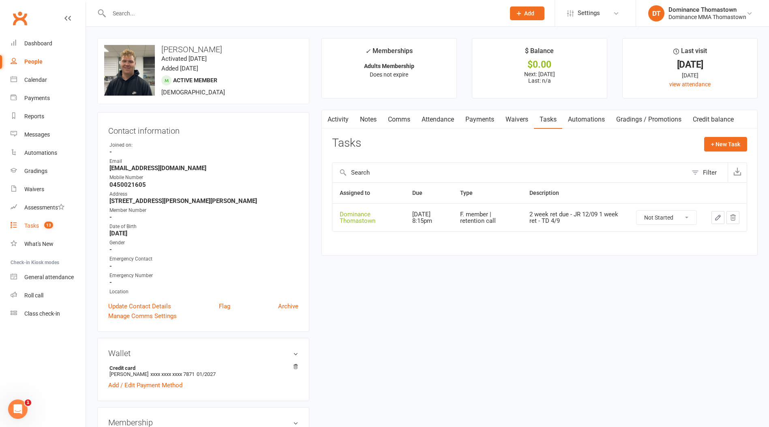
click at [56, 227] on link "Tasks 13" at bounding box center [48, 226] width 75 height 18
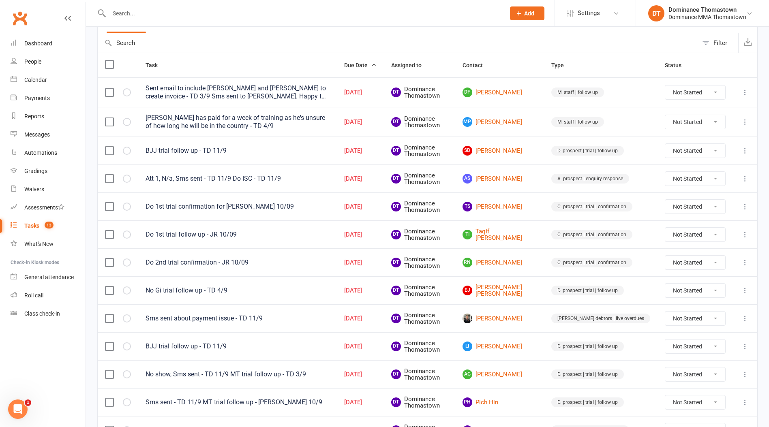
scroll to position [74, 0]
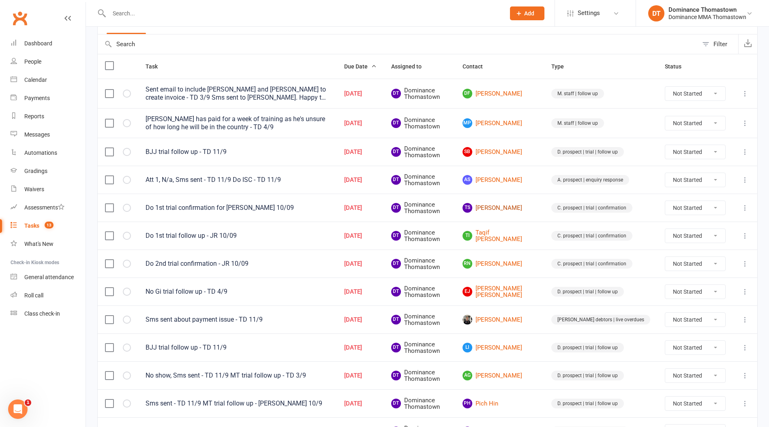
click at [523, 207] on link "TS [PERSON_NAME]" at bounding box center [500, 208] width 74 height 10
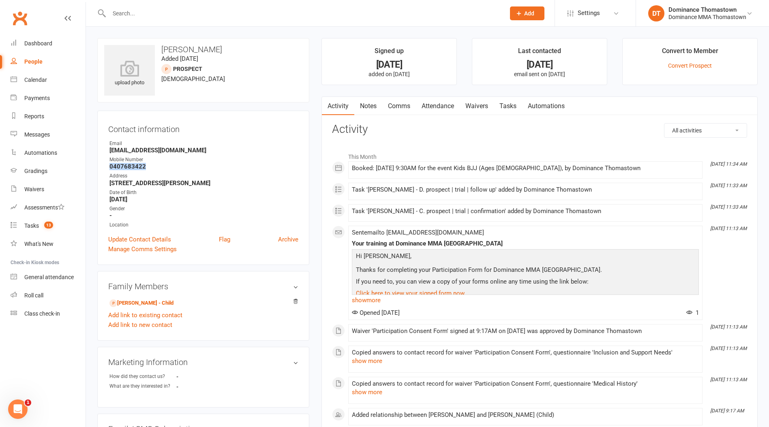
drag, startPoint x: 151, startPoint y: 169, endPoint x: 101, endPoint y: 168, distance: 49.5
click at [101, 168] on div "Contact information Owner Email [EMAIL_ADDRESS][DOMAIN_NAME] Mobile Number [PHO…" at bounding box center [203, 188] width 212 height 154
click at [512, 109] on link "Tasks" at bounding box center [508, 106] width 28 height 19
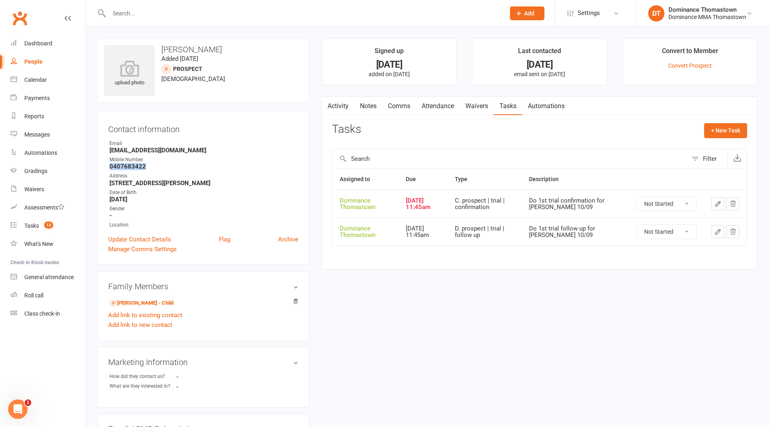
click at [387, 101] on link "Comms" at bounding box center [399, 106] width 34 height 19
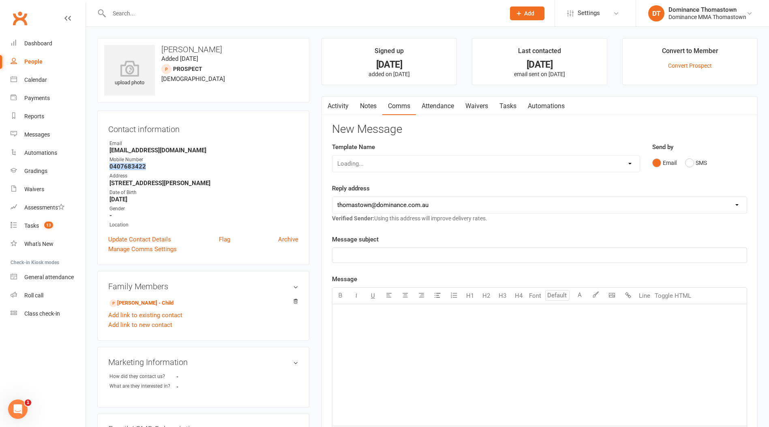
click at [480, 165] on select "Loading..." at bounding box center [485, 164] width 307 height 16
select select "18"
click at [332, 156] on select "Select Template [Email] MARKETING | 10TH BIRTHDAY SPECIAL | CANCELLED MEMBERS […" at bounding box center [485, 164] width 307 height 16
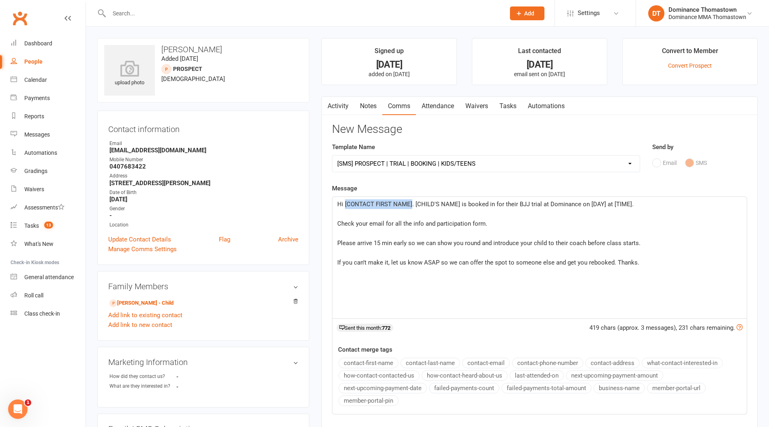
drag, startPoint x: 411, startPoint y: 206, endPoint x: 344, endPoint y: 205, distance: 66.5
click at [344, 205] on span "Hi [CONTACT FIRST NAME]. [CHILD'S NAME] is booked in for their BJJ trial at Dom…" at bounding box center [485, 204] width 296 height 7
drag, startPoint x: 367, startPoint y: 203, endPoint x: 411, endPoint y: 202, distance: 43.4
click at [411, 202] on span "Hi [PERSON_NAME]. [CHILD'S NAME] is booked in for their BJJ trial at Dominance …" at bounding box center [475, 204] width 276 height 7
click at [503, 205] on span "Hi [PERSON_NAME]. [PERSON_NAME] is booked in for their BJJ trial at Dominance o…" at bounding box center [476, 204] width 278 height 7
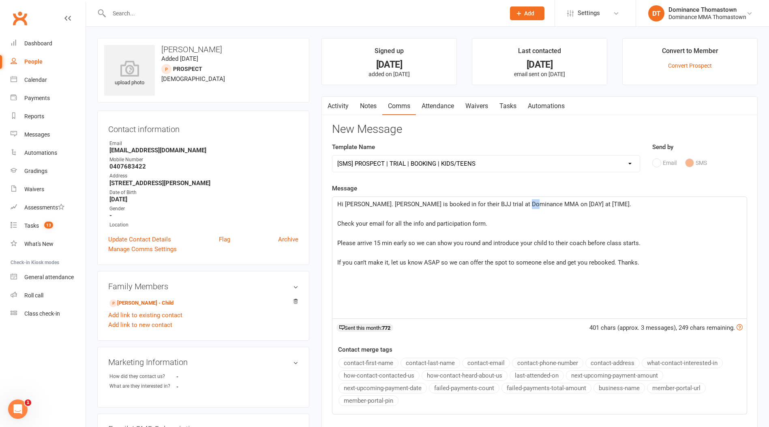
drag, startPoint x: 520, startPoint y: 205, endPoint x: 526, endPoint y: 206, distance: 6.1
click at [525, 204] on span "Hi [PERSON_NAME]. [PERSON_NAME] is booked in for their BJJ trial at Dominance M…" at bounding box center [484, 204] width 294 height 7
click at [554, 203] on span "Hi [PERSON_NAME]. [PERSON_NAME] is booked in for their BJJ trial at Dominance M…" at bounding box center [489, 204] width 305 height 7
drag, startPoint x: 554, startPoint y: 204, endPoint x: 575, endPoint y: 210, distance: 22.1
click at [570, 204] on span "Hi [PERSON_NAME]. [PERSON_NAME] is booked in for their BJJ trial at Dominance M…" at bounding box center [489, 204] width 305 height 7
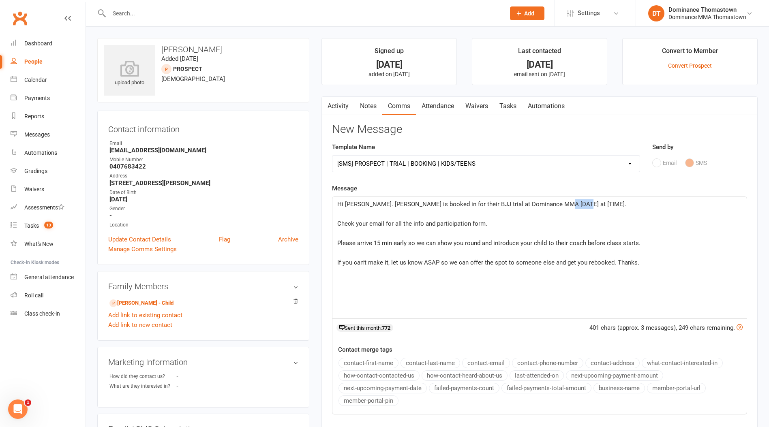
drag, startPoint x: 561, startPoint y: 205, endPoint x: 578, endPoint y: 203, distance: 16.7
click at [578, 203] on span "Hi [PERSON_NAME]. [PERSON_NAME] is booked in for their BJJ trial at Dominance M…" at bounding box center [481, 204] width 289 height 7
click at [338, 223] on span "Check your email for all the info and participation form." at bounding box center [412, 223] width 150 height 7
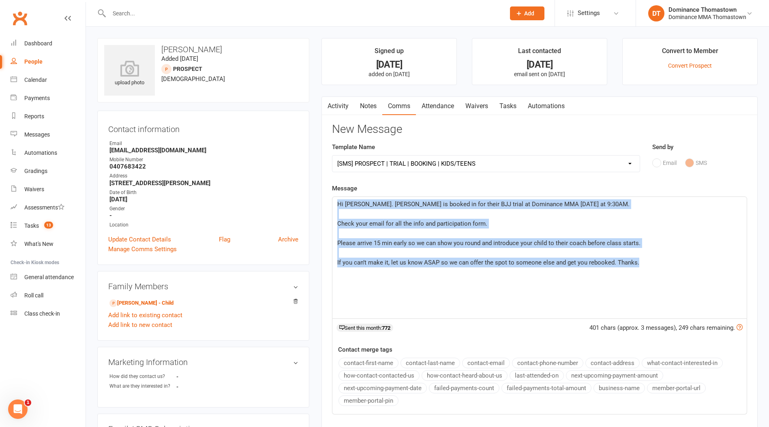
drag, startPoint x: 652, startPoint y: 262, endPoint x: 329, endPoint y: 199, distance: 329.4
click at [329, 199] on div "Activity Notes Comms Attendance Waivers Tasks Automations New Message Template …" at bounding box center [540, 292] width 436 height 393
click at [481, 107] on link "Waivers" at bounding box center [477, 106] width 34 height 19
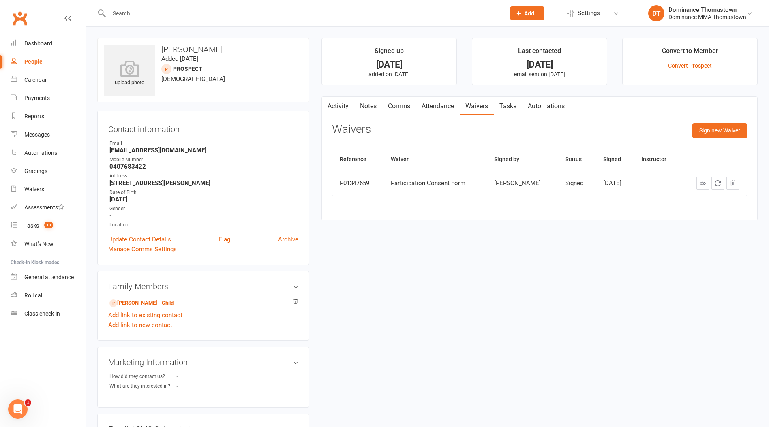
click at [124, 9] on input "text" at bounding box center [303, 13] width 393 height 11
drag, startPoint x: 500, startPoint y: 123, endPoint x: 512, endPoint y: 110, distance: 18.1
click at [500, 123] on div "Activity Notes Comms Attendance Waivers Tasks Automations Waivers Sign new Waiv…" at bounding box center [540, 158] width 436 height 124
click at [512, 110] on link "Tasks" at bounding box center [508, 106] width 28 height 19
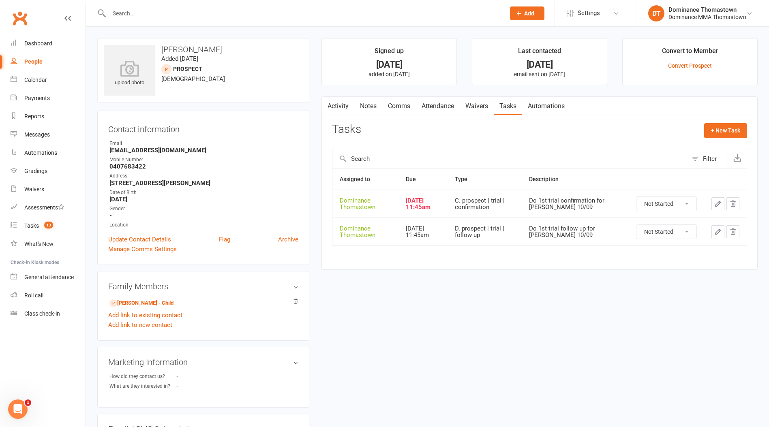
click at [678, 204] on select "Not Started In Progress Waiting Complete" at bounding box center [667, 204] width 60 height 14
click at [637, 197] on select "Not Started In Progress Waiting Complete" at bounding box center [667, 204] width 60 height 14
select select "unstarted"
click at [203, 11] on input "text" at bounding box center [303, 13] width 393 height 11
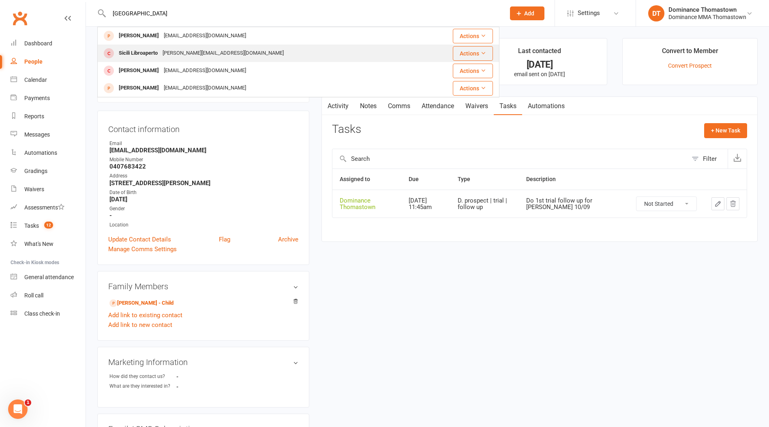
type input "[GEOGRAPHIC_DATA]"
click at [168, 52] on div "[PERSON_NAME][EMAIL_ADDRESS][DOMAIN_NAME]" at bounding box center [223, 53] width 126 height 12
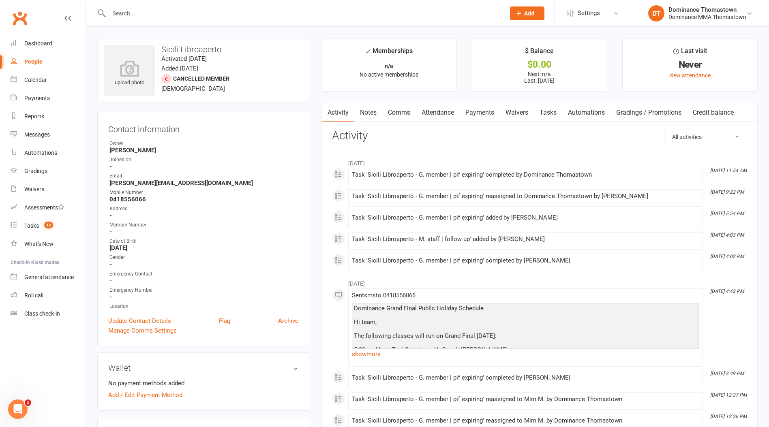
click at [147, 11] on input "text" at bounding box center [303, 13] width 393 height 11
type input "y"
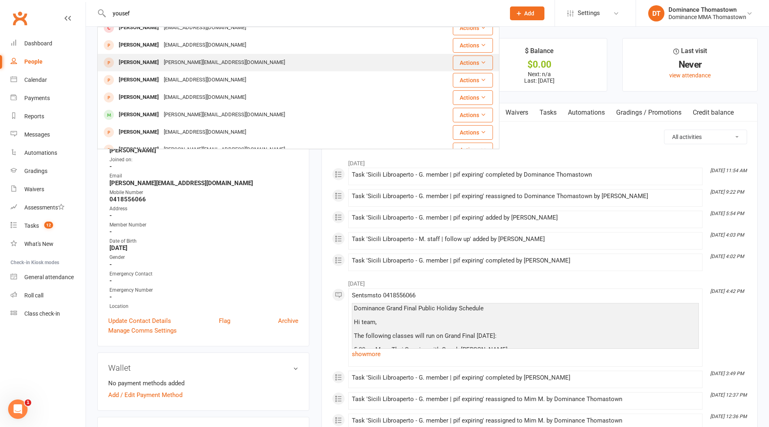
scroll to position [158, 0]
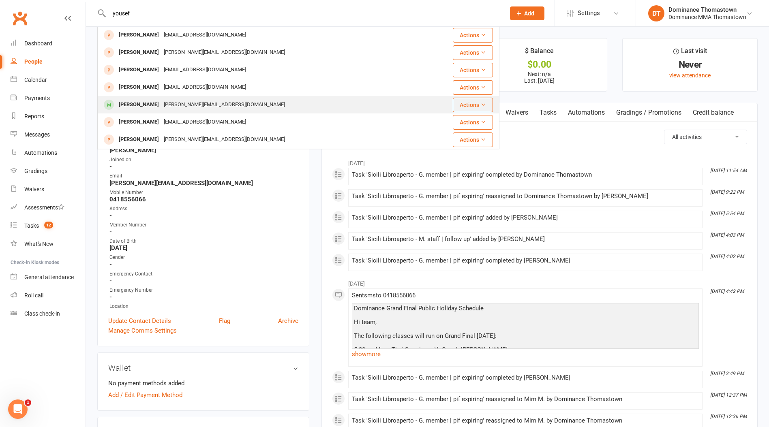
type input "yousef"
click at [165, 106] on div "[PERSON_NAME][EMAIL_ADDRESS][DOMAIN_NAME]" at bounding box center [224, 105] width 126 height 12
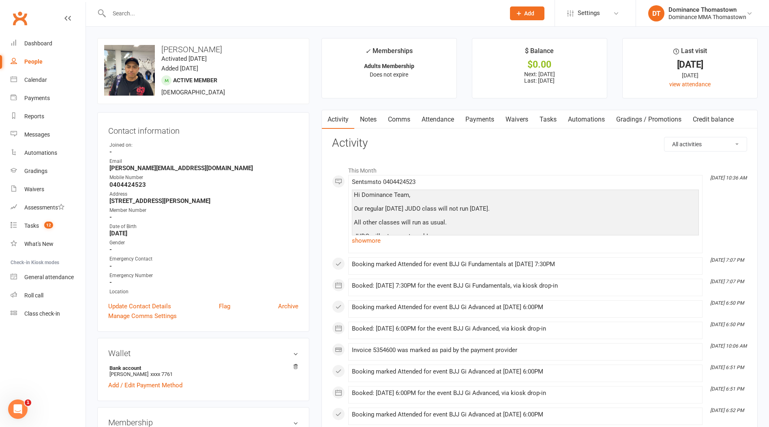
click at [130, 14] on input "text" at bounding box center [303, 13] width 393 height 11
type input "yousef"
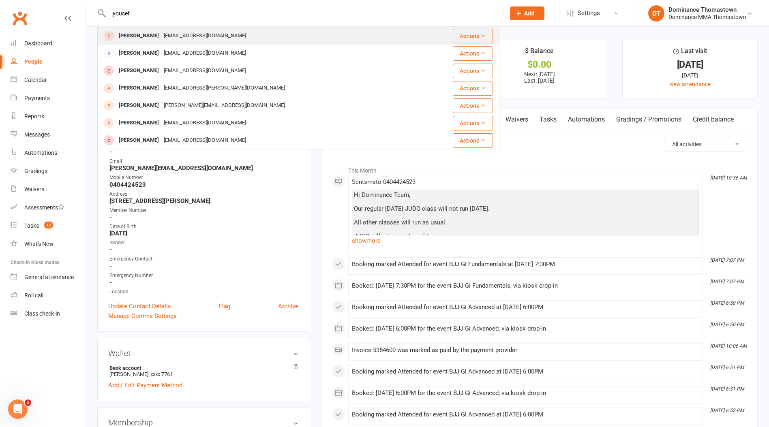
scroll to position [37, 0]
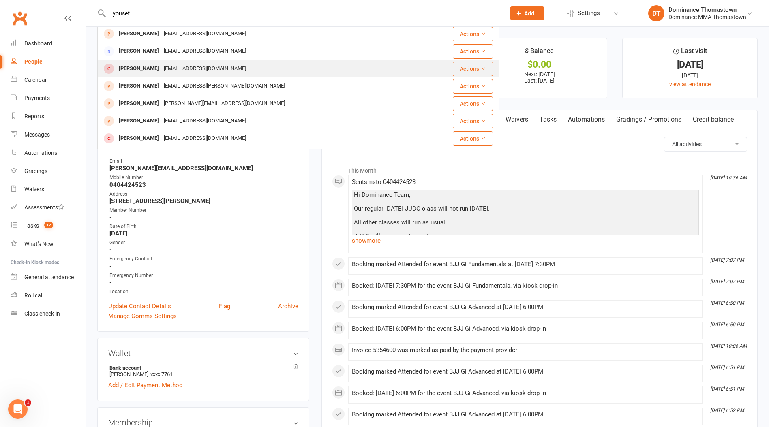
click at [169, 69] on div "[EMAIL_ADDRESS][DOMAIN_NAME]" at bounding box center [204, 69] width 87 height 12
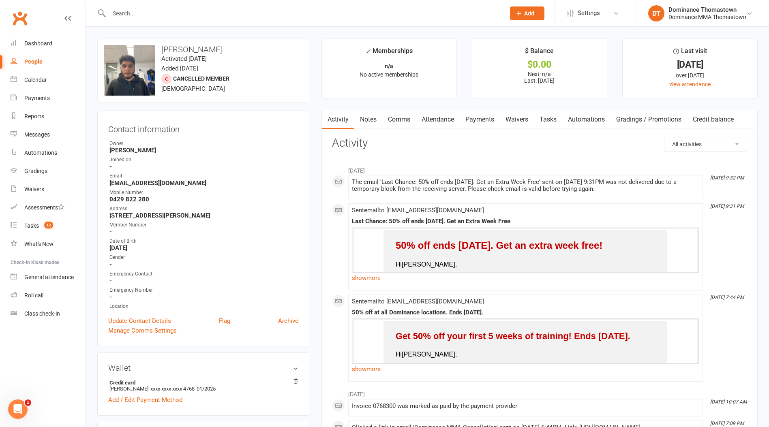
click at [137, 13] on input "text" at bounding box center [303, 13] width 393 height 11
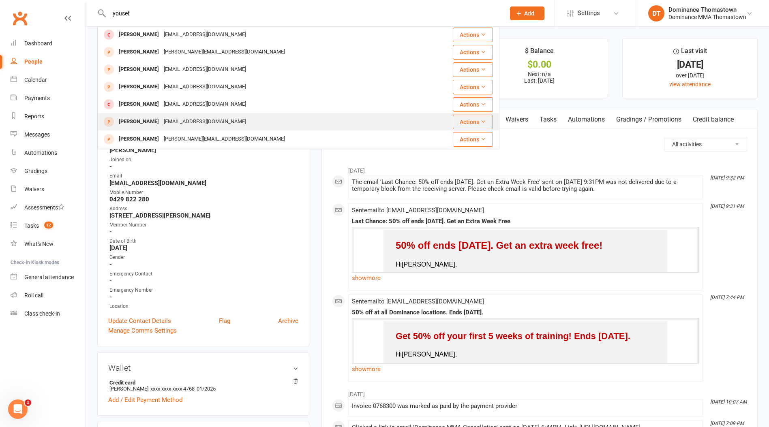
scroll to position [93, 0]
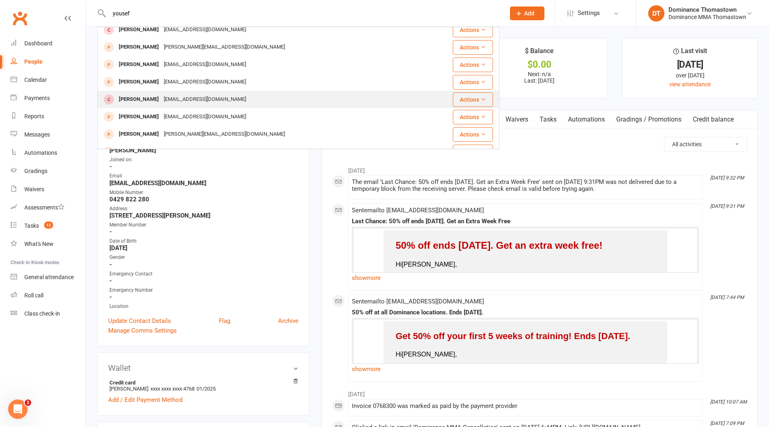
type input "yousef"
click at [176, 102] on div "[EMAIL_ADDRESS][DOMAIN_NAME]" at bounding box center [204, 100] width 87 height 12
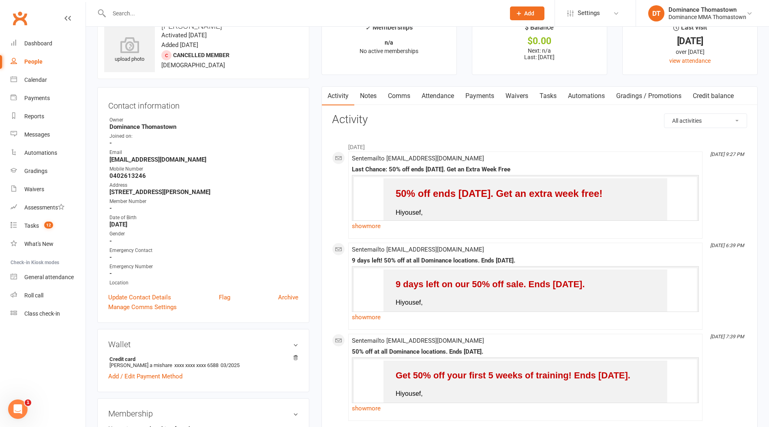
scroll to position [24, 0]
click at [486, 97] on link "Payments" at bounding box center [480, 95] width 40 height 19
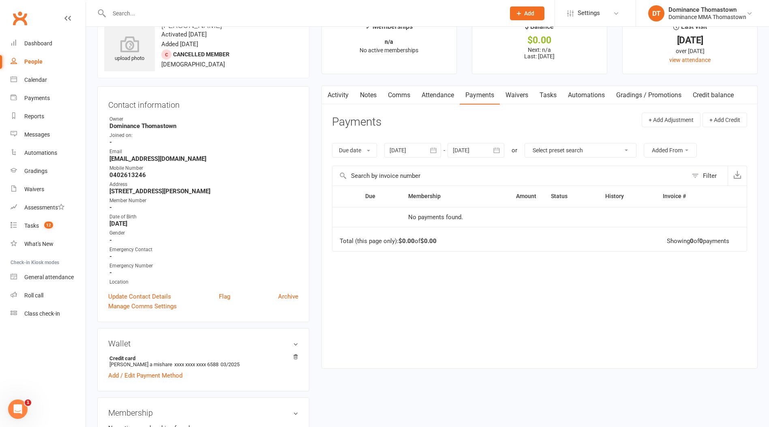
click at [547, 97] on link "Tasks" at bounding box center [548, 95] width 28 height 19
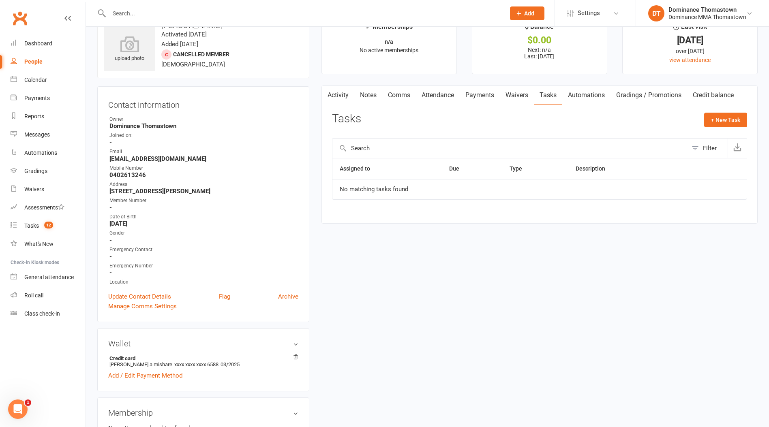
click at [481, 94] on link "Payments" at bounding box center [480, 95] width 40 height 19
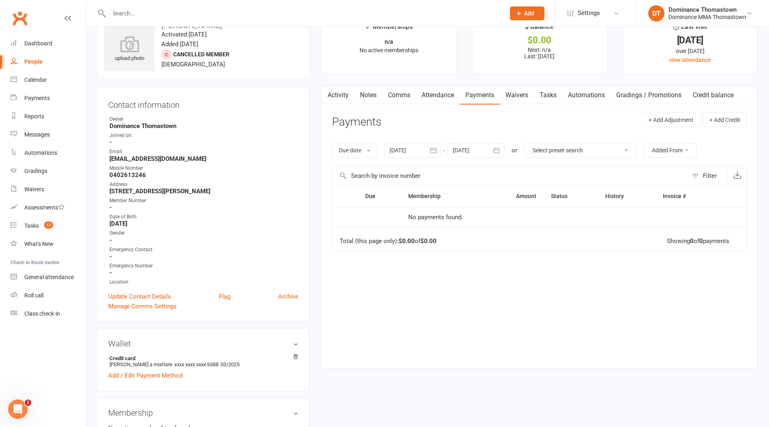
click at [544, 99] on link "Tasks" at bounding box center [548, 95] width 28 height 19
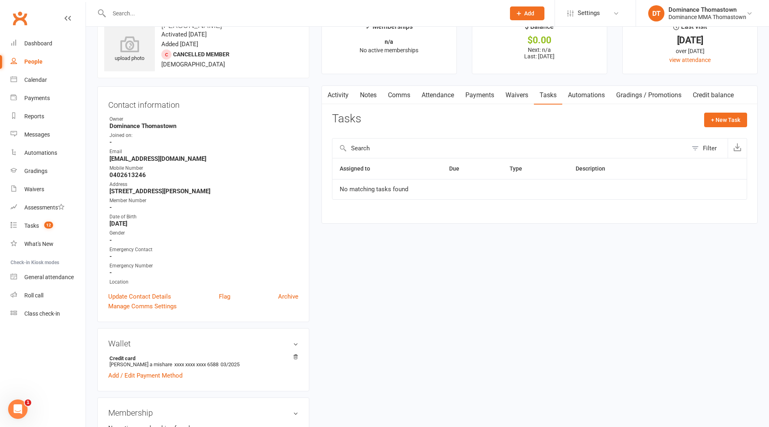
click at [525, 99] on link "Waivers" at bounding box center [517, 95] width 34 height 19
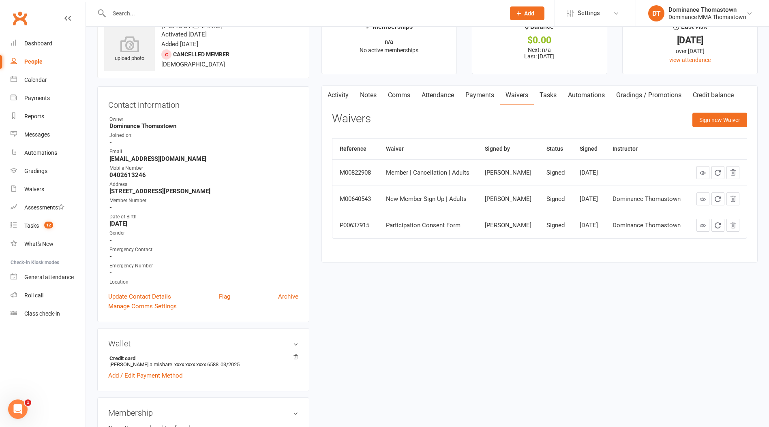
click at [485, 98] on link "Payments" at bounding box center [480, 95] width 40 height 19
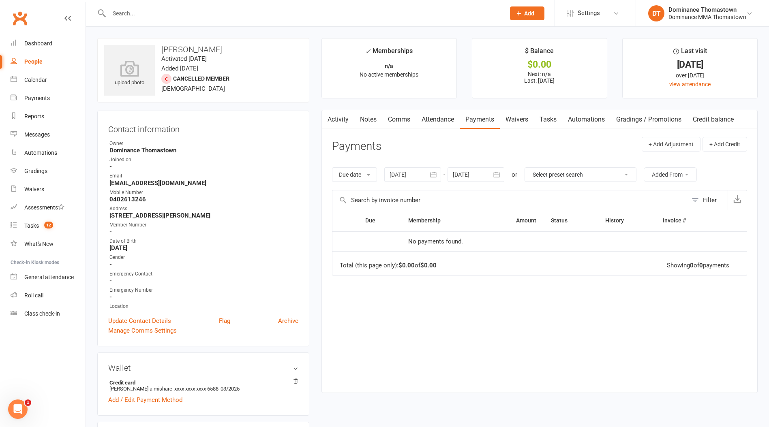
drag, startPoint x: 519, startPoint y: 126, endPoint x: 537, endPoint y: 124, distance: 17.5
click at [520, 126] on link "Waivers" at bounding box center [517, 119] width 34 height 19
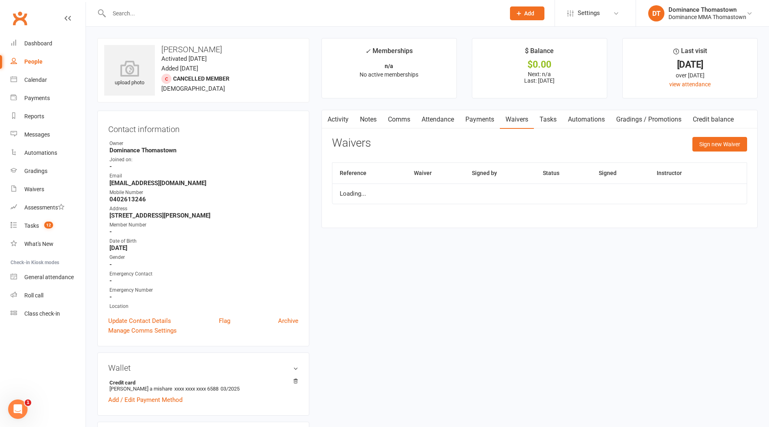
click at [549, 122] on link "Tasks" at bounding box center [548, 119] width 28 height 19
click at [135, 15] on input "text" at bounding box center [303, 13] width 393 height 11
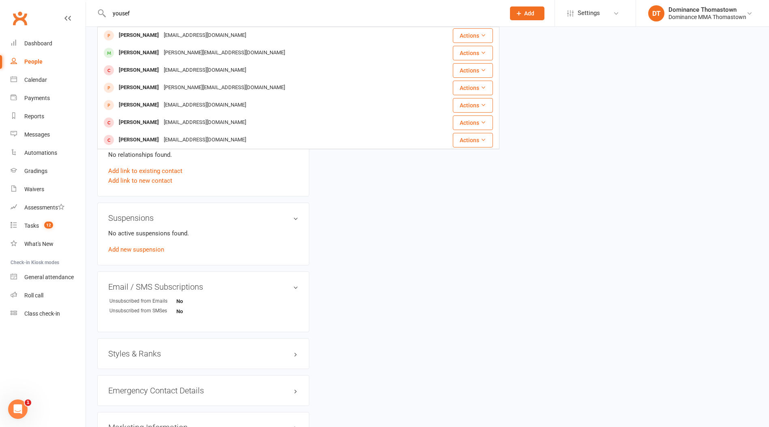
scroll to position [385, 0]
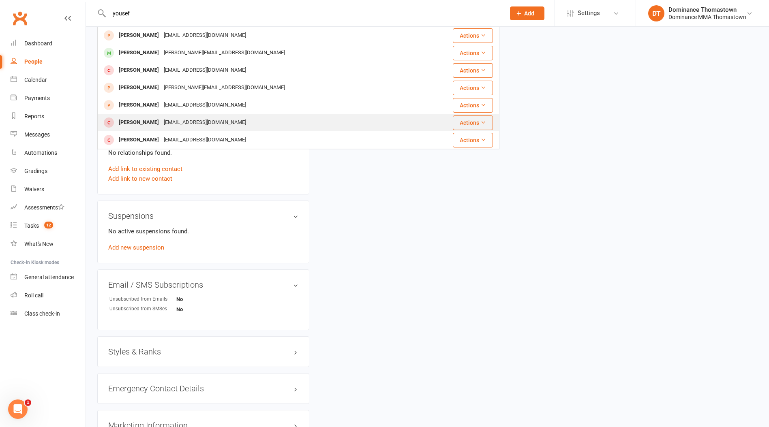
type input "yousef"
click at [145, 124] on div "[PERSON_NAME]" at bounding box center [138, 123] width 45 height 12
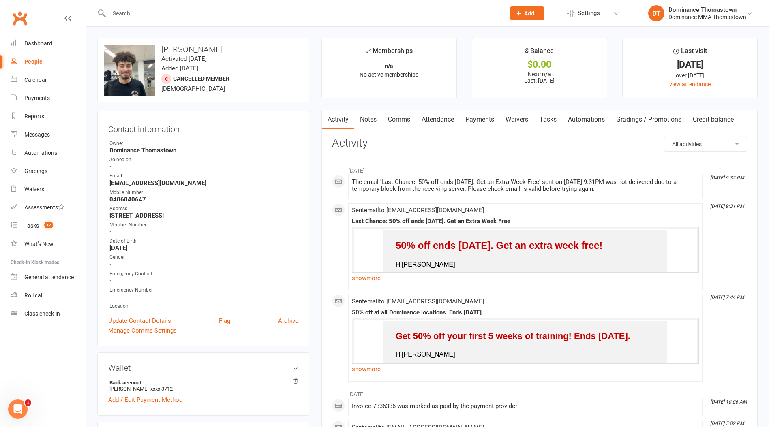
click at [144, 14] on input "text" at bounding box center [303, 13] width 393 height 11
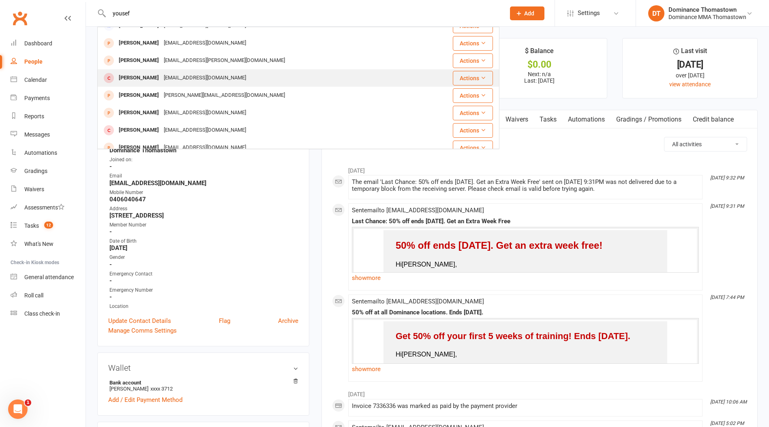
scroll to position [45, 0]
type input "yousef"
click at [167, 76] on div "[EMAIL_ADDRESS][DOMAIN_NAME]" at bounding box center [204, 78] width 87 height 12
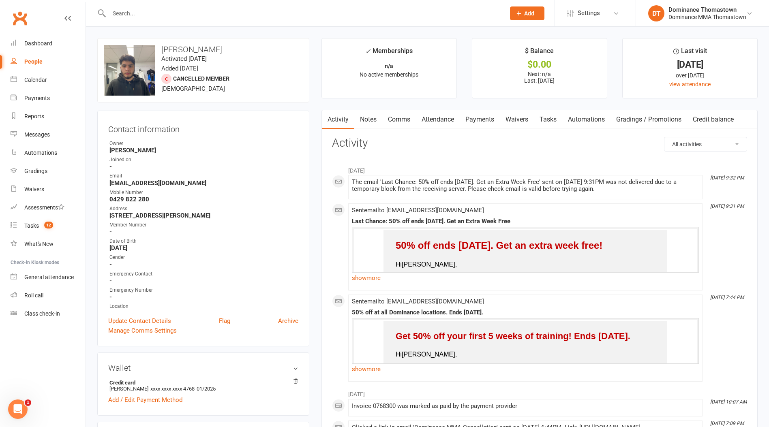
click at [141, 9] on input "text" at bounding box center [303, 13] width 393 height 11
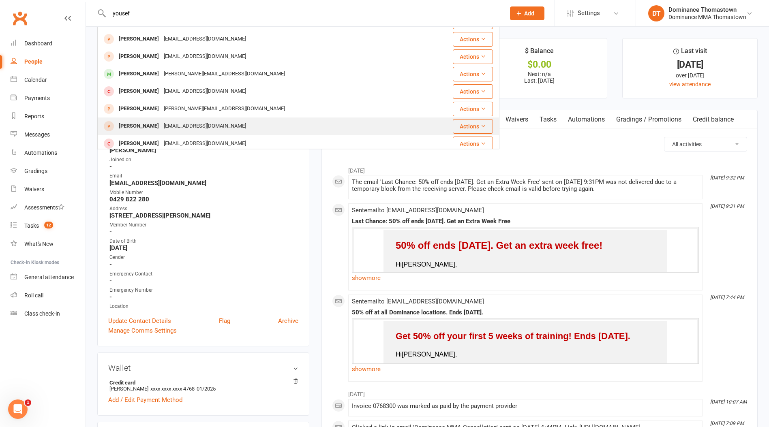
scroll to position [227, 0]
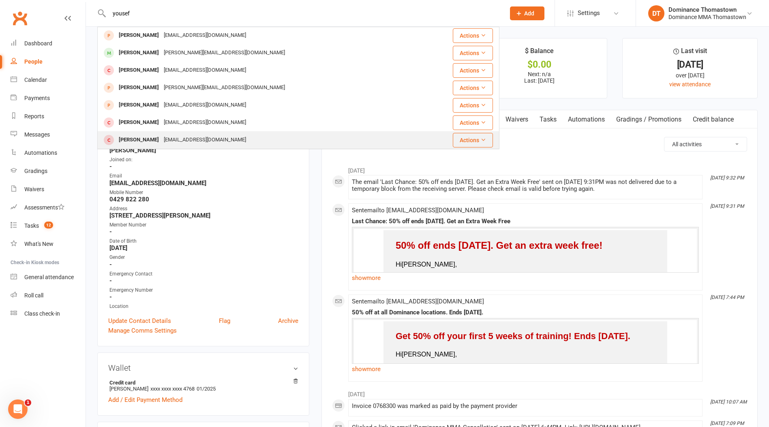
type input "yousef"
click at [198, 139] on div "[EMAIL_ADDRESS][DOMAIN_NAME]" at bounding box center [204, 140] width 87 height 12
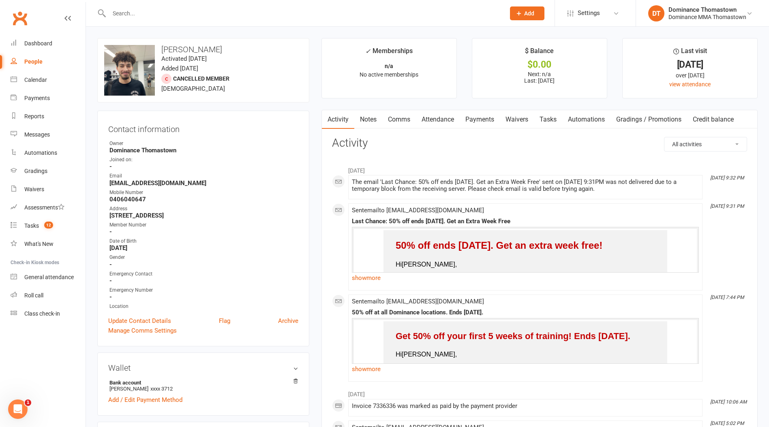
click at [154, 17] on input "text" at bounding box center [303, 13] width 393 height 11
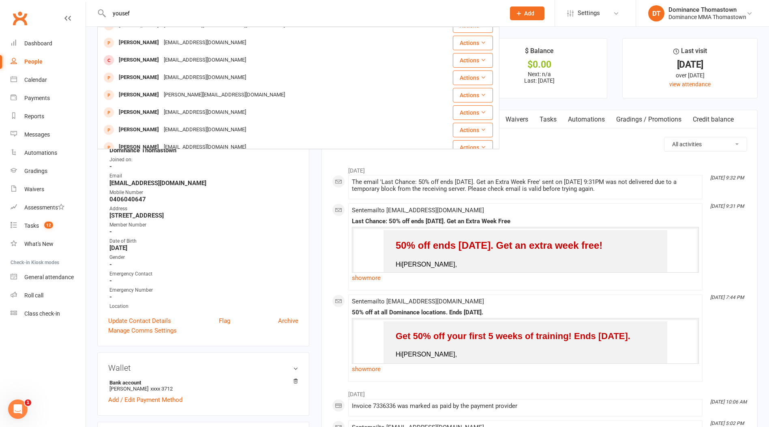
scroll to position [227, 0]
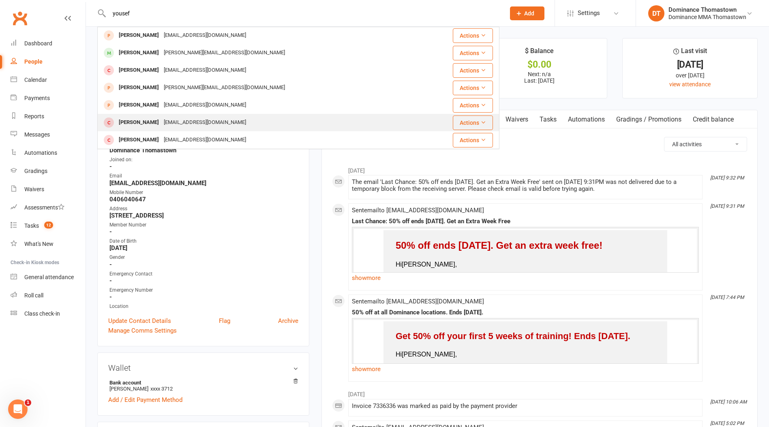
type input "yousef"
click at [162, 125] on div "[EMAIL_ADDRESS][DOMAIN_NAME]" at bounding box center [204, 123] width 87 height 12
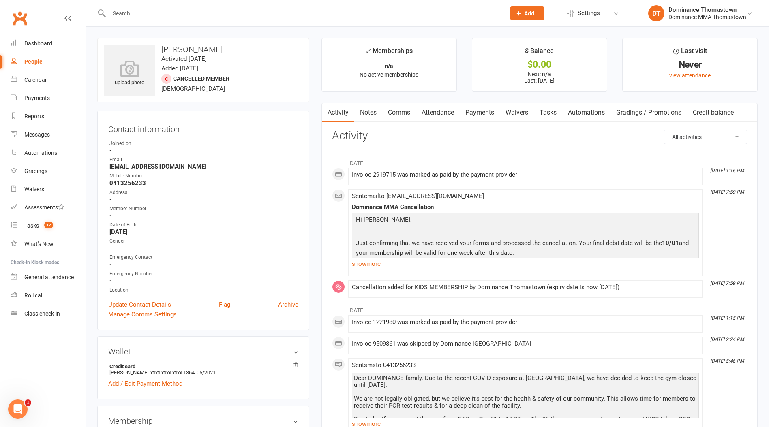
click at [137, 14] on input "text" at bounding box center [303, 13] width 393 height 11
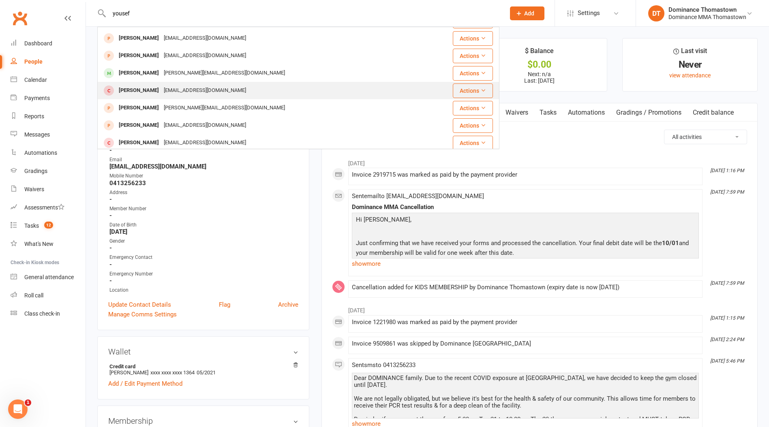
scroll to position [227, 0]
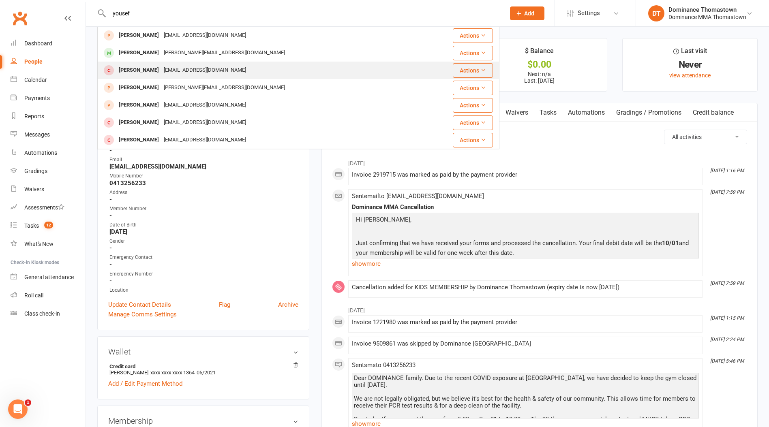
type input "yousef"
click at [161, 67] on div "[EMAIL_ADDRESS][DOMAIN_NAME]" at bounding box center [204, 70] width 87 height 12
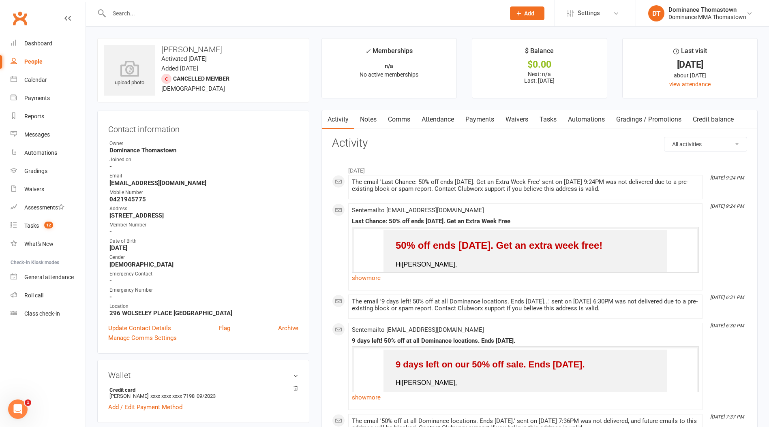
click at [136, 17] on input "text" at bounding box center [303, 13] width 393 height 11
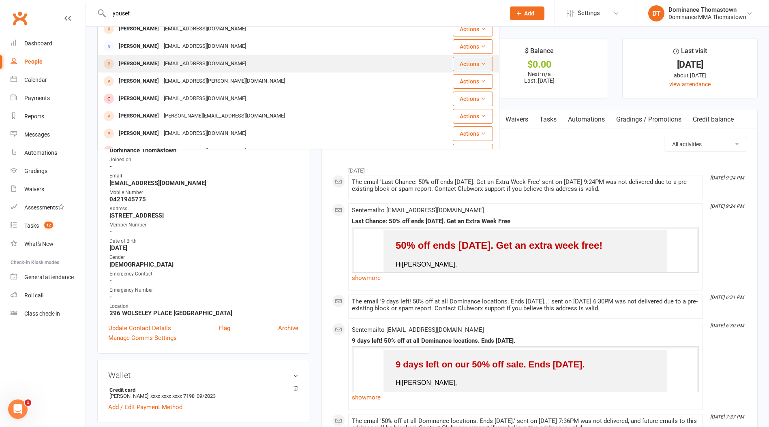
scroll to position [21, 0]
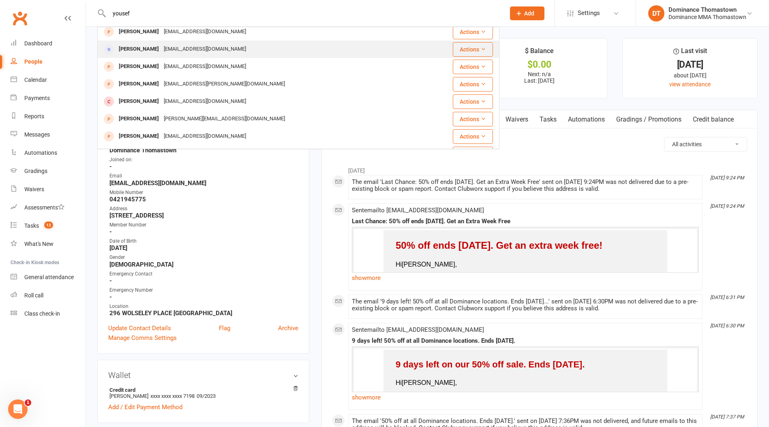
type input "yousef"
click at [164, 47] on div "[EMAIL_ADDRESS][DOMAIN_NAME]" at bounding box center [204, 49] width 87 height 12
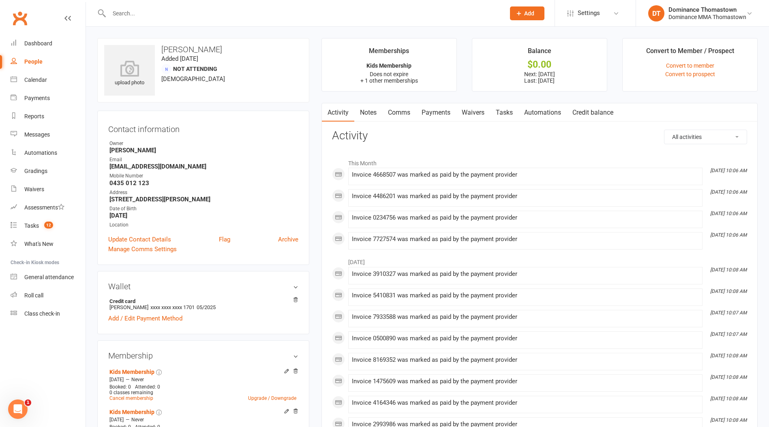
click at [137, 16] on input "text" at bounding box center [303, 13] width 393 height 11
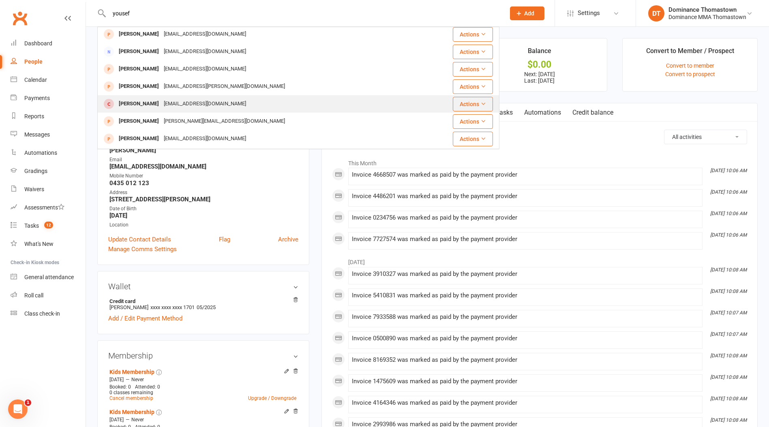
scroll to position [28, 0]
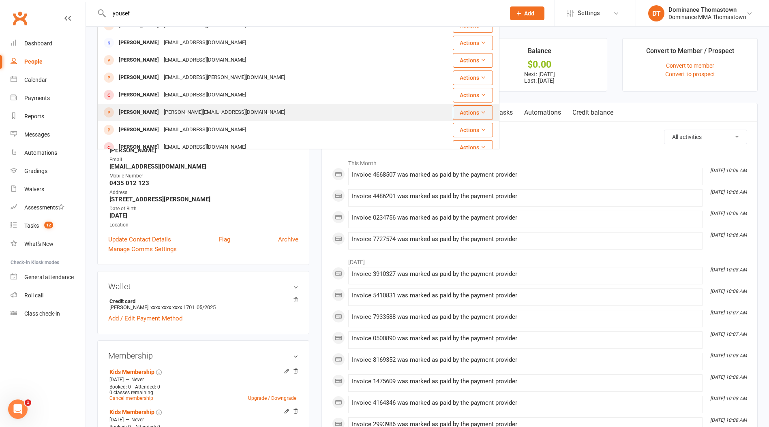
type input "yousef"
click at [127, 112] on div "[PERSON_NAME]" at bounding box center [138, 113] width 45 height 12
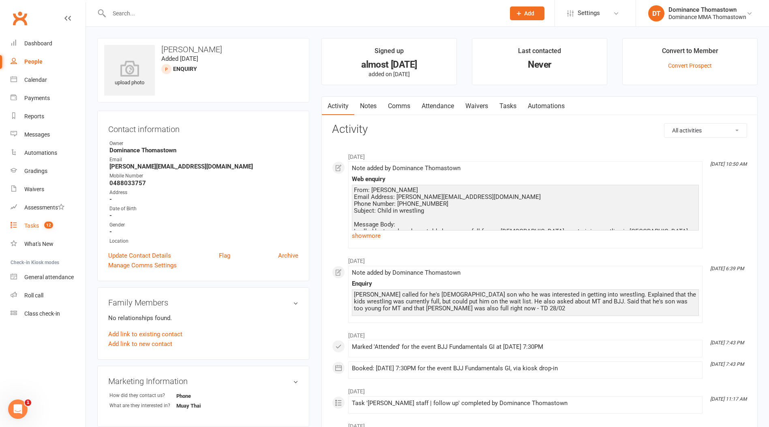
click at [53, 230] on link "Tasks 12" at bounding box center [48, 226] width 75 height 18
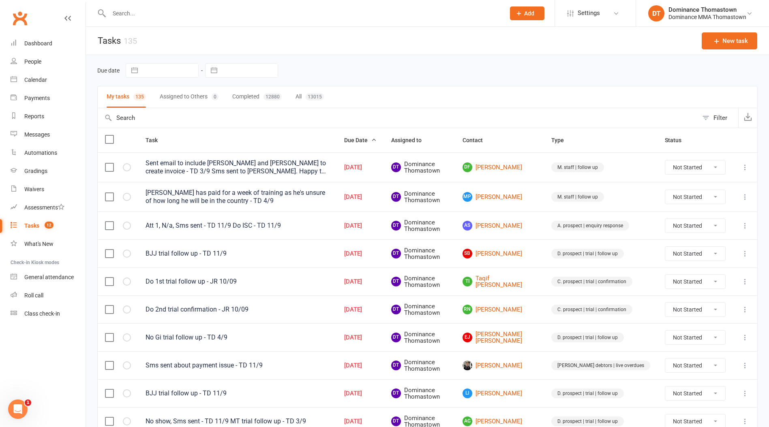
click at [148, 15] on input "text" at bounding box center [303, 13] width 393 height 11
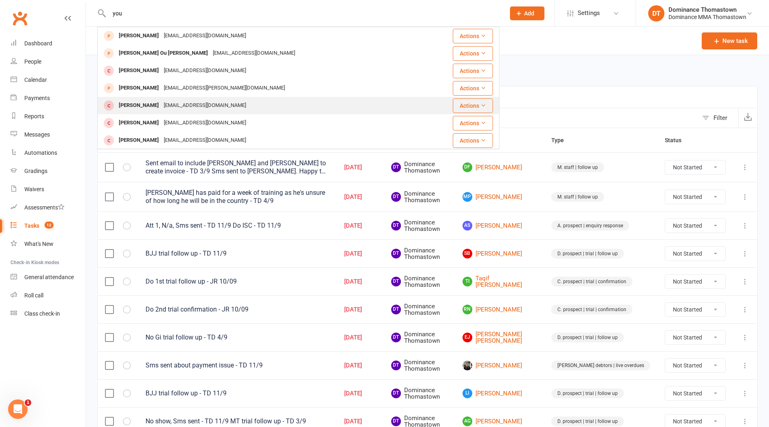
type input "you"
click at [165, 110] on div "[EMAIL_ADDRESS][DOMAIN_NAME]" at bounding box center [204, 106] width 87 height 12
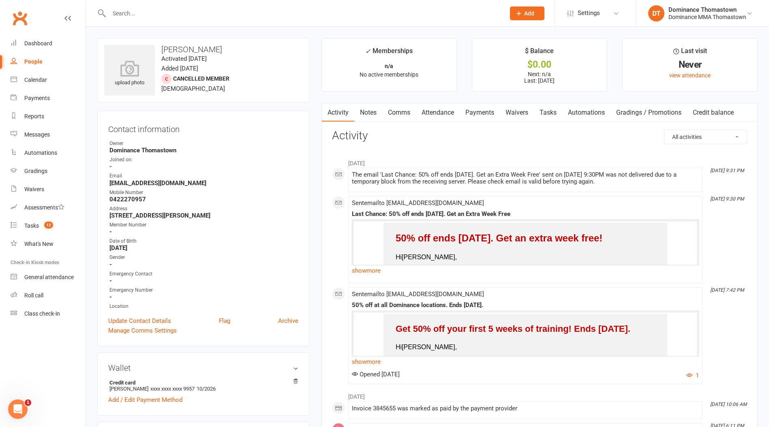
click at [157, 11] on input "text" at bounding box center [303, 13] width 393 height 11
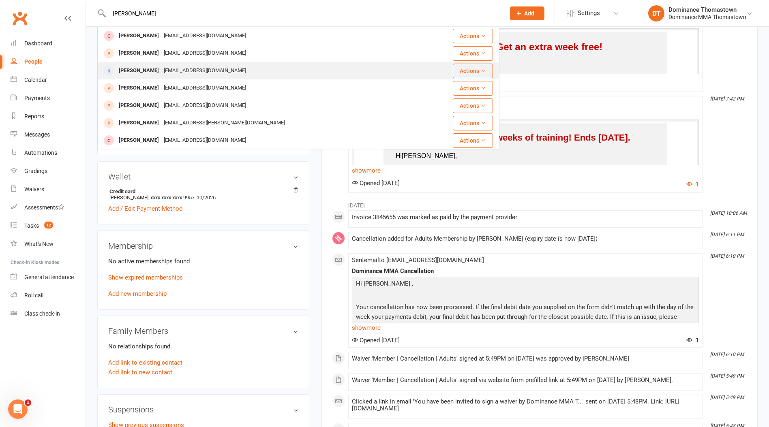
type input "[PERSON_NAME]"
click at [249, 72] on div "[PERSON_NAME] [EMAIL_ADDRESS][DOMAIN_NAME]" at bounding box center [259, 70] width 323 height 17
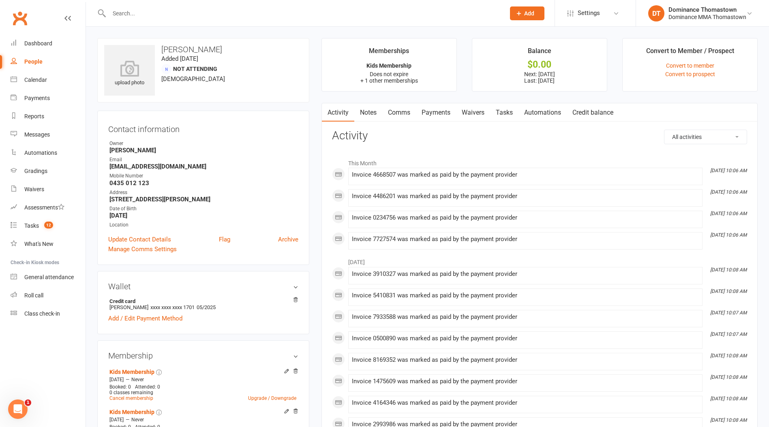
click at [220, 4] on div at bounding box center [298, 13] width 402 height 26
click at [39, 61] on div "People" at bounding box center [33, 61] width 18 height 6
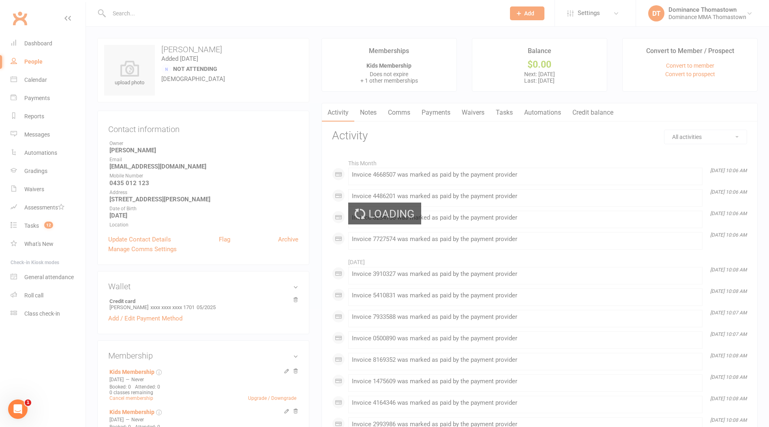
select select "100"
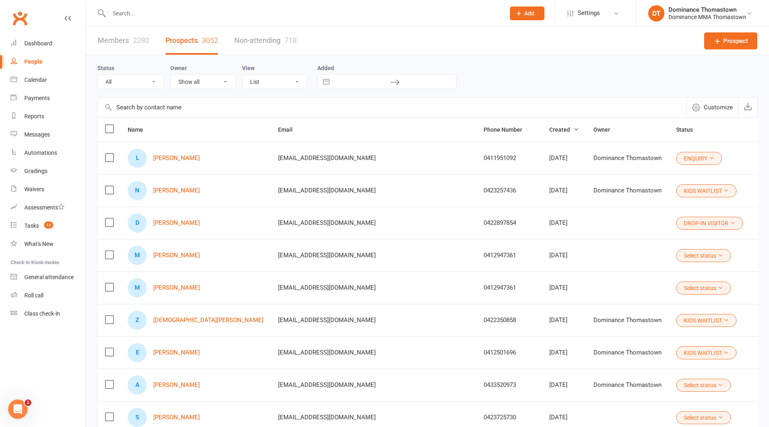
click at [164, 14] on input "text" at bounding box center [303, 13] width 393 height 11
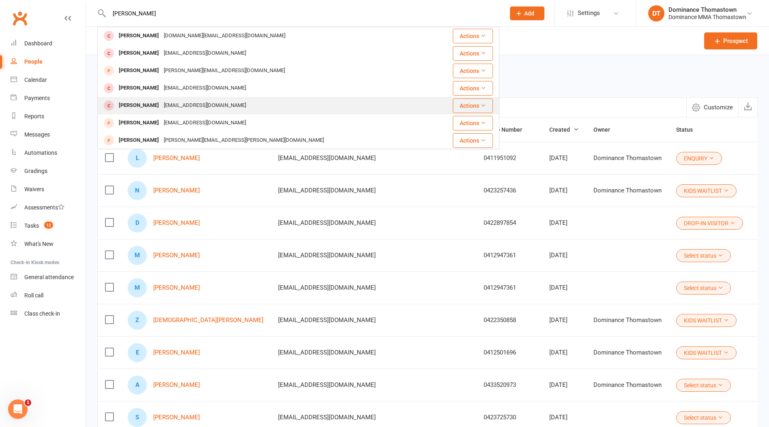
type input "[PERSON_NAME]"
click at [196, 99] on div "[PERSON_NAME] [EMAIL_ADDRESS][DOMAIN_NAME]" at bounding box center [265, 105] width 334 height 17
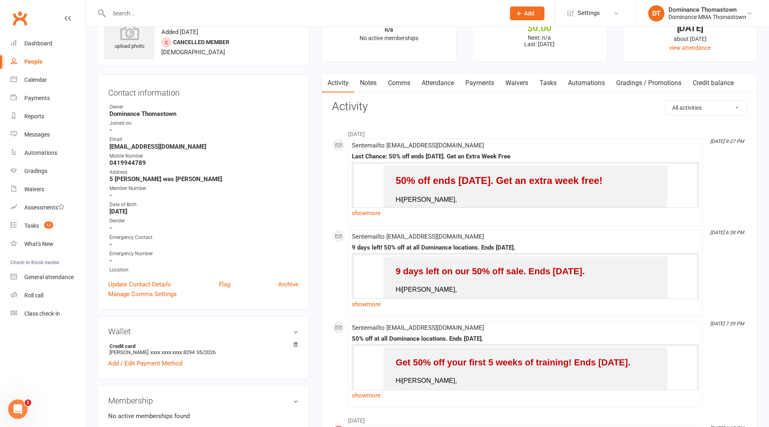
scroll to position [36, 0]
click at [119, 14] on input "text" at bounding box center [303, 13] width 393 height 11
click at [135, 15] on input "text" at bounding box center [303, 13] width 393 height 11
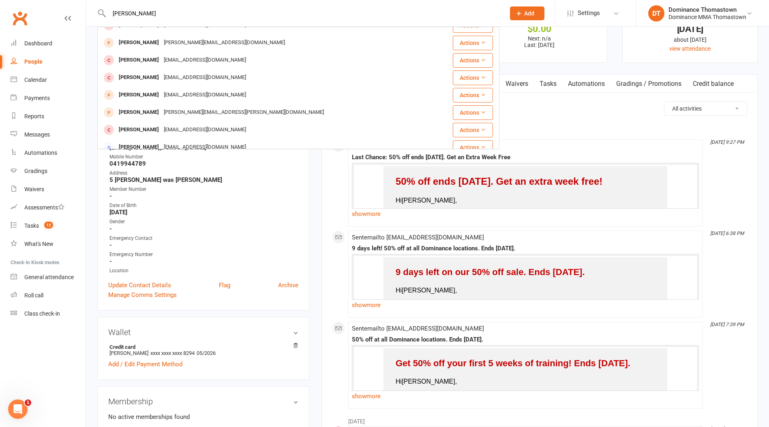
scroll to position [0, 0]
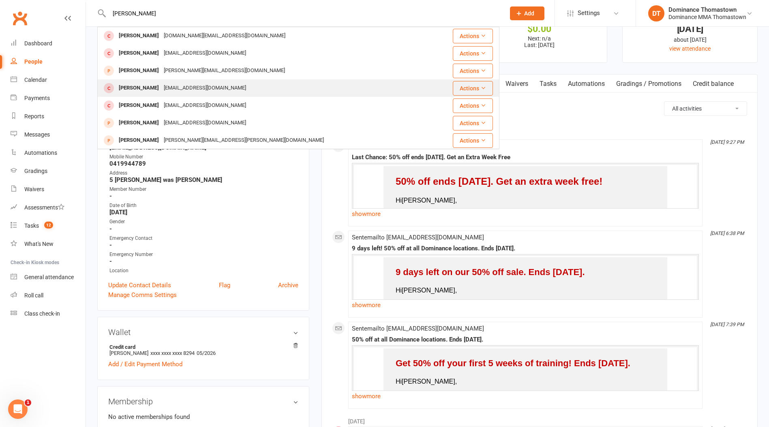
type input "[PERSON_NAME]"
click at [214, 86] on div "[EMAIL_ADDRESS][DOMAIN_NAME]" at bounding box center [204, 88] width 87 height 12
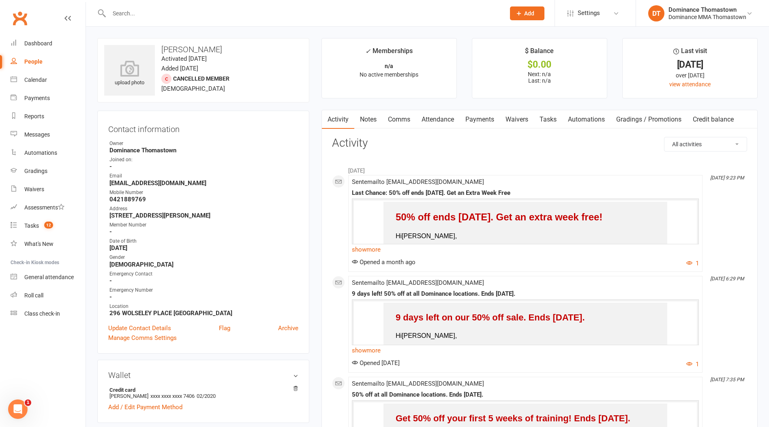
click at [150, 15] on input "text" at bounding box center [303, 13] width 393 height 11
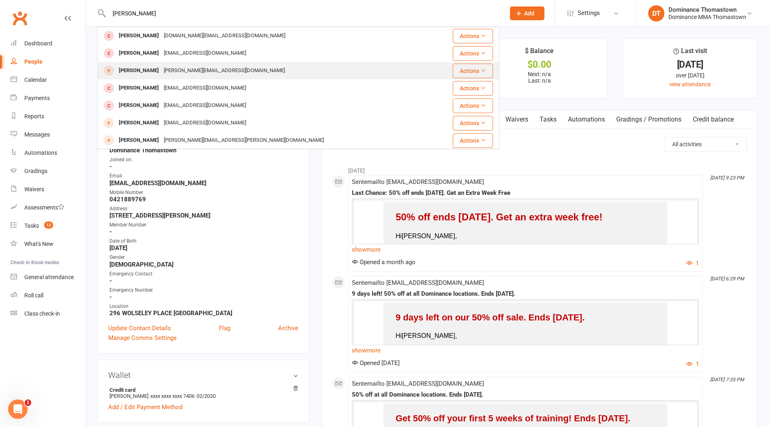
type input "[PERSON_NAME]"
click at [188, 72] on div "[PERSON_NAME][EMAIL_ADDRESS][DOMAIN_NAME]" at bounding box center [224, 71] width 126 height 12
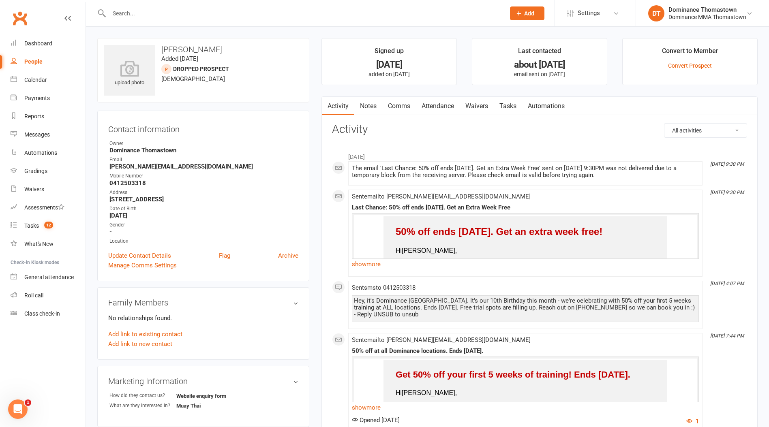
click at [39, 62] on div "People" at bounding box center [33, 61] width 18 height 6
select select "100"
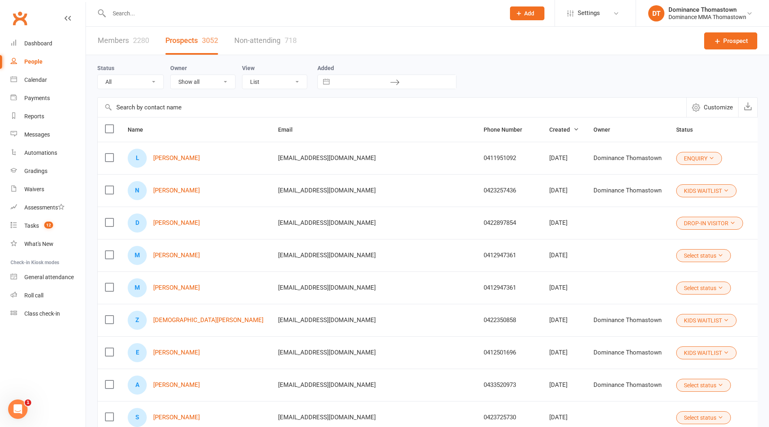
click at [144, 49] on link "Members 2280" at bounding box center [123, 41] width 51 height 28
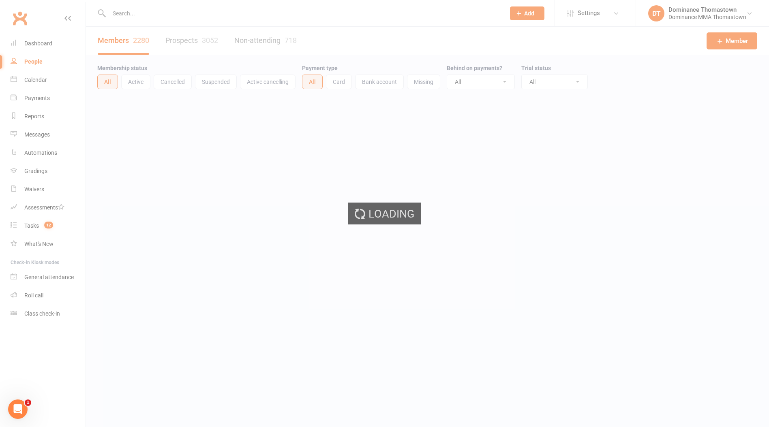
select select "100"
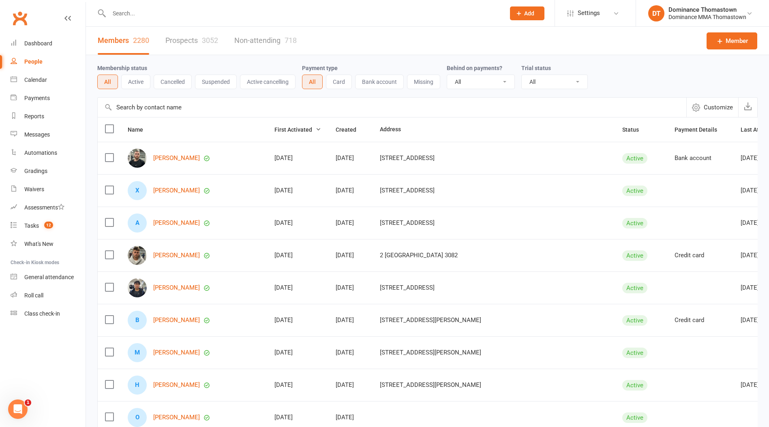
click at [184, 14] on input "text" at bounding box center [303, 13] width 393 height 11
click at [166, 110] on input "text" at bounding box center [392, 107] width 589 height 19
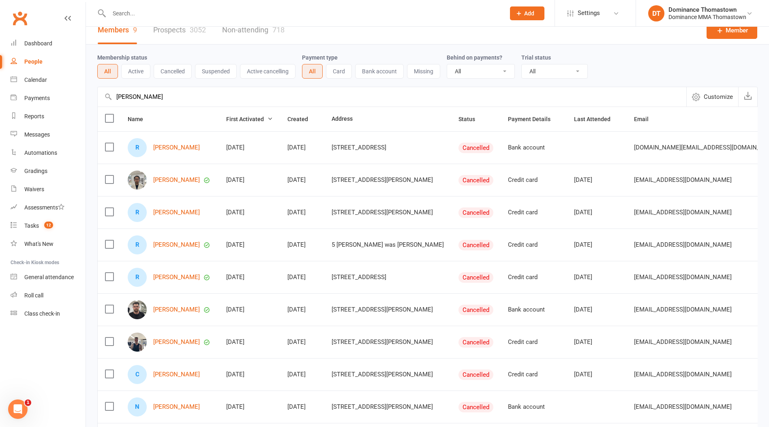
scroll to position [21, 0]
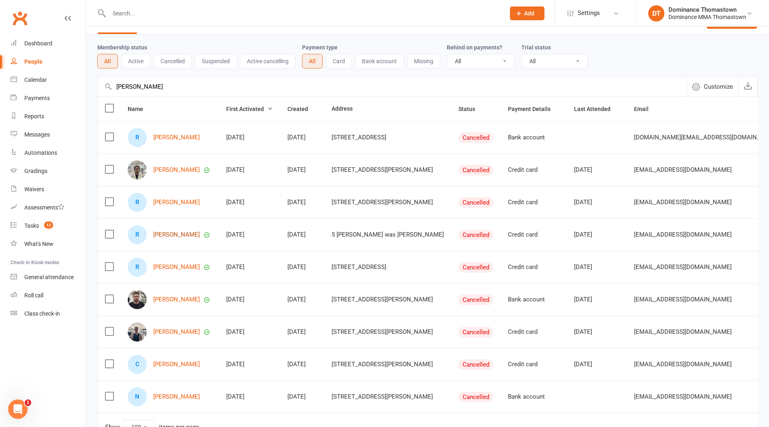
type input "[PERSON_NAME]"
click at [190, 237] on link "[PERSON_NAME]" at bounding box center [176, 235] width 47 height 7
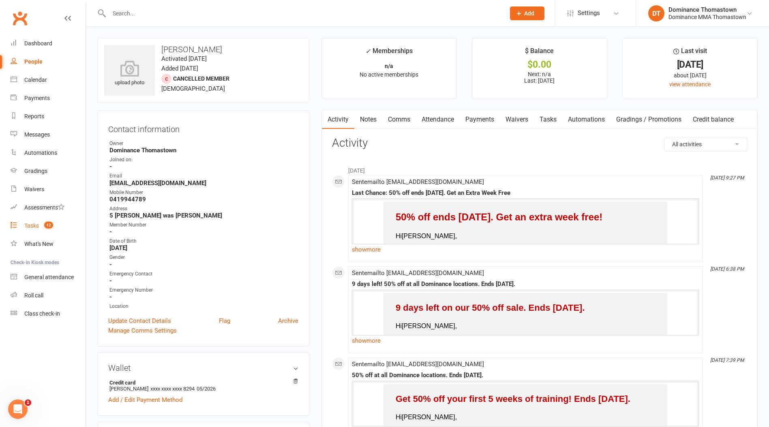
click at [56, 223] on link "Tasks 12" at bounding box center [48, 226] width 75 height 18
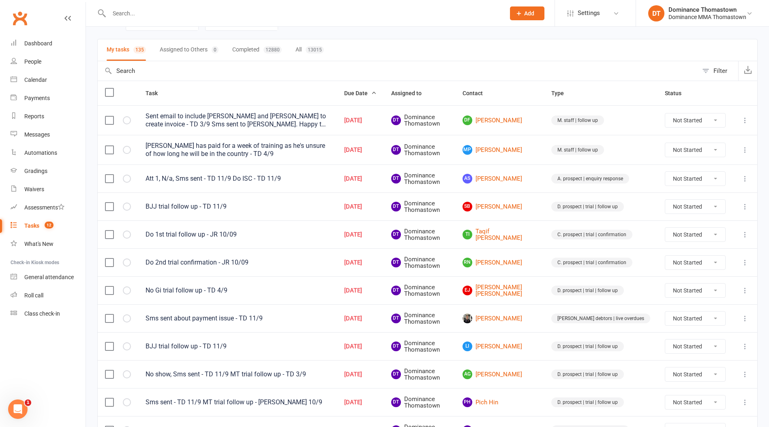
scroll to position [45, 0]
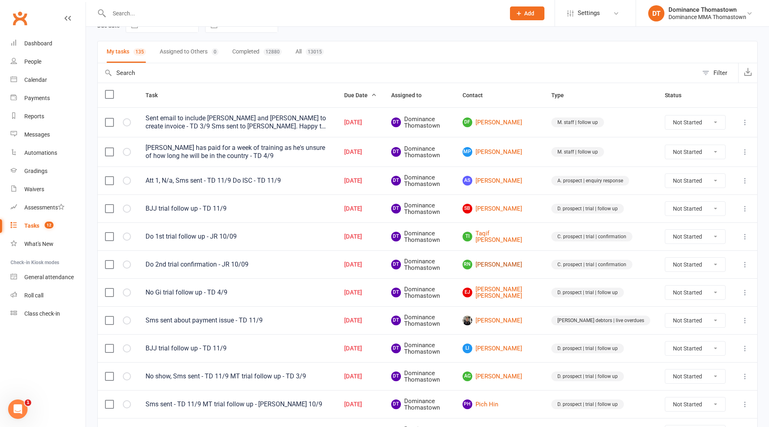
click at [524, 261] on link "RN [PERSON_NAME]" at bounding box center [500, 265] width 74 height 10
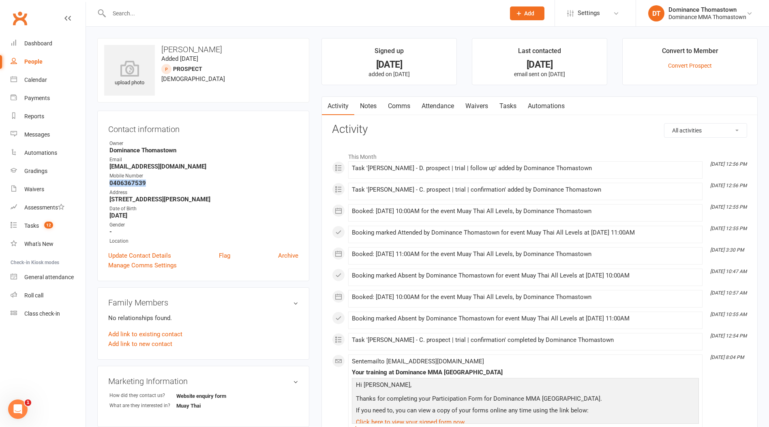
drag, startPoint x: 150, startPoint y: 184, endPoint x: 102, endPoint y: 183, distance: 47.9
click at [102, 183] on div "Contact information Owner Dominance Thomastown Email [EMAIL_ADDRESS][DOMAIN_NAM…" at bounding box center [203, 196] width 212 height 171
click at [444, 103] on link "Attendance" at bounding box center [438, 106] width 44 height 19
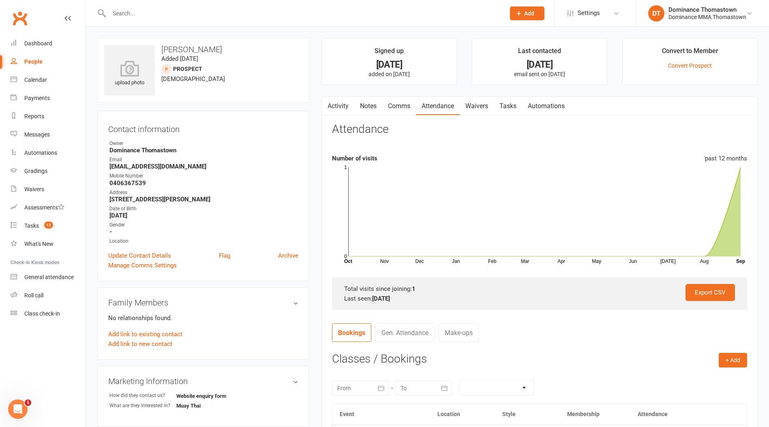
drag, startPoint x: 502, startPoint y: 101, endPoint x: 507, endPoint y: 110, distance: 10.5
click at [502, 101] on link "Tasks" at bounding box center [508, 106] width 28 height 19
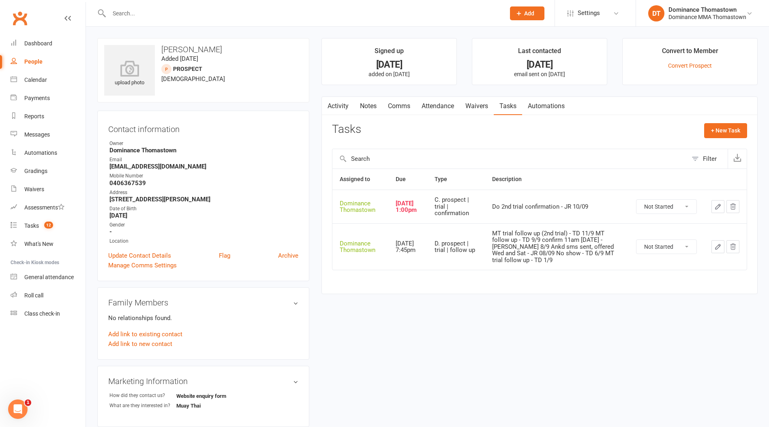
click at [654, 208] on select "Not Started In Progress Waiting Complete" at bounding box center [667, 207] width 60 height 14
click at [637, 200] on select "Not Started In Progress Waiting Complete" at bounding box center [667, 207] width 60 height 14
select select "unstarted"
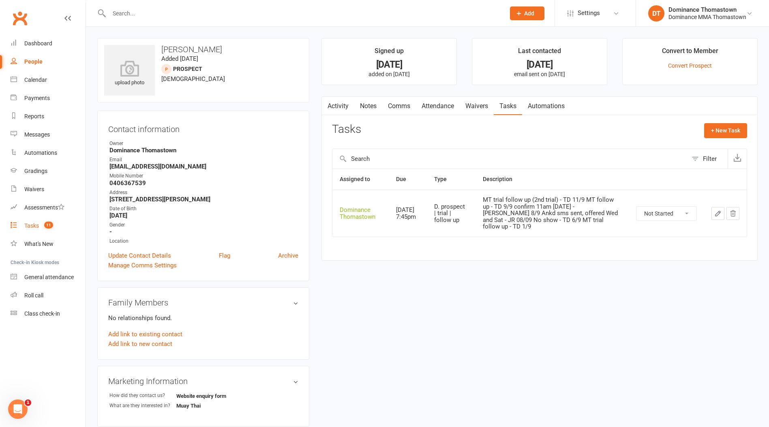
click at [58, 219] on link "Tasks 11" at bounding box center [48, 226] width 75 height 18
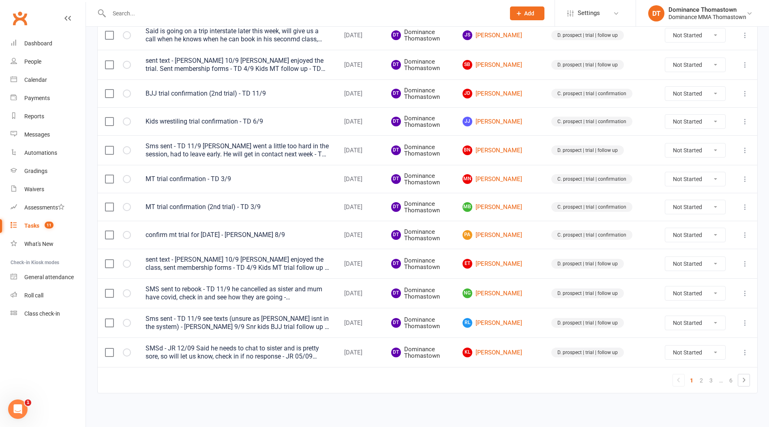
scroll to position [501, 0]
click at [363, 225] on tbody "Sent email to include [PERSON_NAME] and [PERSON_NAME] to create invoice - TD 3/…" at bounding box center [428, 9] width 660 height 716
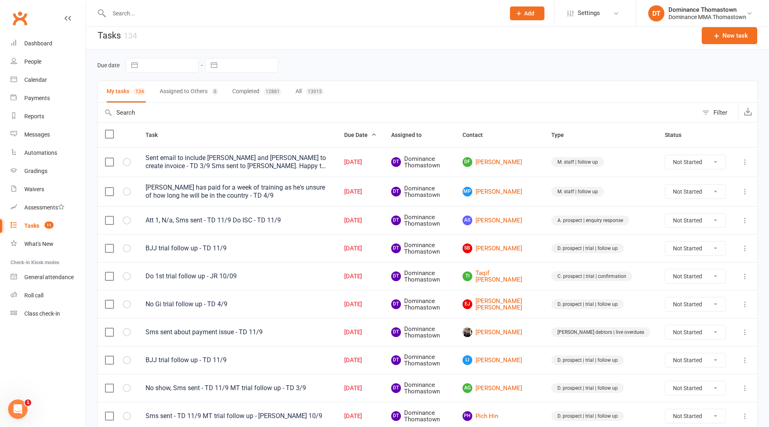
scroll to position [0, 0]
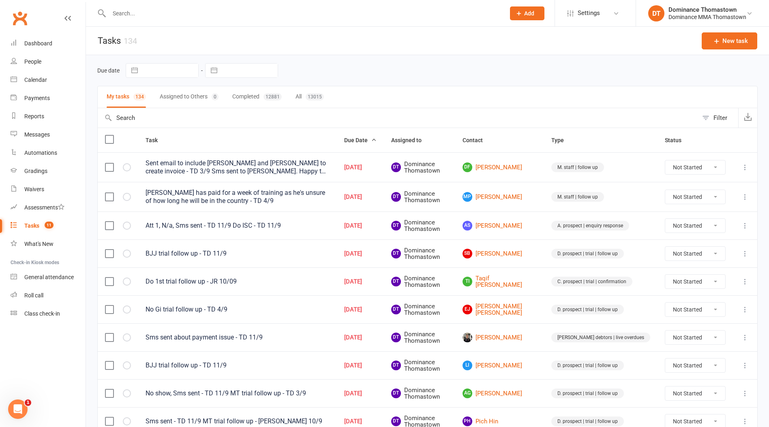
click at [444, 98] on div "My tasks 134 Assigned to Others 0 Completed 12881 All 13015" at bounding box center [427, 97] width 660 height 22
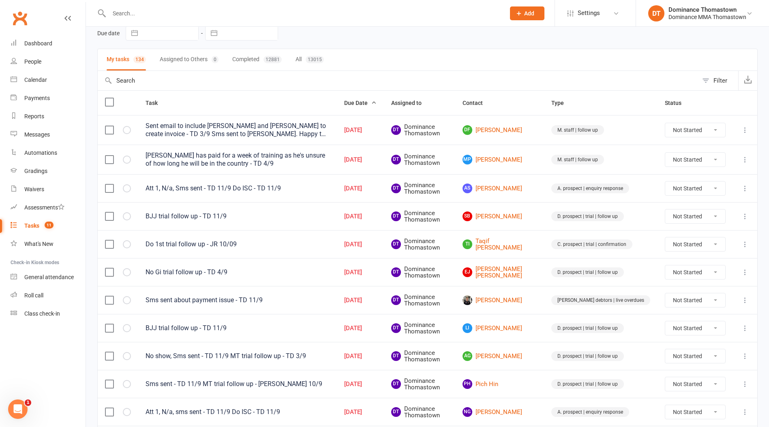
scroll to position [38, 0]
click at [526, 214] on link "SB [PERSON_NAME]" at bounding box center [500, 216] width 74 height 10
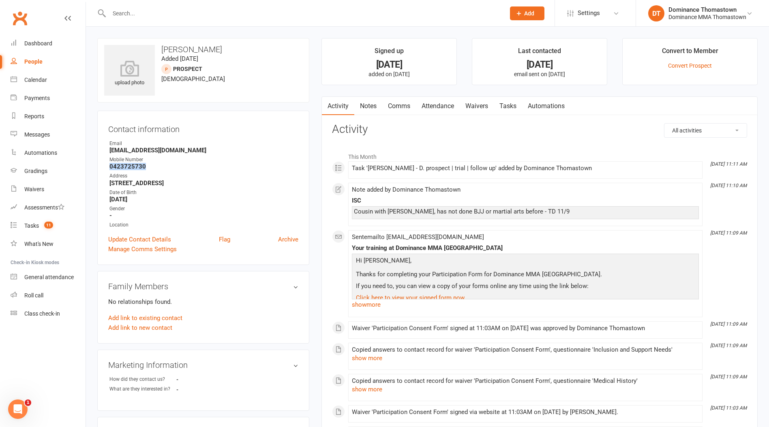
drag, startPoint x: 96, startPoint y: 164, endPoint x: 92, endPoint y: 164, distance: 4.5
click at [91, 164] on div "upload photo [PERSON_NAME] Added [DATE] prospect [DEMOGRAPHIC_DATA] Contact inf…" at bounding box center [203, 338] width 224 height 601
click at [229, 51] on h3 "[PERSON_NAME]" at bounding box center [203, 49] width 198 height 9
drag, startPoint x: 229, startPoint y: 51, endPoint x: 202, endPoint y: 52, distance: 27.2
click at [202, 52] on h3 "[PERSON_NAME]" at bounding box center [203, 49] width 198 height 9
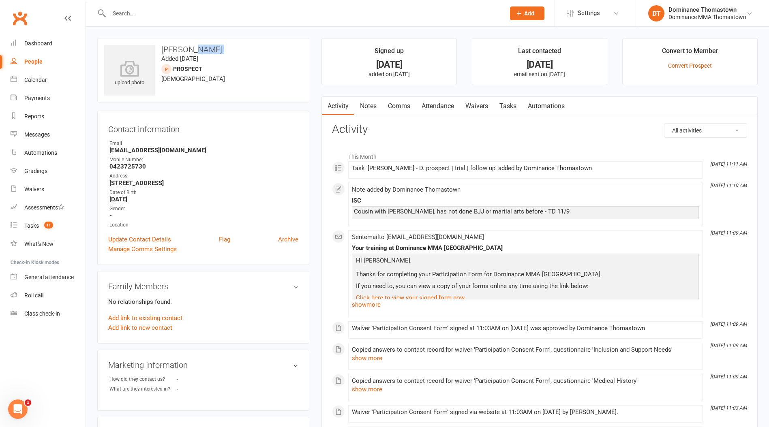
click at [504, 106] on link "Tasks" at bounding box center [508, 106] width 28 height 19
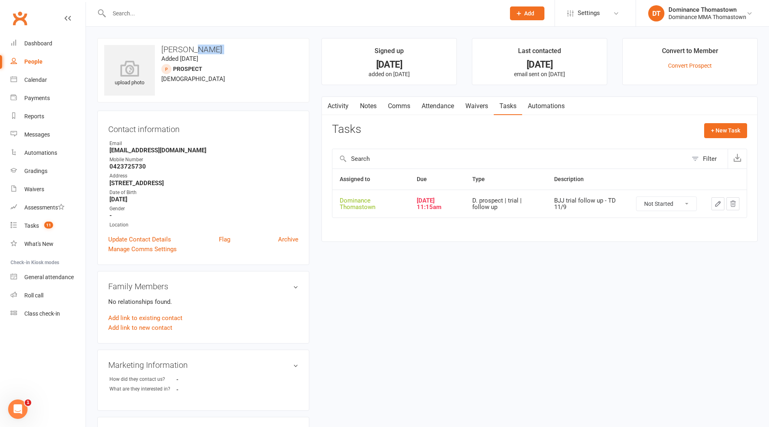
click at [714, 203] on icon "button" at bounding box center [717, 203] width 7 height 7
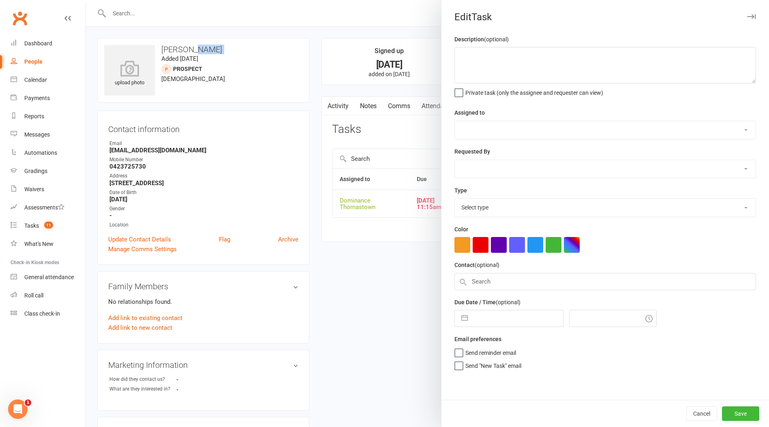
type textarea "BJJ trial follow up - TD 11/9"
select select "12547"
type input "[DATE]"
type input "11:15am"
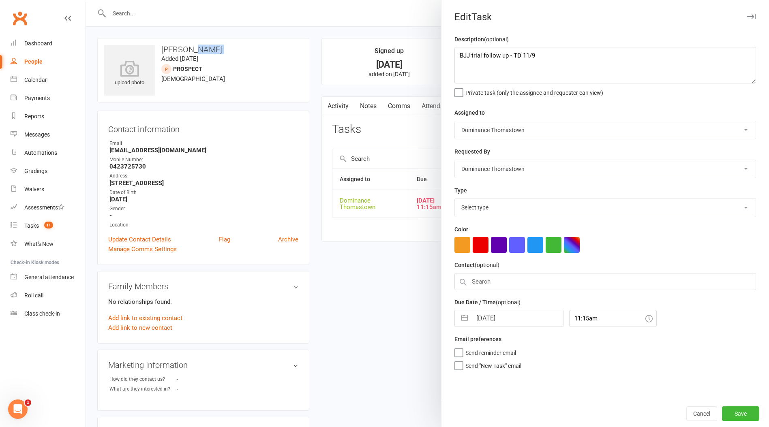
select select "3812"
click at [458, 57] on textarea "BJJ trial follow up - TD 11/9" at bounding box center [606, 65] width 302 height 36
type textarea "SMSd - JR 12/09 BJJ trial follow up - TD 11/9"
click at [521, 320] on input "[DATE]" at bounding box center [517, 316] width 91 height 16
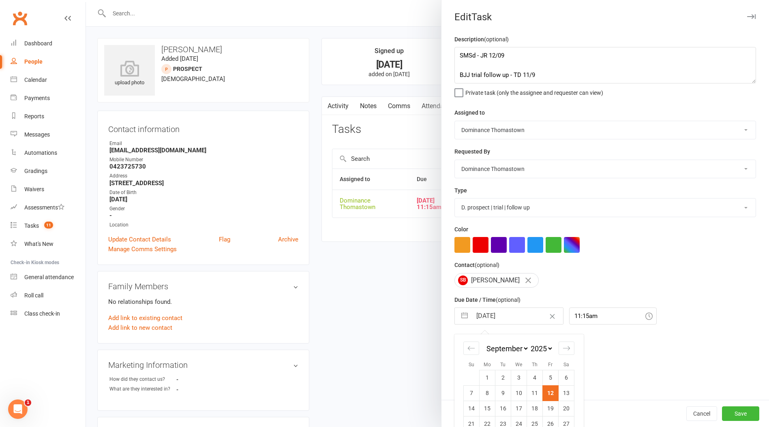
scroll to position [31, 0]
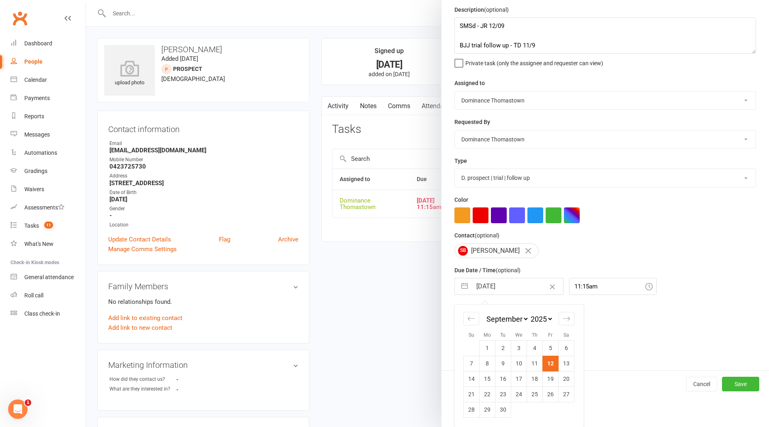
click at [570, 363] on td "13" at bounding box center [567, 363] width 16 height 15
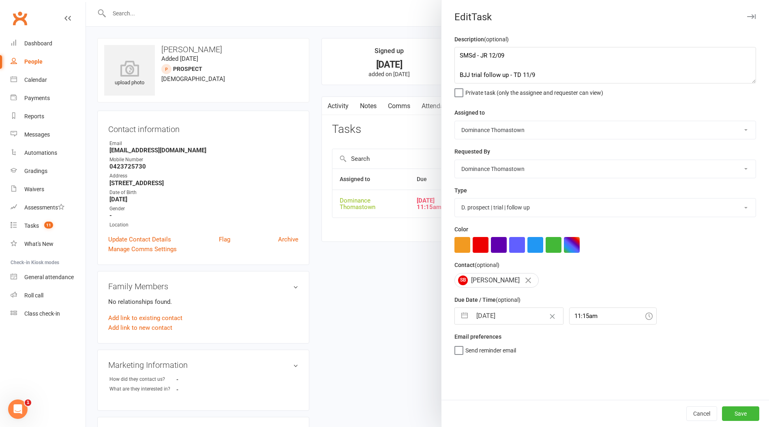
scroll to position [0, 0]
click at [738, 413] on button "Save" at bounding box center [740, 414] width 37 height 15
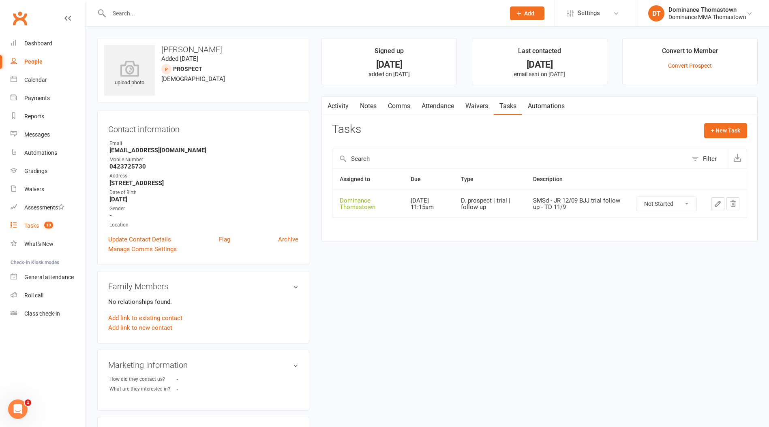
click at [57, 226] on link "Tasks 10" at bounding box center [48, 226] width 75 height 18
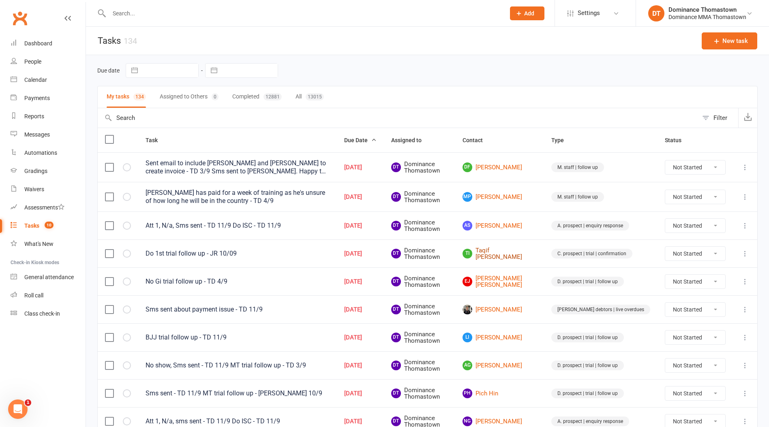
click at [532, 255] on link "TI Taqif [PERSON_NAME]" at bounding box center [500, 253] width 74 height 13
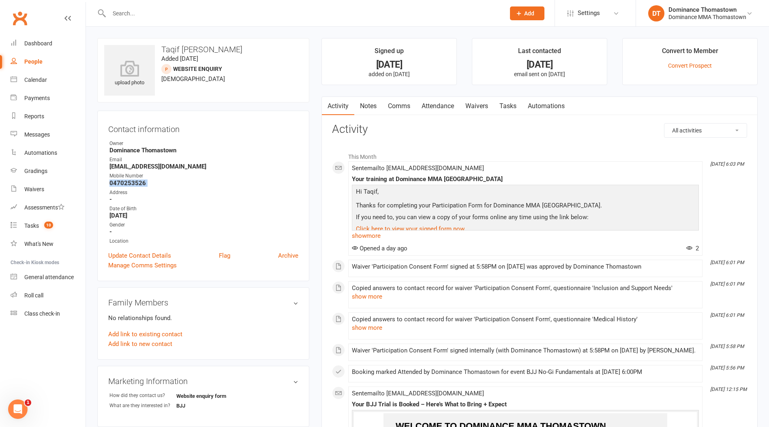
drag, startPoint x: 152, startPoint y: 187, endPoint x: 103, endPoint y: 181, distance: 49.8
click at [103, 181] on div "Contact information Owner Dominance [GEOGRAPHIC_DATA] Email [EMAIL_ADDRESS][DOM…" at bounding box center [203, 196] width 212 height 171
drag, startPoint x: 510, startPoint y: 107, endPoint x: 522, endPoint y: 120, distance: 18.1
click at [510, 107] on link "Tasks" at bounding box center [508, 106] width 28 height 19
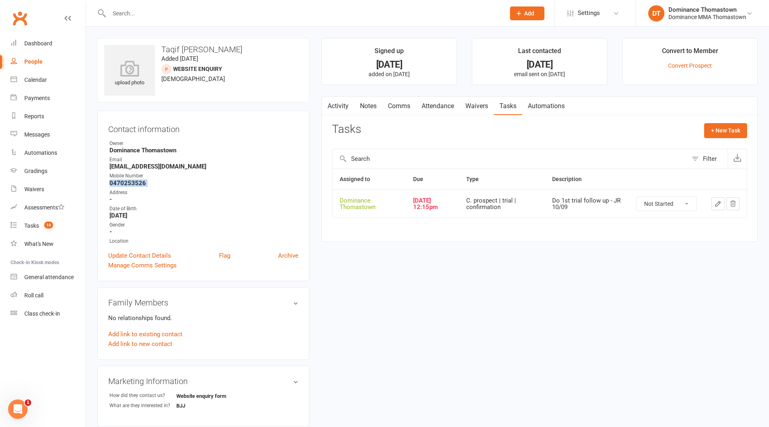
click at [719, 205] on icon "button" at bounding box center [717, 203] width 7 height 7
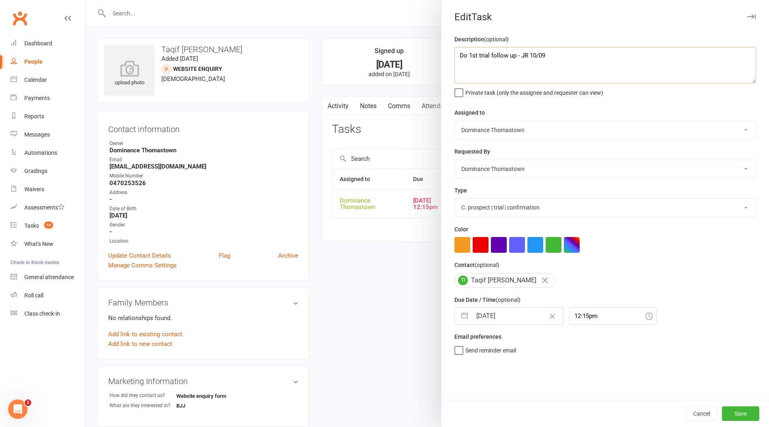
click at [461, 54] on textarea "Do 1st trial follow up - JR 10/09" at bounding box center [606, 65] width 302 height 36
click at [511, 313] on input "[DATE]" at bounding box center [517, 316] width 91 height 16
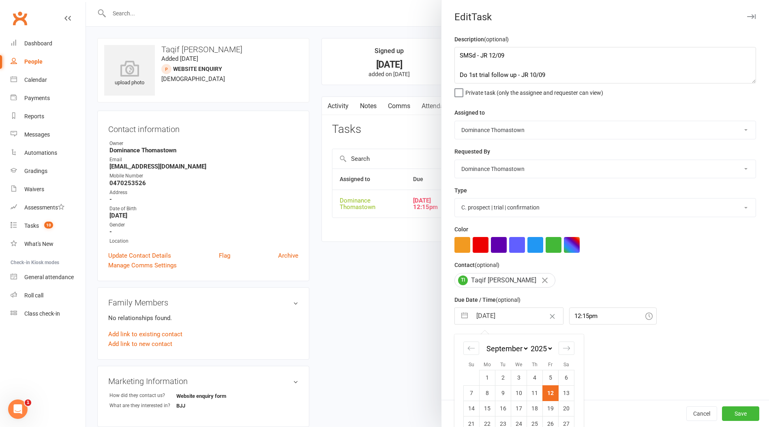
click at [566, 398] on td "13" at bounding box center [567, 393] width 16 height 15
click at [739, 413] on button "Save" at bounding box center [740, 414] width 37 height 15
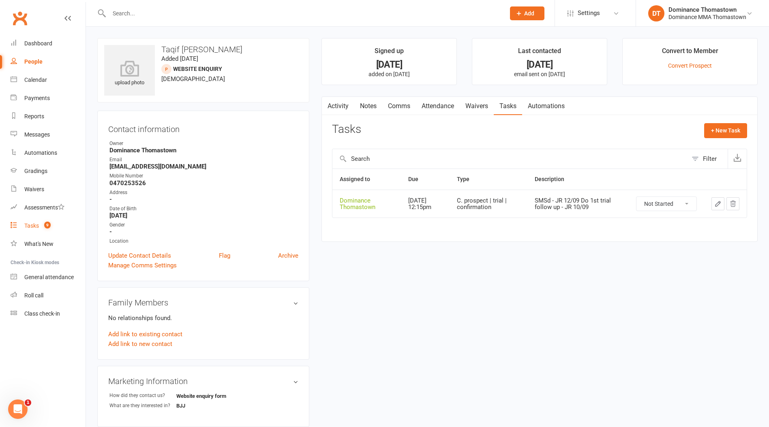
click at [51, 223] on count-badge "9" at bounding box center [45, 226] width 11 height 6
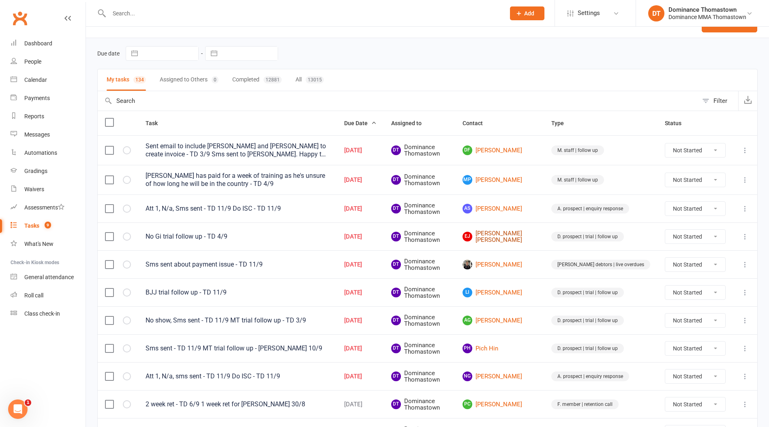
scroll to position [18, 0]
click at [525, 233] on link "EJ [PERSON_NAME] [PERSON_NAME]" at bounding box center [500, 235] width 74 height 13
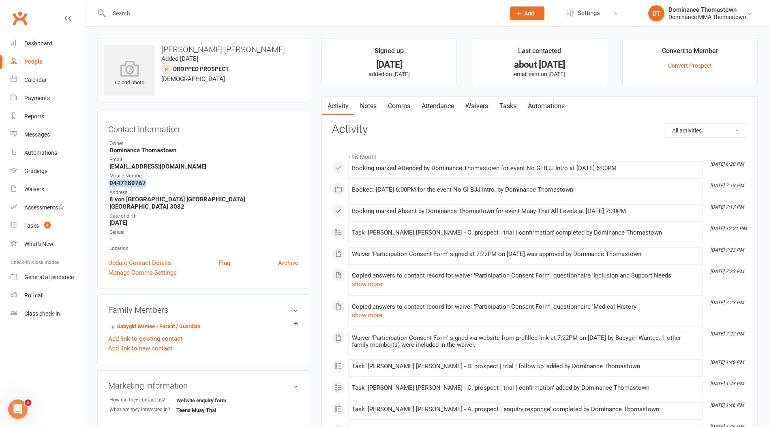
drag, startPoint x: 154, startPoint y: 185, endPoint x: 91, endPoint y: 184, distance: 63.3
click at [91, 184] on div "upload photo [PERSON_NAME] [PERSON_NAME] Added [DATE] DROPPED PROSPECT prospect…" at bounding box center [203, 349] width 224 height 622
click at [508, 110] on link "Tasks" at bounding box center [508, 106] width 28 height 19
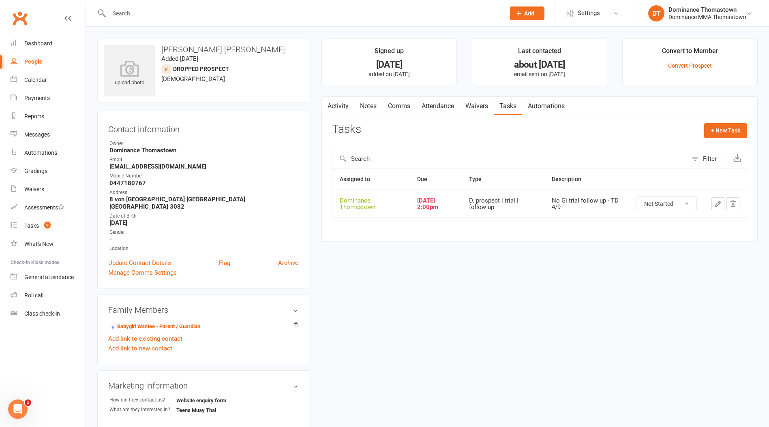
drag, startPoint x: 710, startPoint y: 202, endPoint x: 719, endPoint y: 209, distance: 11.2
click at [711, 202] on td at bounding box center [725, 204] width 43 height 28
click at [717, 208] on button "button" at bounding box center [718, 203] width 13 height 13
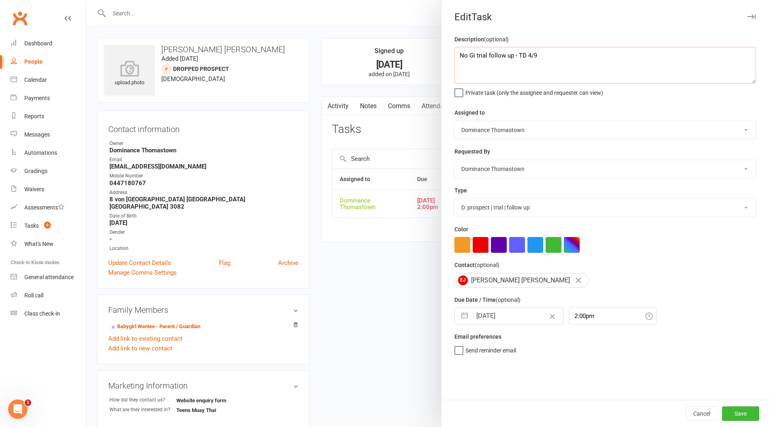
click at [455, 53] on textarea "No Gi trial follow up - TD 4/9" at bounding box center [606, 65] width 302 height 36
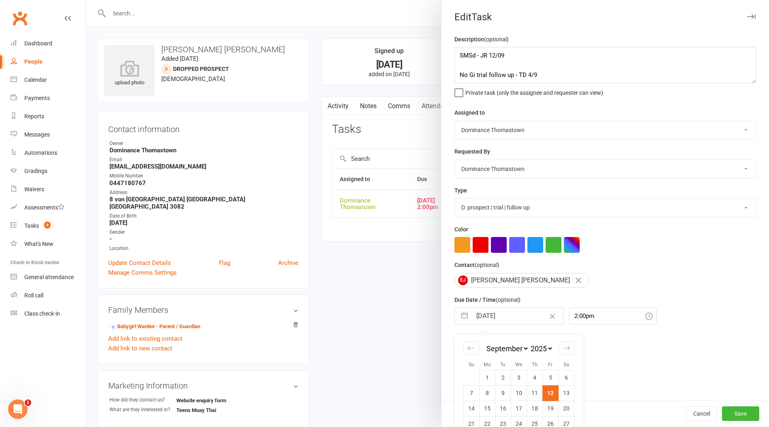
click at [498, 313] on input "[DATE]" at bounding box center [517, 316] width 91 height 16
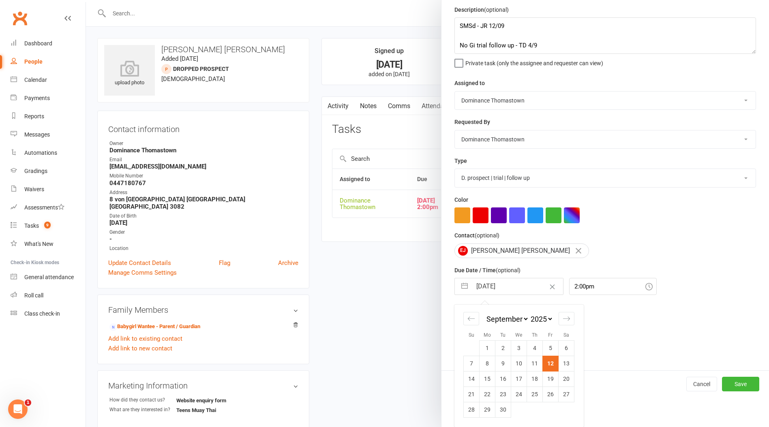
click at [567, 365] on td "13" at bounding box center [567, 363] width 16 height 15
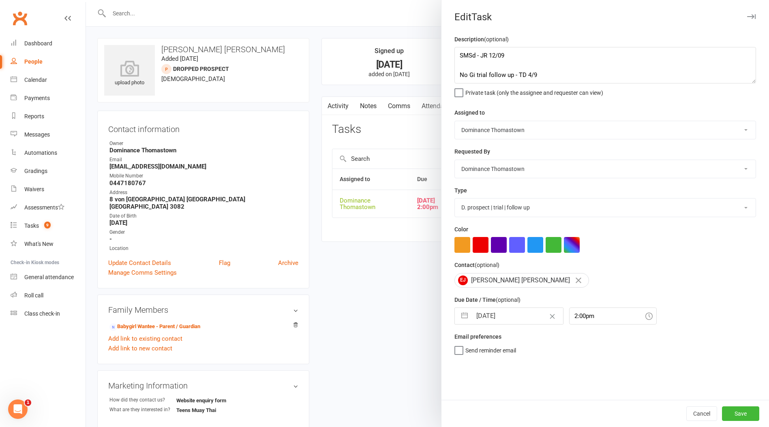
scroll to position [0, 0]
click at [737, 414] on button "Save" at bounding box center [740, 414] width 37 height 15
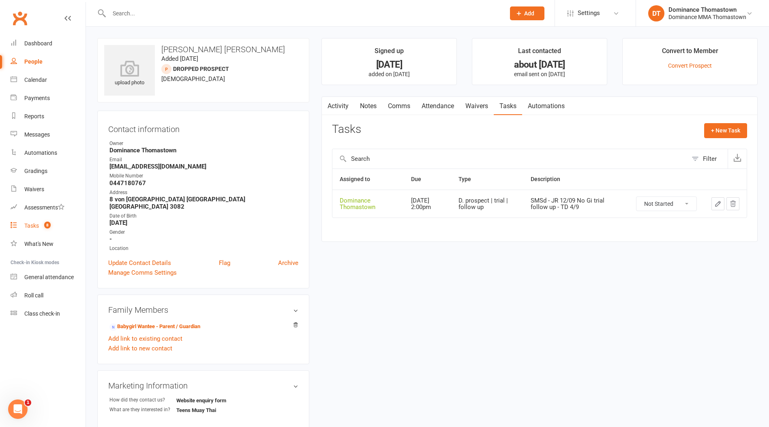
click at [49, 226] on span "8" at bounding box center [47, 225] width 6 height 7
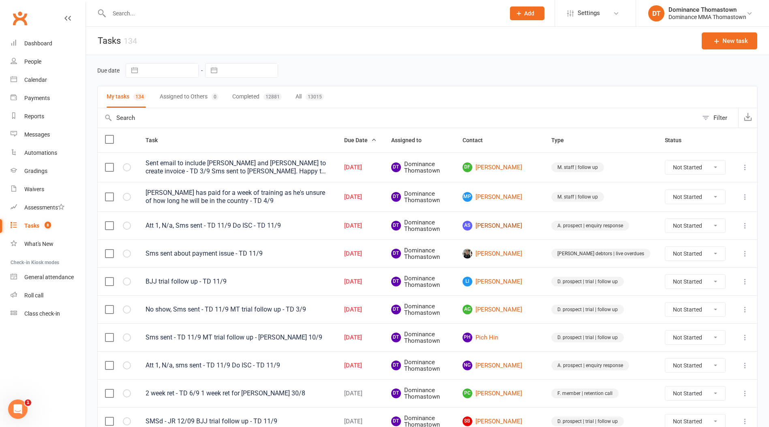
click at [523, 226] on link "AS [PERSON_NAME]" at bounding box center [500, 226] width 74 height 10
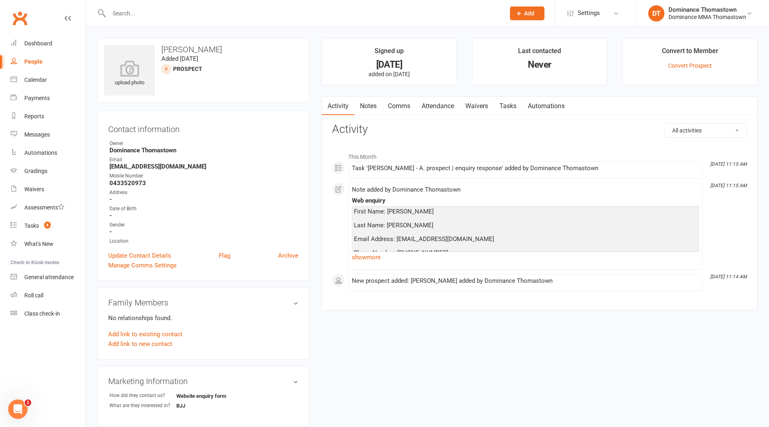
click at [367, 112] on link "Notes" at bounding box center [368, 106] width 28 height 19
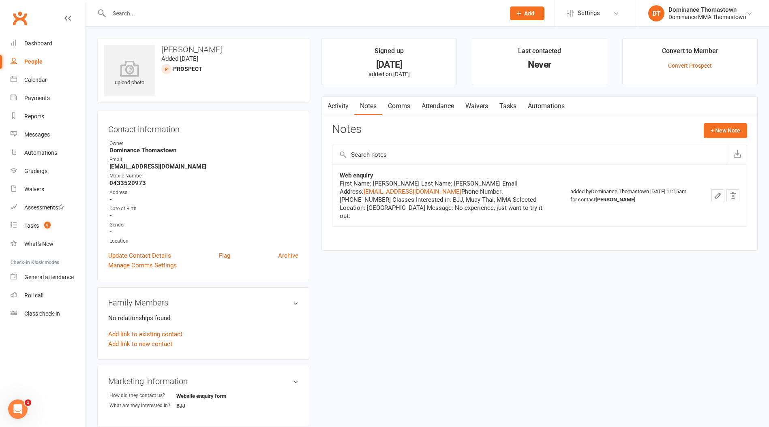
click at [195, 15] on input "text" at bounding box center [303, 13] width 393 height 11
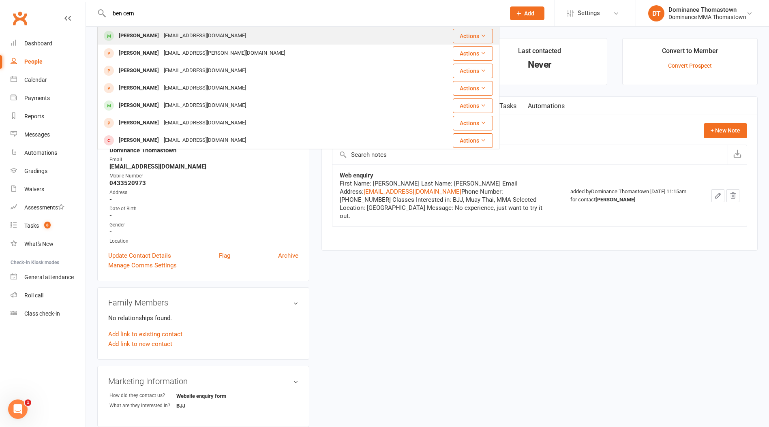
click at [167, 35] on div "[EMAIL_ADDRESS][DOMAIN_NAME]" at bounding box center [204, 36] width 87 height 12
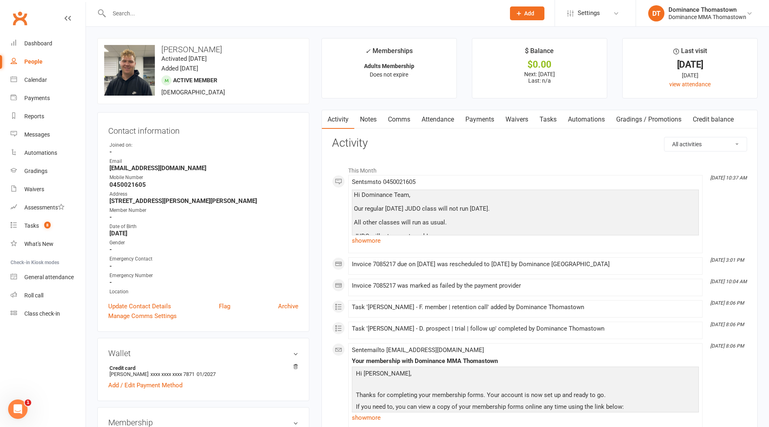
click at [560, 123] on link "Tasks" at bounding box center [548, 119] width 28 height 19
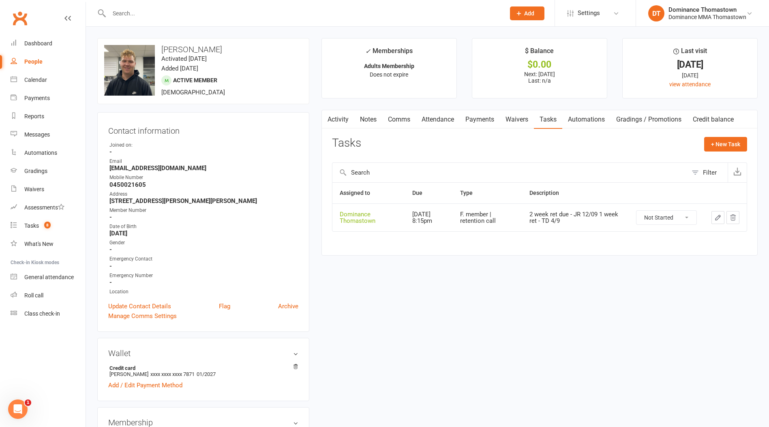
click at [204, 12] on input "text" at bounding box center [303, 13] width 393 height 11
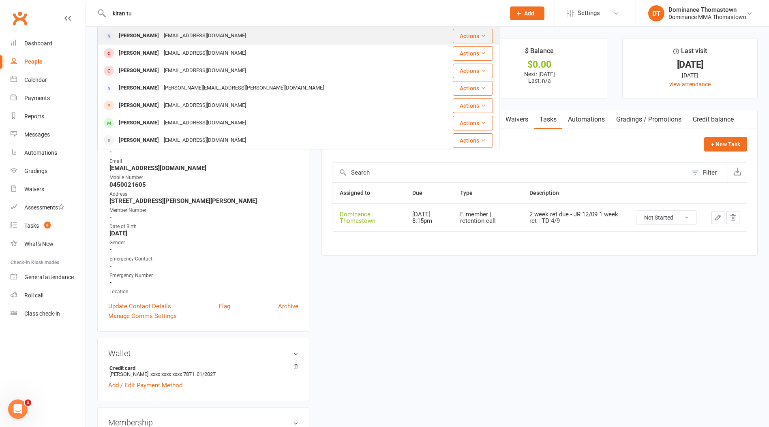
click at [207, 32] on div "[EMAIL_ADDRESS][DOMAIN_NAME]" at bounding box center [204, 36] width 87 height 12
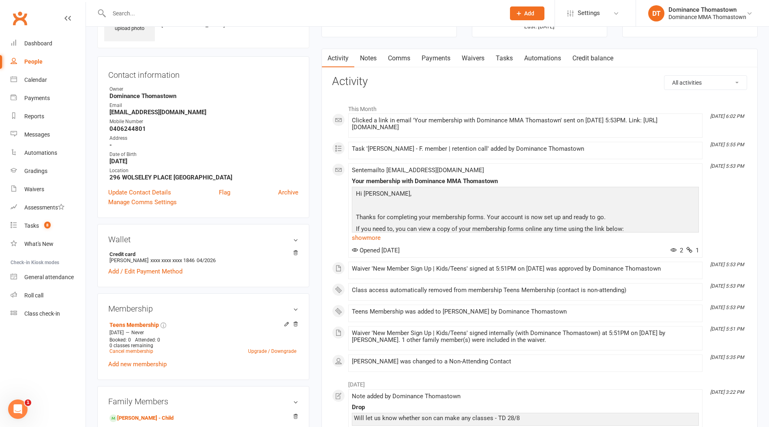
scroll to position [90, 0]
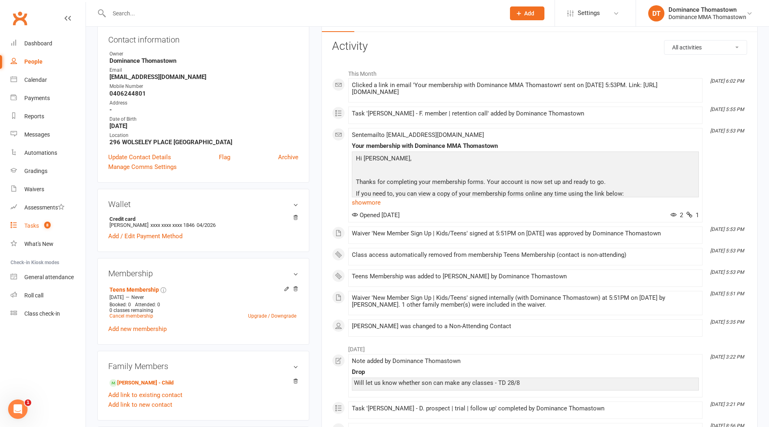
click at [50, 224] on span "8" at bounding box center [47, 225] width 6 height 7
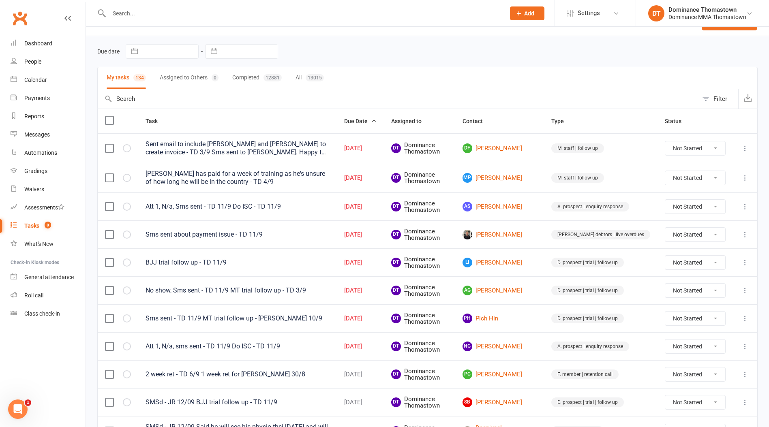
scroll to position [21, 0]
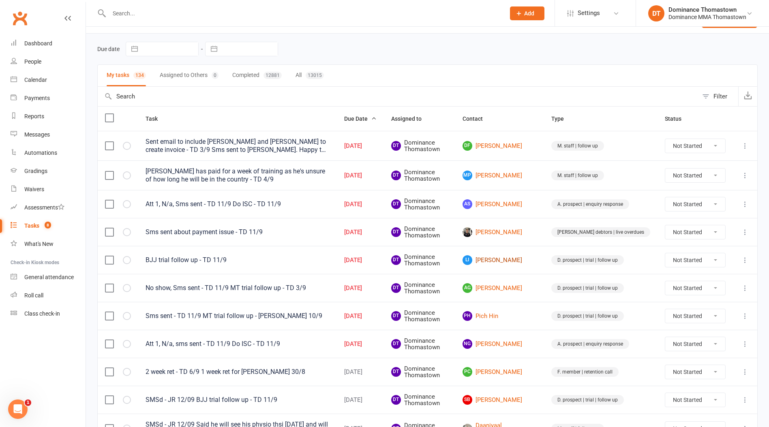
click at [519, 263] on link "LI [PERSON_NAME]" at bounding box center [500, 260] width 74 height 10
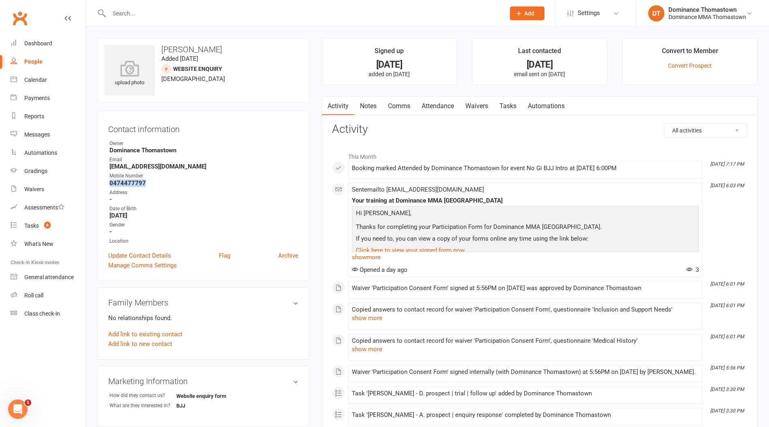
drag, startPoint x: 154, startPoint y: 180, endPoint x: 108, endPoint y: 181, distance: 46.2
click at [108, 181] on div "Contact information Owner Dominance [GEOGRAPHIC_DATA] Email [EMAIL_ADDRESS][DOM…" at bounding box center [203, 196] width 212 height 171
drag, startPoint x: 510, startPoint y: 109, endPoint x: 513, endPoint y: 113, distance: 4.4
click at [511, 109] on link "Tasks" at bounding box center [508, 106] width 28 height 19
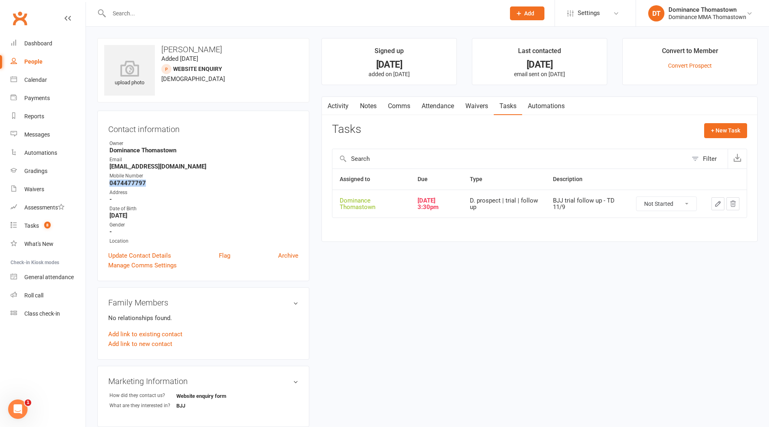
click at [715, 204] on icon "button" at bounding box center [717, 203] width 7 height 7
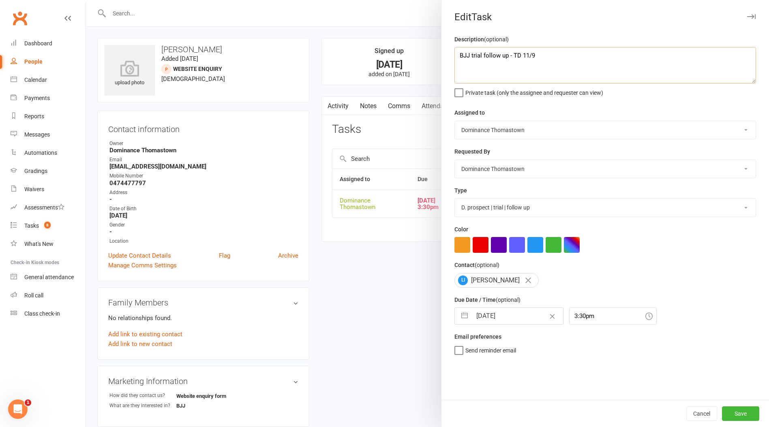
click at [459, 51] on textarea "BJJ trial follow up - TD 11/9" at bounding box center [606, 65] width 302 height 36
click at [509, 316] on input "[DATE]" at bounding box center [517, 316] width 91 height 16
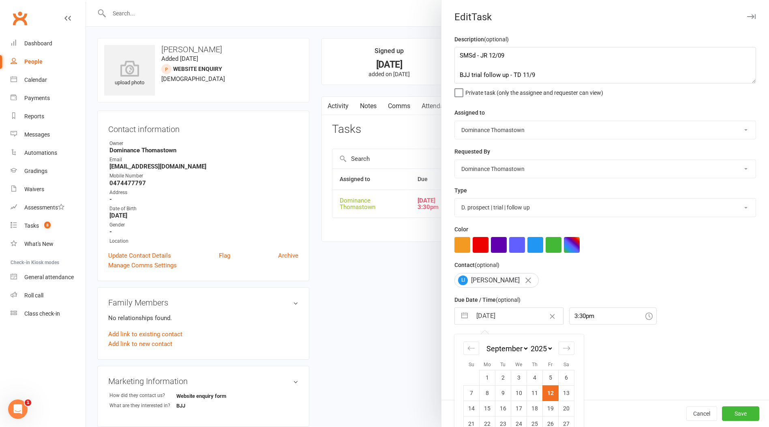
scroll to position [31, 0]
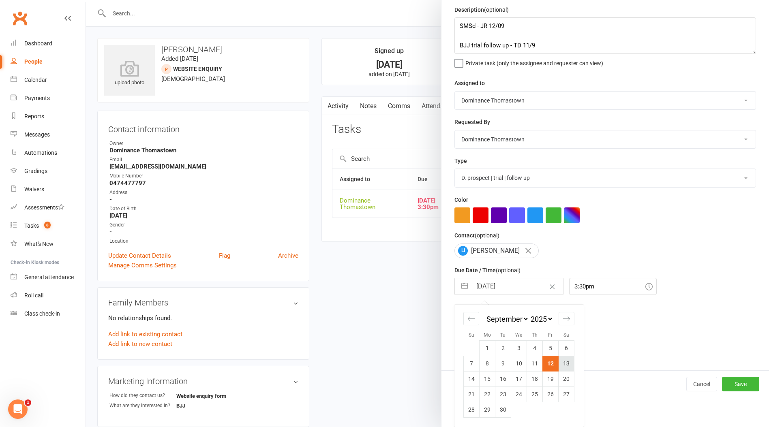
click at [565, 363] on td "13" at bounding box center [567, 363] width 16 height 15
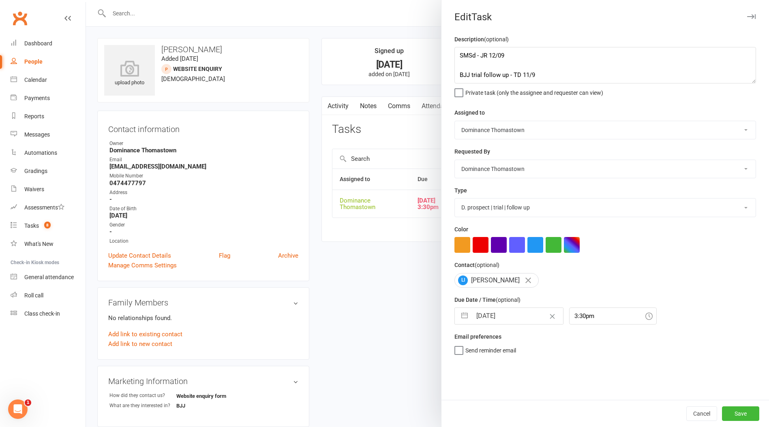
scroll to position [0, 0]
click at [742, 412] on button "Save" at bounding box center [740, 414] width 37 height 15
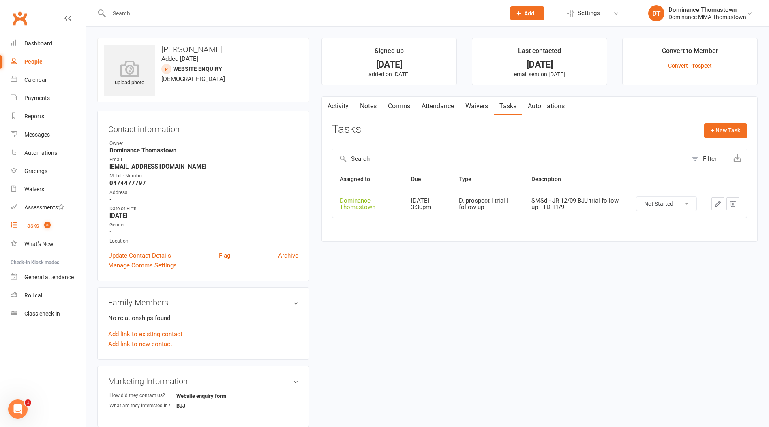
click at [30, 227] on div "Tasks" at bounding box center [31, 226] width 15 height 6
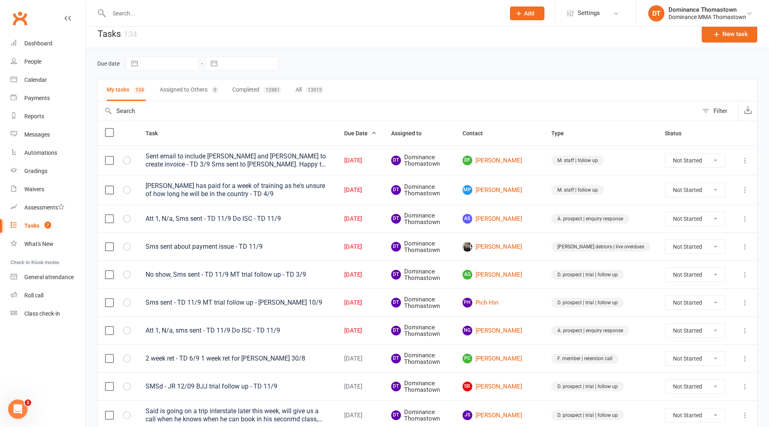
scroll to position [6, 0]
click at [523, 192] on link "[PERSON_NAME] [PERSON_NAME]" at bounding box center [500, 192] width 74 height 10
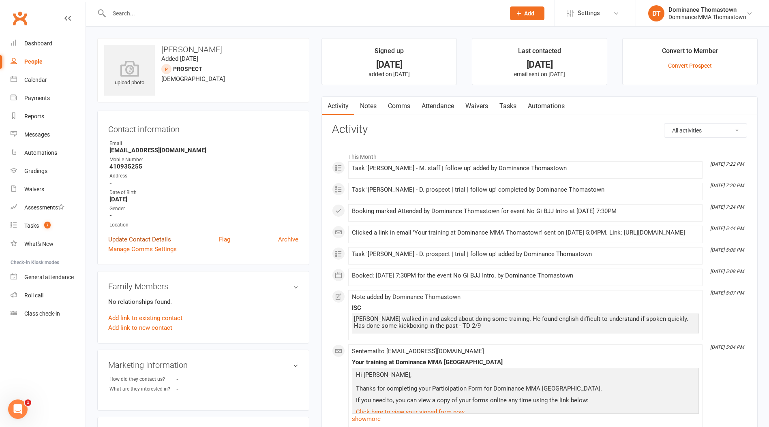
click at [161, 238] on link "Update Contact Details" at bounding box center [139, 240] width 63 height 10
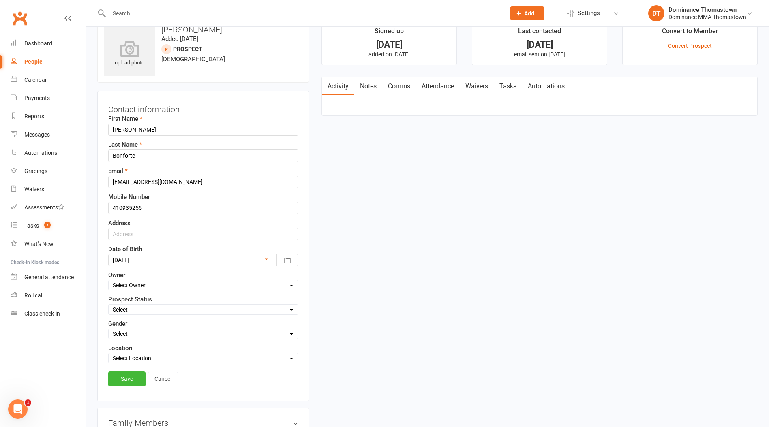
scroll to position [38, 0]
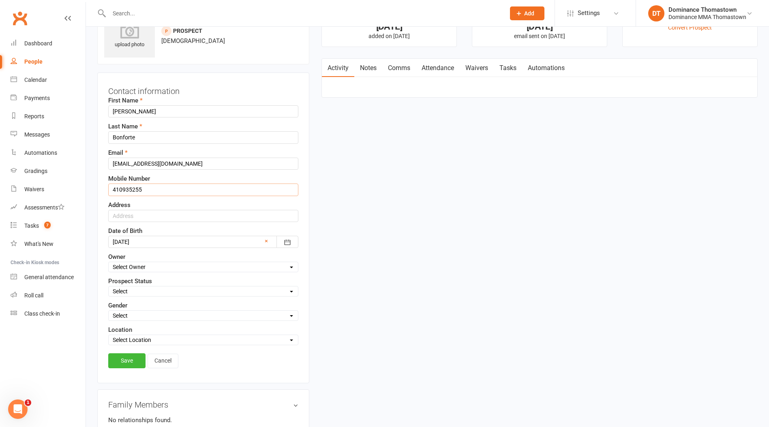
drag, startPoint x: 112, startPoint y: 189, endPoint x: 128, endPoint y: 192, distance: 16.9
click at [114, 190] on input "410935255" at bounding box center [203, 190] width 190 height 12
click at [135, 365] on link "Save" at bounding box center [126, 361] width 37 height 15
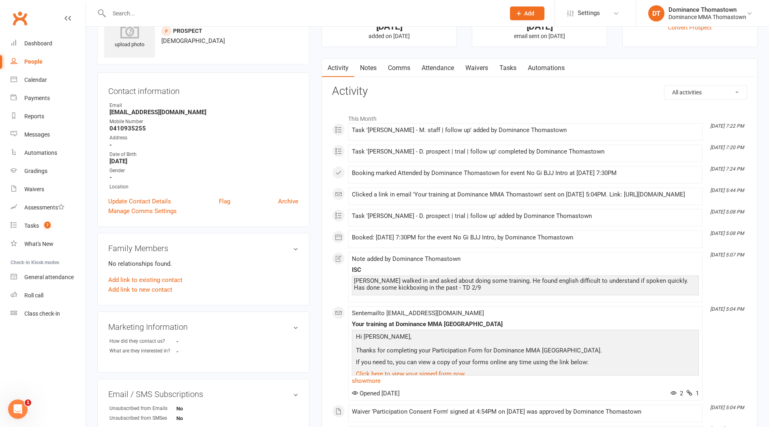
click at [129, 11] on input "text" at bounding box center [303, 13] width 393 height 11
click at [506, 72] on link "Tasks" at bounding box center [508, 68] width 28 height 19
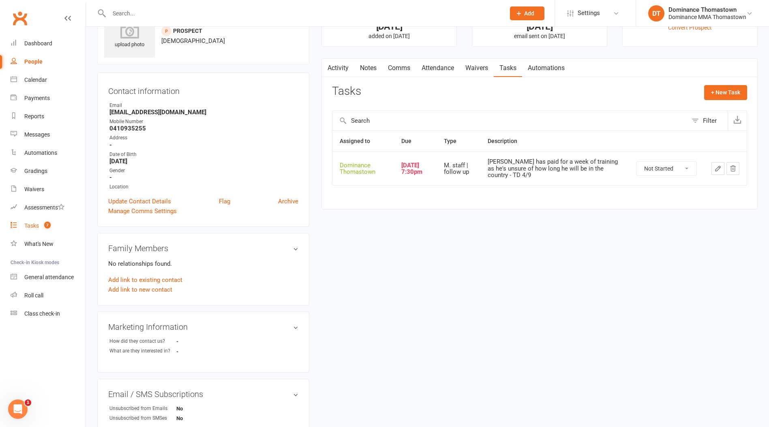
click at [62, 228] on link "Tasks 7" at bounding box center [48, 226] width 75 height 18
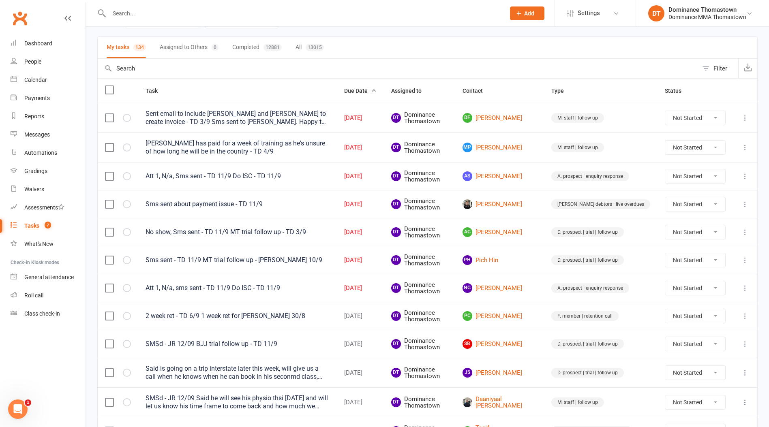
scroll to position [48, 0]
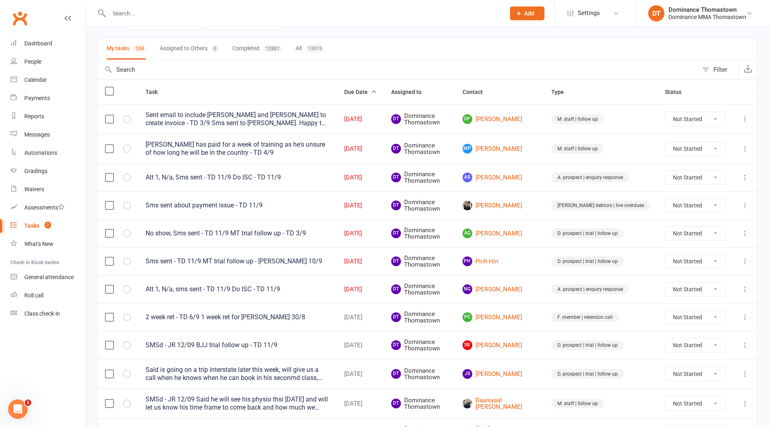
click at [526, 183] on td "AS [PERSON_NAME]" at bounding box center [499, 177] width 89 height 28
click at [529, 180] on link "AS [PERSON_NAME]" at bounding box center [500, 178] width 74 height 10
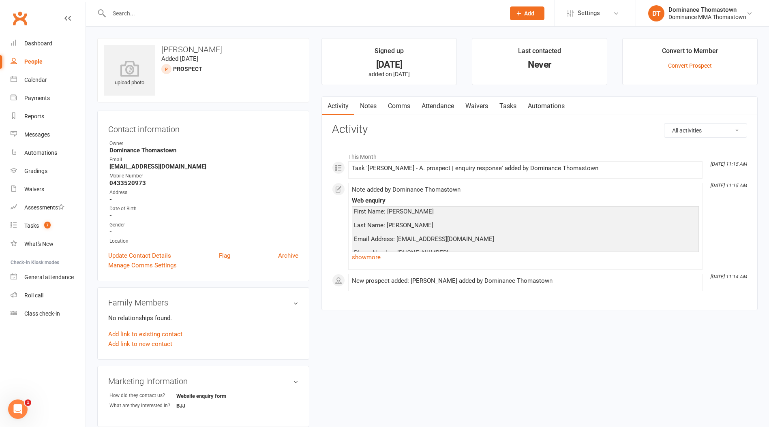
click at [509, 106] on link "Tasks" at bounding box center [508, 106] width 28 height 19
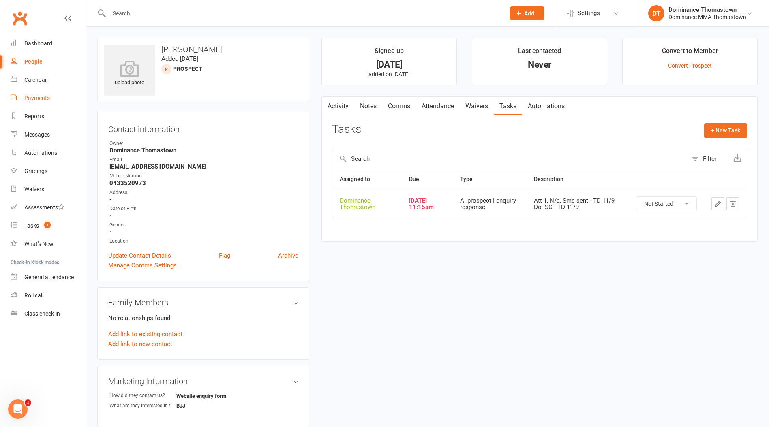
click at [41, 98] on div "Payments" at bounding box center [37, 98] width 26 height 6
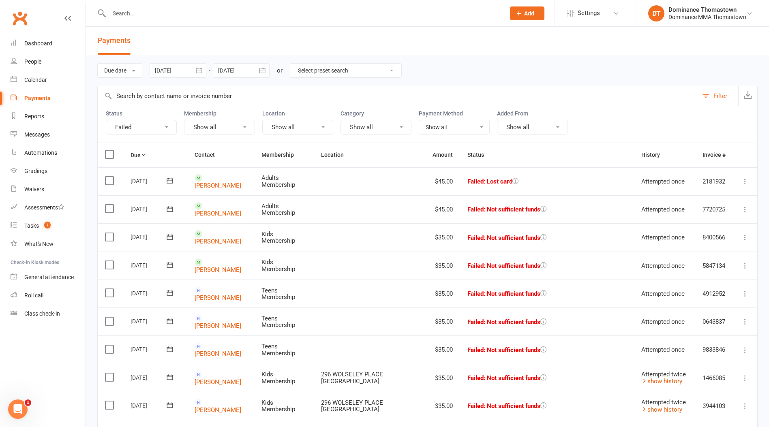
click at [160, 125] on button "Failed" at bounding box center [141, 127] width 71 height 15
click at [167, 112] on label "Status" at bounding box center [141, 113] width 71 height 6
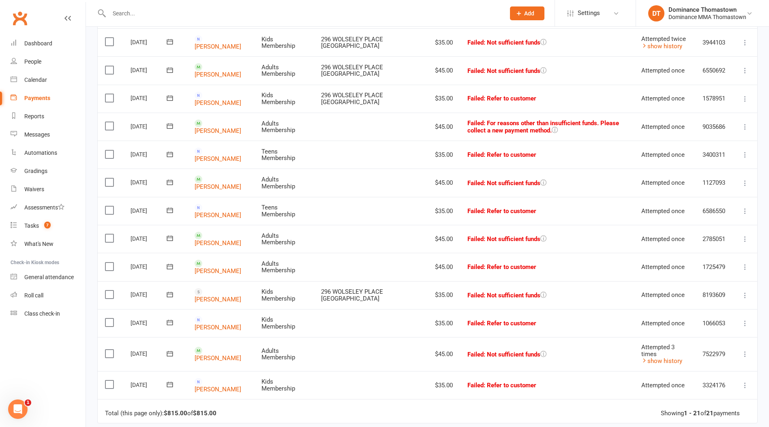
scroll to position [363, 0]
click at [221, 262] on td "[PERSON_NAME]" at bounding box center [220, 268] width 67 height 28
click at [219, 268] on link "[PERSON_NAME]" at bounding box center [218, 271] width 47 height 7
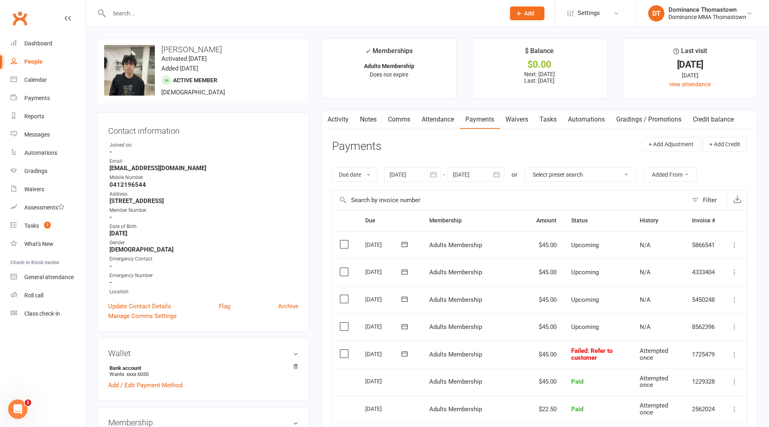
click at [545, 122] on link "Tasks" at bounding box center [548, 119] width 28 height 19
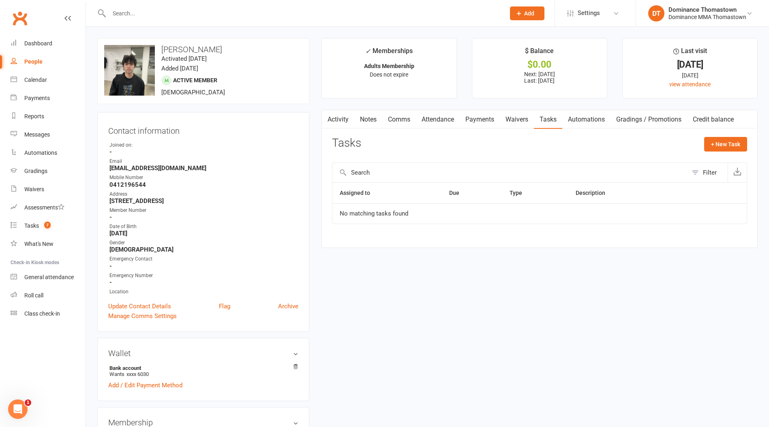
click at [481, 121] on link "Payments" at bounding box center [480, 119] width 40 height 19
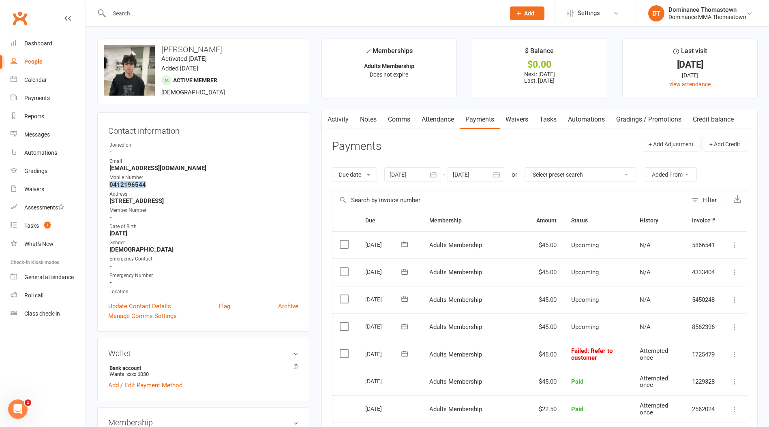
drag, startPoint x: 150, startPoint y: 182, endPoint x: 98, endPoint y: 182, distance: 51.5
click at [100, 182] on div "Contact information Owner Joined on: - Email [EMAIL_ADDRESS][DOMAIN_NAME] Mobil…" at bounding box center [203, 222] width 212 height 220
click at [45, 99] on div "Payments" at bounding box center [37, 98] width 26 height 6
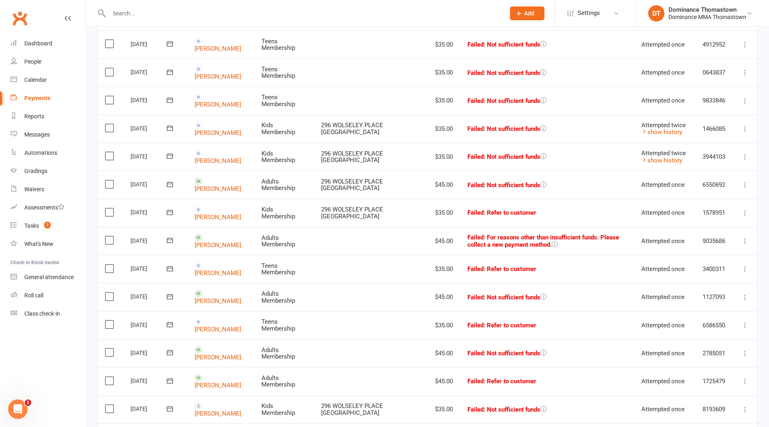
scroll to position [249, 0]
click at [223, 355] on link "[PERSON_NAME]" at bounding box center [218, 358] width 47 height 7
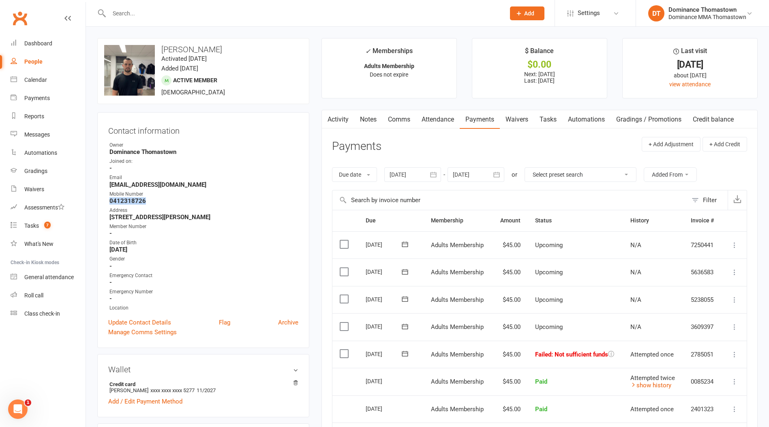
drag, startPoint x: 147, startPoint y: 197, endPoint x: 100, endPoint y: 200, distance: 47.1
click at [100, 200] on div "Contact information Owner Dominance [GEOGRAPHIC_DATA] Joined on: - Email [EMAIL…" at bounding box center [203, 230] width 212 height 236
click at [47, 98] on div "Payments" at bounding box center [37, 98] width 26 height 6
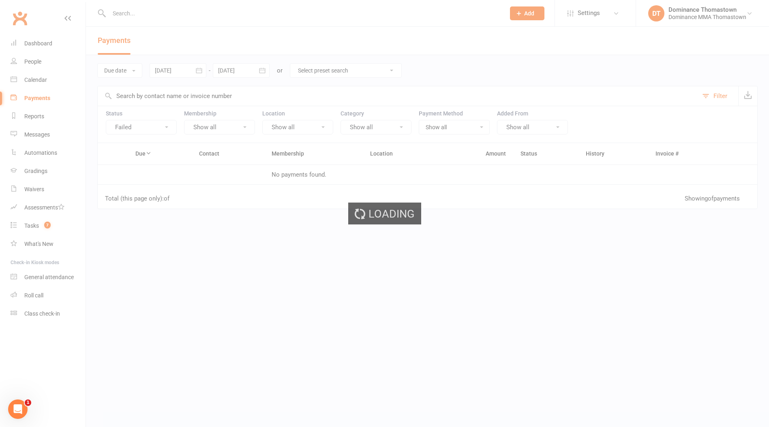
click at [47, 98] on ui-view "Prospect Member Non-attending contact Class / event Appointment Task Bulk messa…" at bounding box center [384, 158] width 769 height 312
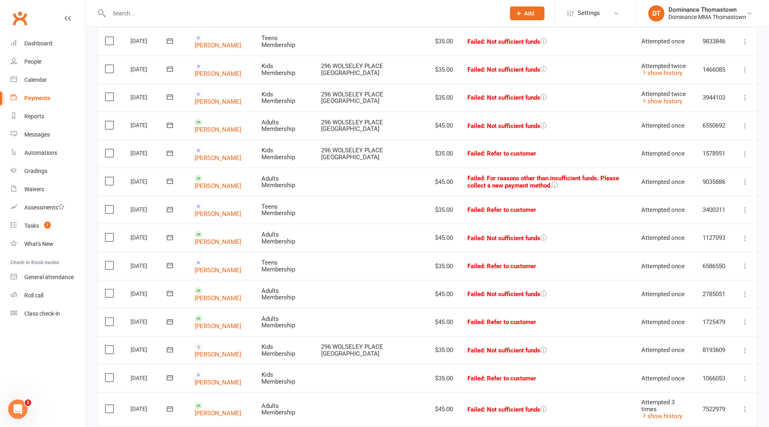
scroll to position [309, 0]
click at [220, 294] on link "[PERSON_NAME]" at bounding box center [218, 297] width 47 height 7
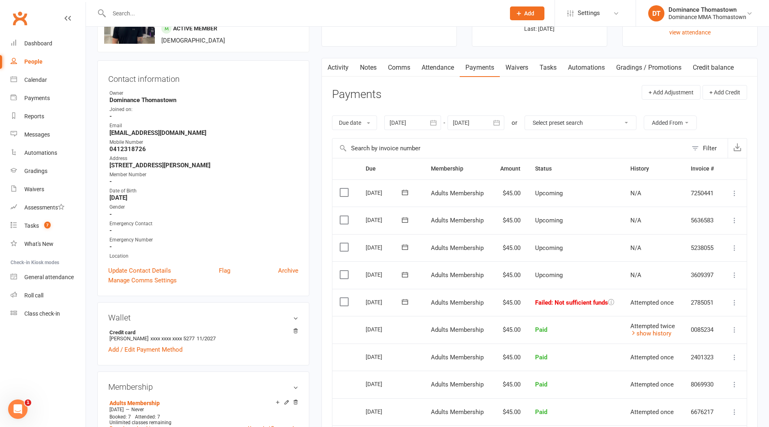
scroll to position [68, 0]
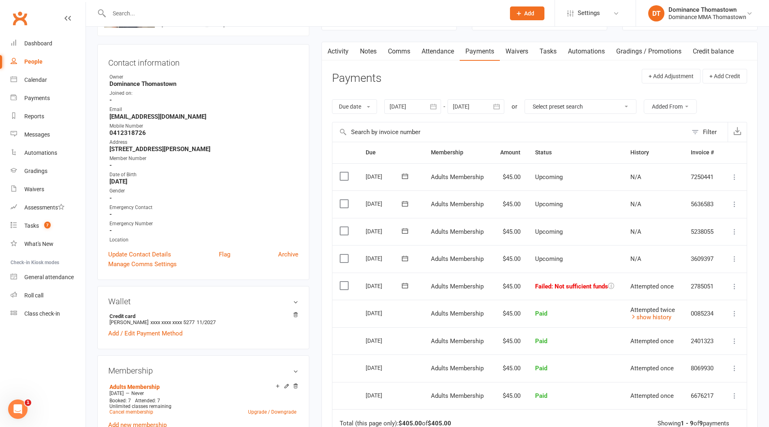
click at [404, 285] on icon at bounding box center [405, 285] width 6 height 5
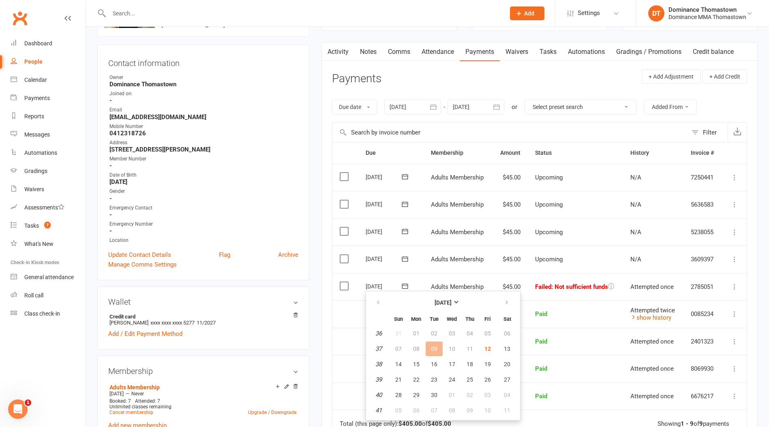
scroll to position [70, 0]
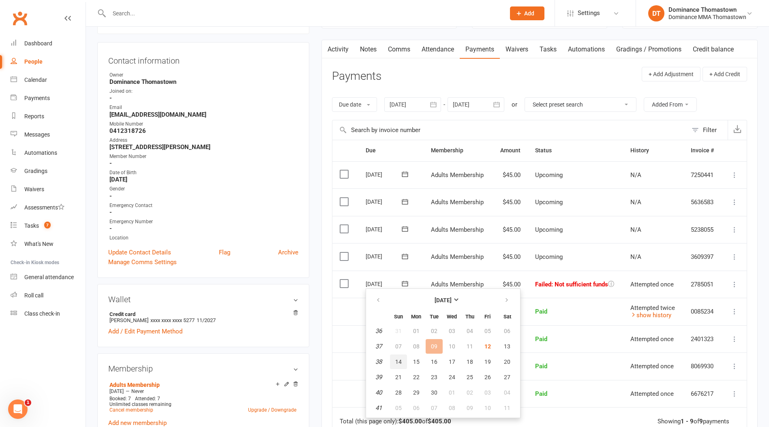
click at [402, 361] on button "14" at bounding box center [398, 362] width 17 height 15
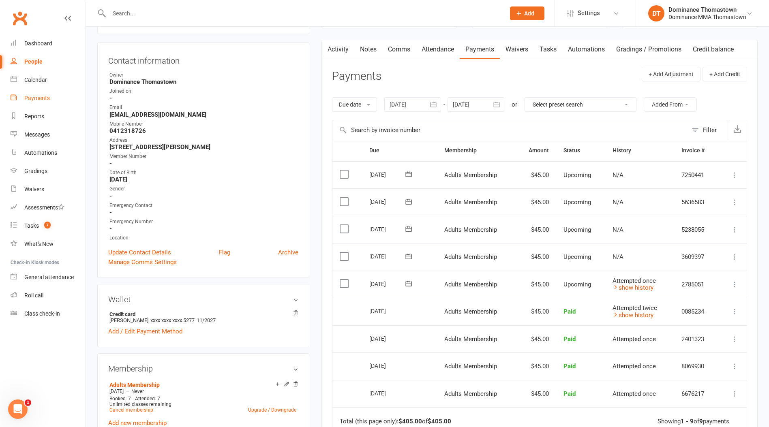
click at [46, 104] on link "Payments" at bounding box center [48, 98] width 75 height 18
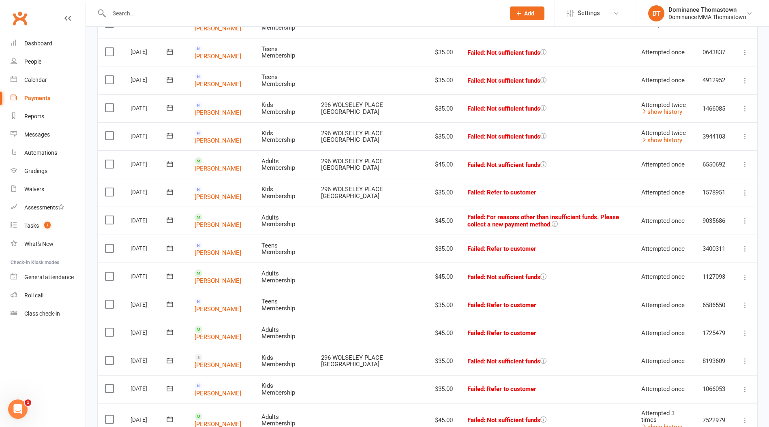
scroll to position [284, 0]
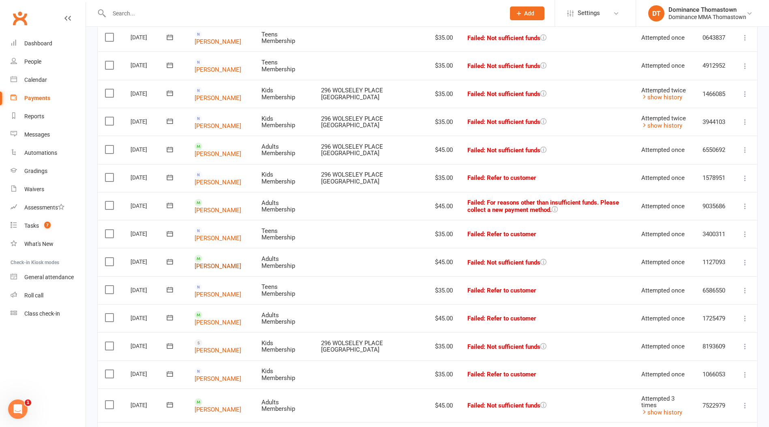
click at [232, 263] on link "[PERSON_NAME]" at bounding box center [218, 266] width 47 height 7
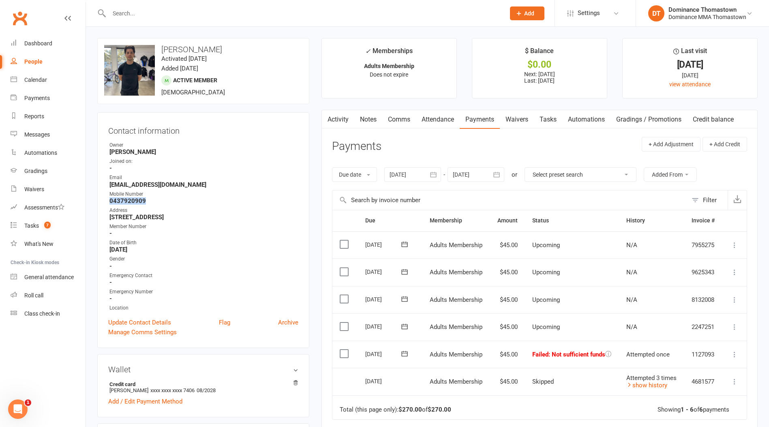
drag, startPoint x: 149, startPoint y: 199, endPoint x: 109, endPoint y: 201, distance: 39.4
click at [109, 201] on strong "0437920909" at bounding box center [203, 200] width 189 height 7
click at [51, 99] on link "Payments" at bounding box center [48, 98] width 75 height 18
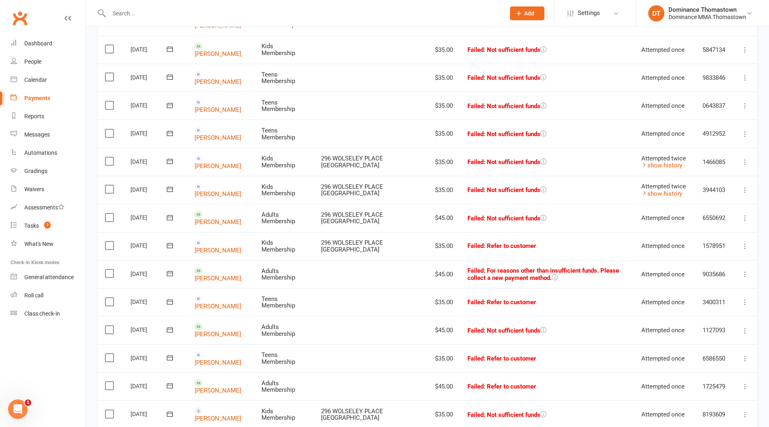
scroll to position [215, 0]
click at [219, 219] on link "[PERSON_NAME]" at bounding box center [218, 222] width 47 height 7
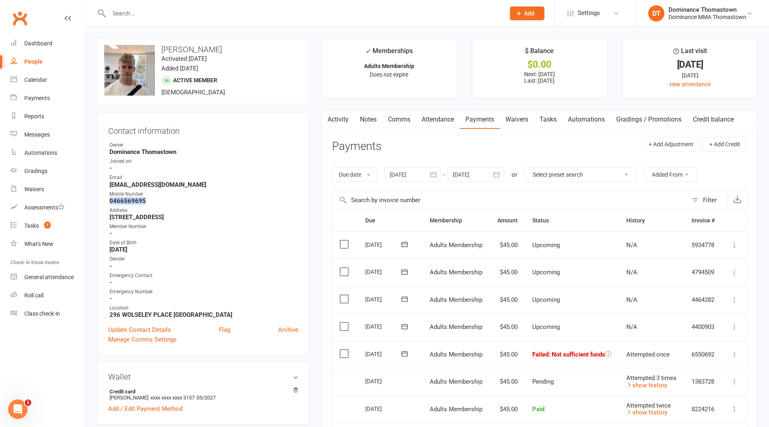
drag, startPoint x: 152, startPoint y: 201, endPoint x: 105, endPoint y: 202, distance: 47.0
click at [105, 202] on div "Contact information Owner Dominance Thomastown Joined on: - Email [EMAIL_ADDRES…" at bounding box center [203, 233] width 212 height 243
click at [46, 97] on div "Payments" at bounding box center [37, 98] width 26 height 6
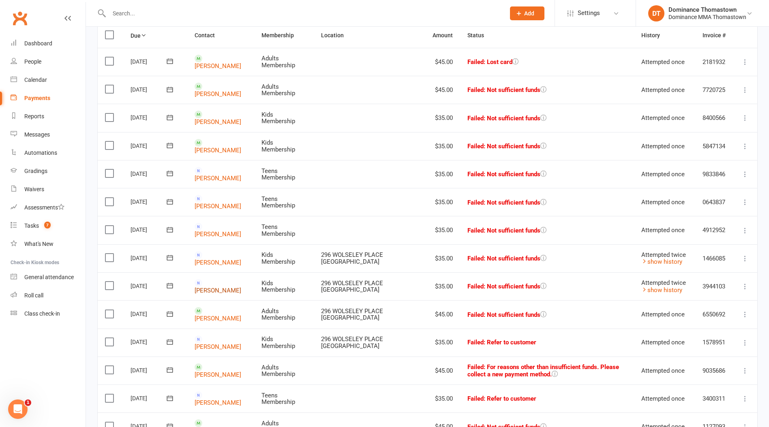
scroll to position [107, 0]
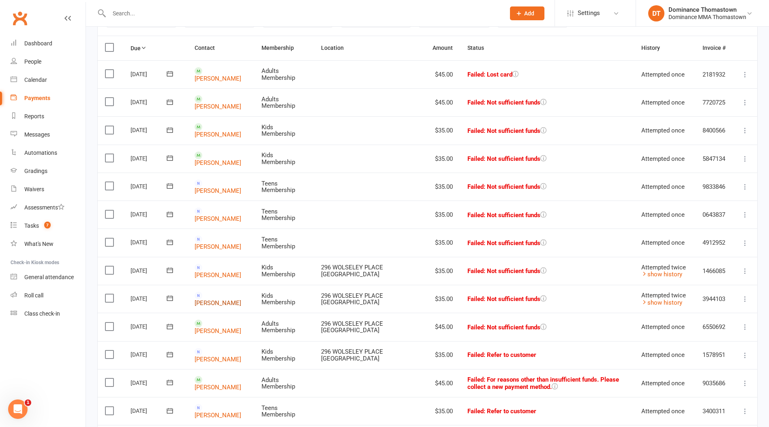
click at [216, 300] on link "[PERSON_NAME]" at bounding box center [218, 303] width 47 height 7
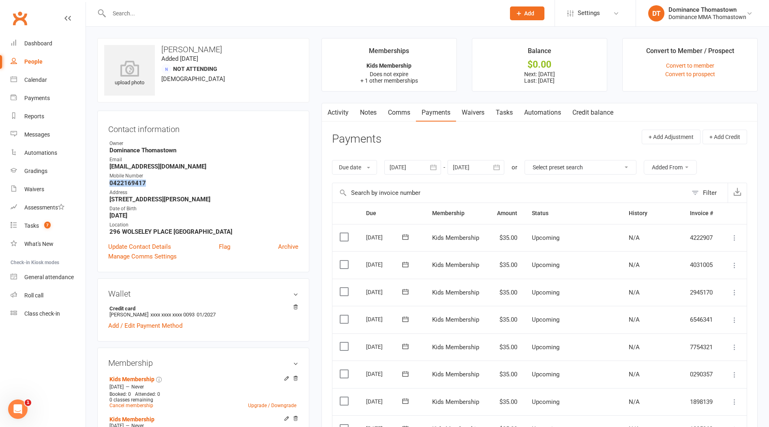
drag, startPoint x: 144, startPoint y: 182, endPoint x: 110, endPoint y: 184, distance: 34.1
click at [110, 184] on strong "0422169417" at bounding box center [203, 183] width 189 height 7
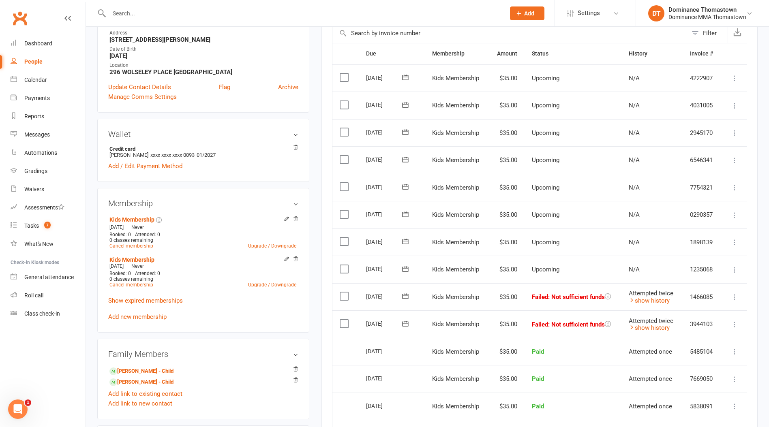
scroll to position [159, 0]
click at [47, 103] on link "Payments" at bounding box center [48, 98] width 75 height 18
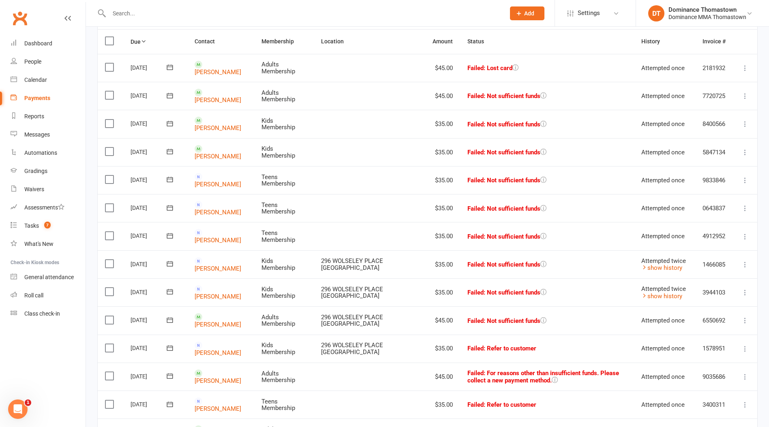
scroll to position [115, 0]
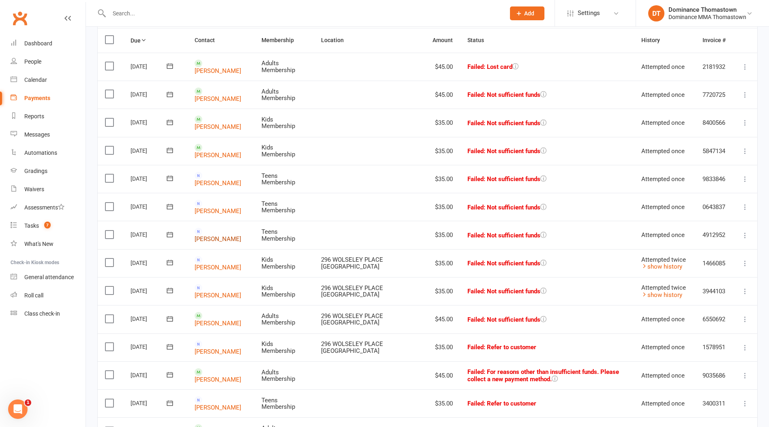
click at [231, 236] on link "[PERSON_NAME]" at bounding box center [218, 239] width 47 height 7
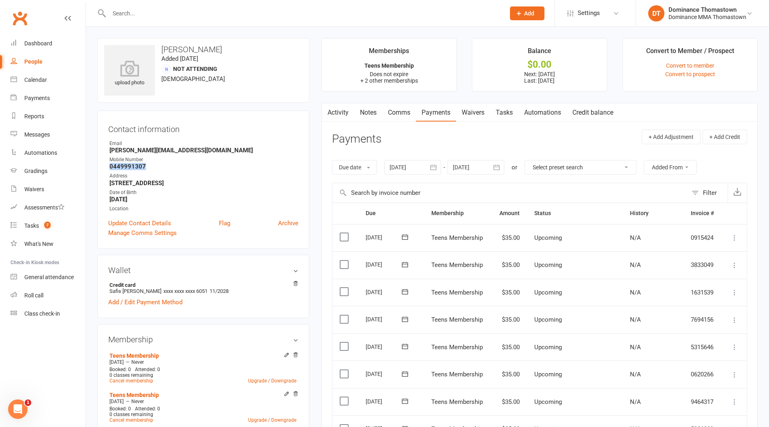
drag, startPoint x: 151, startPoint y: 167, endPoint x: 101, endPoint y: 169, distance: 50.7
click at [101, 169] on div "Contact information Owner Email [PERSON_NAME][EMAIL_ADDRESS][DOMAIN_NAME] Mobil…" at bounding box center [203, 180] width 212 height 138
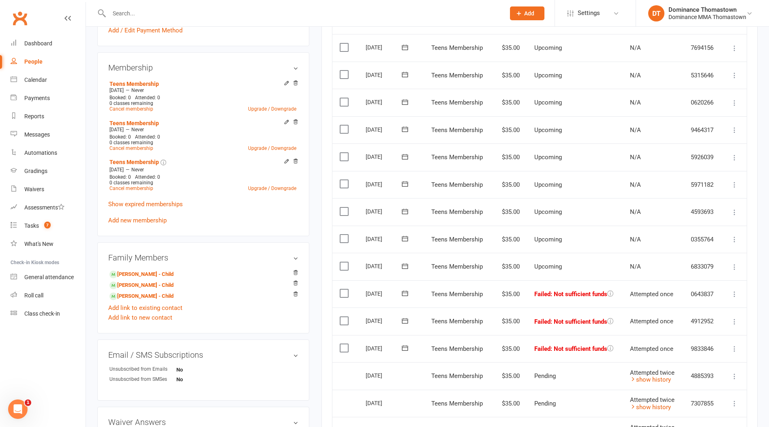
scroll to position [271, 0]
click at [410, 292] on button at bounding box center [405, 294] width 16 height 9
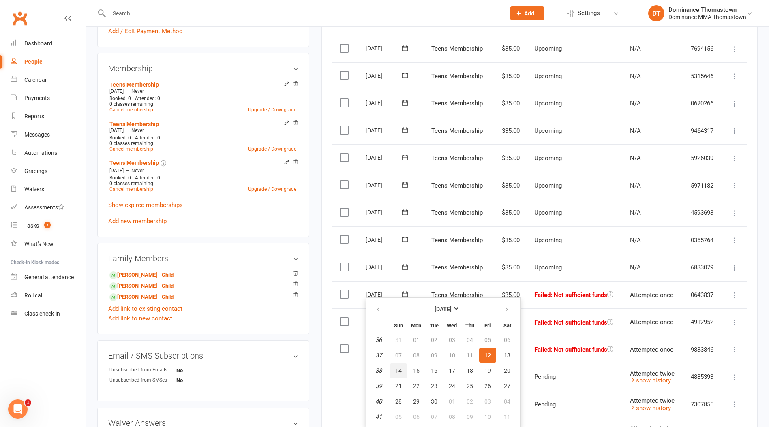
click at [401, 369] on span "14" at bounding box center [398, 371] width 6 height 6
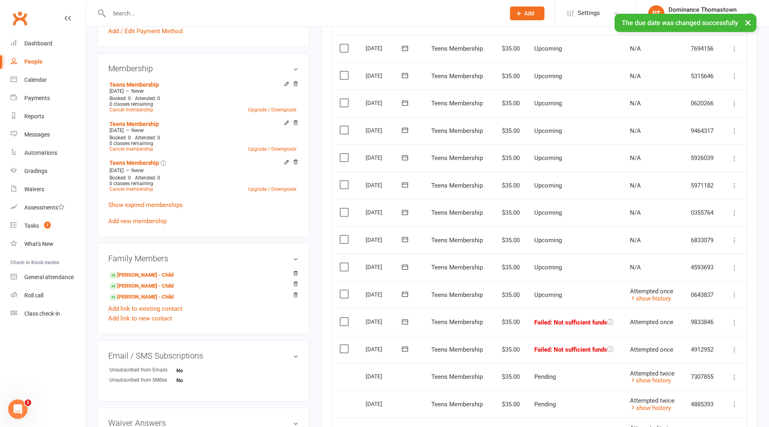
click at [404, 320] on icon at bounding box center [405, 322] width 8 height 8
click at [403, 396] on button "14" at bounding box center [398, 398] width 17 height 15
click at [406, 348] on icon at bounding box center [405, 349] width 8 height 8
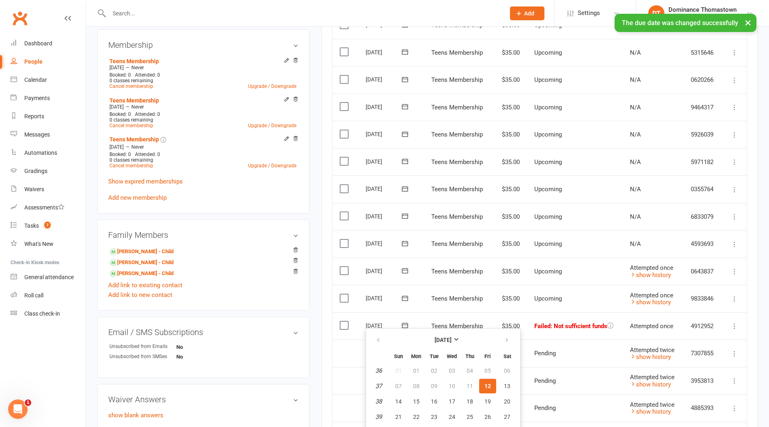
scroll to position [296, 0]
click at [395, 403] on span "14" at bounding box center [398, 401] width 6 height 6
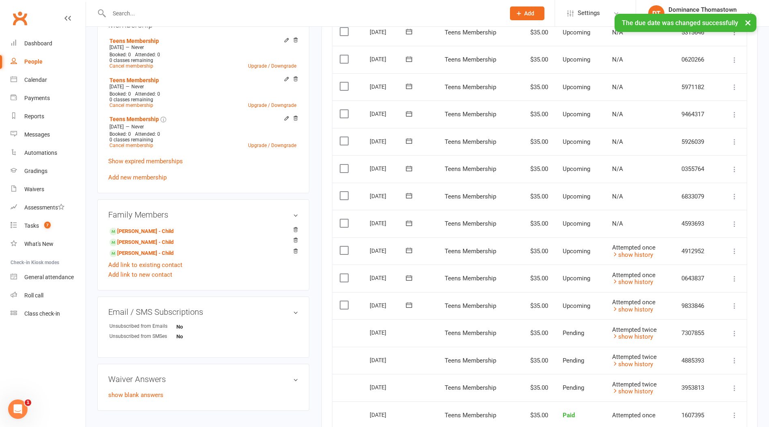
scroll to position [315, 0]
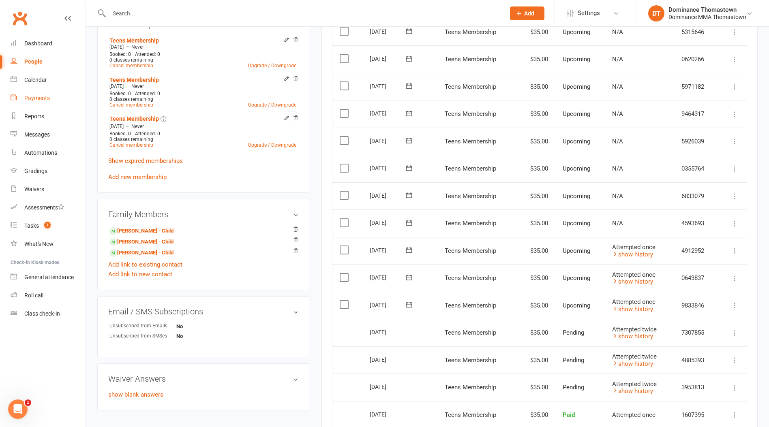
click at [46, 99] on div "Payments" at bounding box center [37, 98] width 26 height 6
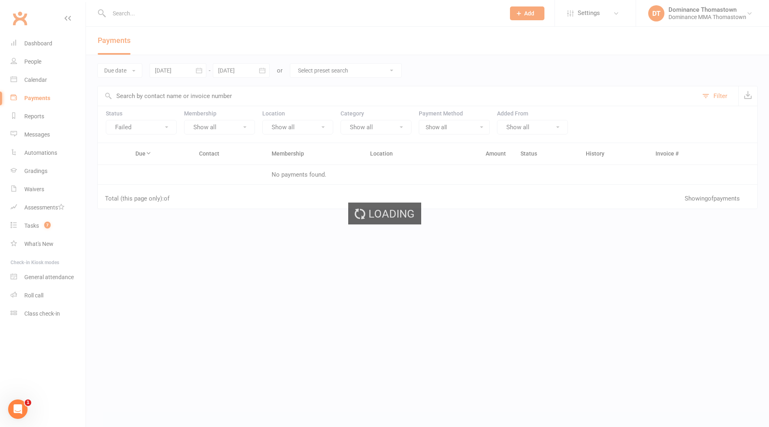
click at [47, 100] on div "Loading" at bounding box center [384, 213] width 769 height 427
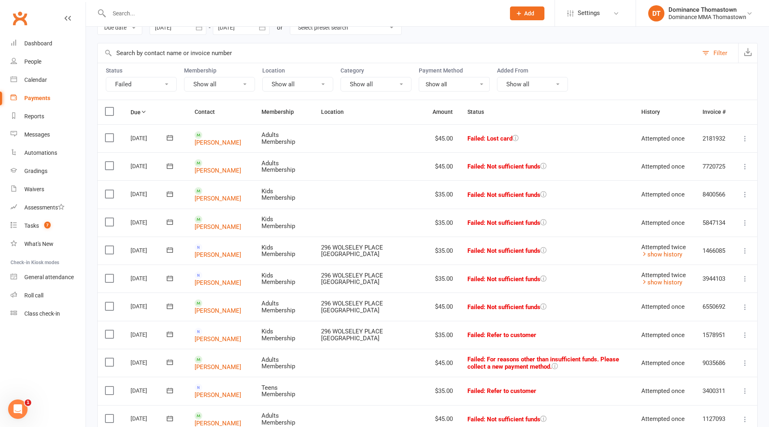
scroll to position [43, 0]
click at [220, 223] on link "[PERSON_NAME]" at bounding box center [218, 226] width 47 height 7
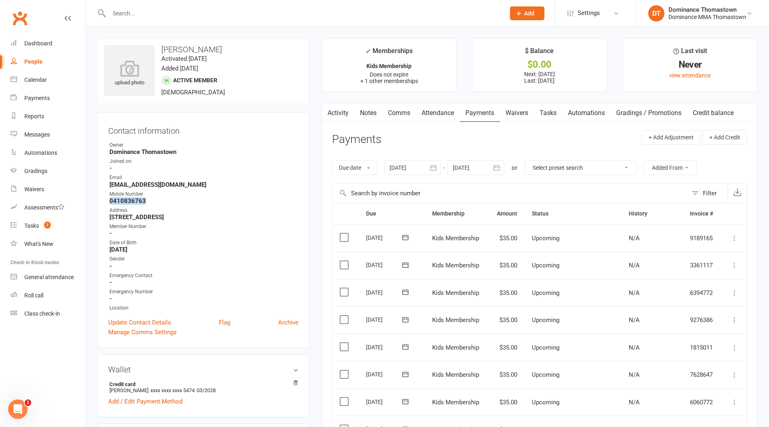
drag, startPoint x: 130, startPoint y: 199, endPoint x: 104, endPoint y: 201, distance: 26.4
click at [104, 201] on div "Contact information Owner Dominance Thomastown Joined on: - Email [EMAIL_ADDRES…" at bounding box center [203, 230] width 212 height 236
click at [149, 202] on strong "0410836763" at bounding box center [203, 200] width 189 height 7
drag, startPoint x: 149, startPoint y: 202, endPoint x: 102, endPoint y: 198, distance: 46.7
click at [102, 198] on div "Contact information Owner Dominance Thomastown Joined on: - Email [EMAIL_ADDRES…" at bounding box center [203, 230] width 212 height 236
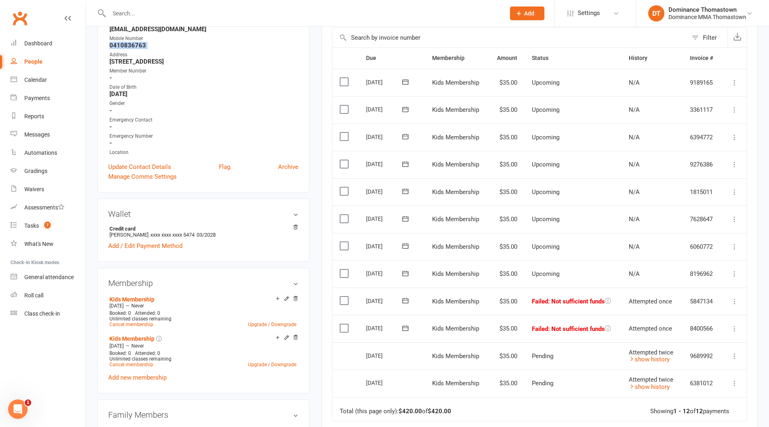
scroll to position [157, 0]
click at [405, 297] on icon at bounding box center [406, 299] width 6 height 5
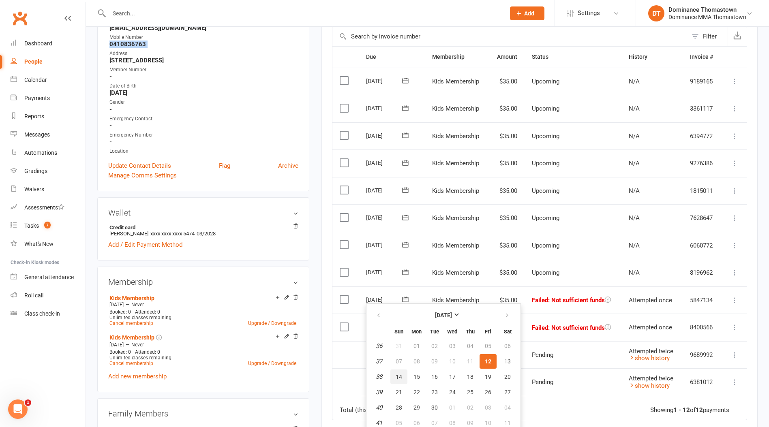
click at [404, 375] on button "14" at bounding box center [398, 377] width 17 height 15
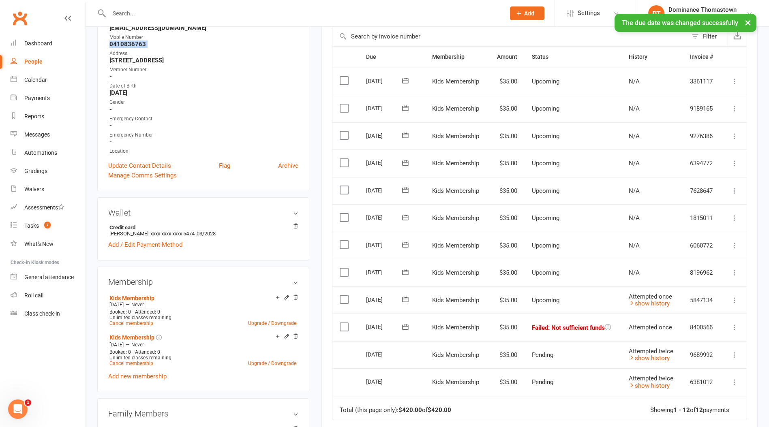
click at [408, 323] on icon at bounding box center [405, 327] width 8 height 8
click at [399, 404] on span "14" at bounding box center [399, 404] width 6 height 6
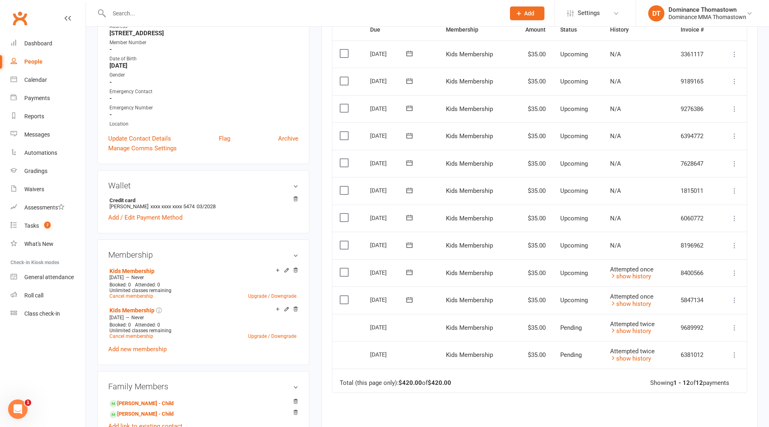
scroll to position [0, 0]
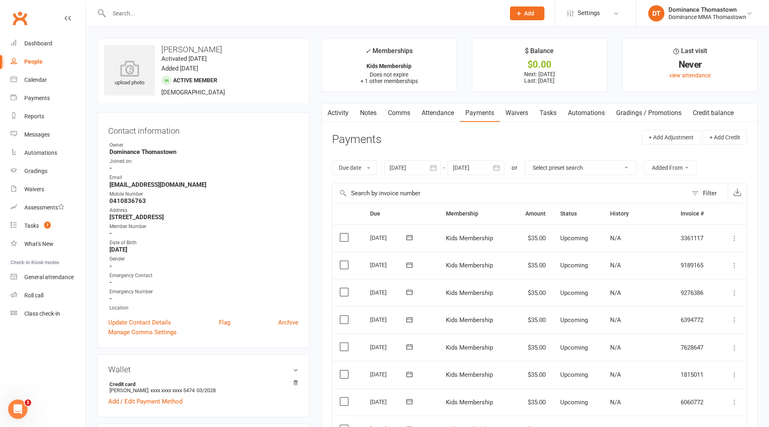
click at [259, 258] on div "Gender" at bounding box center [203, 259] width 189 height 8
click at [260, 257] on div "Gender" at bounding box center [203, 259] width 189 height 8
click at [259, 247] on strong "[DATE]" at bounding box center [203, 249] width 189 height 7
click at [130, 11] on input "text" at bounding box center [303, 13] width 393 height 11
click at [267, 16] on input "text" at bounding box center [303, 13] width 393 height 11
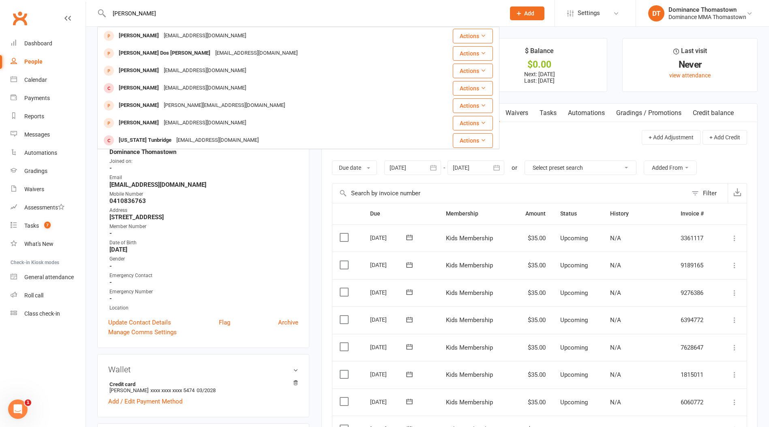
click at [177, 39] on div "[EMAIL_ADDRESS][DOMAIN_NAME]" at bounding box center [204, 36] width 87 height 12
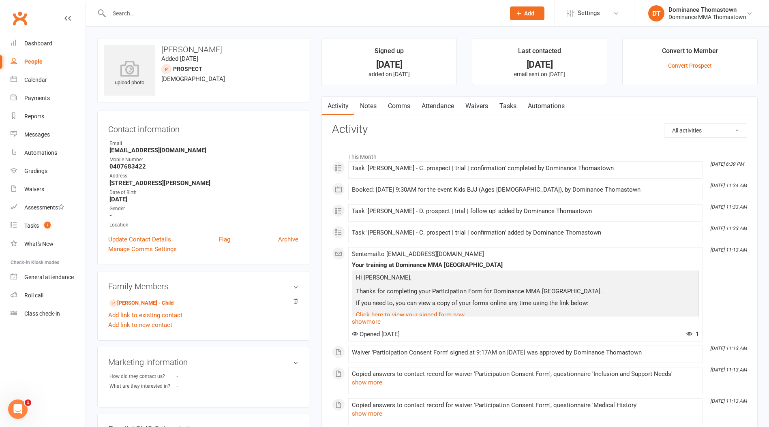
click at [511, 109] on link "Tasks" at bounding box center [508, 106] width 28 height 19
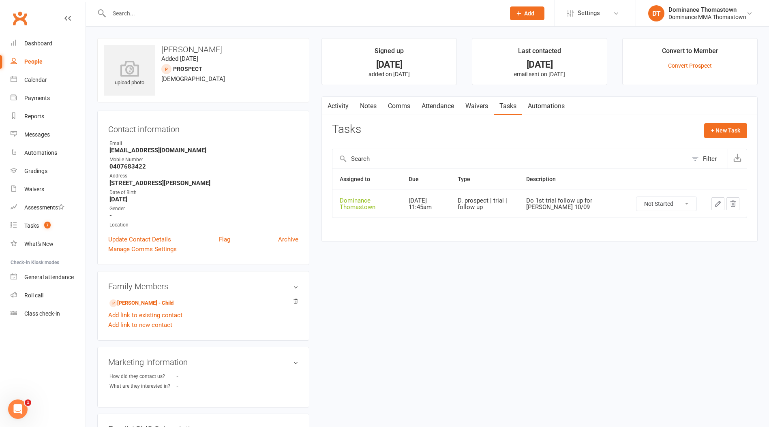
click at [714, 201] on button "button" at bounding box center [718, 203] width 13 height 13
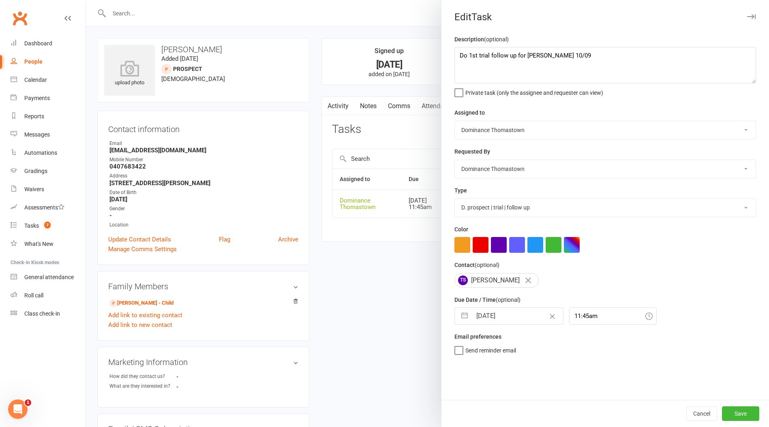
drag, startPoint x: 513, startPoint y: 317, endPoint x: 517, endPoint y: 315, distance: 4.2
click at [516, 315] on input "[DATE]" at bounding box center [517, 316] width 91 height 16
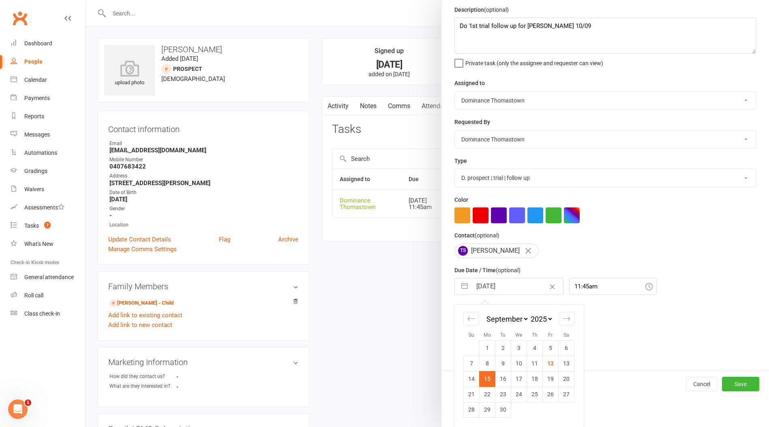
click at [547, 380] on td "19" at bounding box center [551, 378] width 16 height 15
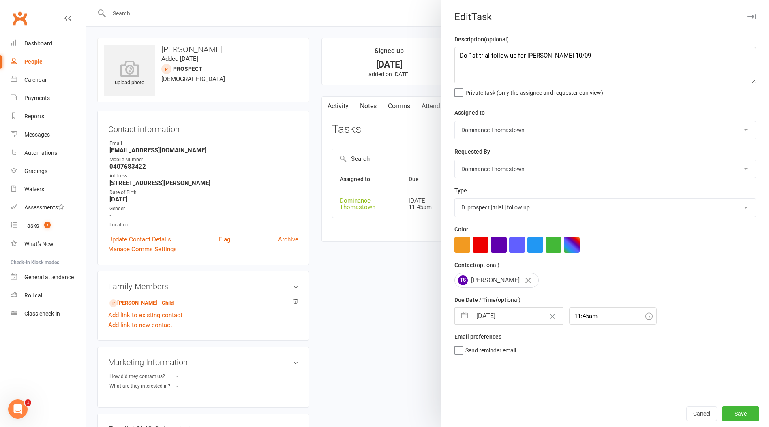
scroll to position [0, 0]
click at [735, 412] on button "Save" at bounding box center [740, 414] width 37 height 15
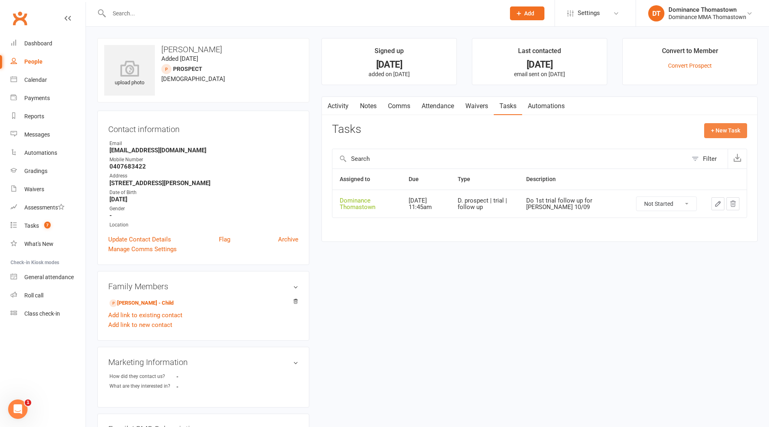
click at [727, 129] on button "+ New Task" at bounding box center [725, 130] width 43 height 15
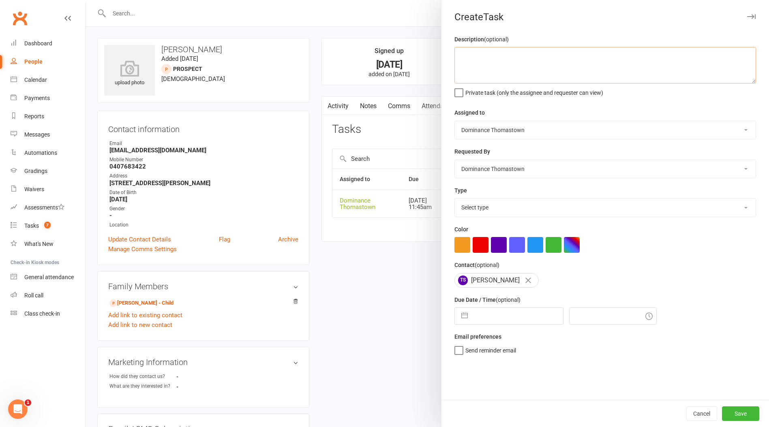
click at [557, 79] on textarea at bounding box center [606, 65] width 302 height 36
click at [539, 205] on select "Select type A. prospect | enquiry response B. prospect | trial | booking [PERSO…" at bounding box center [605, 208] width 301 height 18
click at [455, 199] on select "Select type A. prospect | enquiry response B. prospect | trial | booking [PERSO…" at bounding box center [605, 208] width 301 height 18
click at [520, 319] on input "text" at bounding box center [517, 316] width 91 height 16
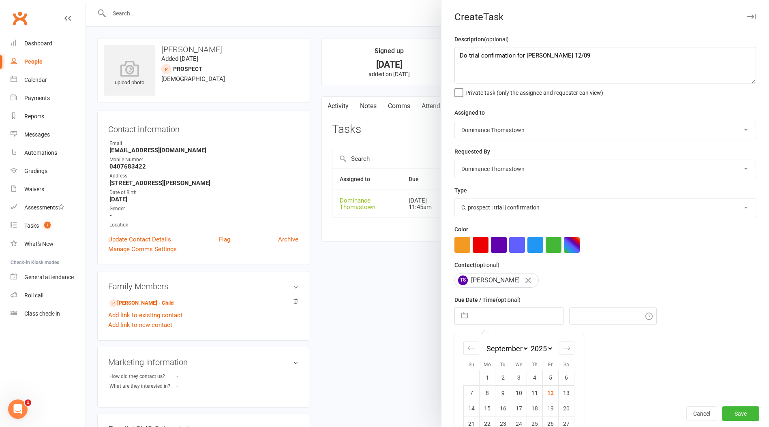
scroll to position [31, 0]
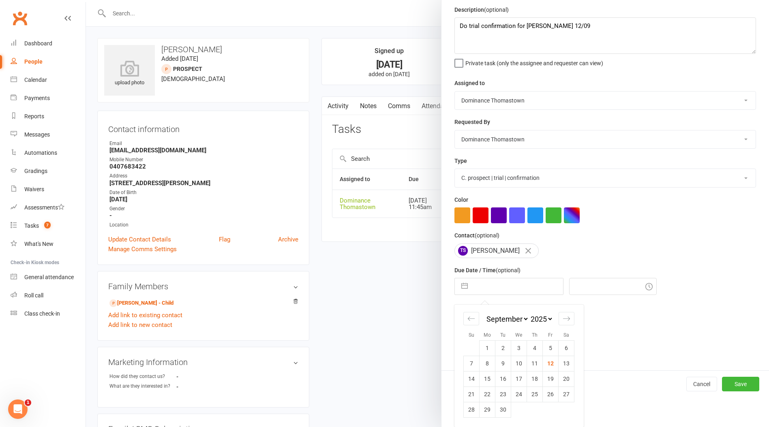
drag, startPoint x: 522, startPoint y: 379, endPoint x: 596, endPoint y: 389, distance: 74.9
click at [522, 379] on td "17" at bounding box center [519, 378] width 16 height 15
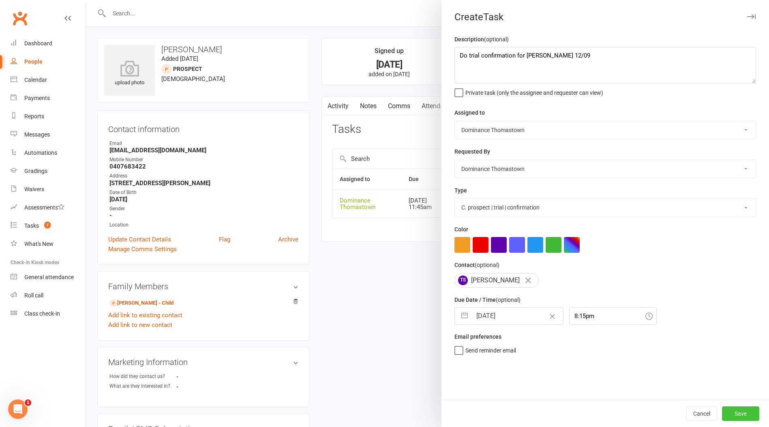
click at [740, 407] on button "Save" at bounding box center [740, 414] width 37 height 15
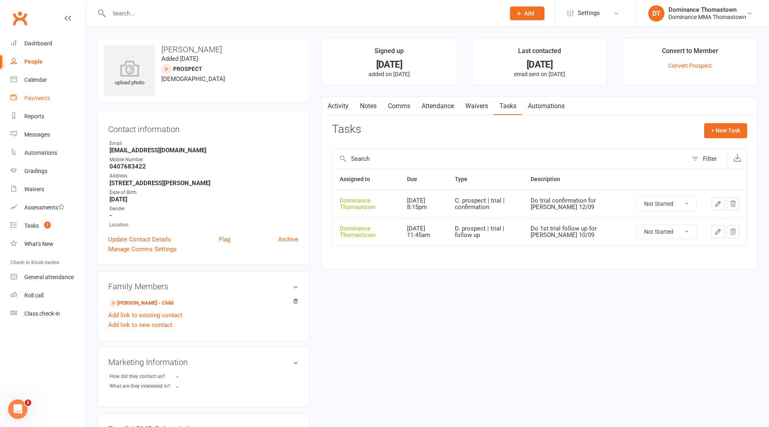
click at [34, 98] on div "Payments" at bounding box center [37, 98] width 26 height 6
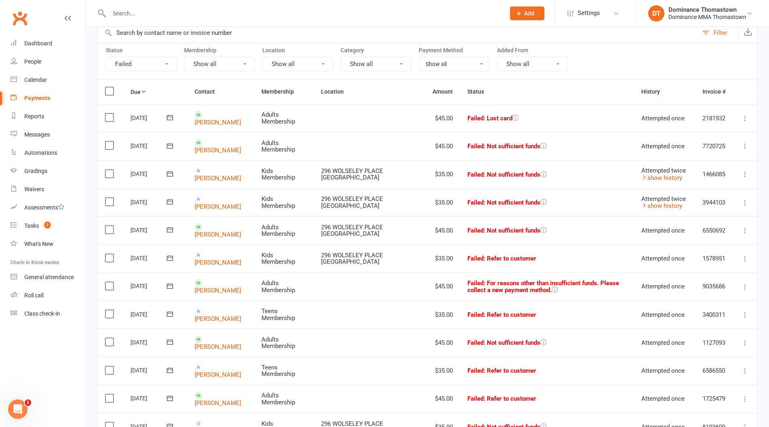
scroll to position [67, 0]
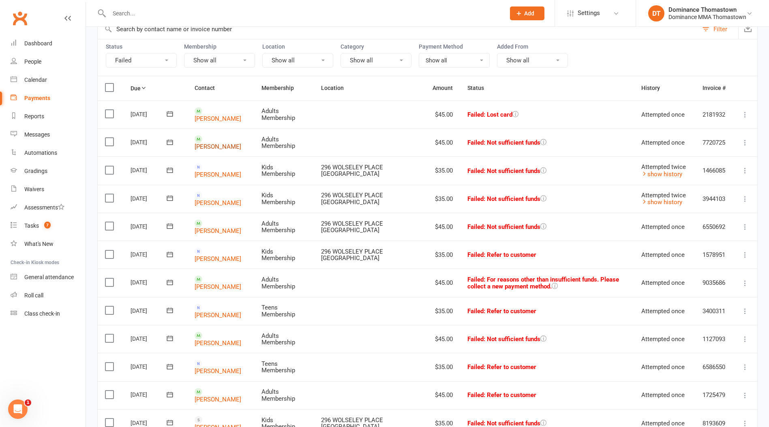
click at [218, 143] on link "[PERSON_NAME]" at bounding box center [218, 146] width 47 height 7
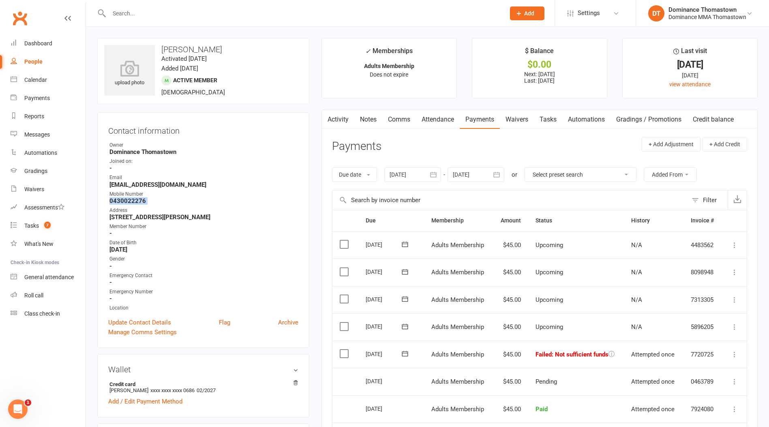
drag, startPoint x: 151, startPoint y: 204, endPoint x: 105, endPoint y: 200, distance: 46.4
click at [105, 200] on div "Contact information Owner Dominance [GEOGRAPHIC_DATA] Joined on: - Email [EMAIL…" at bounding box center [203, 230] width 212 height 236
click at [175, 211] on div "Address" at bounding box center [203, 211] width 189 height 8
drag, startPoint x: 154, startPoint y: 201, endPoint x: 109, endPoint y: 202, distance: 45.0
click at [109, 202] on strong "0430022276" at bounding box center [203, 200] width 189 height 7
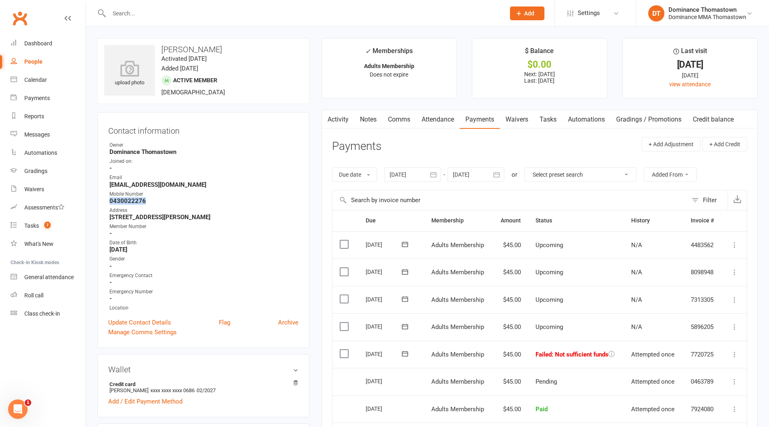
click at [406, 354] on icon at bounding box center [405, 354] width 8 height 8
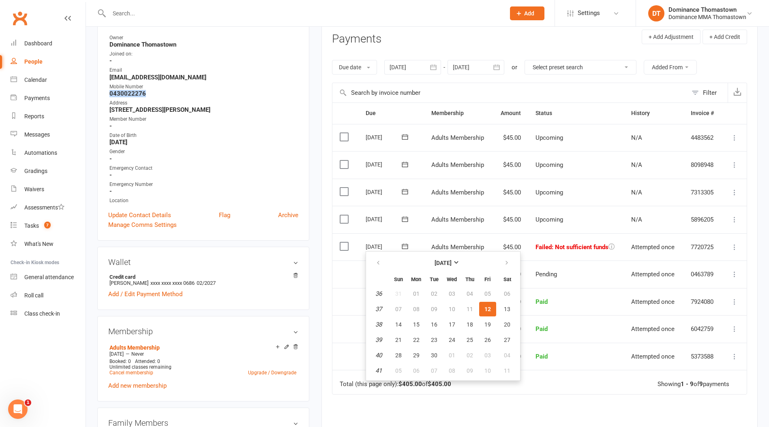
scroll to position [145, 0]
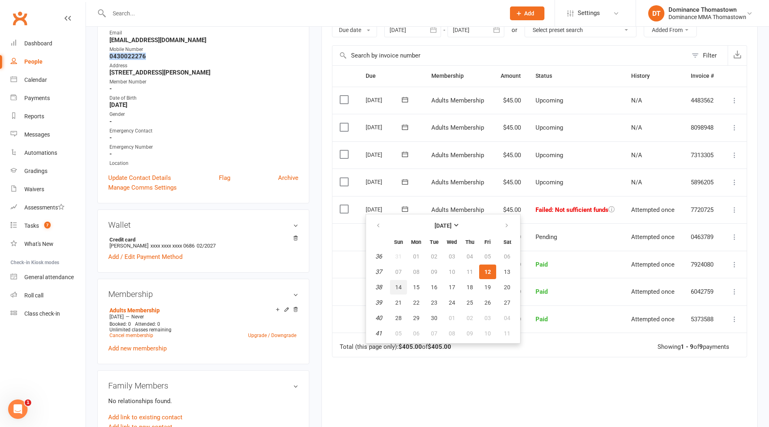
click at [400, 283] on button "14" at bounding box center [398, 287] width 17 height 15
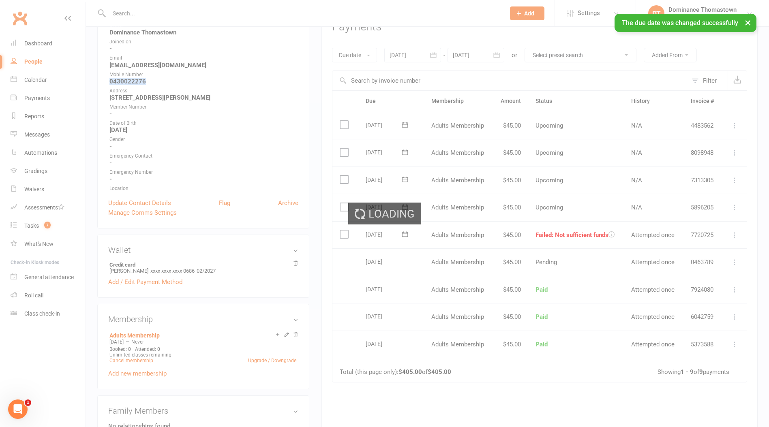
scroll to position [109, 0]
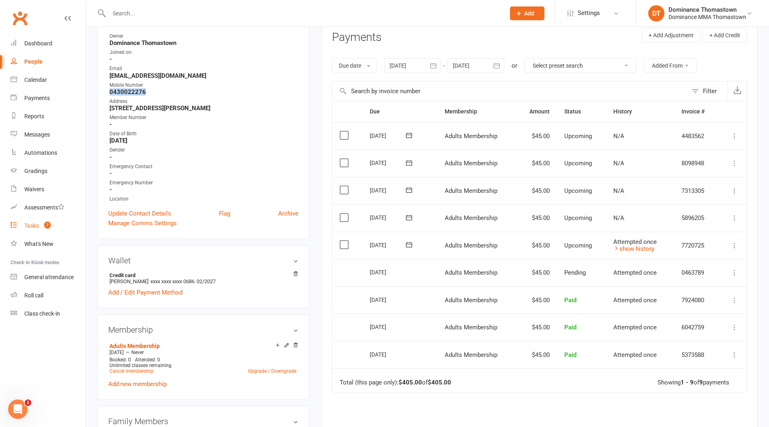
click at [44, 227] on count-badge "7" at bounding box center [45, 226] width 11 height 6
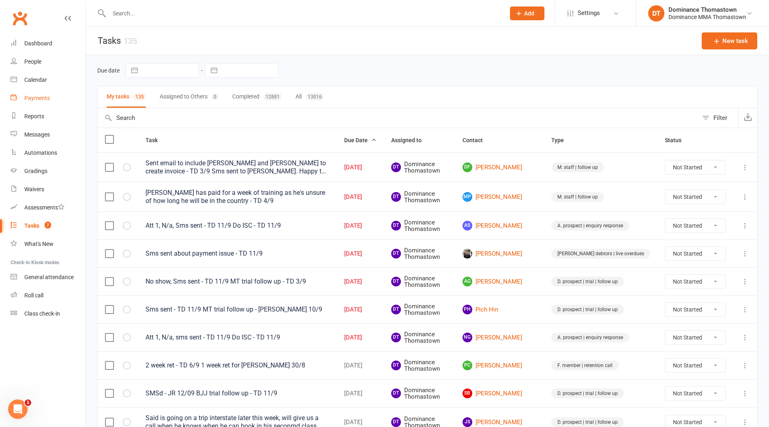
click at [35, 94] on link "Payments" at bounding box center [48, 98] width 75 height 18
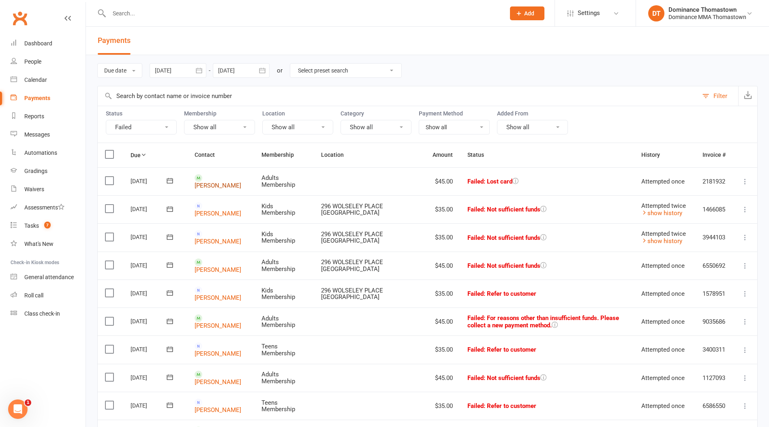
click at [214, 182] on link "[PERSON_NAME]" at bounding box center [218, 185] width 47 height 7
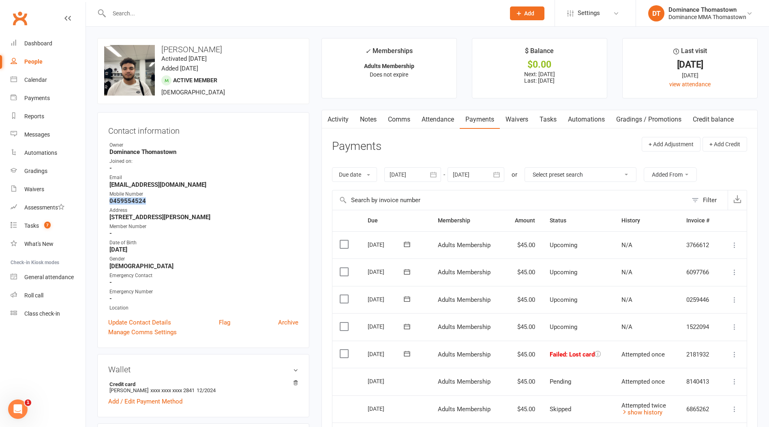
drag, startPoint x: 151, startPoint y: 197, endPoint x: 104, endPoint y: 198, distance: 46.6
click at [104, 198] on div "Contact information Owner Dominance [GEOGRAPHIC_DATA] Joined on: - Email [EMAIL…" at bounding box center [203, 230] width 212 height 236
click at [38, 103] on link "Payments" at bounding box center [48, 98] width 75 height 18
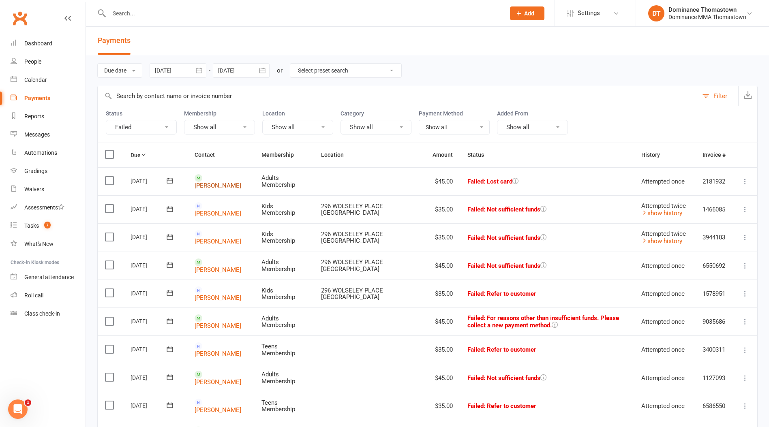
click at [213, 182] on link "[PERSON_NAME]" at bounding box center [218, 185] width 47 height 7
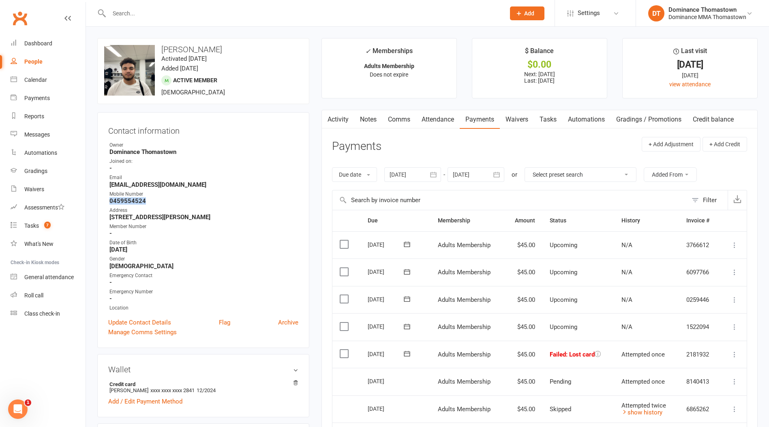
drag, startPoint x: 145, startPoint y: 199, endPoint x: 105, endPoint y: 201, distance: 39.8
click at [105, 201] on div "Contact information Owner Dominance [GEOGRAPHIC_DATA] Joined on: - Email [EMAIL…" at bounding box center [203, 230] width 212 height 236
click at [214, 200] on strong "0459554524" at bounding box center [203, 200] width 189 height 7
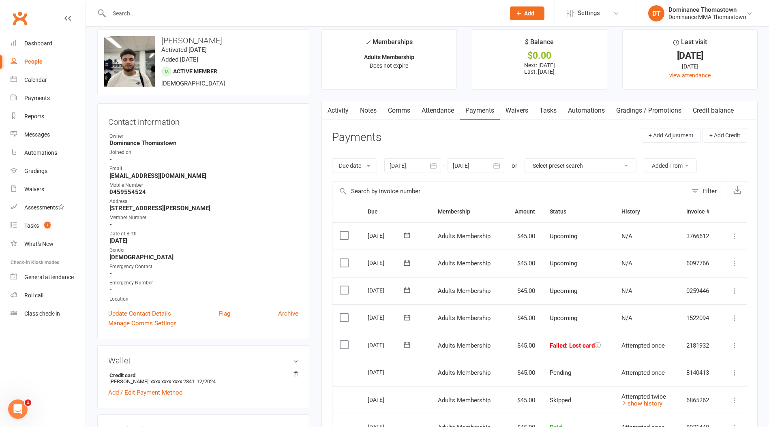
scroll to position [15, 0]
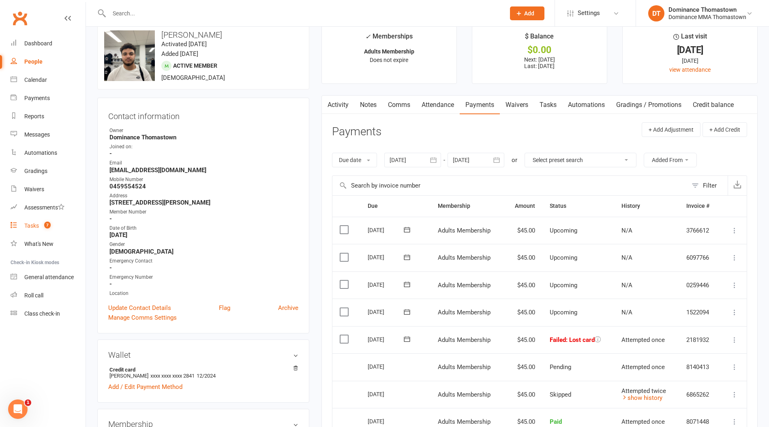
click at [58, 228] on link "Tasks 7" at bounding box center [48, 226] width 75 height 18
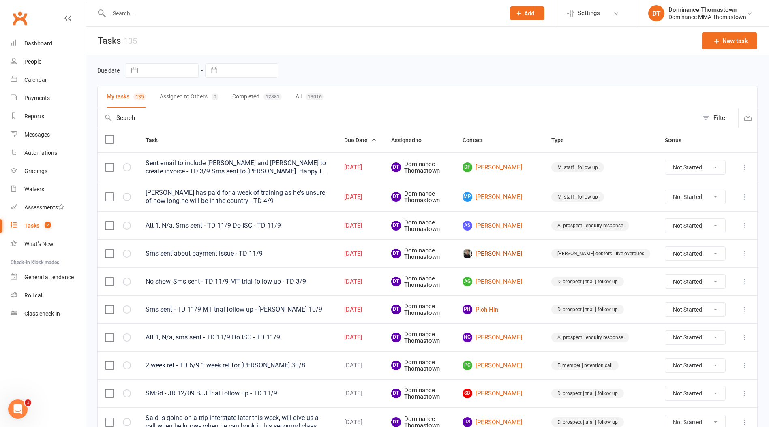
click at [506, 252] on link "[PERSON_NAME]" at bounding box center [500, 254] width 74 height 10
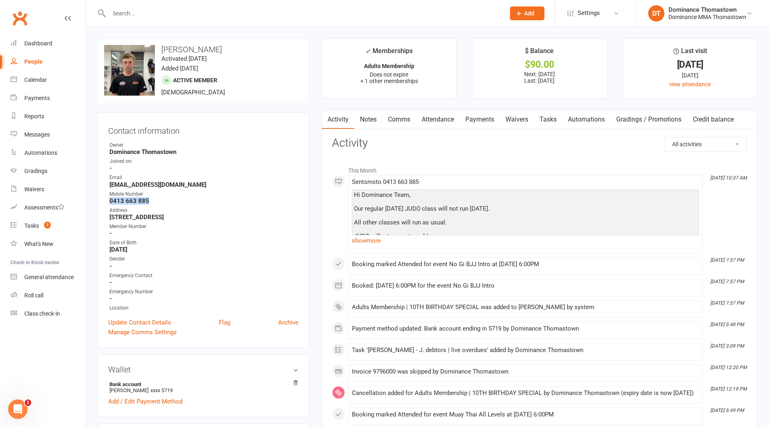
drag, startPoint x: 150, startPoint y: 202, endPoint x: 110, endPoint y: 203, distance: 40.2
click at [110, 203] on strong "0413 663 885" at bounding box center [203, 200] width 189 height 7
click at [136, 11] on input "text" at bounding box center [303, 13] width 393 height 11
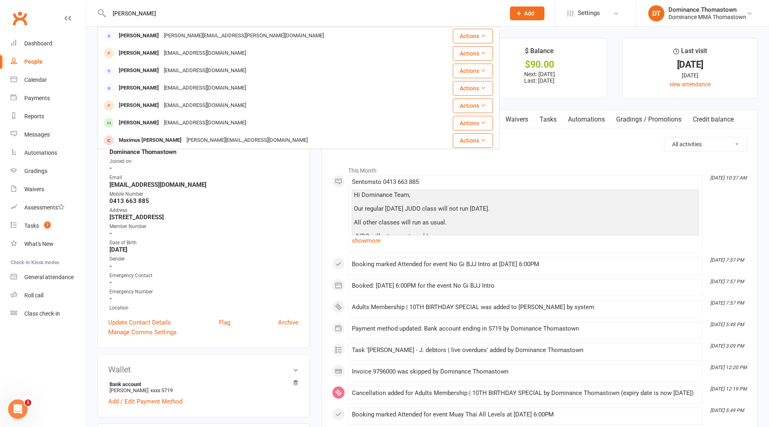
click at [182, 120] on div "[EMAIL_ADDRESS][DOMAIN_NAME]" at bounding box center [204, 123] width 87 height 12
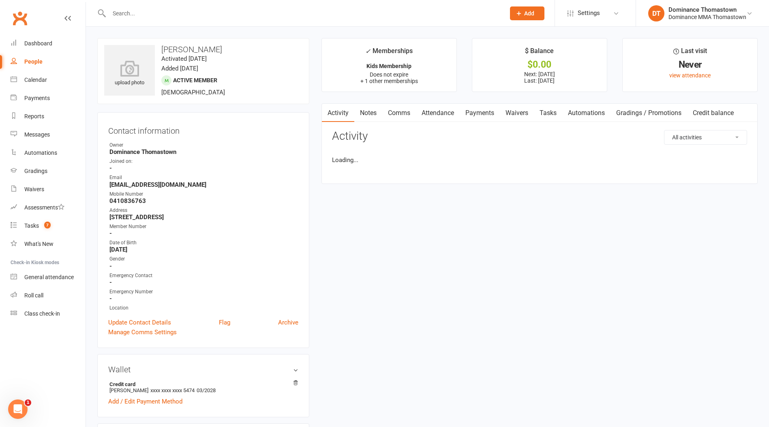
click at [481, 126] on div "Activity Notes Comms Attendance Payments Waivers Tasks Automations Gradings / P…" at bounding box center [540, 143] width 436 height 81
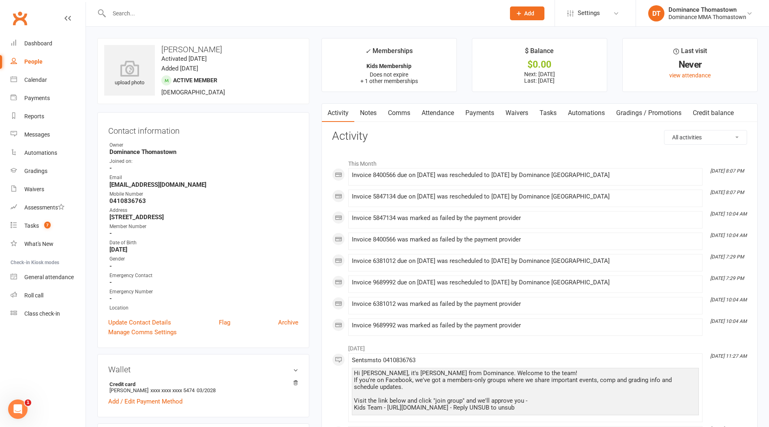
click at [487, 115] on link "Payments" at bounding box center [480, 113] width 40 height 19
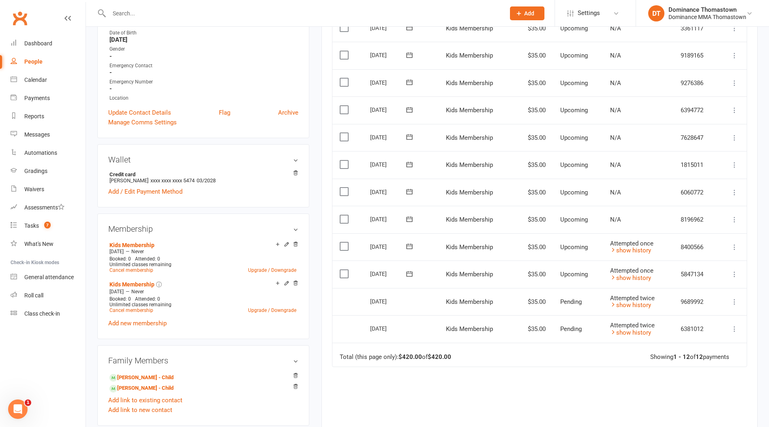
scroll to position [202, 0]
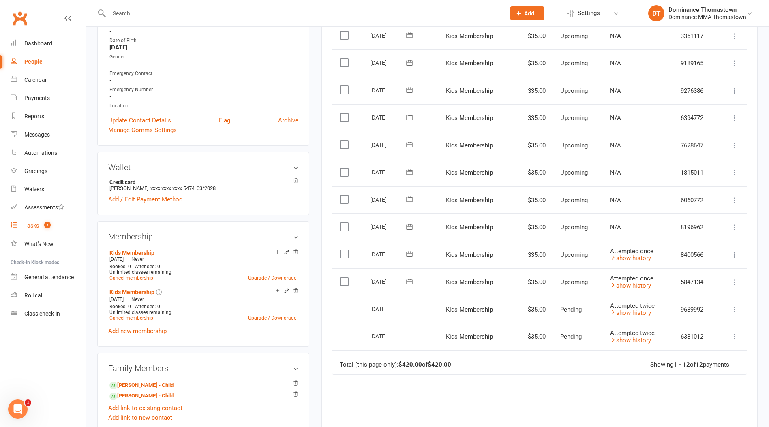
click at [36, 225] on div "Tasks" at bounding box center [31, 226] width 15 height 6
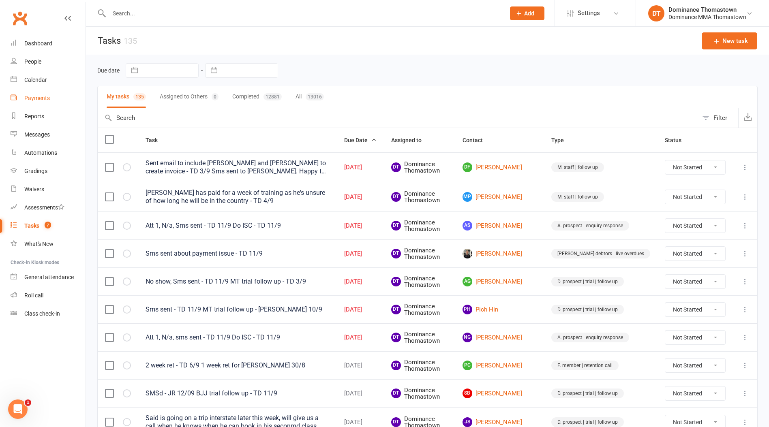
click at [54, 101] on link "Payments" at bounding box center [48, 98] width 75 height 18
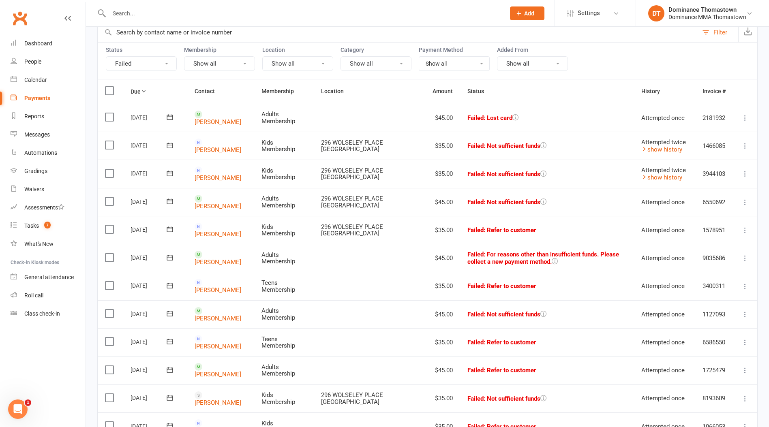
scroll to position [95, 0]
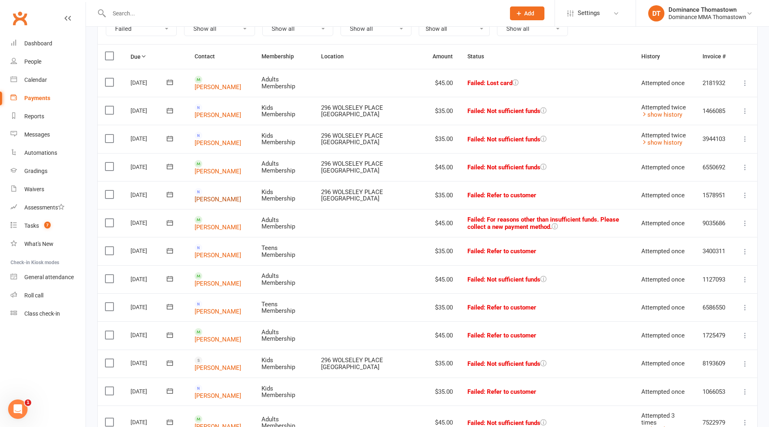
click at [216, 197] on td "[PERSON_NAME]" at bounding box center [220, 195] width 67 height 28
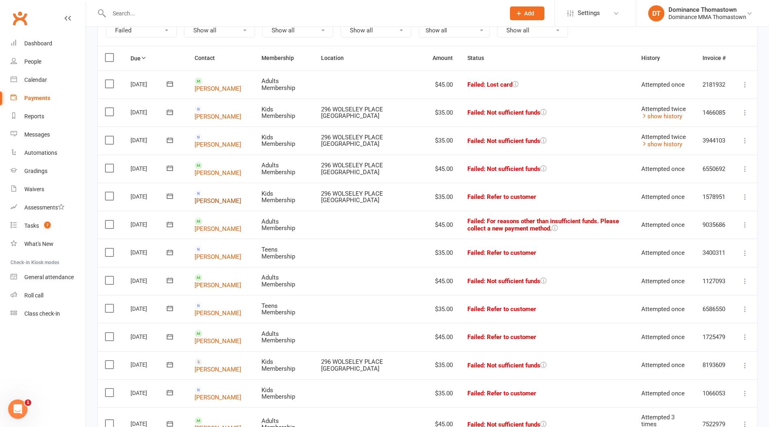
scroll to position [94, 0]
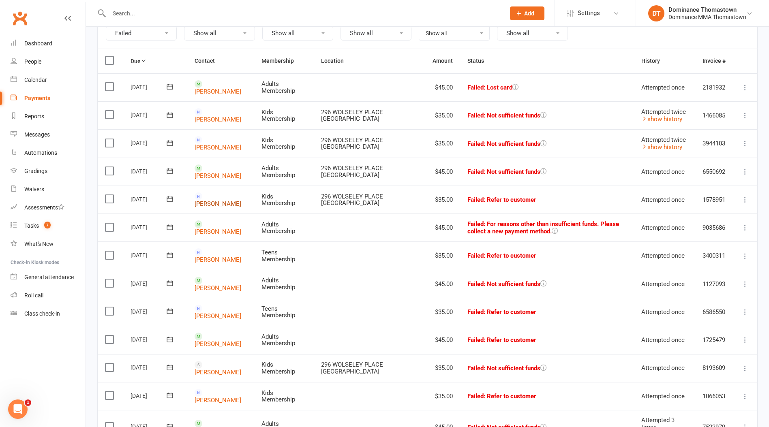
click at [216, 200] on link "[PERSON_NAME]" at bounding box center [218, 203] width 47 height 7
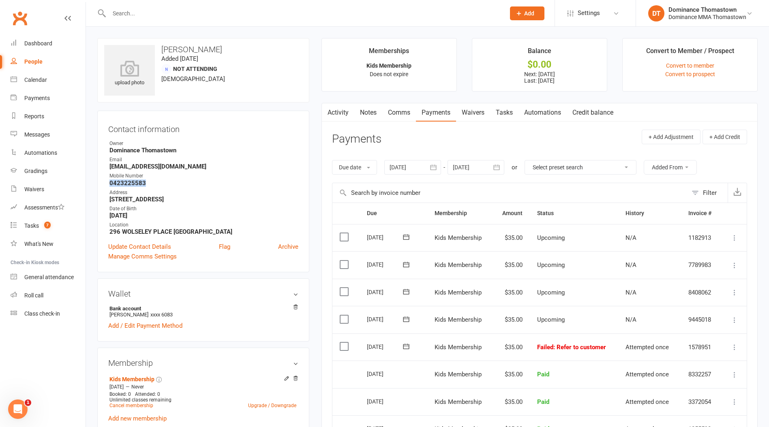
drag, startPoint x: 154, startPoint y: 180, endPoint x: 107, endPoint y: 184, distance: 46.8
click at [107, 184] on div "Contact information Owner Dominance [GEOGRAPHIC_DATA] Email [EMAIL_ADDRESS][DOM…" at bounding box center [203, 192] width 212 height 162
click at [31, 102] on link "Payments" at bounding box center [48, 98] width 75 height 18
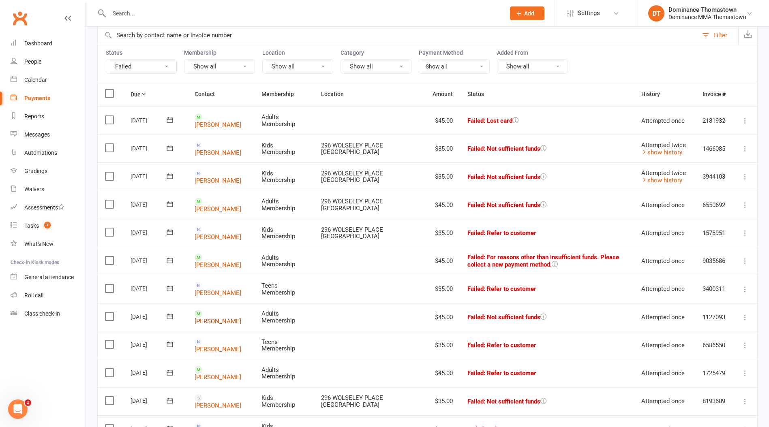
scroll to position [42, 0]
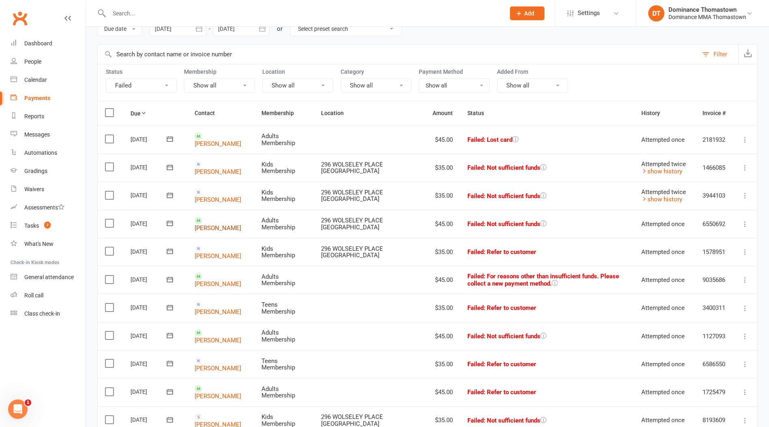
click at [217, 224] on link "[PERSON_NAME]" at bounding box center [218, 227] width 47 height 7
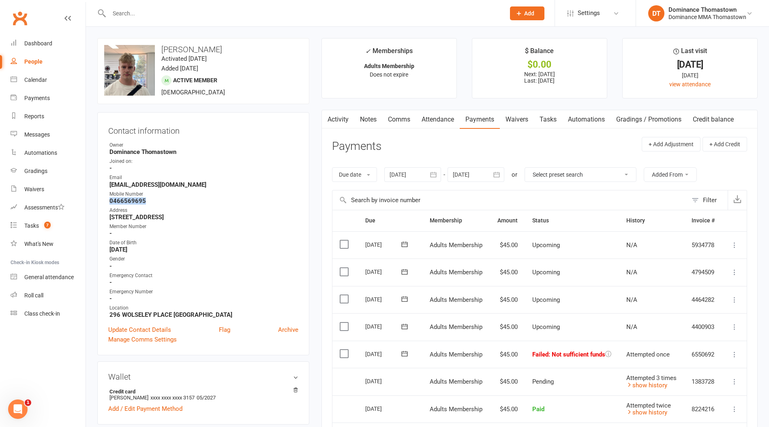
drag, startPoint x: 148, startPoint y: 202, endPoint x: 106, endPoint y: 202, distance: 41.8
click at [106, 202] on div "Contact information Owner Dominance Thomastown Joined on: - Email [EMAIL_ADDRES…" at bounding box center [203, 233] width 212 height 243
click at [53, 104] on link "Payments" at bounding box center [48, 98] width 75 height 18
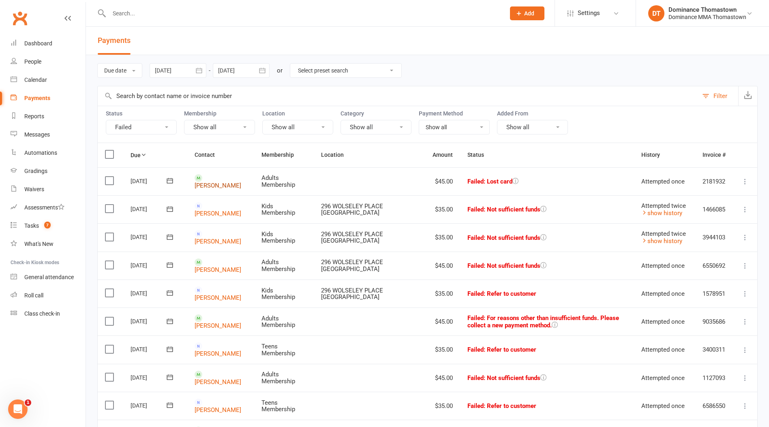
click at [218, 182] on link "[PERSON_NAME]" at bounding box center [218, 185] width 47 height 7
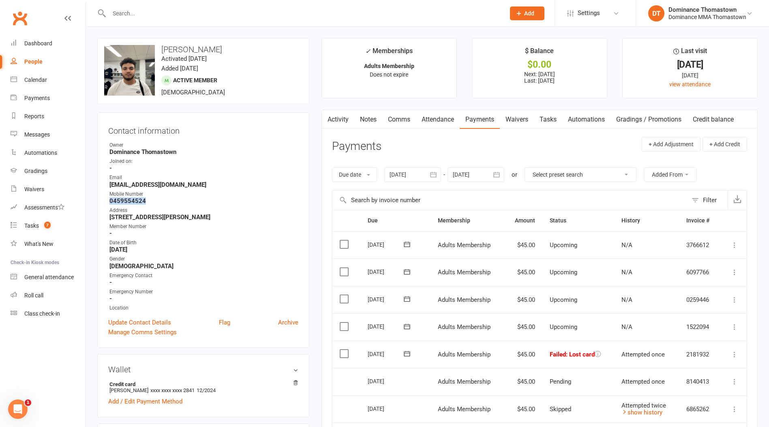
drag, startPoint x: 154, startPoint y: 202, endPoint x: 96, endPoint y: 202, distance: 58.0
click at [50, 223] on count-badge "7" at bounding box center [45, 226] width 11 height 6
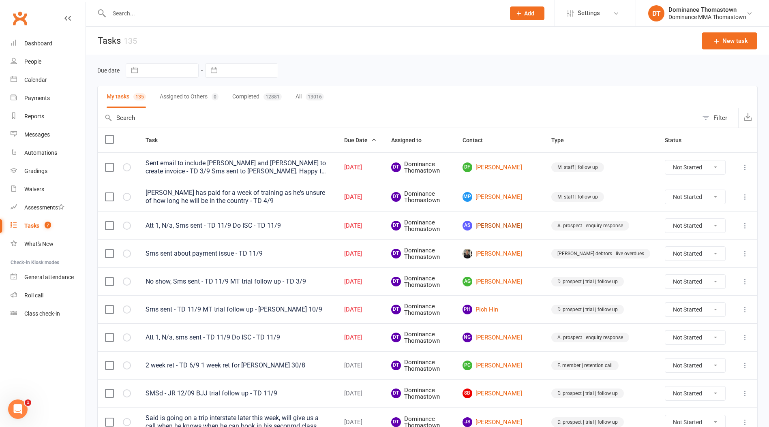
click at [528, 228] on link "AS [PERSON_NAME]" at bounding box center [500, 226] width 74 height 10
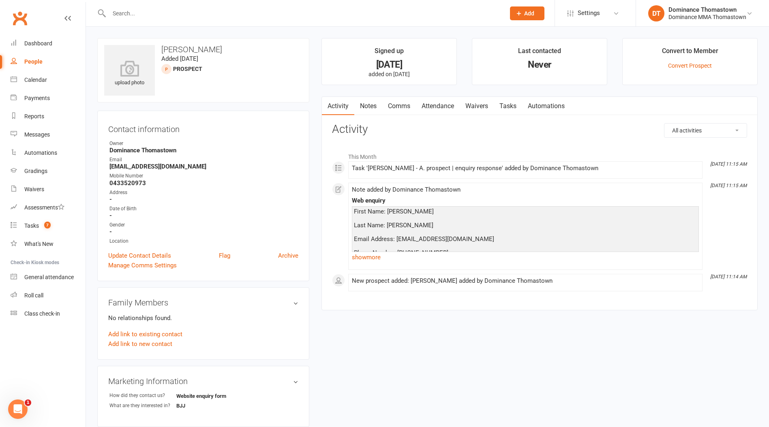
click at [369, 107] on link "Notes" at bounding box center [368, 106] width 28 height 19
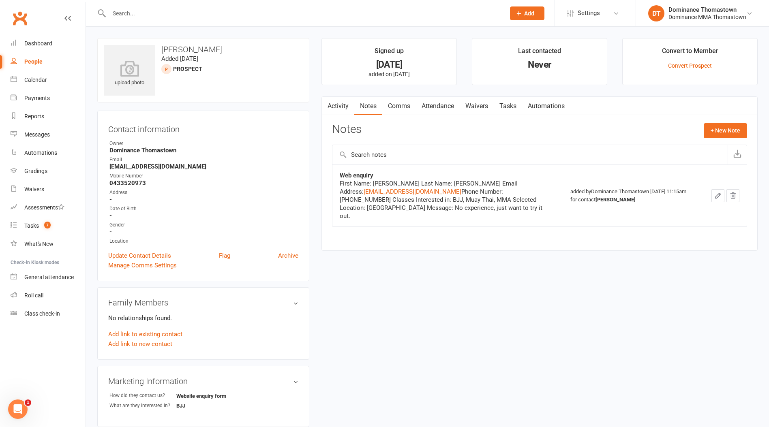
click at [504, 110] on link "Tasks" at bounding box center [508, 106] width 28 height 19
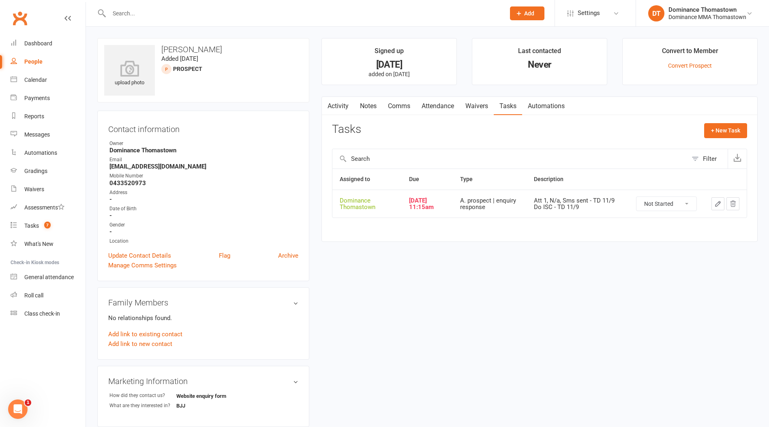
drag, startPoint x: 353, startPoint y: 108, endPoint x: 358, endPoint y: 110, distance: 5.6
click at [354, 108] on link "Activity" at bounding box center [338, 106] width 32 height 19
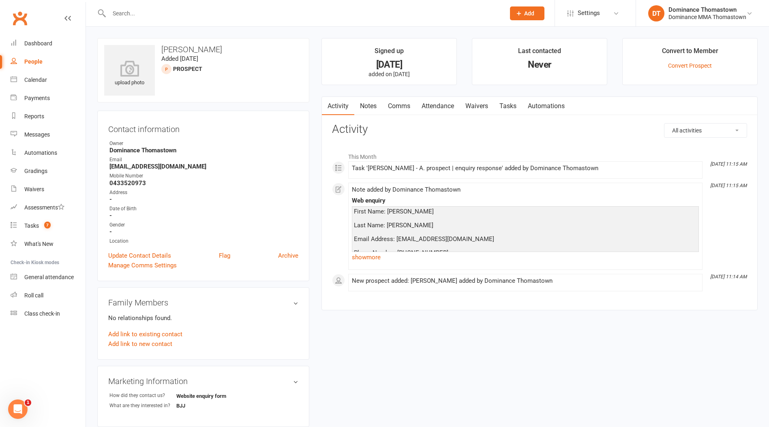
click at [371, 112] on link "Notes" at bounding box center [368, 106] width 28 height 19
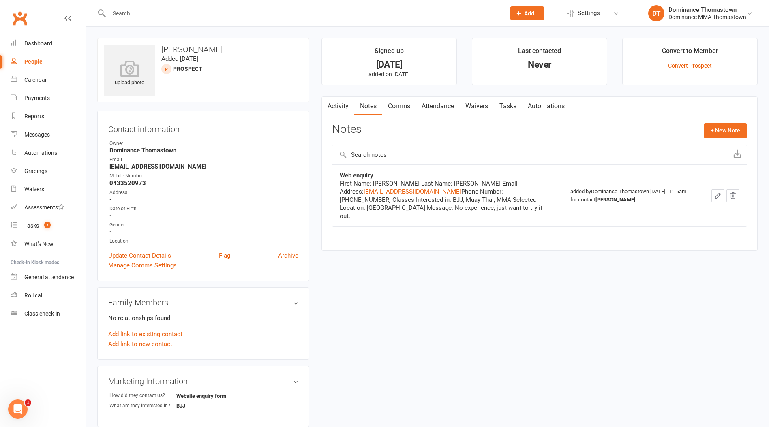
click at [450, 104] on link "Attendance" at bounding box center [438, 106] width 44 height 19
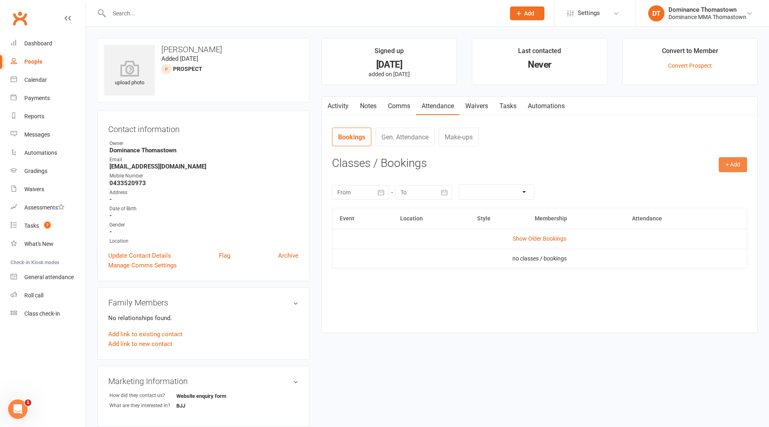
click at [726, 166] on button "+ Add" at bounding box center [733, 164] width 28 height 15
click at [685, 178] on link "Book Event" at bounding box center [707, 183] width 80 height 16
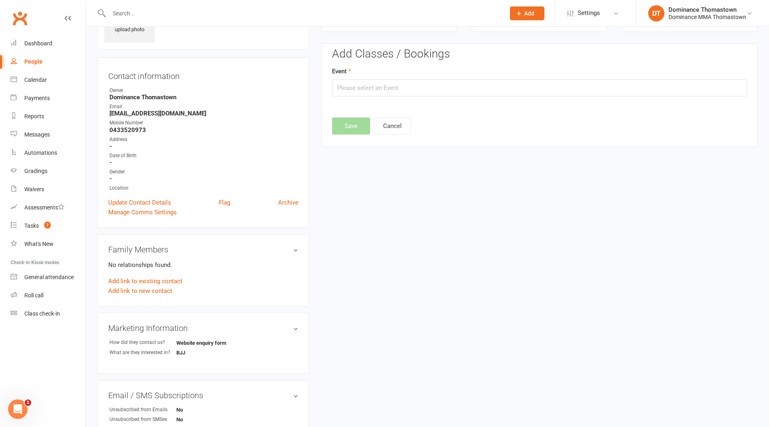
scroll to position [56, 0]
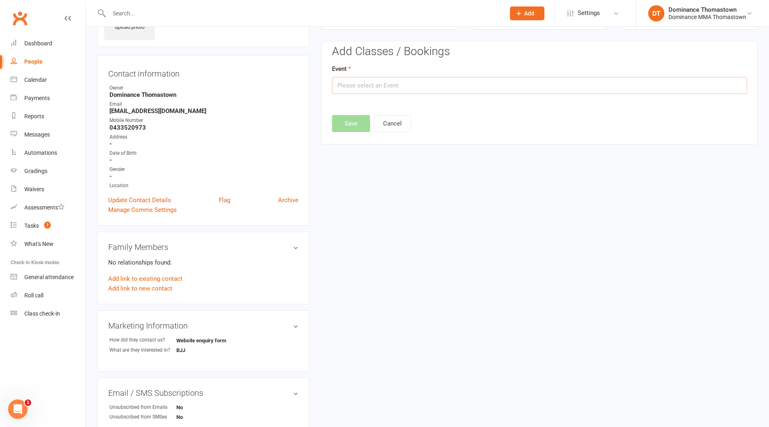
click at [489, 86] on input "text" at bounding box center [539, 85] width 415 height 17
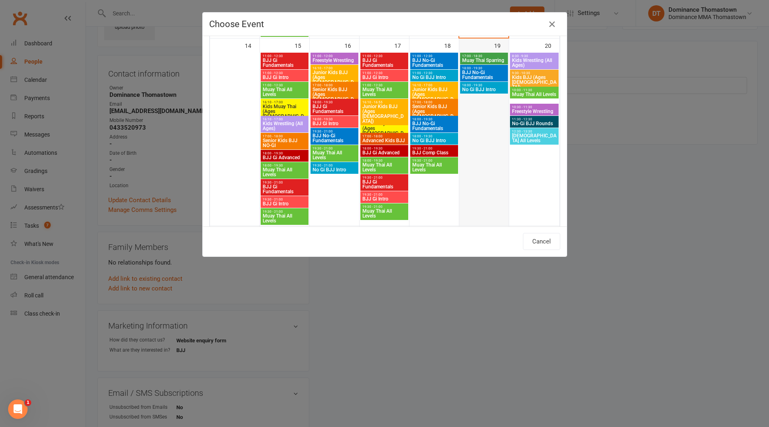
scroll to position [437, 0]
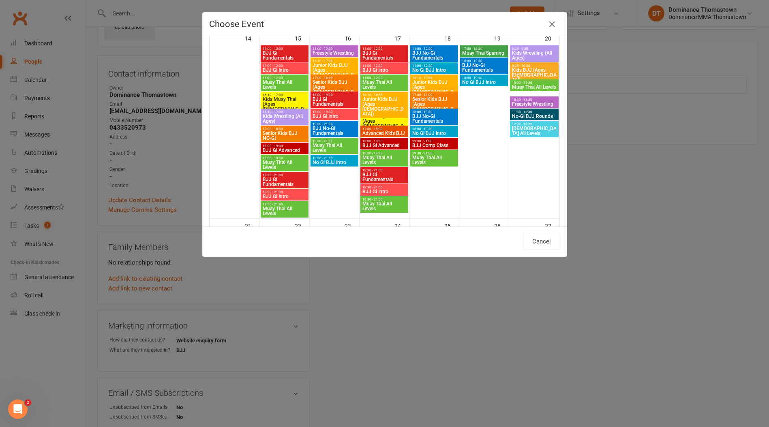
click at [335, 159] on span "19:30 - 21:00" at bounding box center [334, 159] width 45 height 4
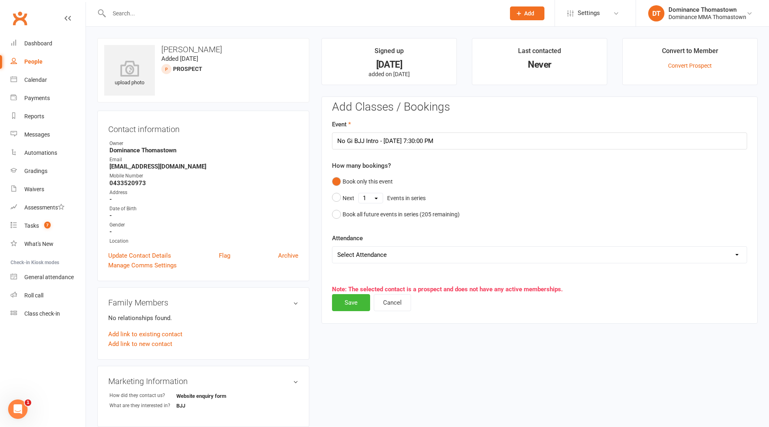
scroll to position [0, 0]
click at [358, 300] on button "Save" at bounding box center [351, 302] width 38 height 17
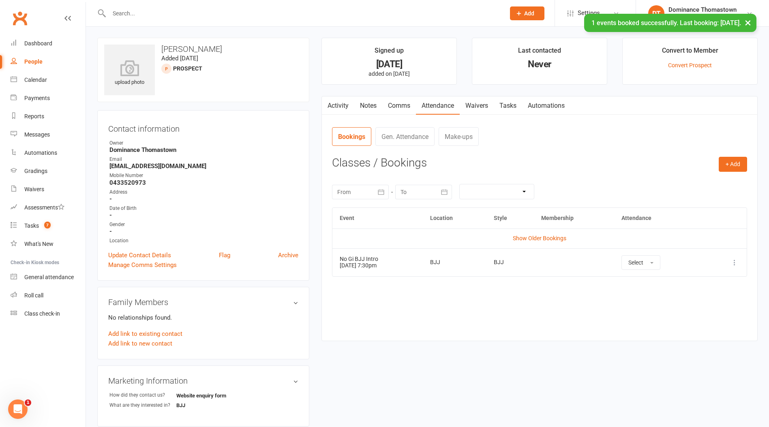
click at [483, 100] on link "Waivers" at bounding box center [477, 105] width 34 height 19
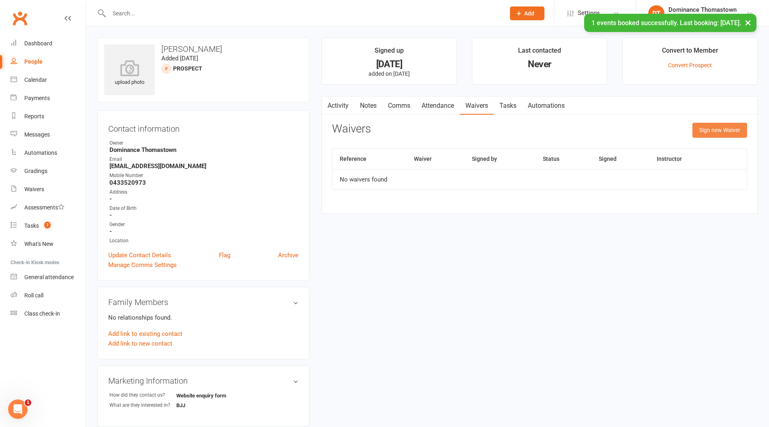
click at [719, 126] on button "Sign new Waiver" at bounding box center [720, 130] width 55 height 15
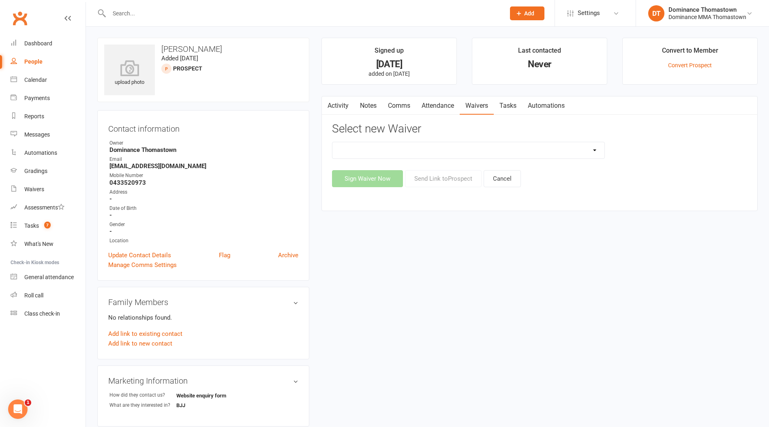
click at [581, 156] on select "Member | Cancellation | Adults Member | Injury Report Form (FOH staff use only)…" at bounding box center [468, 150] width 272 height 16
click at [332, 142] on select "Member | Cancellation | Adults Member | Injury Report Form (FOH staff use only)…" at bounding box center [468, 150] width 272 height 16
click at [442, 178] on button "Send Link to [GEOGRAPHIC_DATA]" at bounding box center [443, 178] width 77 height 17
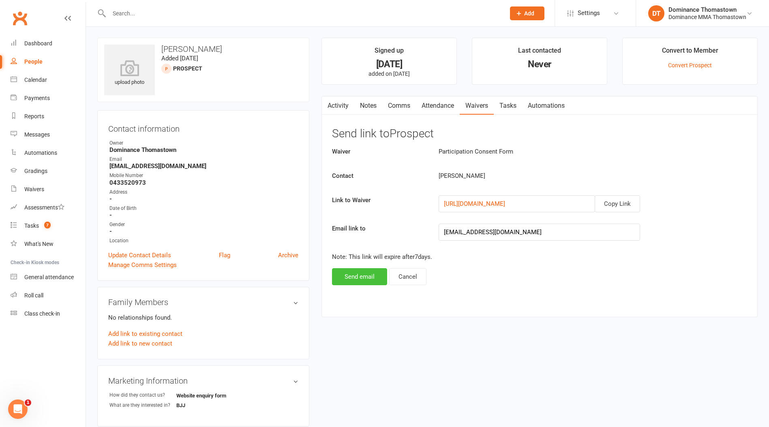
click at [375, 273] on button "Send email" at bounding box center [359, 276] width 55 height 17
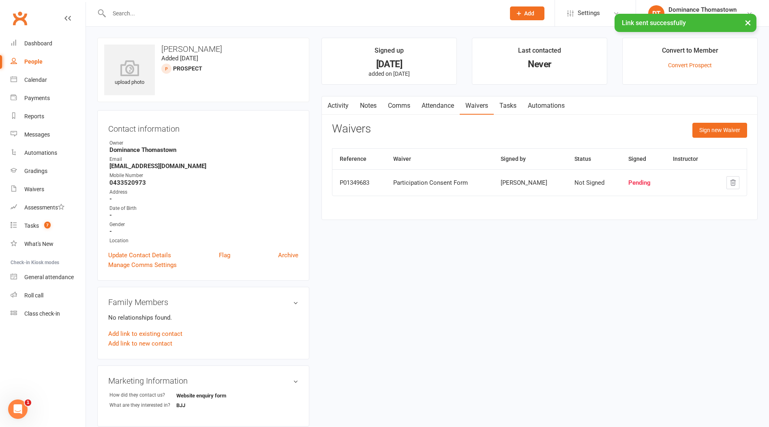
click at [443, 105] on link "Attendance" at bounding box center [438, 105] width 44 height 19
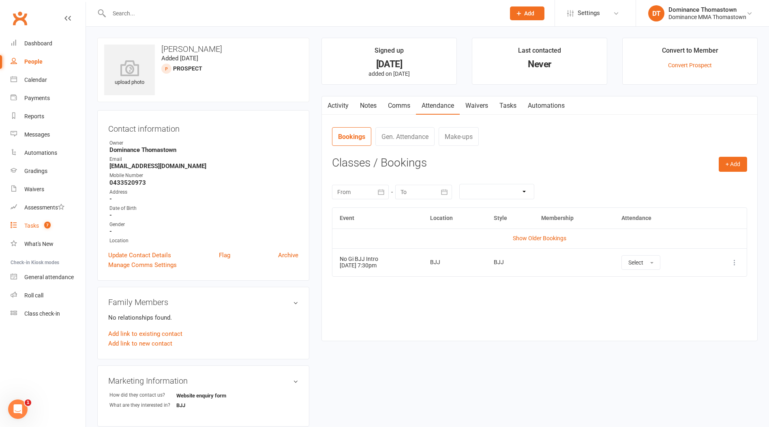
click at [43, 226] on count-badge "7" at bounding box center [45, 226] width 11 height 6
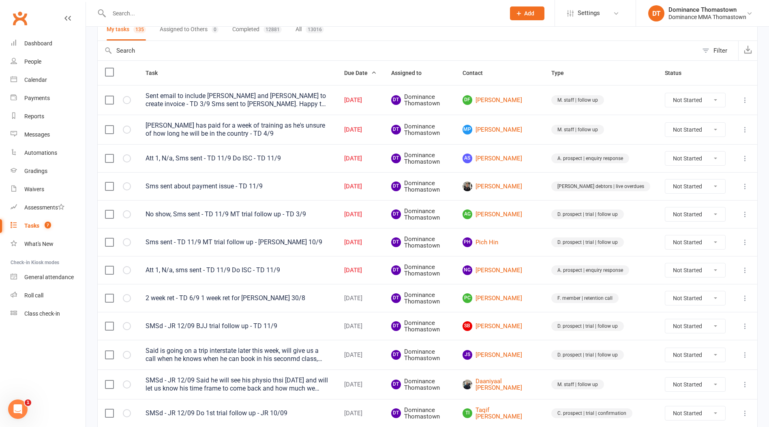
scroll to position [72, 0]
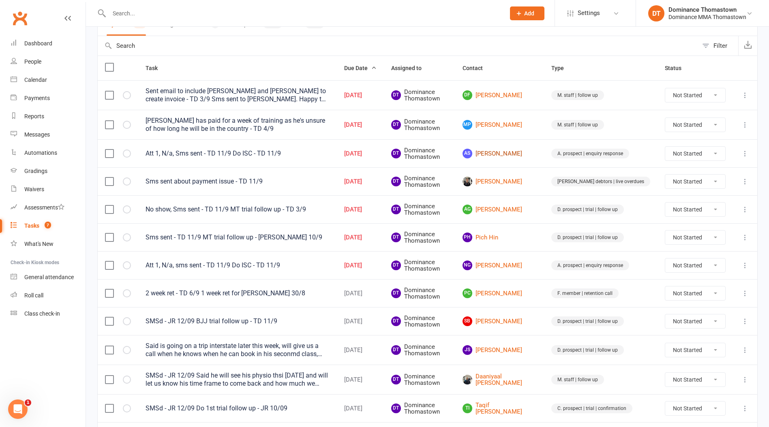
click at [513, 157] on link "AS [PERSON_NAME]" at bounding box center [500, 154] width 74 height 10
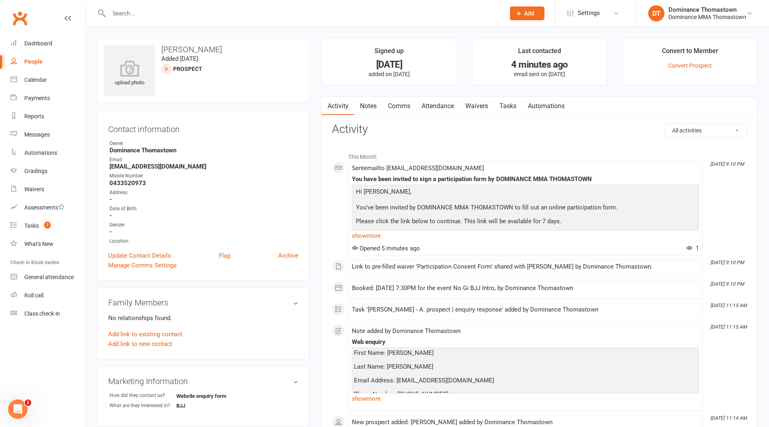
click at [515, 106] on link "Tasks" at bounding box center [508, 106] width 28 height 19
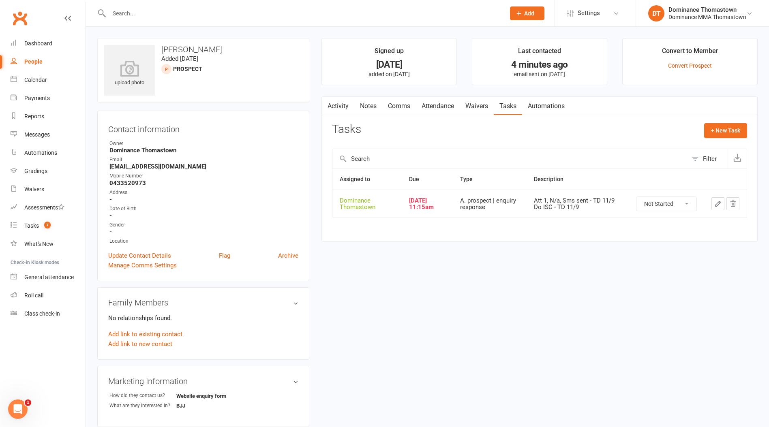
click at [483, 105] on link "Waivers" at bounding box center [477, 106] width 34 height 19
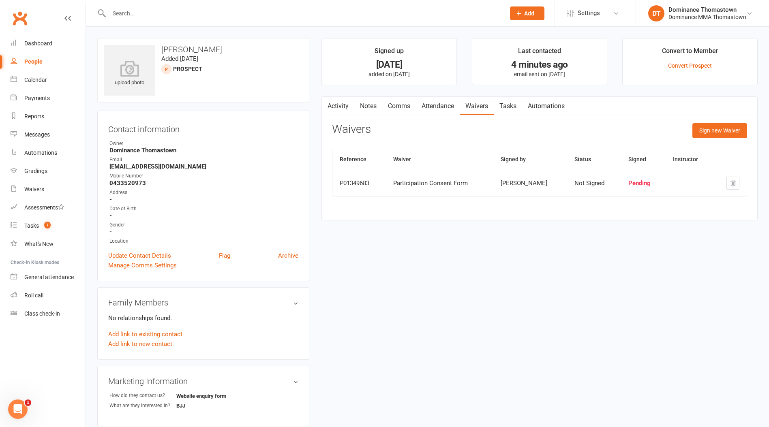
click at [505, 105] on link "Tasks" at bounding box center [508, 106] width 28 height 19
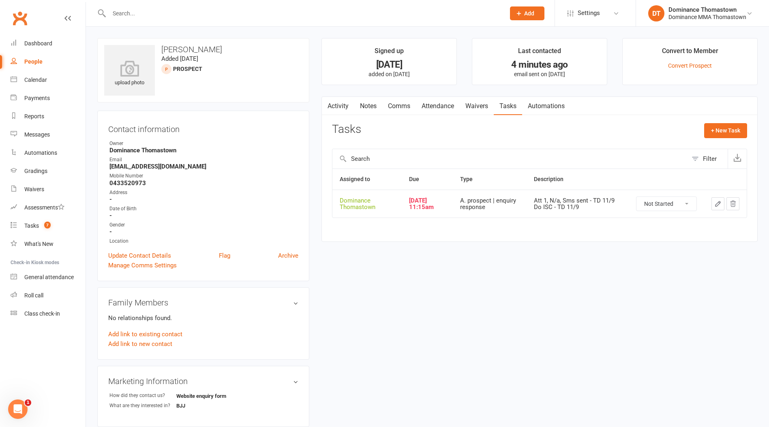
click at [671, 202] on select "Not Started In Progress Waiting Complete" at bounding box center [667, 204] width 60 height 14
click at [637, 197] on select "Not Started In Progress Waiting Complete" at bounding box center [667, 204] width 60 height 14
click at [729, 132] on button "+ New Task" at bounding box center [725, 130] width 43 height 15
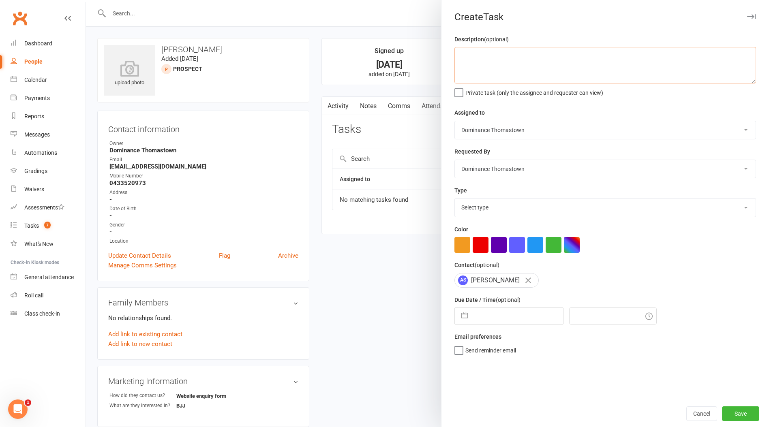
click at [581, 80] on textarea at bounding box center [606, 65] width 302 height 36
click at [550, 205] on select "Select type A. prospect | enquiry response B. prospect | trial | booking [PERSO…" at bounding box center [605, 208] width 301 height 18
click at [455, 199] on select "Select type A. prospect | enquiry response B. prospect | trial | booking [PERSO…" at bounding box center [605, 208] width 301 height 18
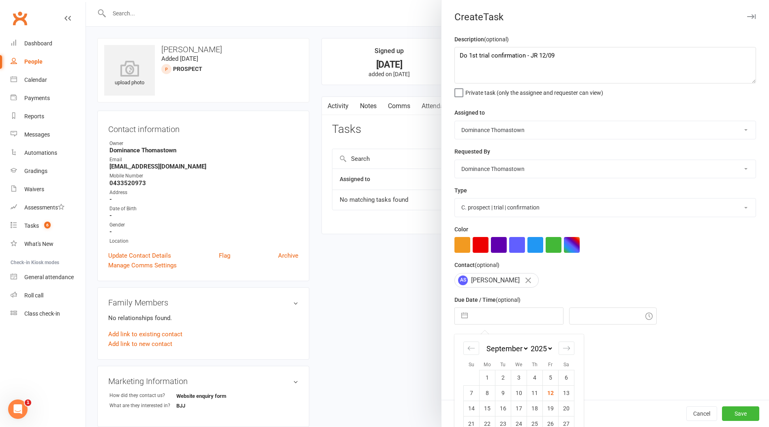
drag, startPoint x: 513, startPoint y: 317, endPoint x: 517, endPoint y: 314, distance: 4.9
click at [515, 315] on input "text" at bounding box center [517, 316] width 91 height 16
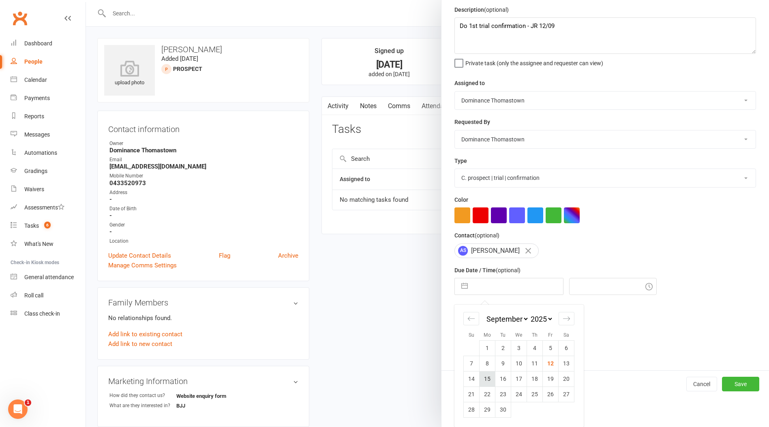
click at [490, 380] on td "15" at bounding box center [488, 378] width 16 height 15
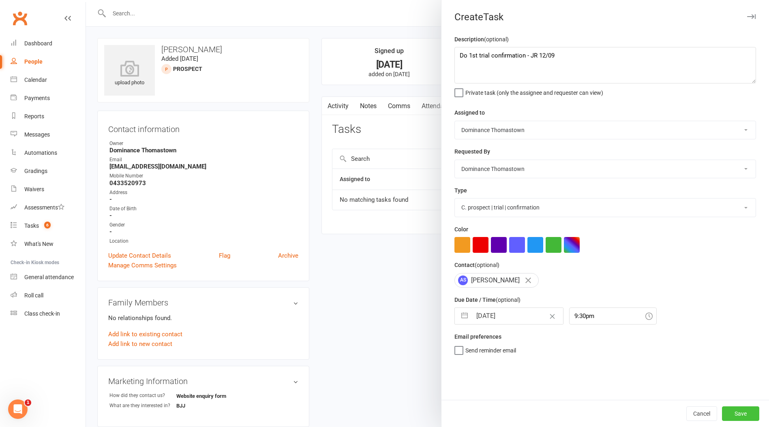
click at [734, 412] on button "Save" at bounding box center [740, 414] width 37 height 15
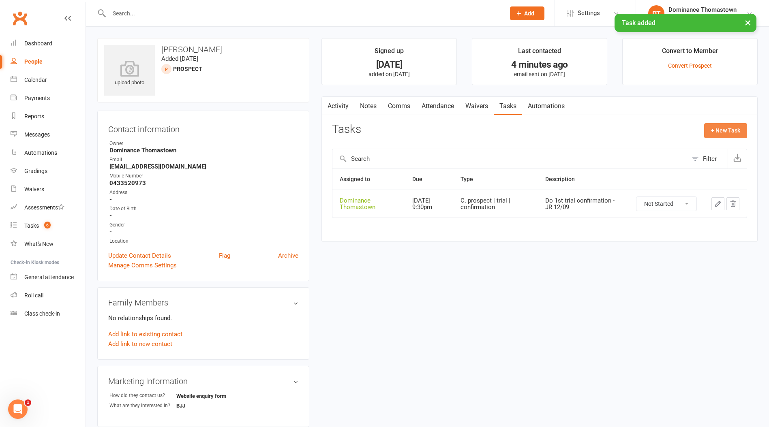
click at [714, 133] on button "+ New Task" at bounding box center [725, 130] width 43 height 15
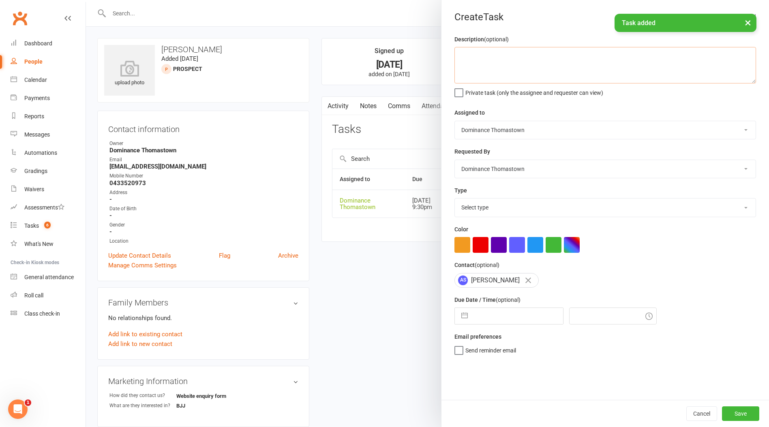
click at [556, 80] on textarea at bounding box center [606, 65] width 302 height 36
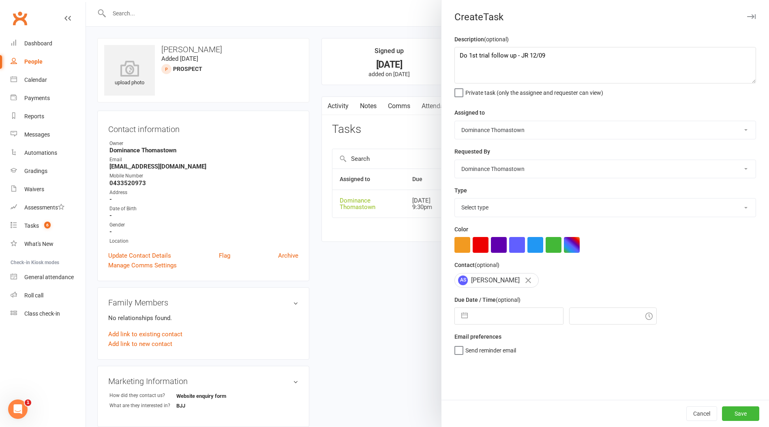
click at [567, 206] on select "Select type A. prospect | enquiry response B. prospect | trial | booking [PERSO…" at bounding box center [605, 208] width 301 height 18
click at [455, 199] on select "Select type A. prospect | enquiry response B. prospect | trial | booking [PERSO…" at bounding box center [605, 208] width 301 height 18
click at [507, 317] on input "text" at bounding box center [517, 316] width 91 height 16
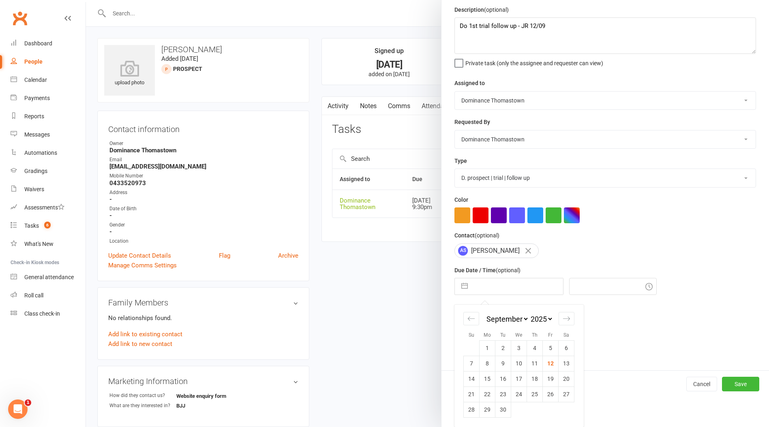
drag, startPoint x: 512, startPoint y: 380, endPoint x: 544, endPoint y: 385, distance: 32.1
click at [512, 380] on td "17" at bounding box center [519, 378] width 16 height 15
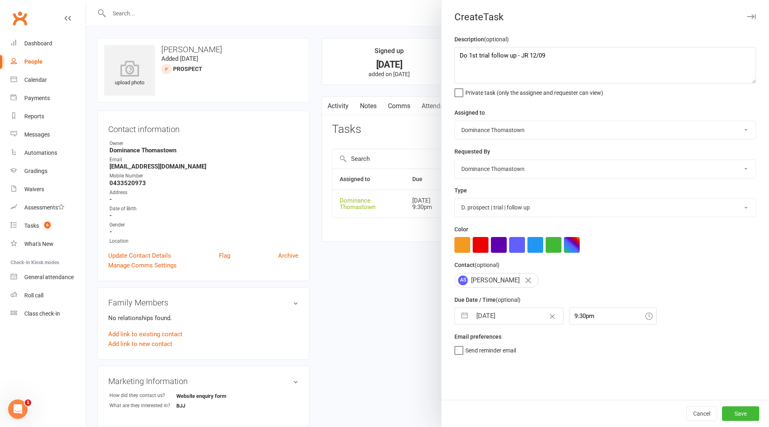
scroll to position [0, 0]
click at [739, 411] on button "Save" at bounding box center [740, 414] width 37 height 15
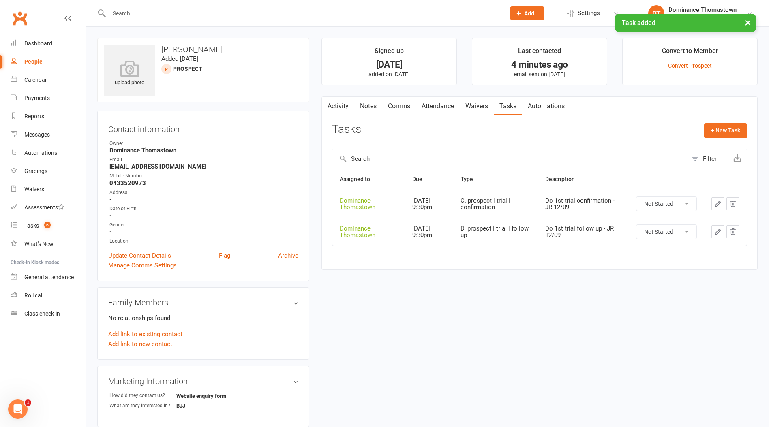
click at [441, 109] on link "Attendance" at bounding box center [438, 106] width 44 height 19
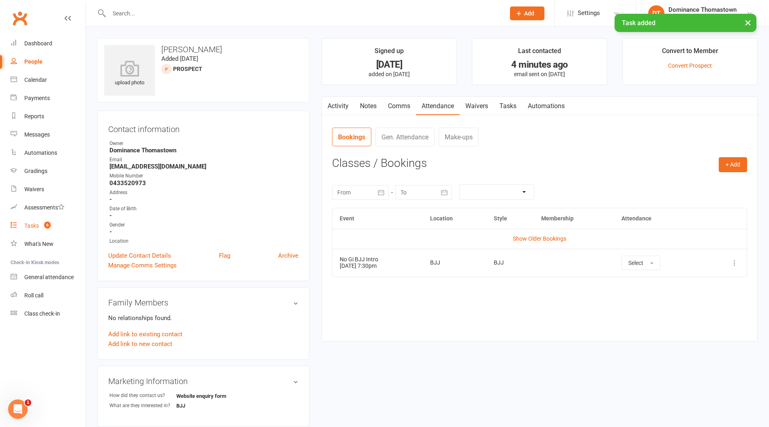
click at [68, 225] on link "Tasks 6" at bounding box center [48, 226] width 75 height 18
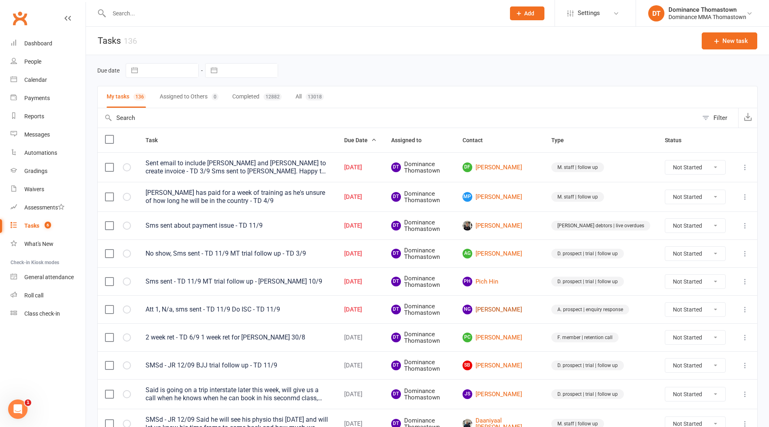
click at [520, 307] on link "NG [PERSON_NAME]" at bounding box center [500, 310] width 74 height 10
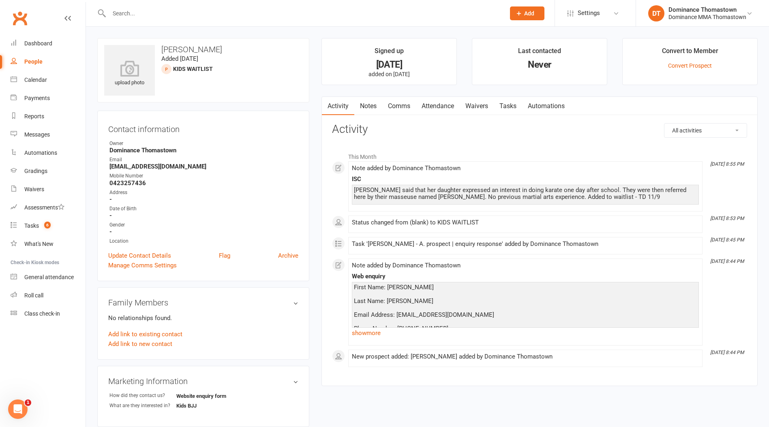
click at [371, 99] on link "Notes" at bounding box center [368, 106] width 28 height 19
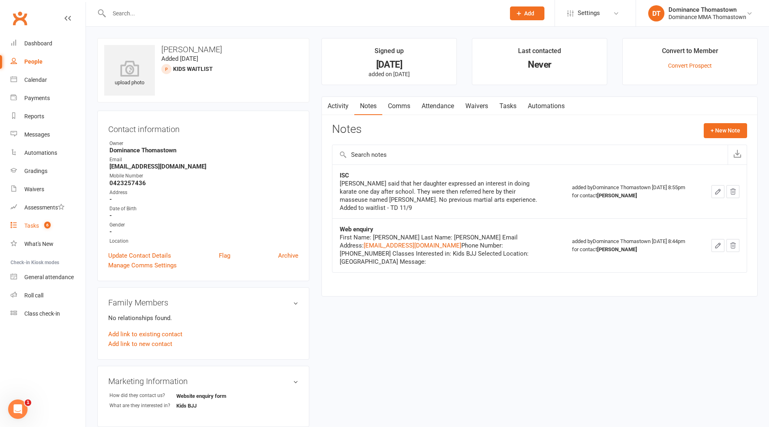
click at [55, 220] on link "Tasks 6" at bounding box center [48, 226] width 75 height 18
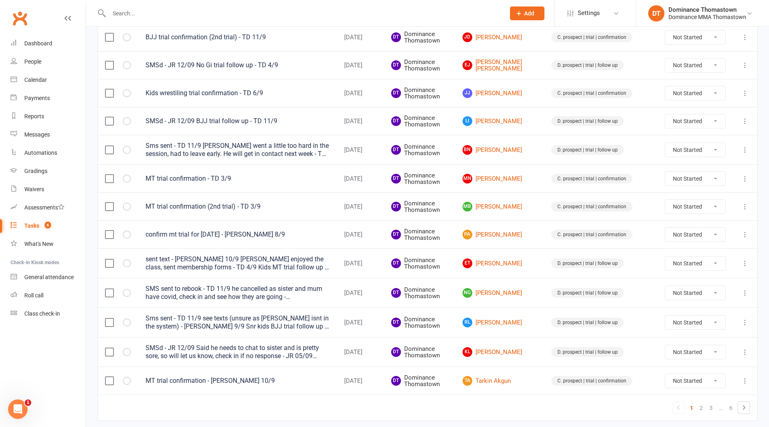
scroll to position [501, 0]
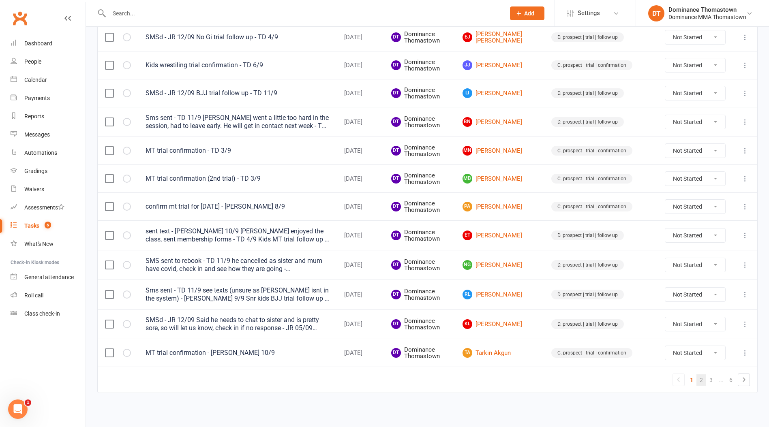
click at [703, 380] on link "2" at bounding box center [702, 380] width 10 height 11
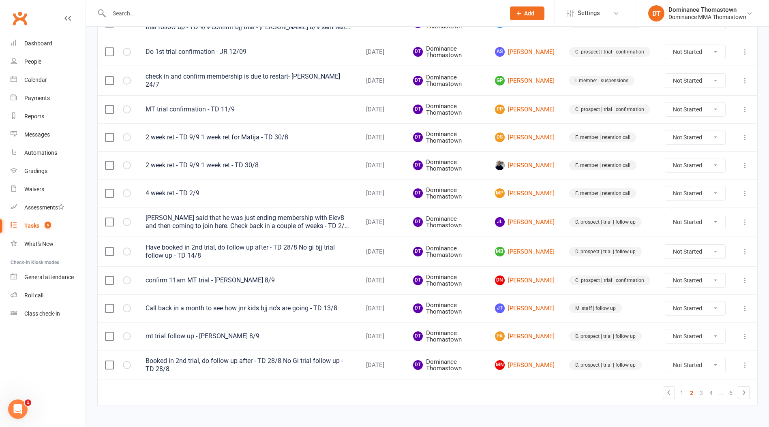
scroll to position [496, 0]
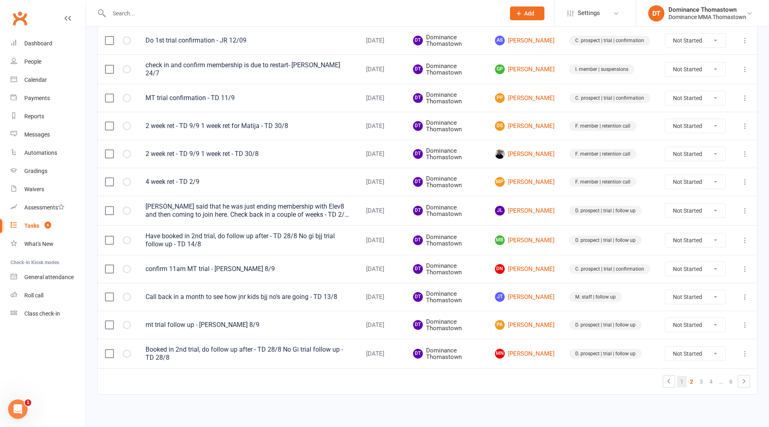
click at [680, 383] on link "1" at bounding box center [682, 381] width 10 height 11
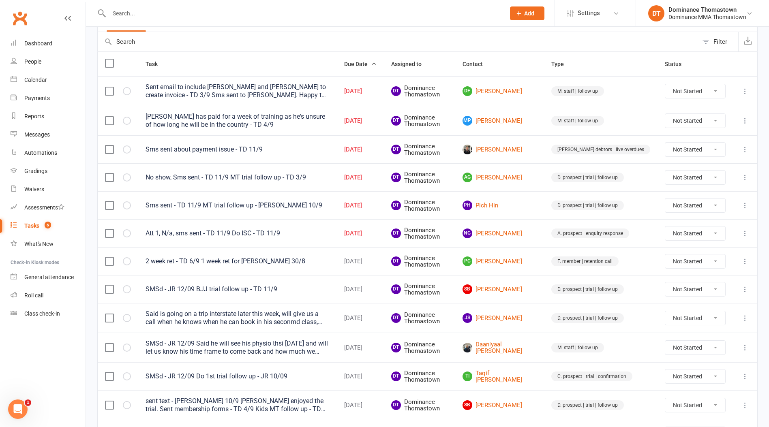
scroll to position [75, 0]
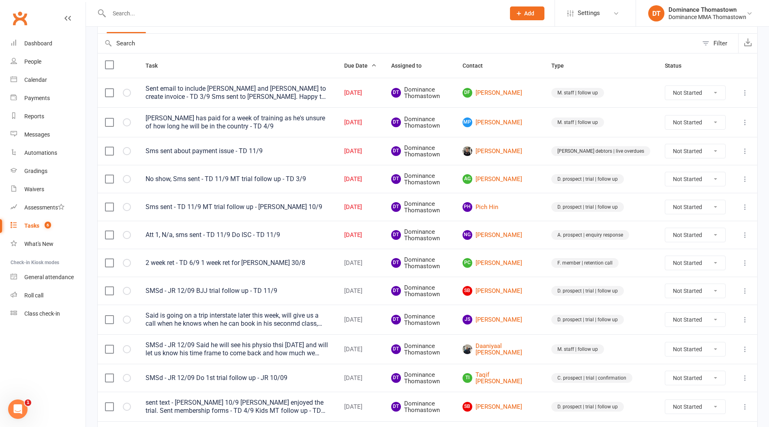
click at [170, 17] on input "text" at bounding box center [303, 13] width 393 height 11
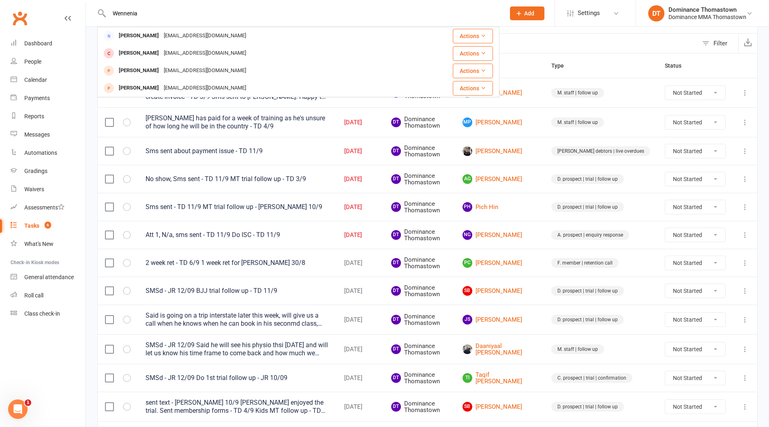
click at [512, 18] on button "Add" at bounding box center [527, 13] width 34 height 14
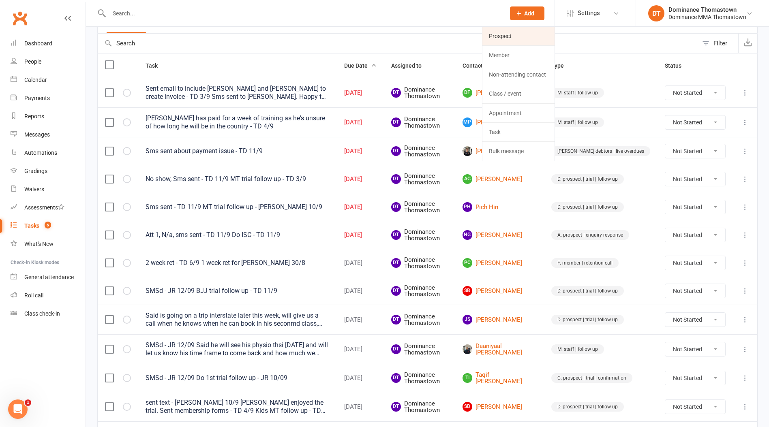
click at [518, 38] on link "Prospect" at bounding box center [518, 36] width 72 height 19
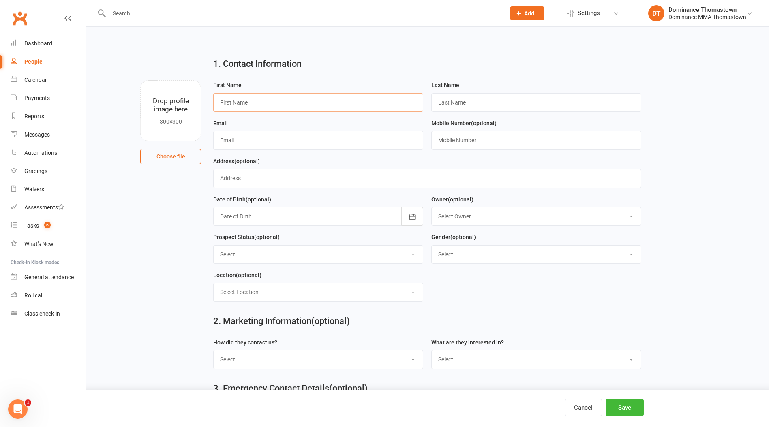
click at [229, 103] on input "text" at bounding box center [318, 102] width 210 height 19
paste input "Wenennia Bukky"
click at [452, 103] on input "text" at bounding box center [536, 102] width 210 height 19
paste input "Worgu"
click at [251, 143] on input "text" at bounding box center [318, 140] width 210 height 19
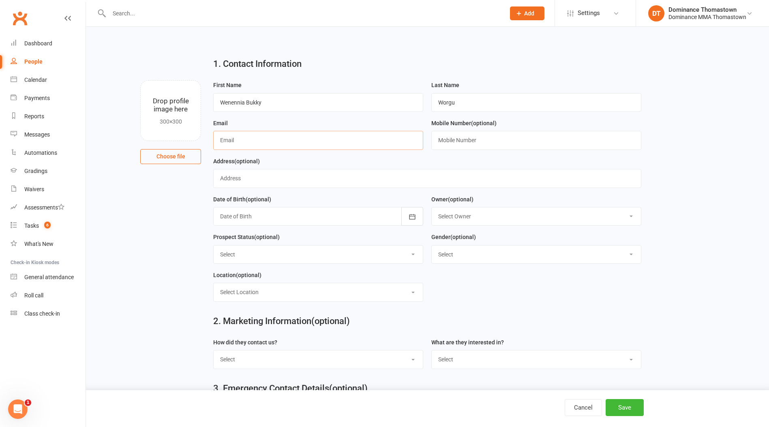
paste input "[EMAIL_ADDRESS][DOMAIN_NAME]"
click at [446, 137] on input "text" at bounding box center [536, 140] width 210 height 19
paste input "0415254994"
click at [326, 261] on select "Select ENQUIRY WEBSITE ENQUIRY META ADS ENQUIRY DROPPED PROSPECT DROP-IN VISITO…" at bounding box center [318, 255] width 209 height 18
click at [251, 261] on select "Select ENQUIRY WEBSITE ENQUIRY META ADS ENQUIRY DROPPED PROSPECT DROP-IN VISITO…" at bounding box center [318, 255] width 209 height 18
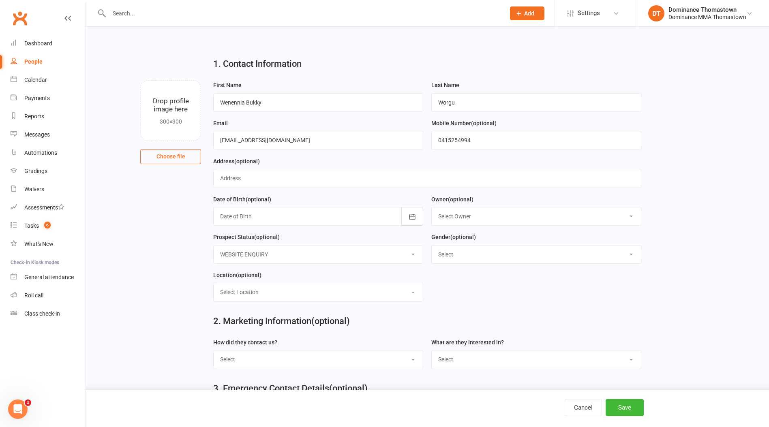
click at [214, 247] on select "Select ENQUIRY WEBSITE ENQUIRY META ADS ENQUIRY DROPPED PROSPECT DROP-IN VISITO…" at bounding box center [318, 255] width 209 height 18
click at [305, 296] on select "Select Location BJJ KIDS BJJ KIDS MUAY THAI MUAY THAI" at bounding box center [318, 292] width 209 height 18
click at [389, 356] on select "Select Phone Email In-Facility Website enquiry form Marketing Lead" at bounding box center [318, 360] width 209 height 18
click at [214, 352] on select "Select Phone Email In-Facility Website enquiry form Marketing Lead" at bounding box center [318, 360] width 209 height 18
click at [447, 357] on select "Select BJJ Muay Thai Kids BJJ Kids Muay [DEMOGRAPHIC_DATA] Teens BJJ Teens Muay…" at bounding box center [536, 360] width 209 height 18
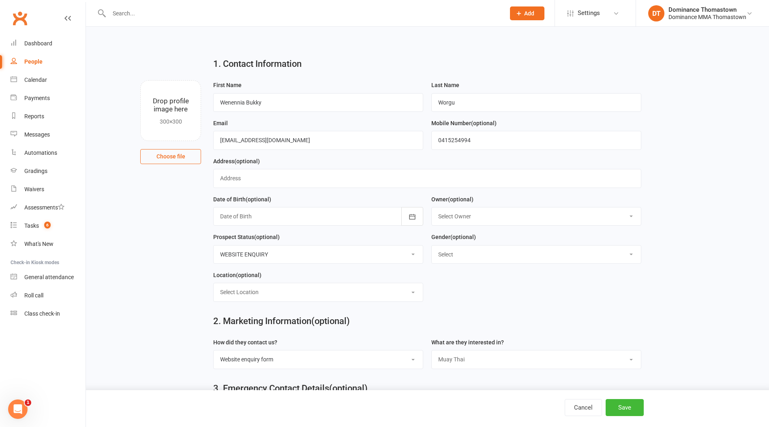
click at [432, 352] on select "Select BJJ Muay Thai Kids BJJ Kids Muay [DEMOGRAPHIC_DATA] Teens BJJ Teens Muay…" at bounding box center [536, 360] width 209 height 18
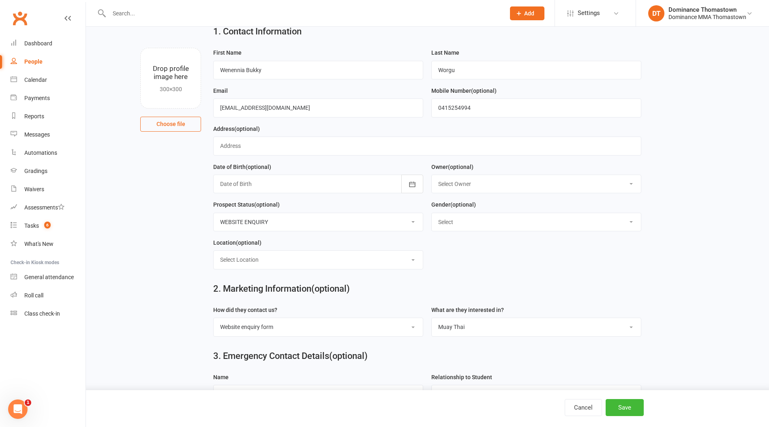
scroll to position [101, 0]
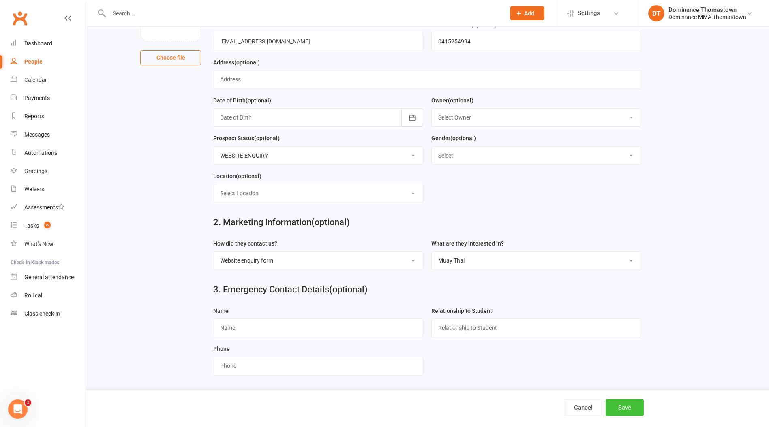
click at [622, 403] on button "Save" at bounding box center [625, 407] width 38 height 17
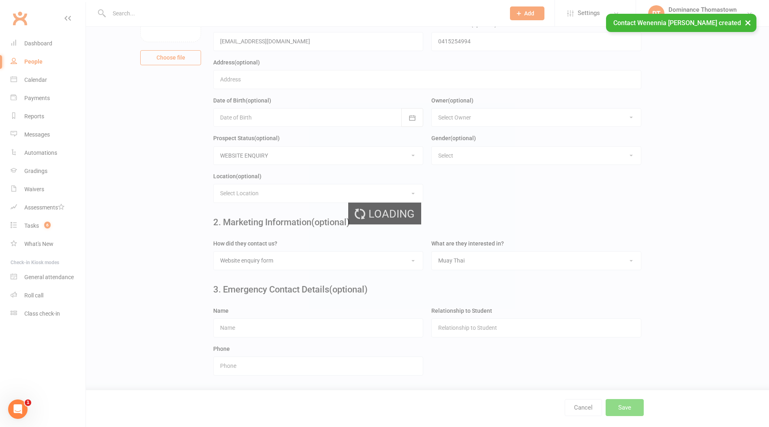
scroll to position [0, 0]
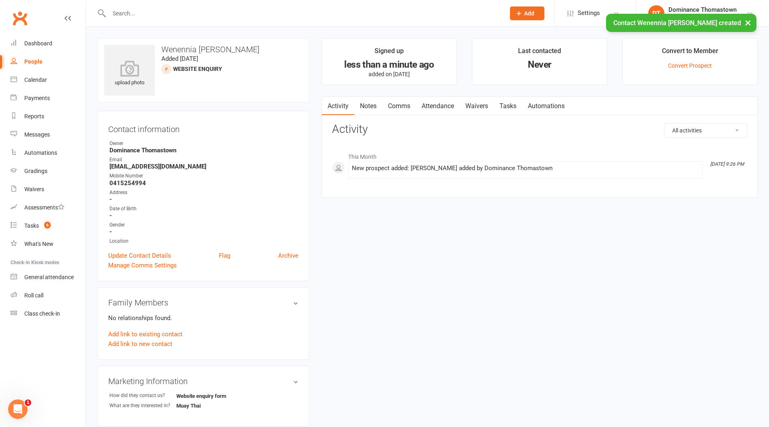
click at [503, 97] on link "Tasks" at bounding box center [508, 106] width 28 height 19
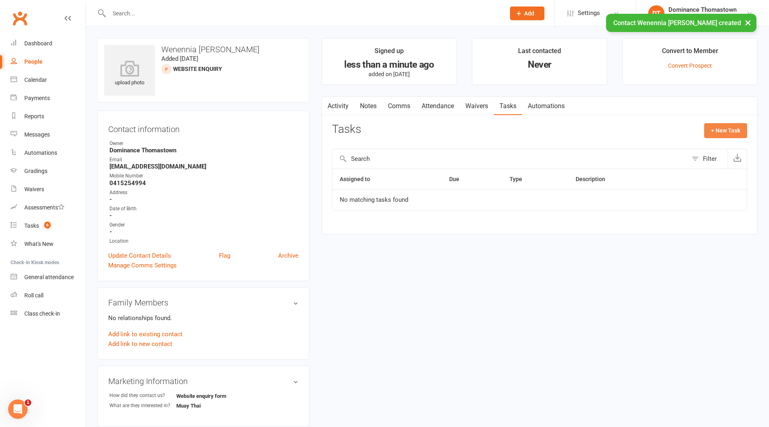
click at [717, 131] on button "+ New Task" at bounding box center [725, 130] width 43 height 15
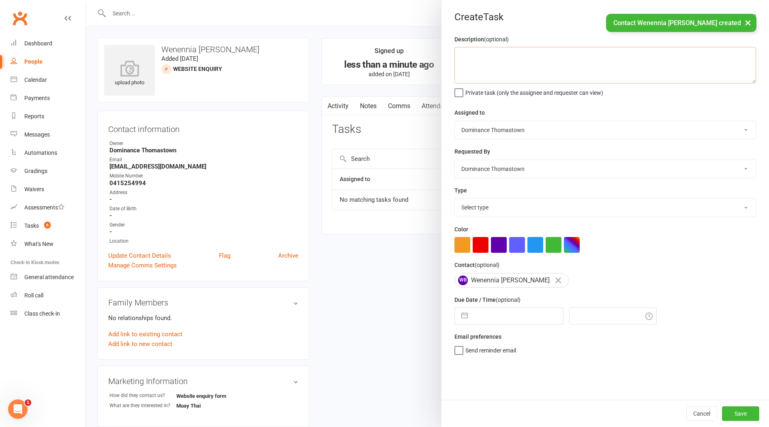
click at [531, 74] on textarea at bounding box center [606, 65] width 302 height 36
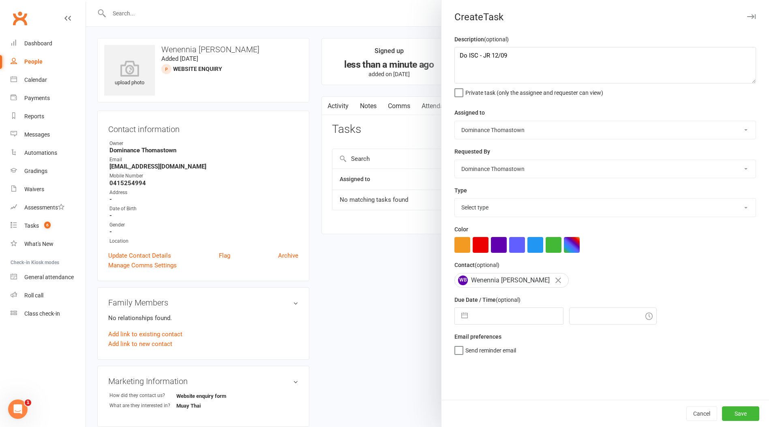
click at [502, 218] on div "Description (optional) Do ISC - JR 12/09 Private task (only the assignee and re…" at bounding box center [606, 217] width 328 height 366
click at [502, 216] on select "Select type A. prospect | enquiry response B. prospect | trial | booking [PERSO…" at bounding box center [605, 208] width 301 height 18
click at [455, 199] on select "Select type A. prospect | enquiry response B. prospect | trial | booking [PERSO…" at bounding box center [605, 208] width 301 height 18
click at [515, 322] on input "text" at bounding box center [517, 316] width 91 height 16
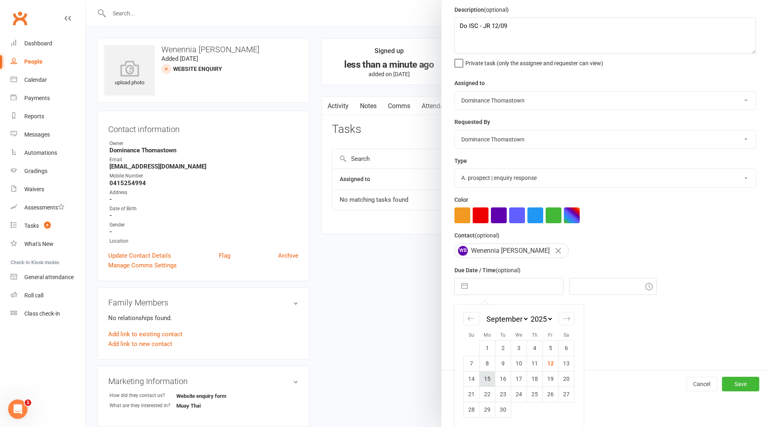
click at [491, 382] on td "15" at bounding box center [488, 378] width 16 height 15
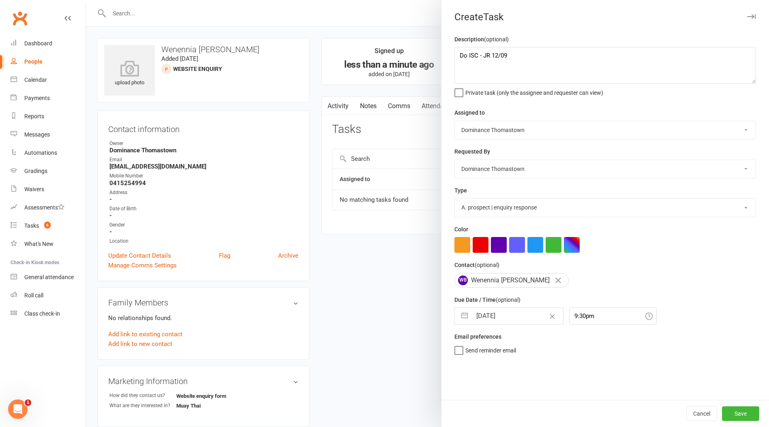
scroll to position [0, 0]
click at [736, 414] on button "Save" at bounding box center [740, 414] width 37 height 15
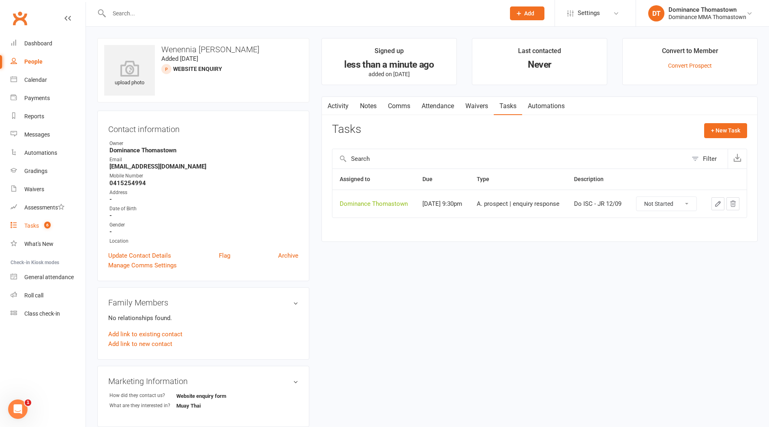
click at [44, 230] on link "Tasks 6" at bounding box center [48, 226] width 75 height 18
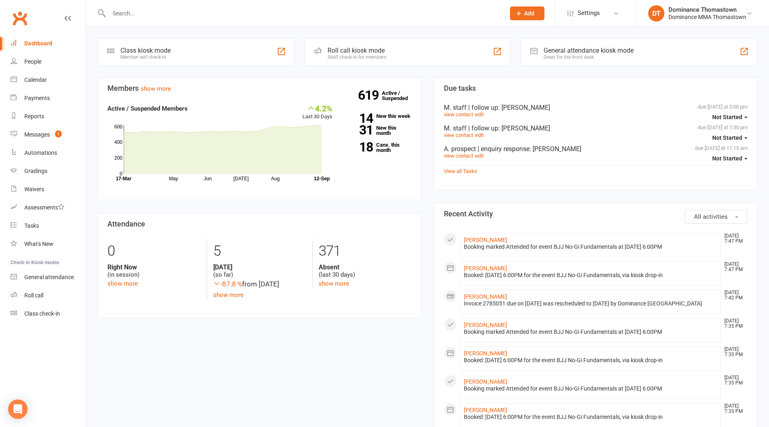
click at [175, 13] on input "text" at bounding box center [303, 13] width 393 height 11
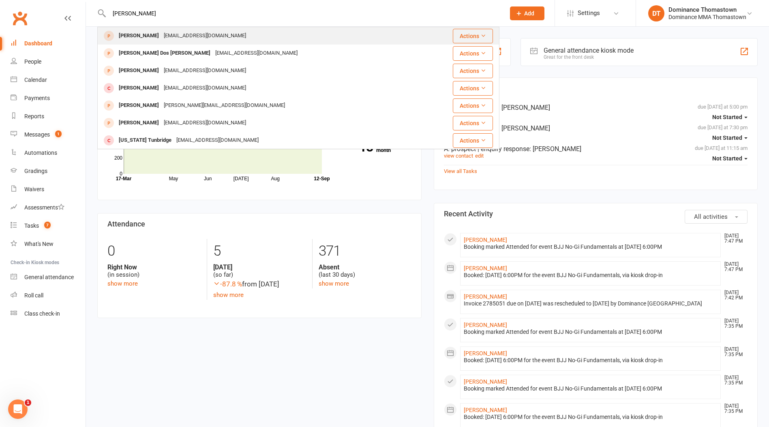
type input "tatiana"
click at [137, 40] on div "[PERSON_NAME]" at bounding box center [138, 36] width 45 height 12
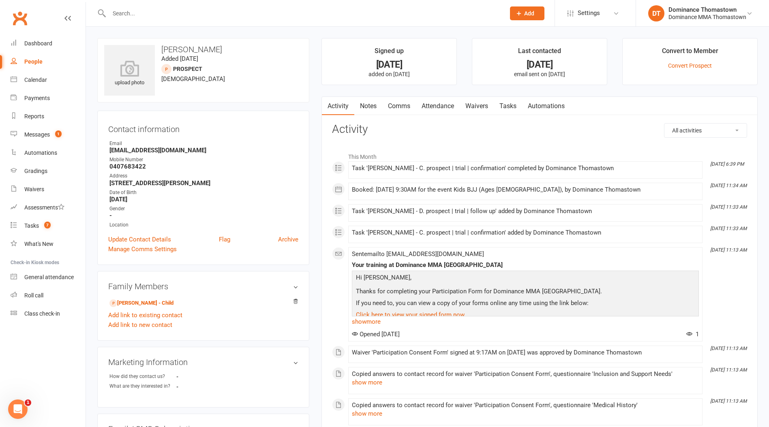
click at [359, 101] on link "Notes" at bounding box center [368, 106] width 28 height 19
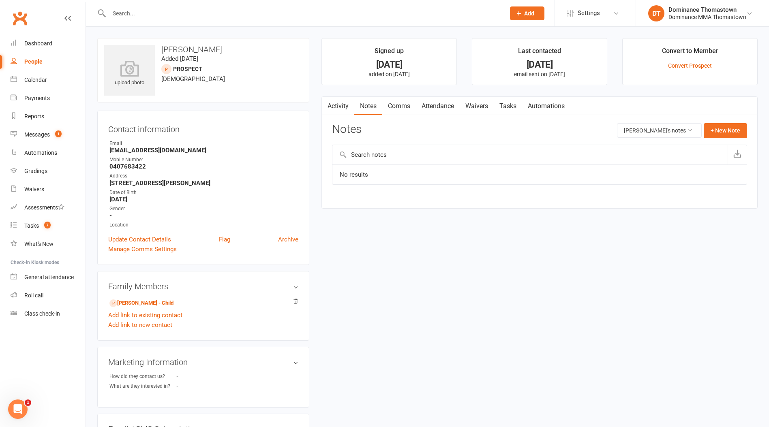
click at [525, 106] on link "Automations" at bounding box center [546, 106] width 48 height 19
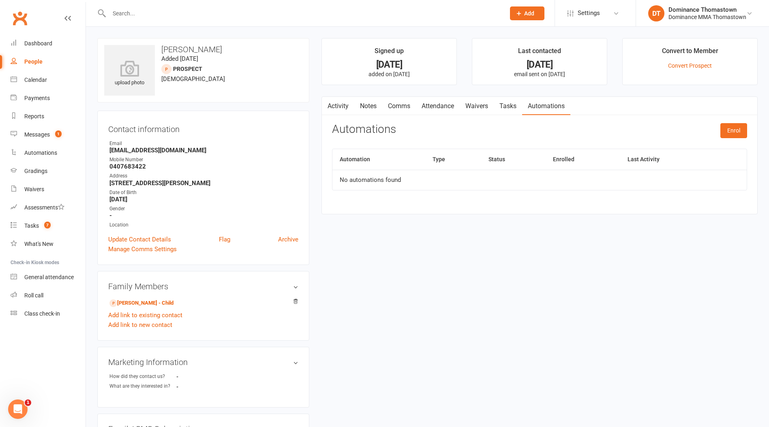
click at [514, 107] on link "Tasks" at bounding box center [508, 106] width 28 height 19
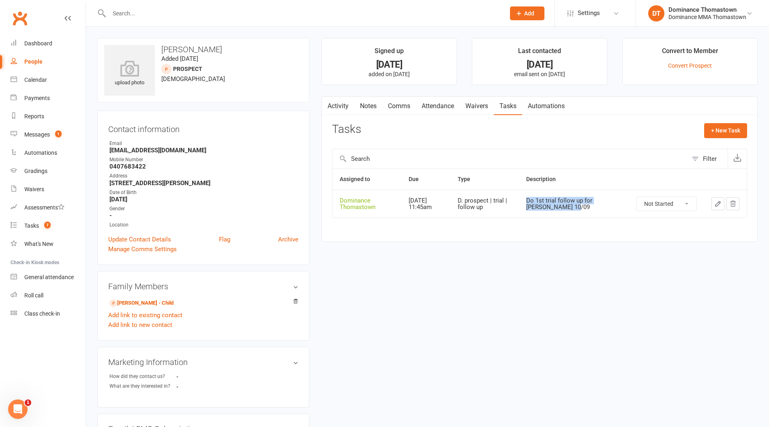
click at [585, 212] on td "Do 1st trial follow up for sofia - JR 10/09" at bounding box center [574, 204] width 110 height 28
